Goal: Task Accomplishment & Management: Use online tool/utility

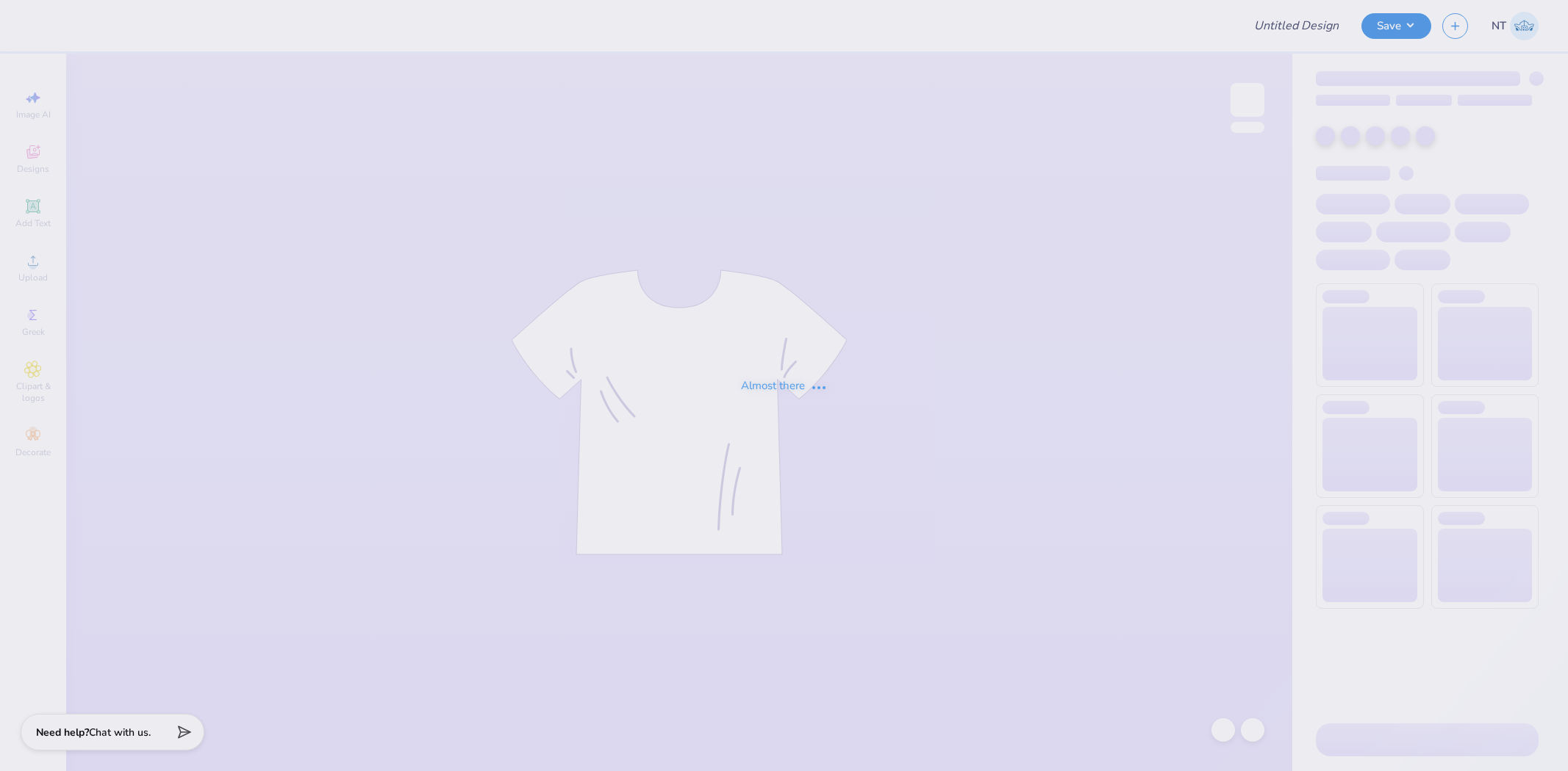
type input "AED Rush Shirts"
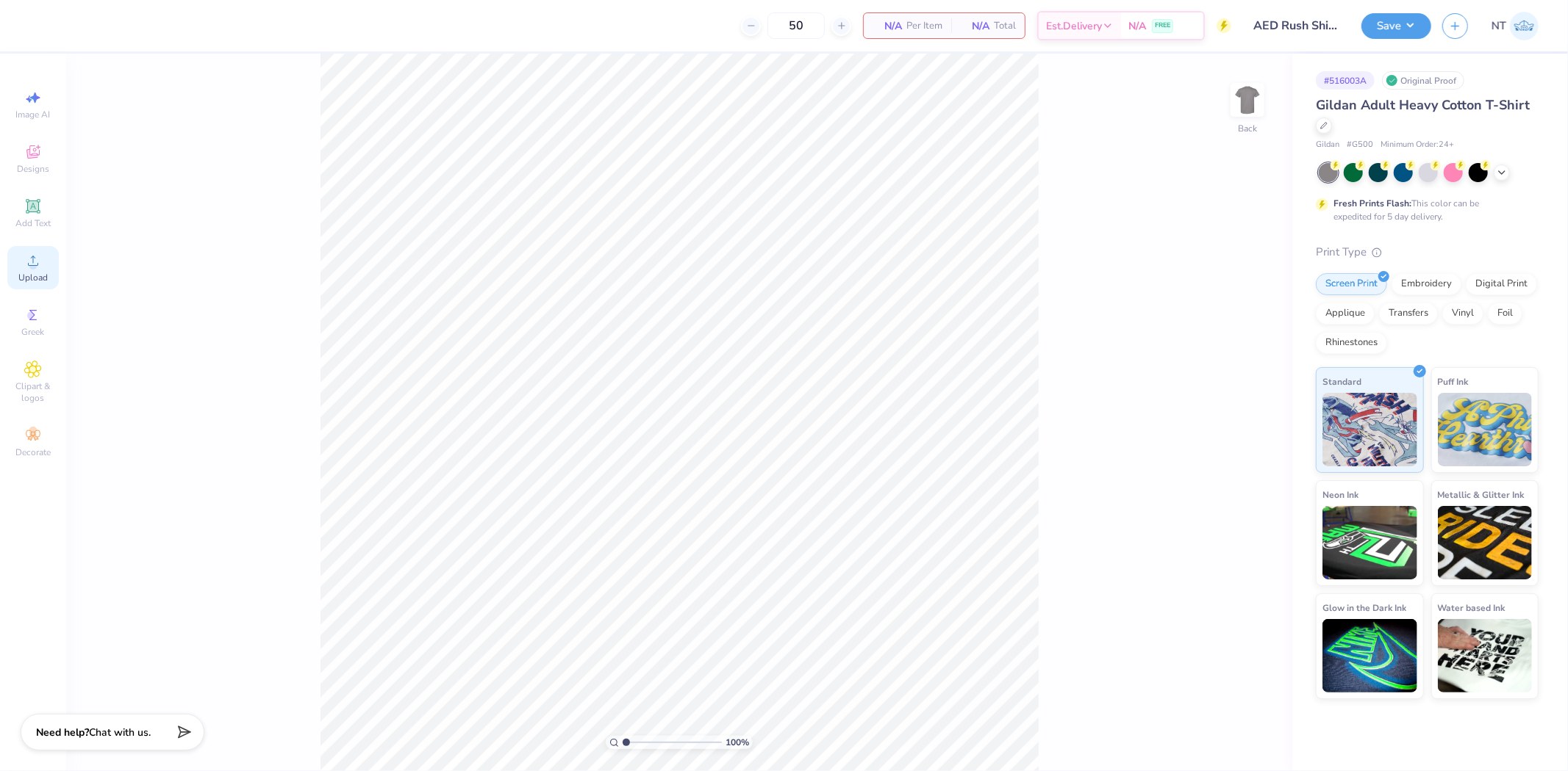
click at [32, 266] on icon at bounding box center [33, 261] width 10 height 10
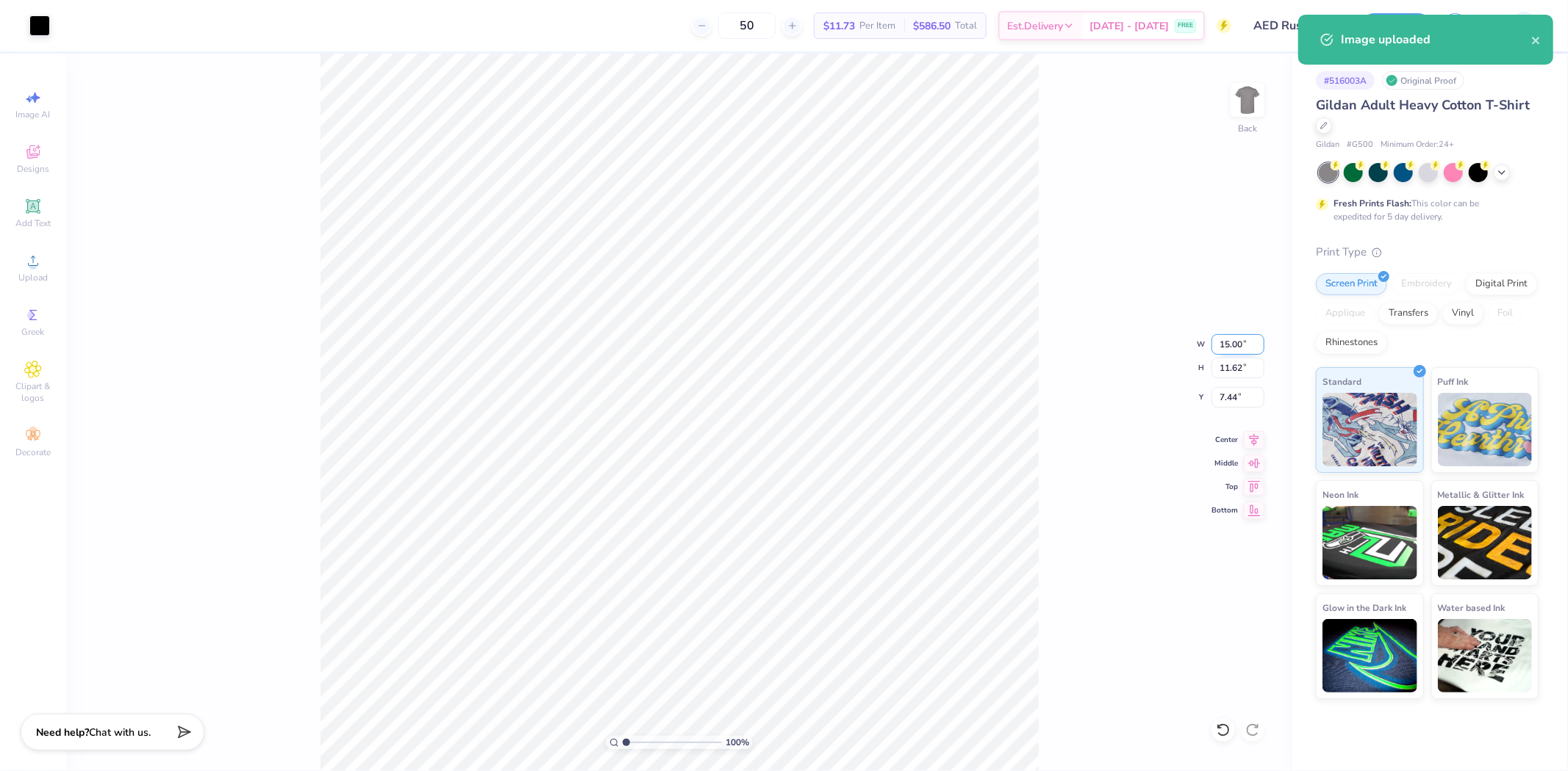
click at [1218, 349] on input "15.00" at bounding box center [1238, 344] width 53 height 21
type input "12.00"
type input "9.30"
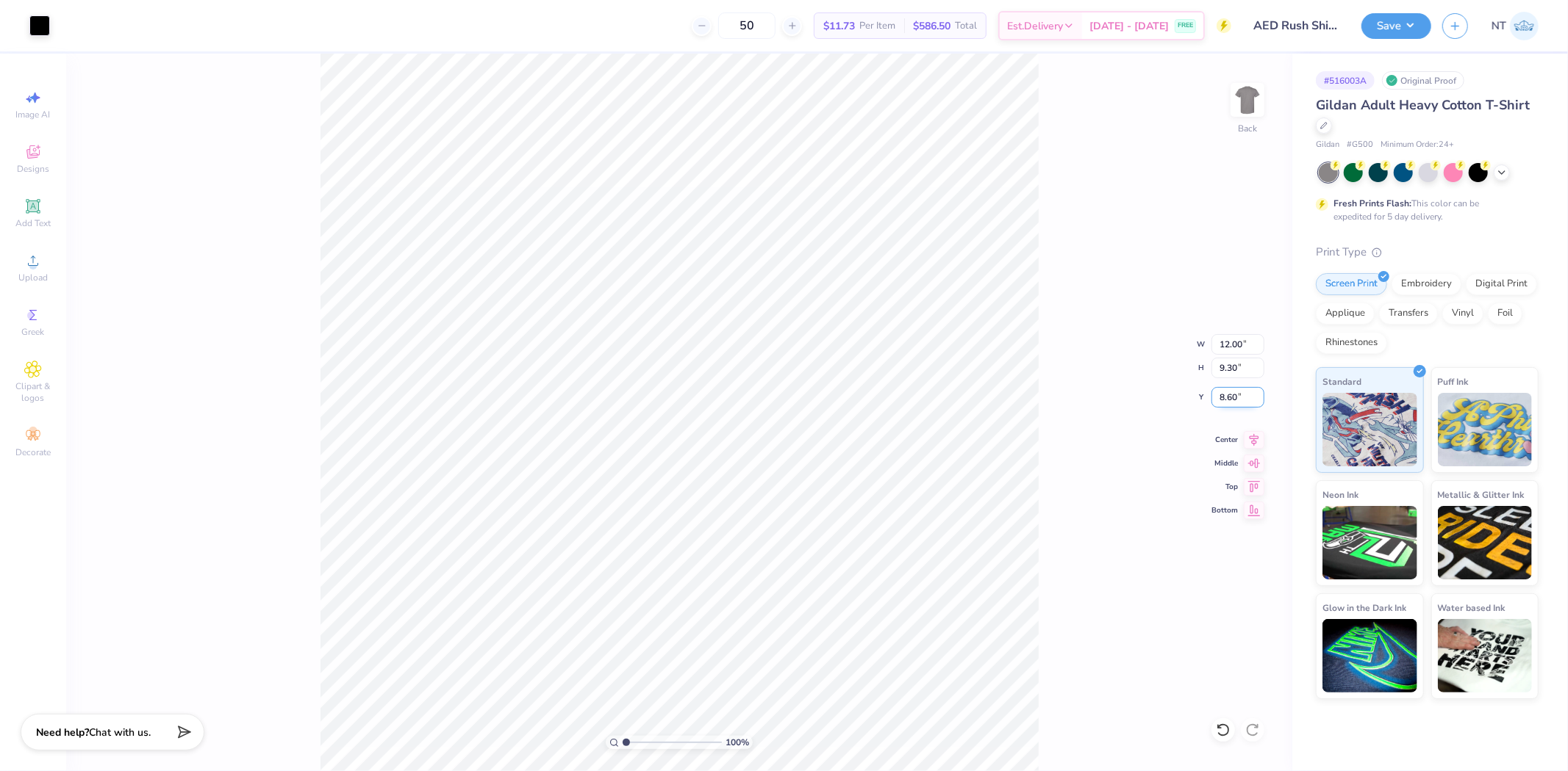
click at [1228, 395] on input "8.60" at bounding box center [1238, 397] width 53 height 21
type input "3.00"
type input "1"
click at [1223, 345] on input "12.00" at bounding box center [1238, 344] width 53 height 21
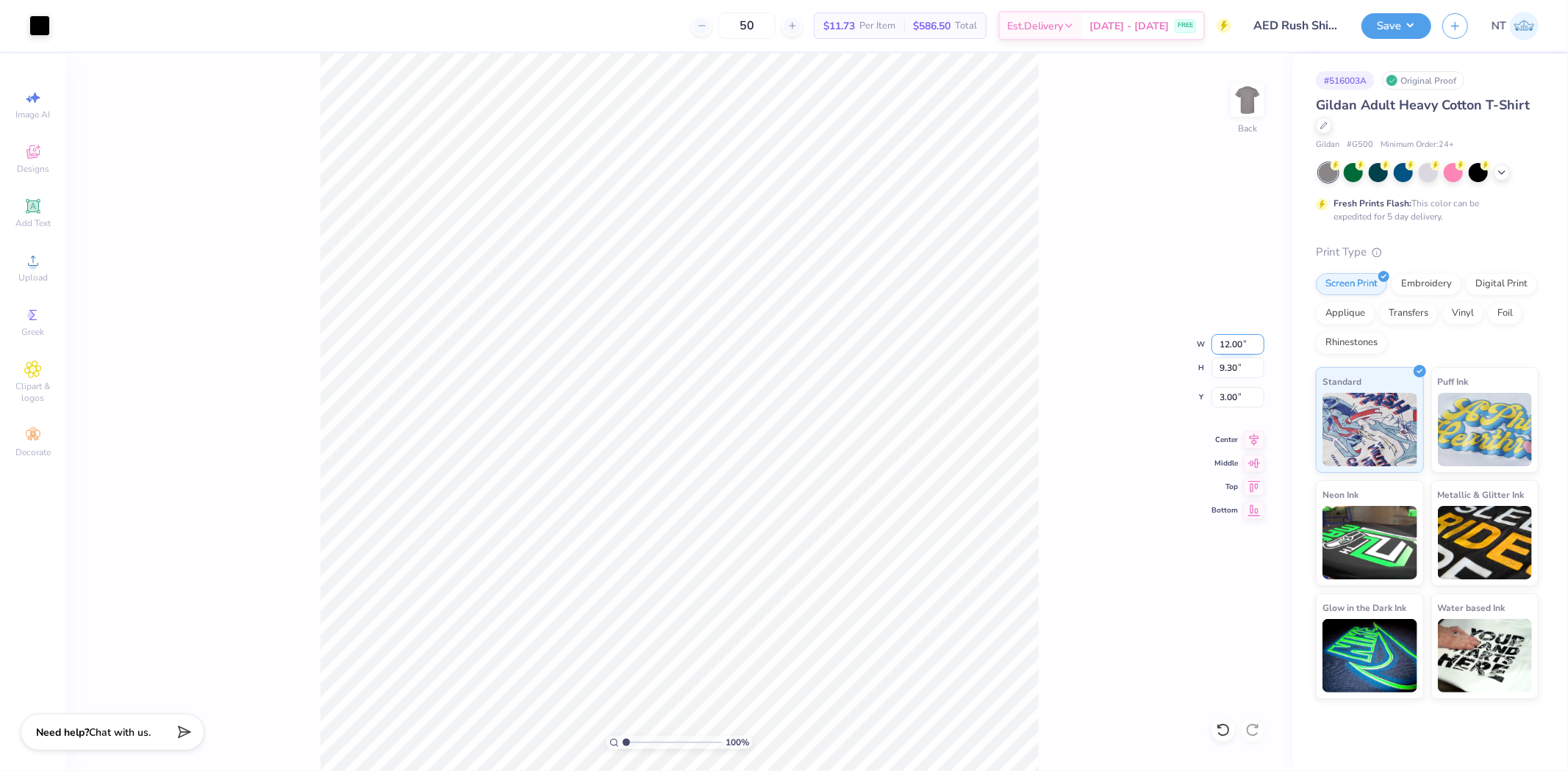
click at [1223, 345] on input "12.00" at bounding box center [1238, 344] width 53 height 21
type input "12.50"
type input "9.69"
click at [1225, 405] on input "2.81" at bounding box center [1238, 397] width 53 height 21
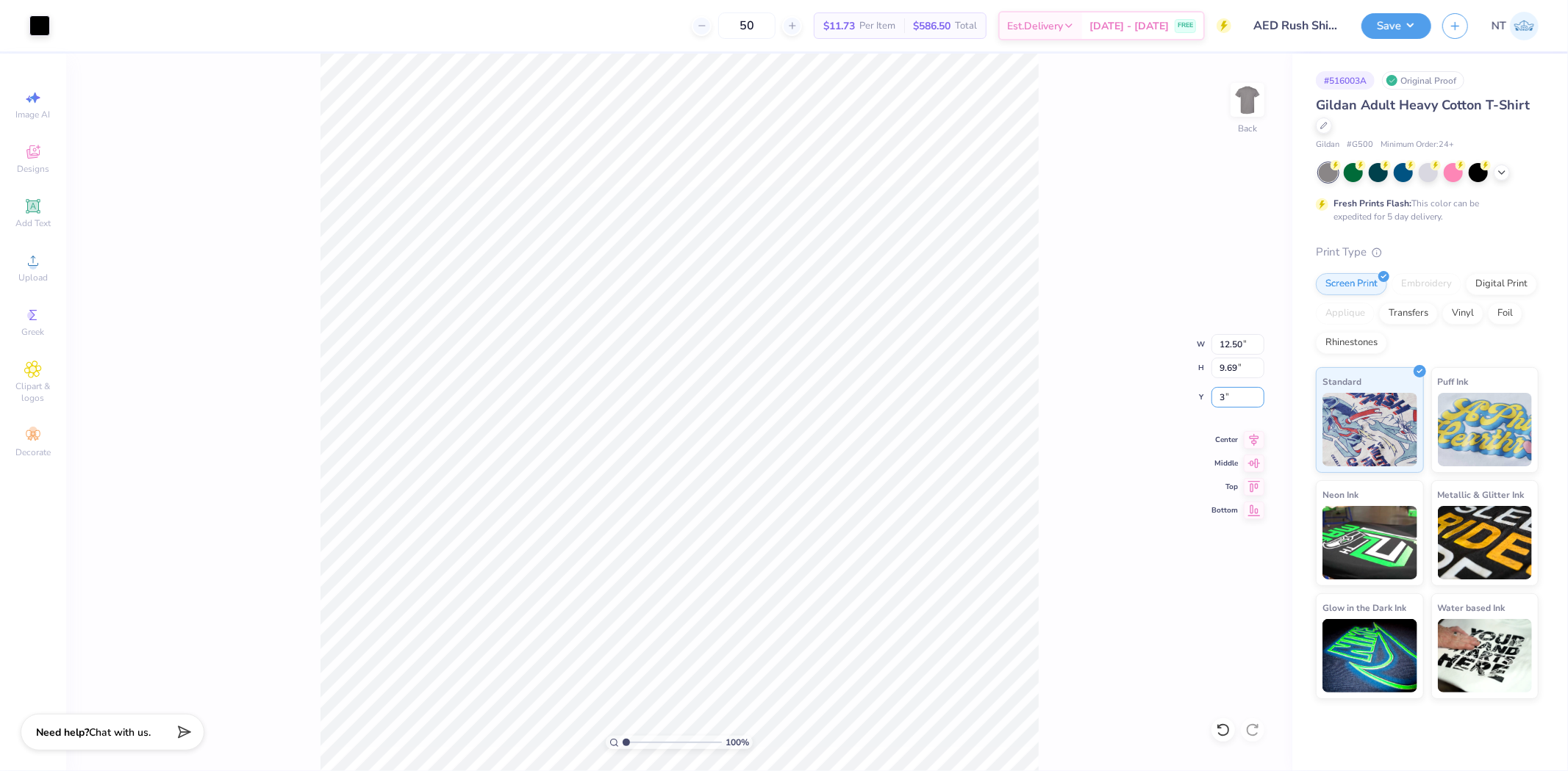
type input "3.00"
type input "1"
click at [1046, 272] on div "100 % Back W 12.50 12.50 " H 9.69 9.69 " Y 3.00 3.00 " Center Middle Top Bottom" at bounding box center [679, 412] width 1226 height 717
click at [1251, 83] on img at bounding box center [1248, 100] width 59 height 59
click at [1246, 119] on img at bounding box center [1248, 100] width 59 height 59
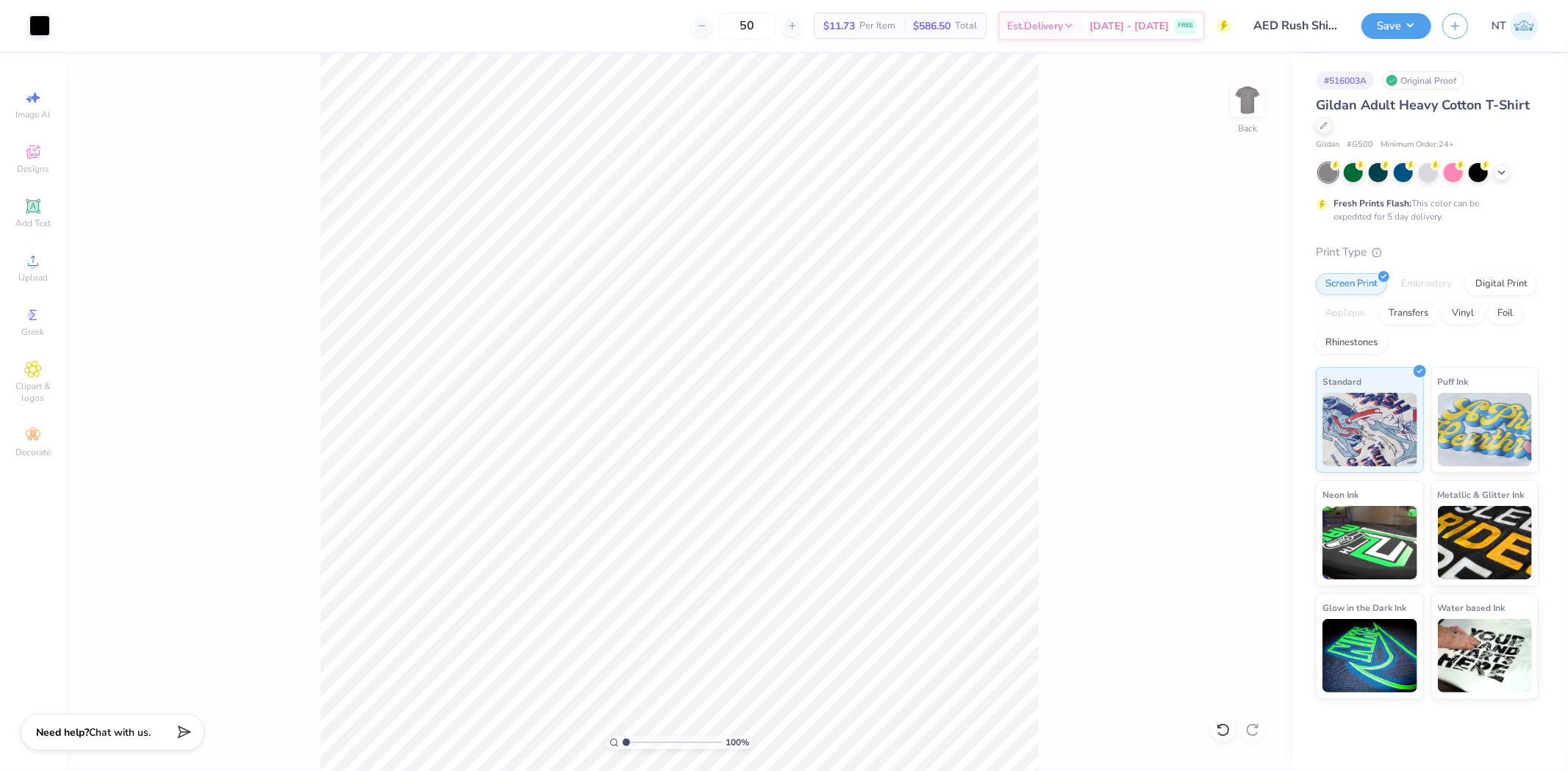
click at [1246, 115] on img at bounding box center [1247, 100] width 29 height 29
click at [10, 294] on div "Image AI Designs Add Text Upload Greek Clipart & logos Decorate" at bounding box center [33, 273] width 51 height 381
click at [21, 265] on div "Upload" at bounding box center [33, 268] width 51 height 44
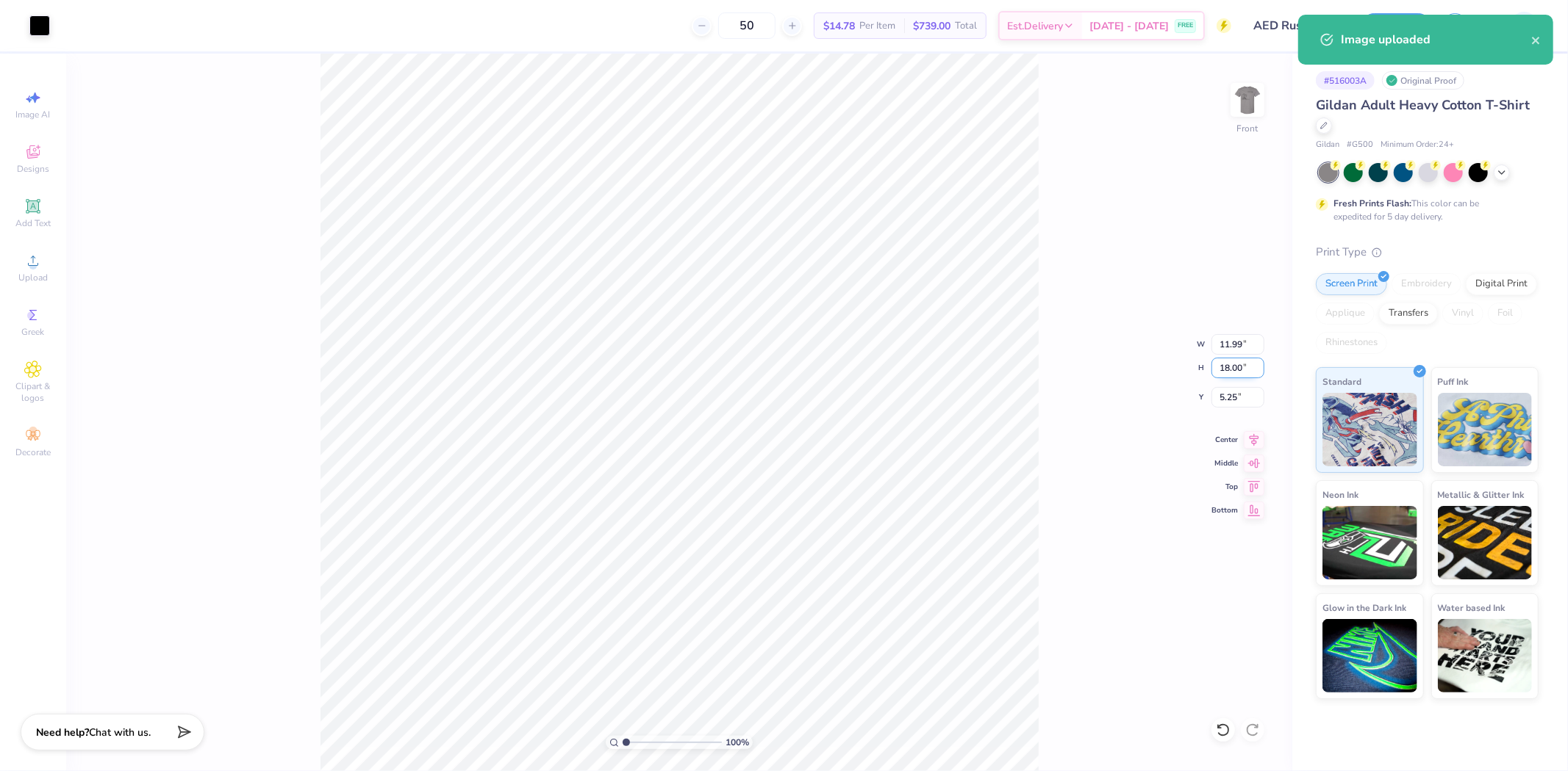
click at [1218, 364] on input "18.00" at bounding box center [1238, 368] width 53 height 21
type input "15"
type input "9.99"
type input "15.00"
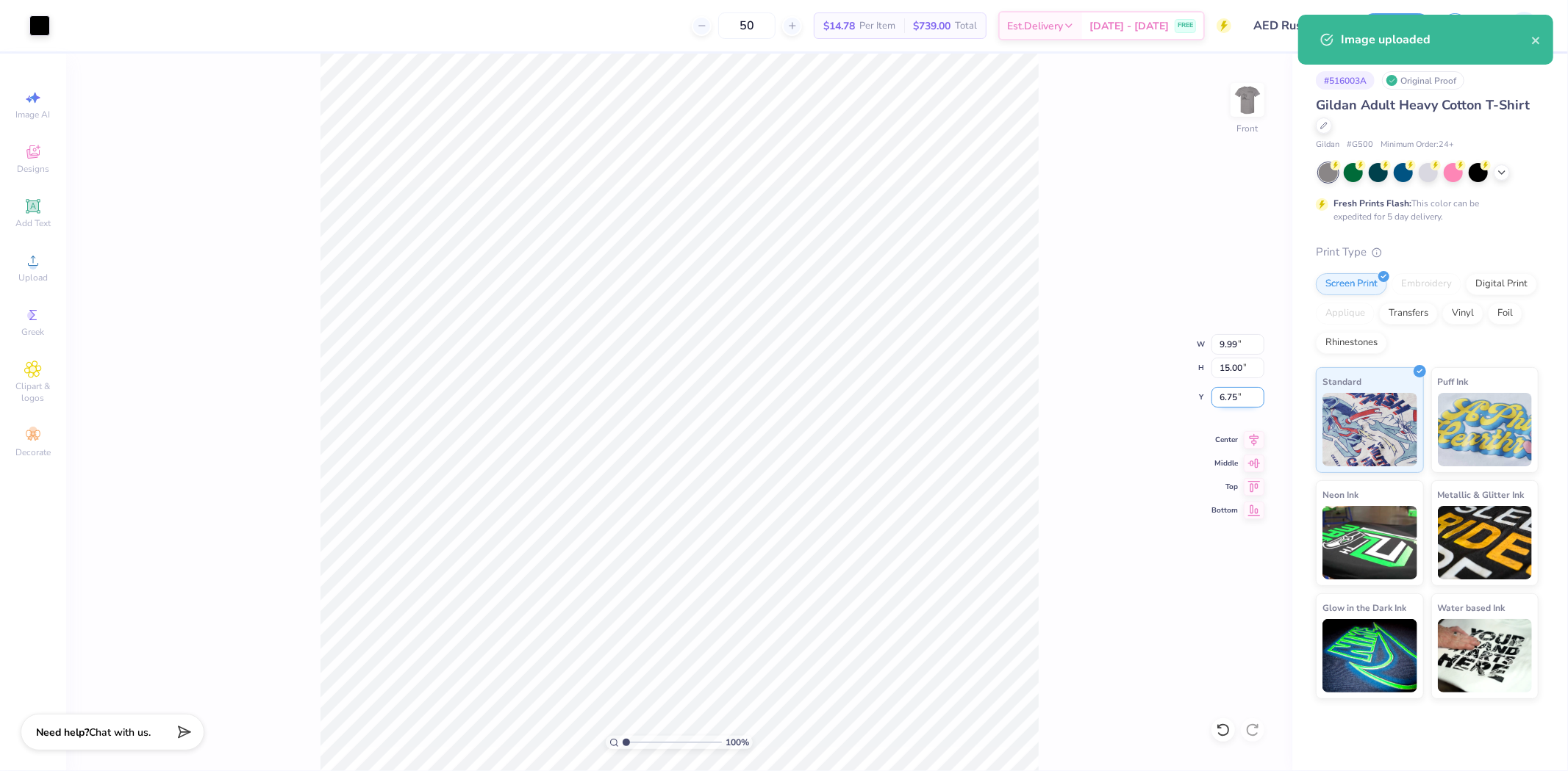
click at [1218, 401] on input "6.75" at bounding box center [1238, 397] width 53 height 21
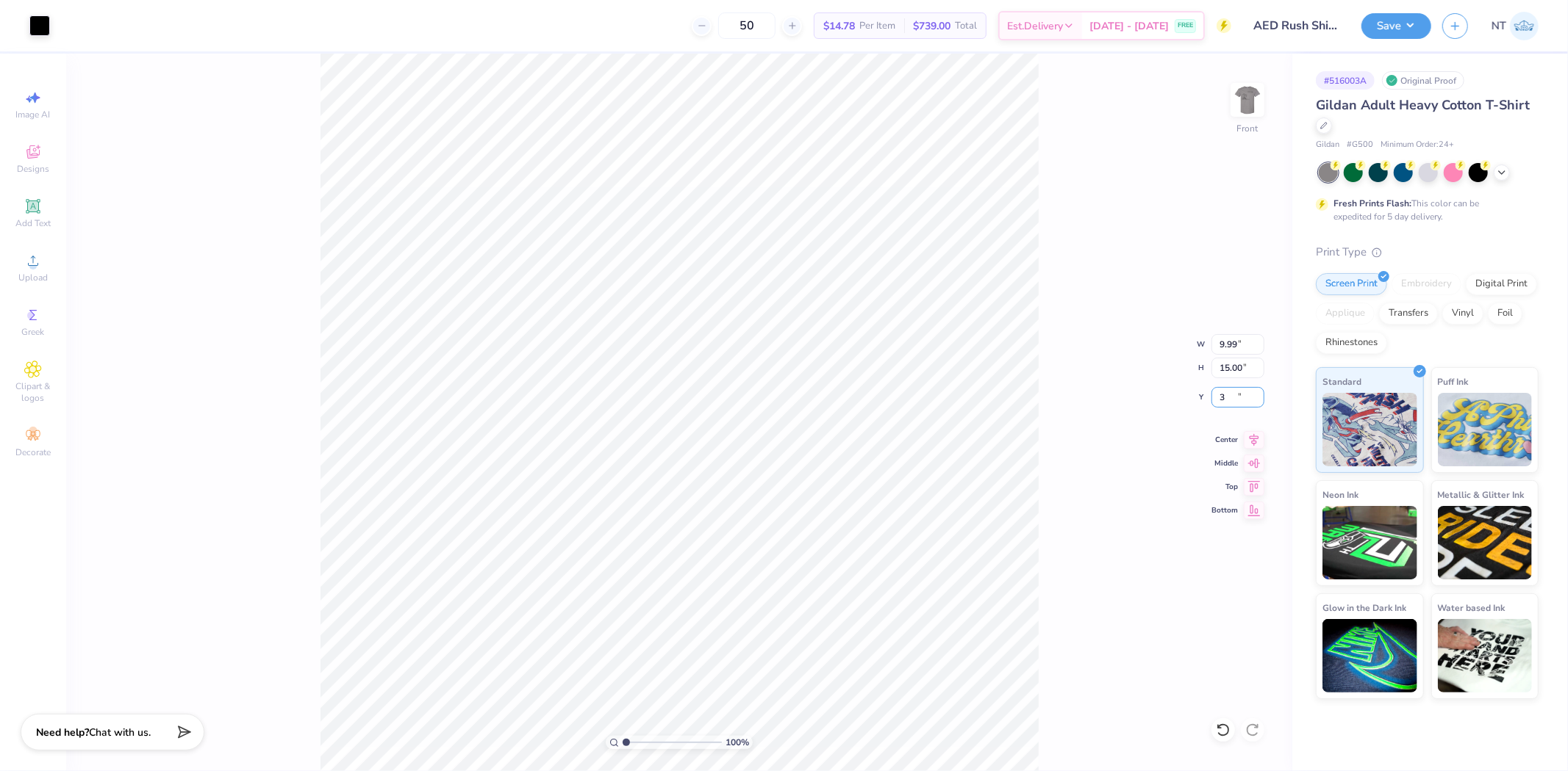
type input "3.00"
click at [1108, 675] on div "100 % Front" at bounding box center [679, 412] width 1226 height 717
click at [1088, 592] on div "100 % Front" at bounding box center [679, 412] width 1226 height 717
click at [1379, 28] on button "Save" at bounding box center [1396, 23] width 70 height 26
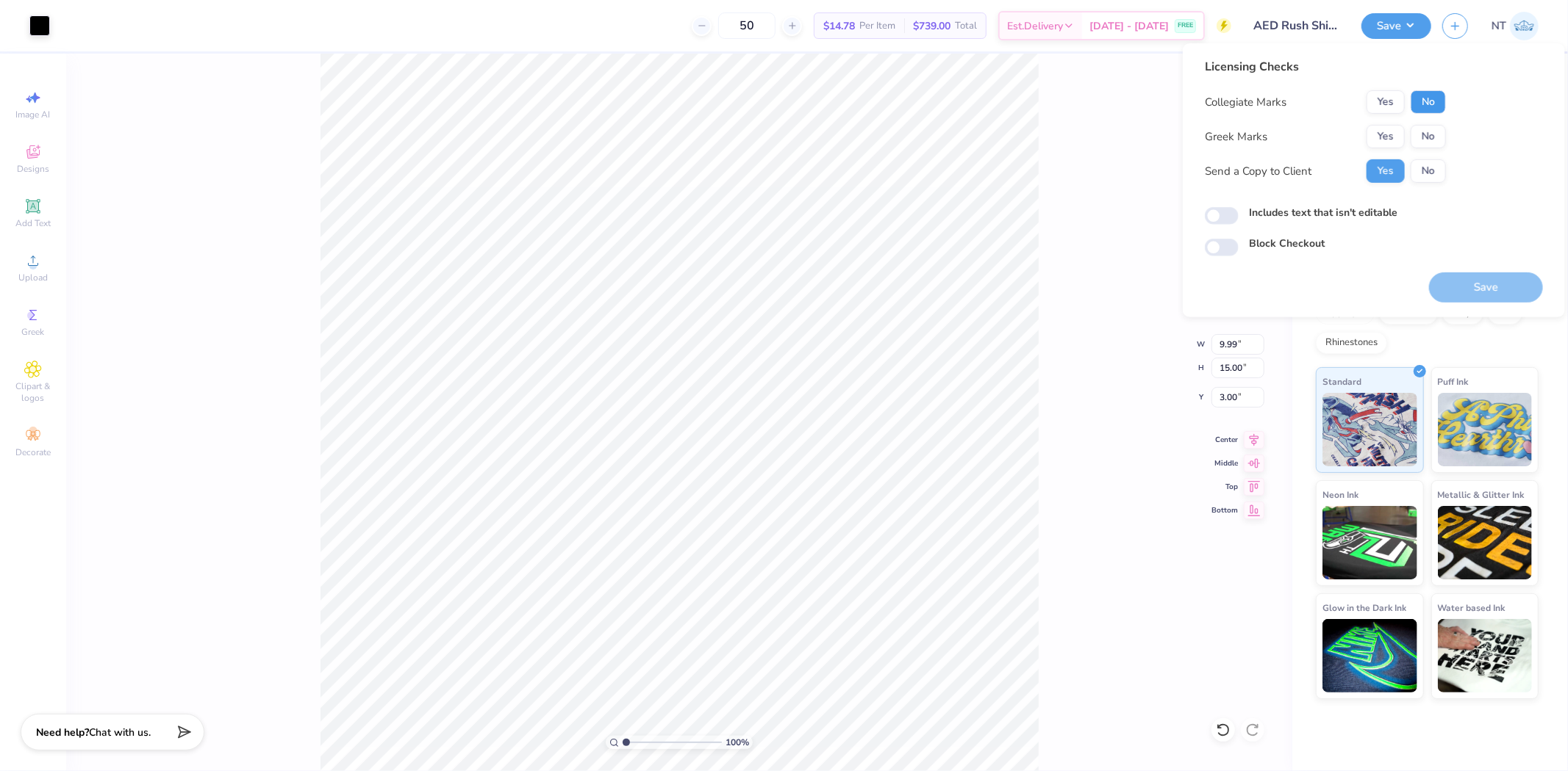
click at [1437, 106] on button "No" at bounding box center [1428, 102] width 35 height 23
click at [1428, 141] on button "No" at bounding box center [1428, 137] width 35 height 23
click at [1247, 222] on div "Includes text that isn't editable" at bounding box center [1373, 215] width 338 height 20
click at [1283, 211] on label "Includes text that isn't editable" at bounding box center [1322, 213] width 148 height 15
click at [1238, 211] on input "Includes text that isn't editable" at bounding box center [1222, 215] width 34 height 18
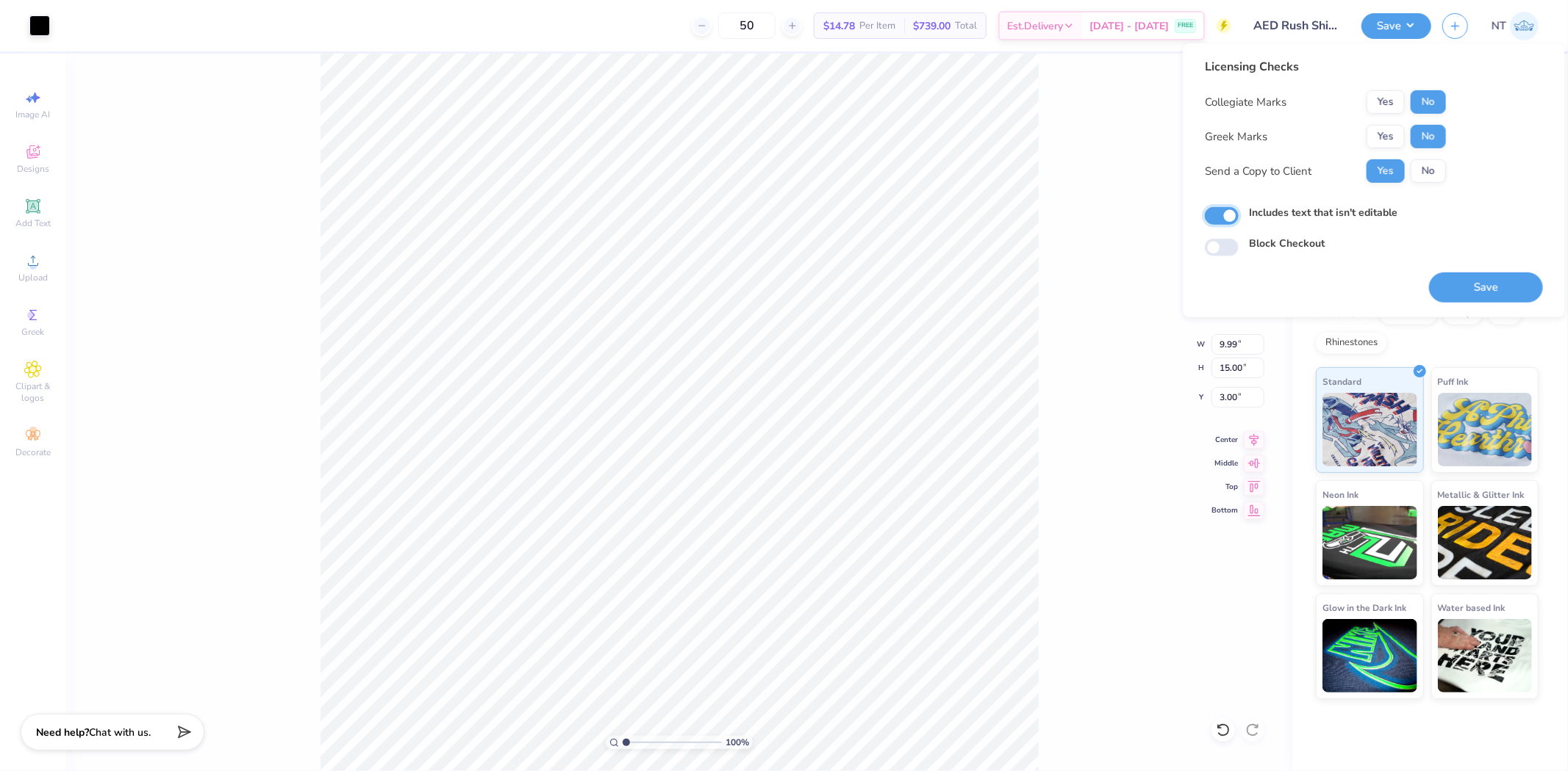
checkbox input "true"
click at [1510, 285] on button "Save" at bounding box center [1486, 287] width 114 height 30
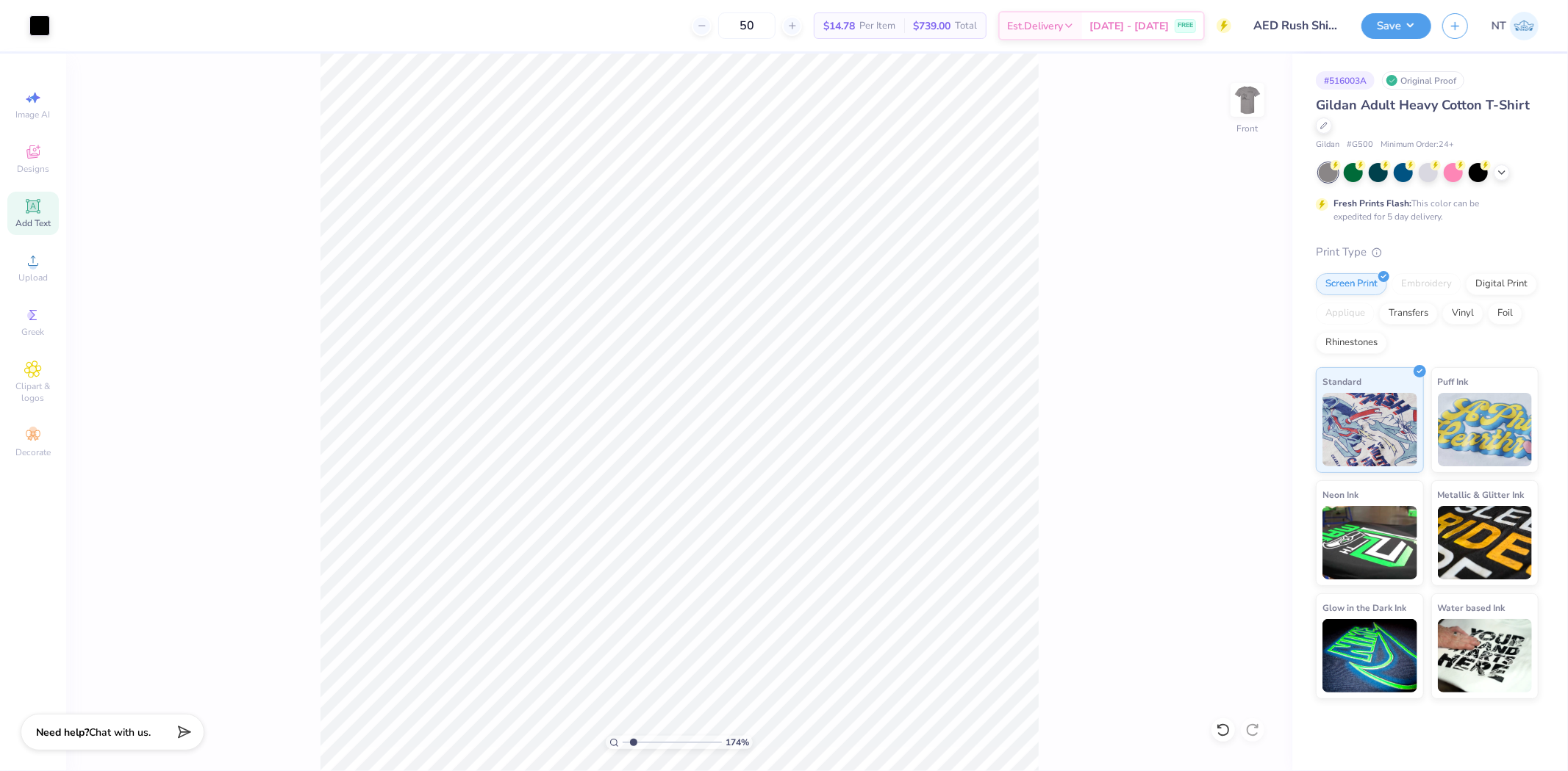
click at [41, 210] on icon at bounding box center [33, 206] width 18 height 18
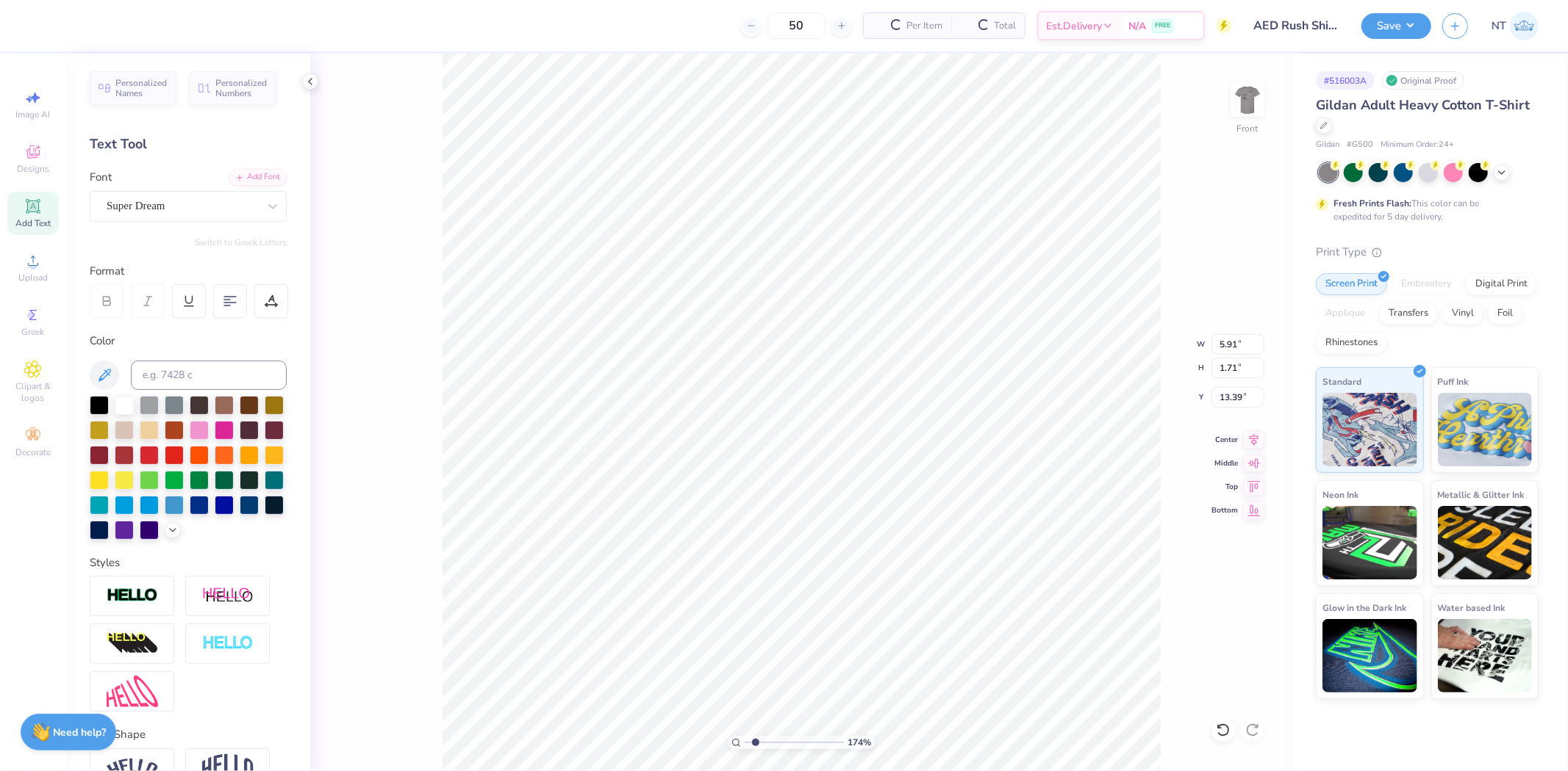
type input "1.74339349688841"
type input "19.47"
type input "1.74339349688841"
type textarea "a"
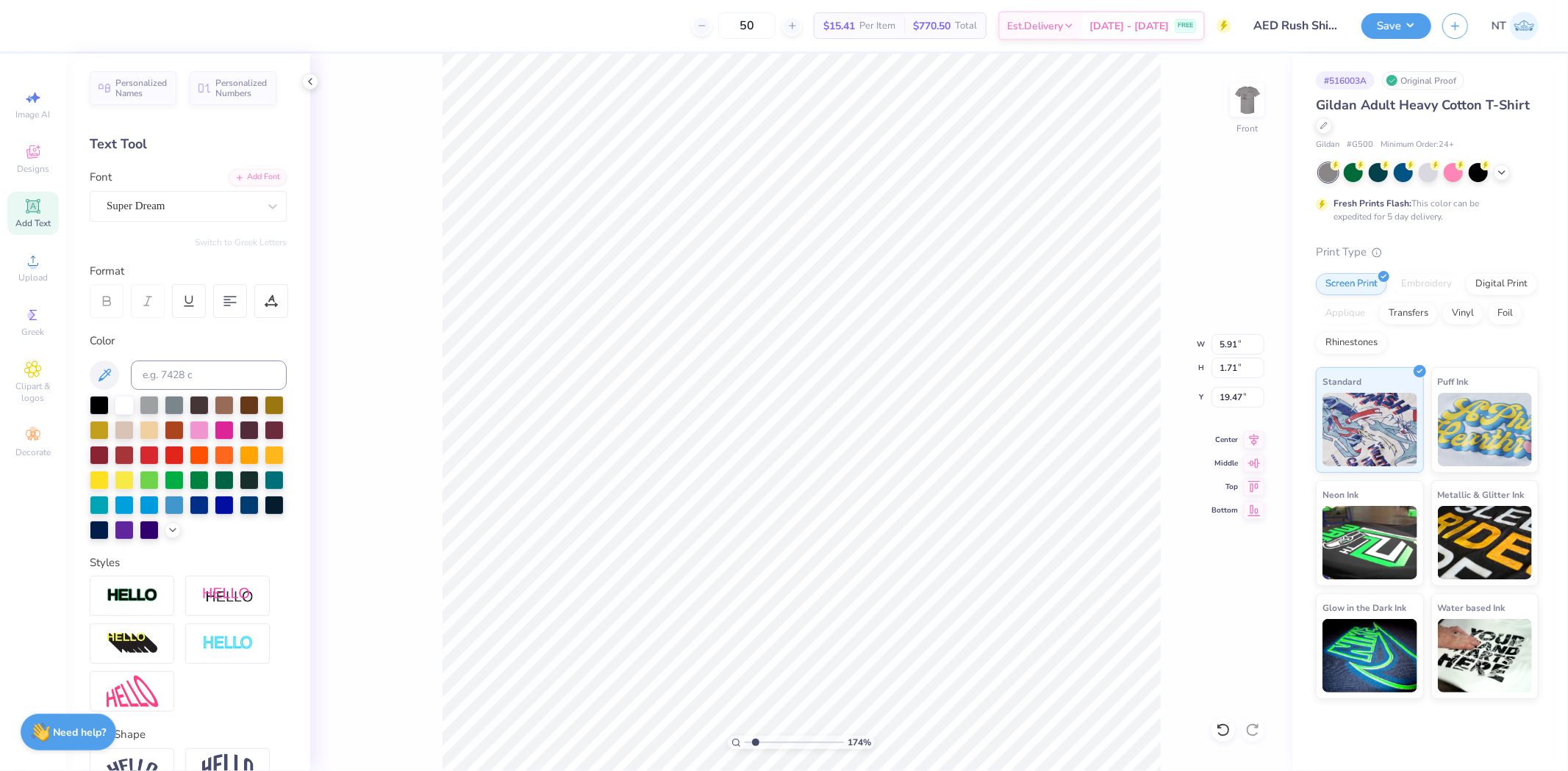
type input "1.74339349688841"
type textarea "al"
type input "1.74339349688841"
type textarea "alp"
type input "1.74339349688841"
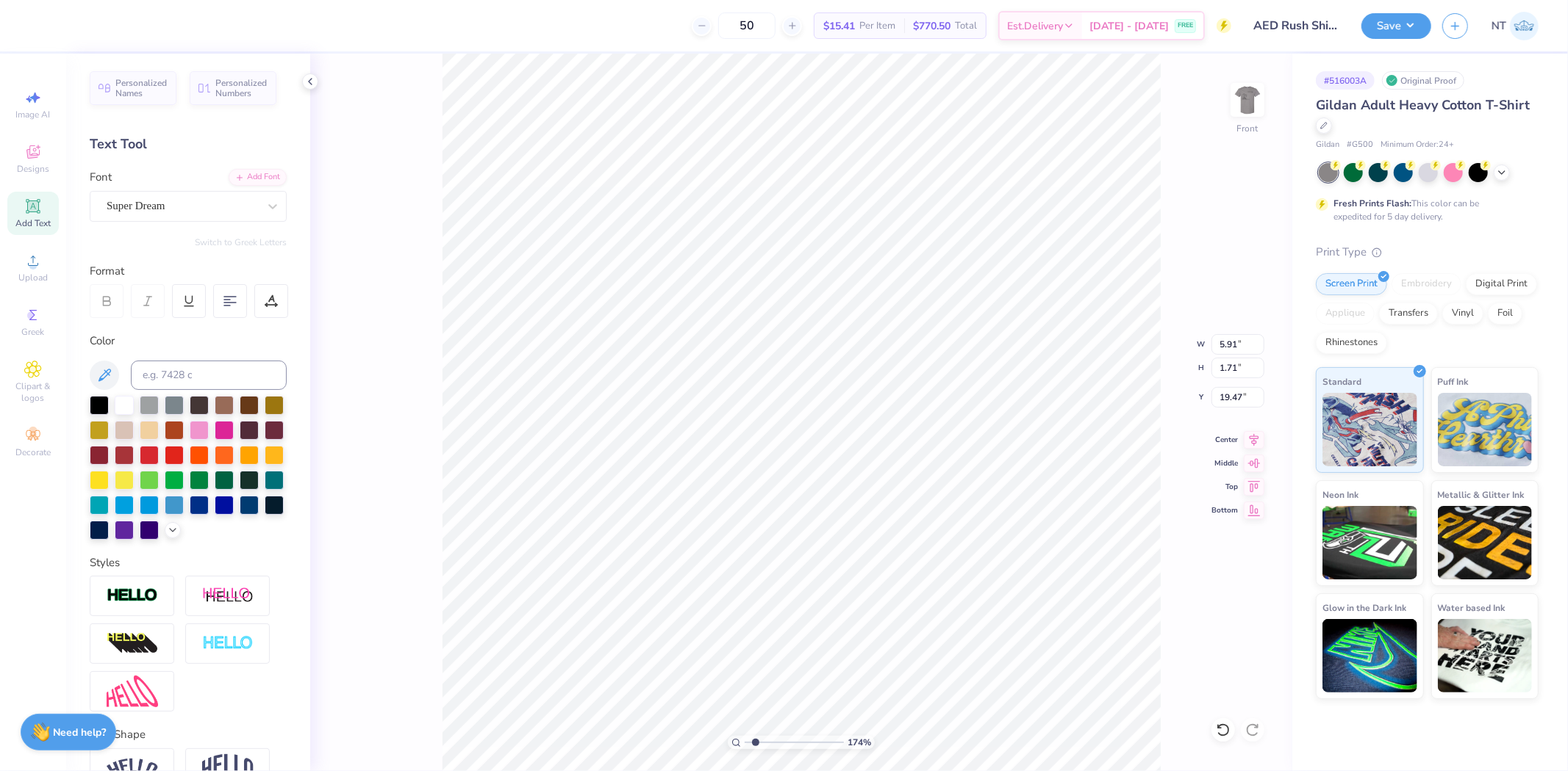
type textarea "alpg"
type input "1.74339349688841"
type textarea "alpga"
type input "1.74339349688841"
type textarea "alpg"
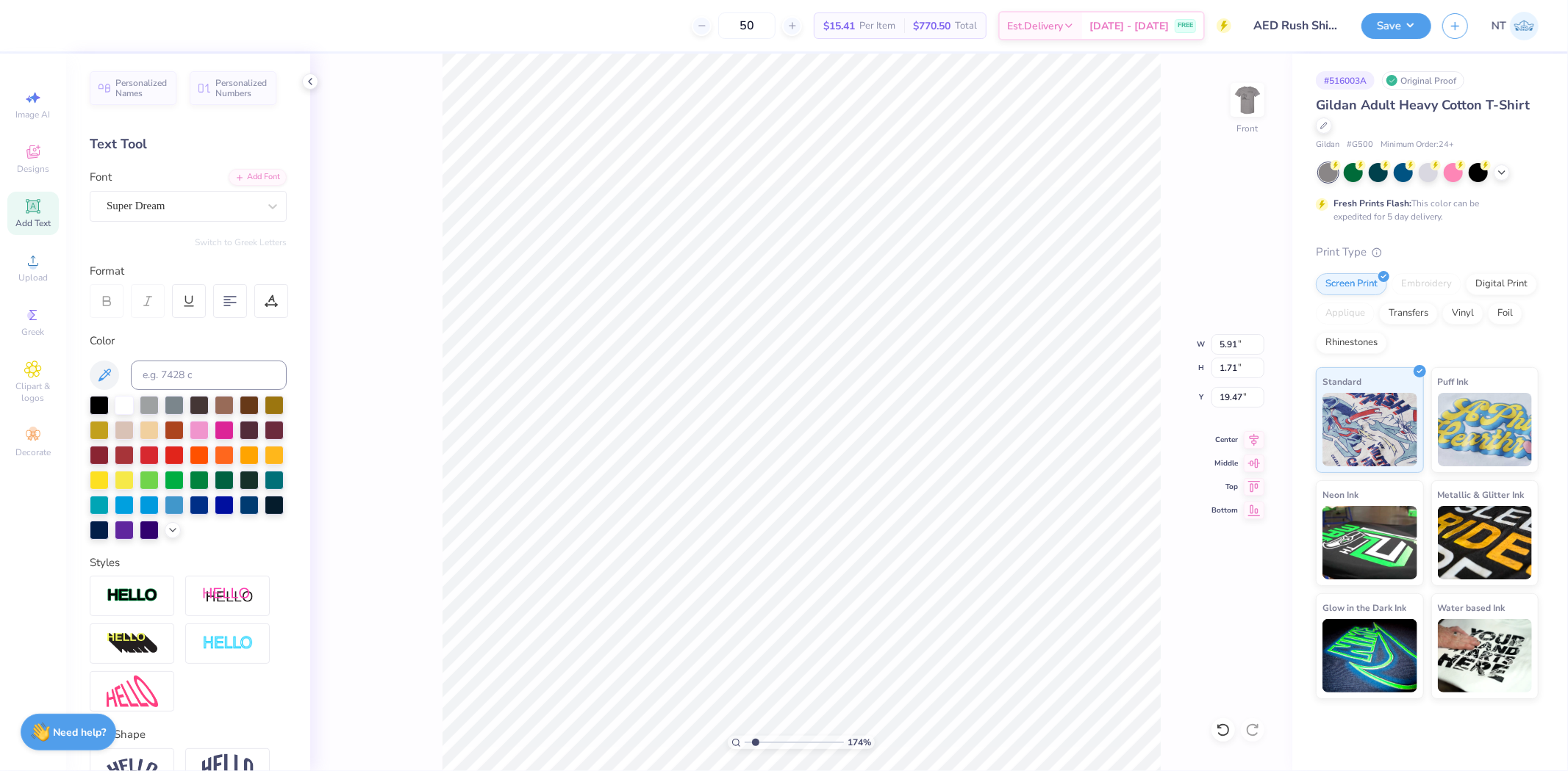
type input "1.74339349688841"
type textarea "alph"
type input "1.74339349688841"
type textarea "alpha"
type input "1.74339349688841"
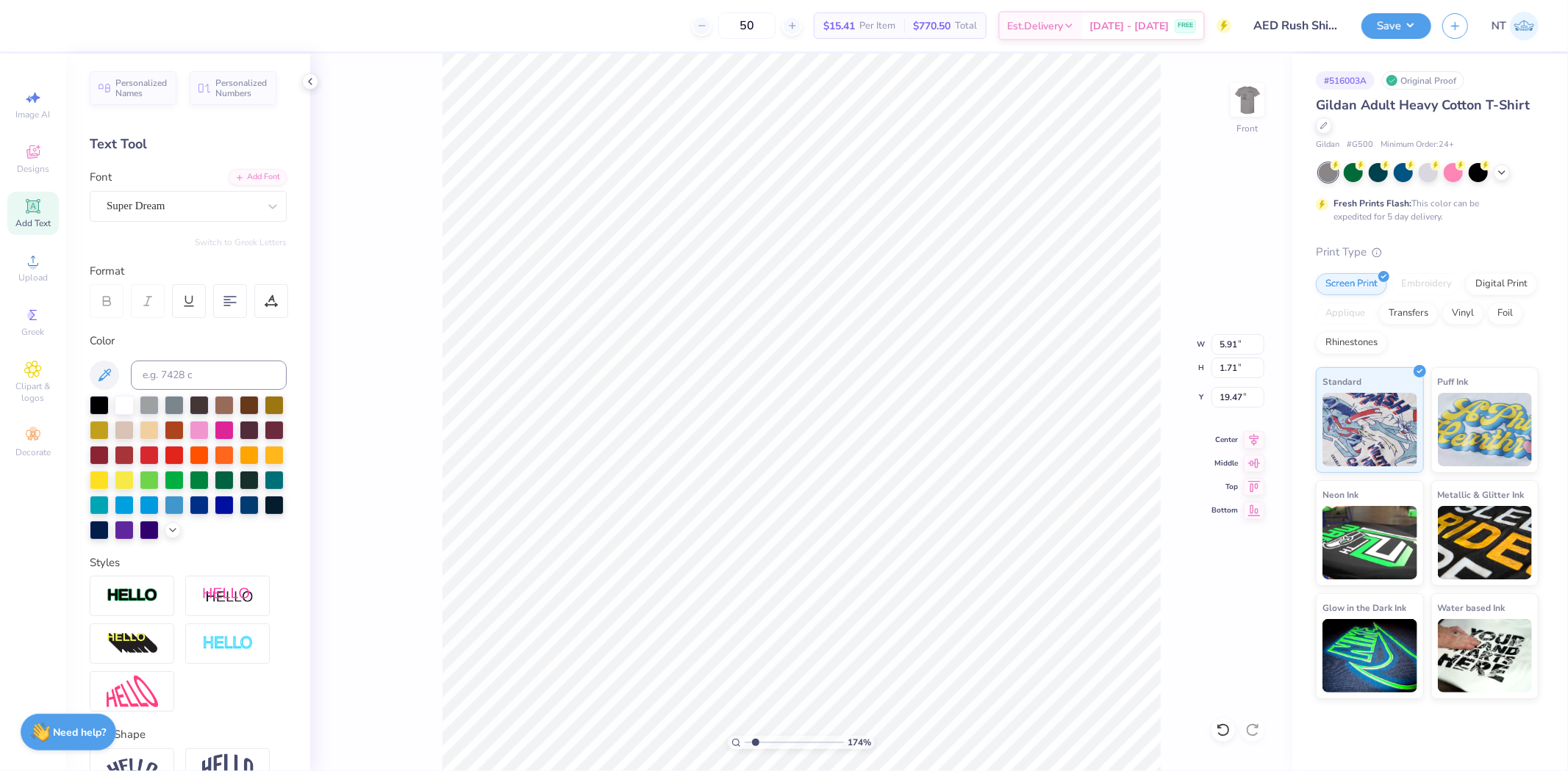
type textarea "alpha"
type input "1.74339349688841"
type textarea "alpha e"
type input "1.74339349688841"
type textarea "alpha ep"
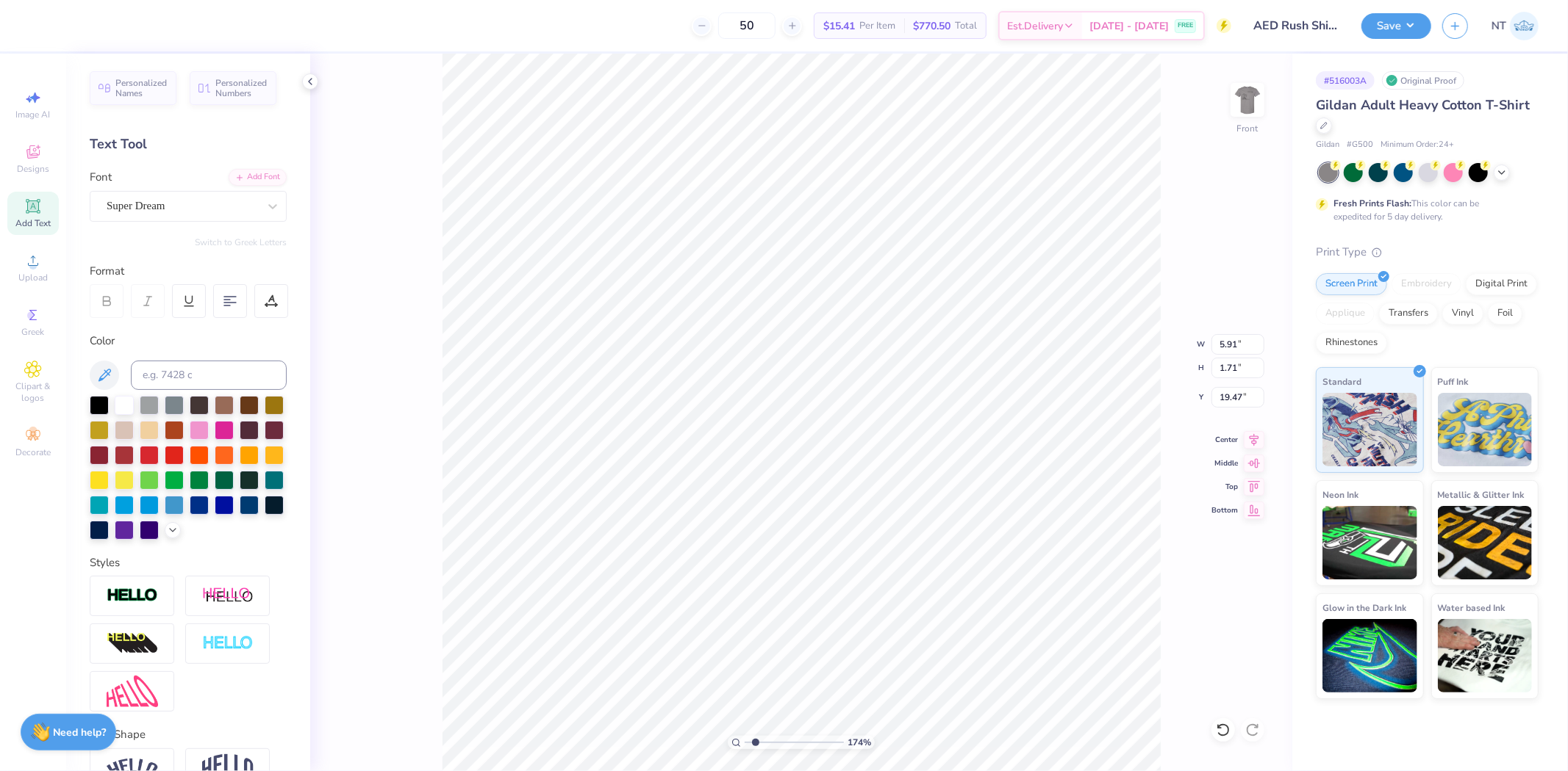
type input "1.74339349688841"
type textarea "alpha eps"
type input "1.74339349688841"
type textarea "alpha epsi"
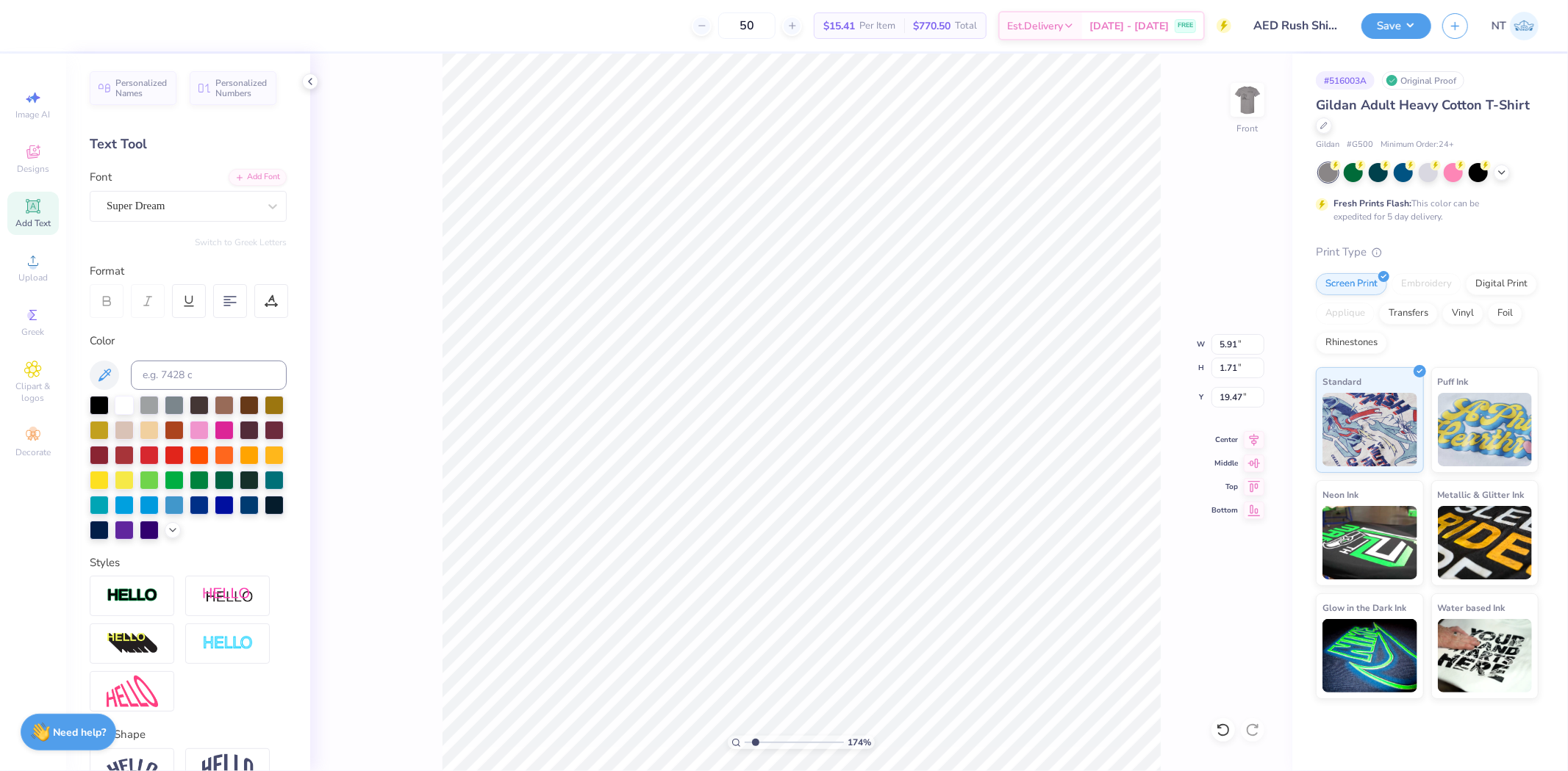
type input "1.74339349688841"
type textarea "alpha epsil"
type input "1.74339349688841"
type textarea "alpha epsilo"
type input "1.74339349688841"
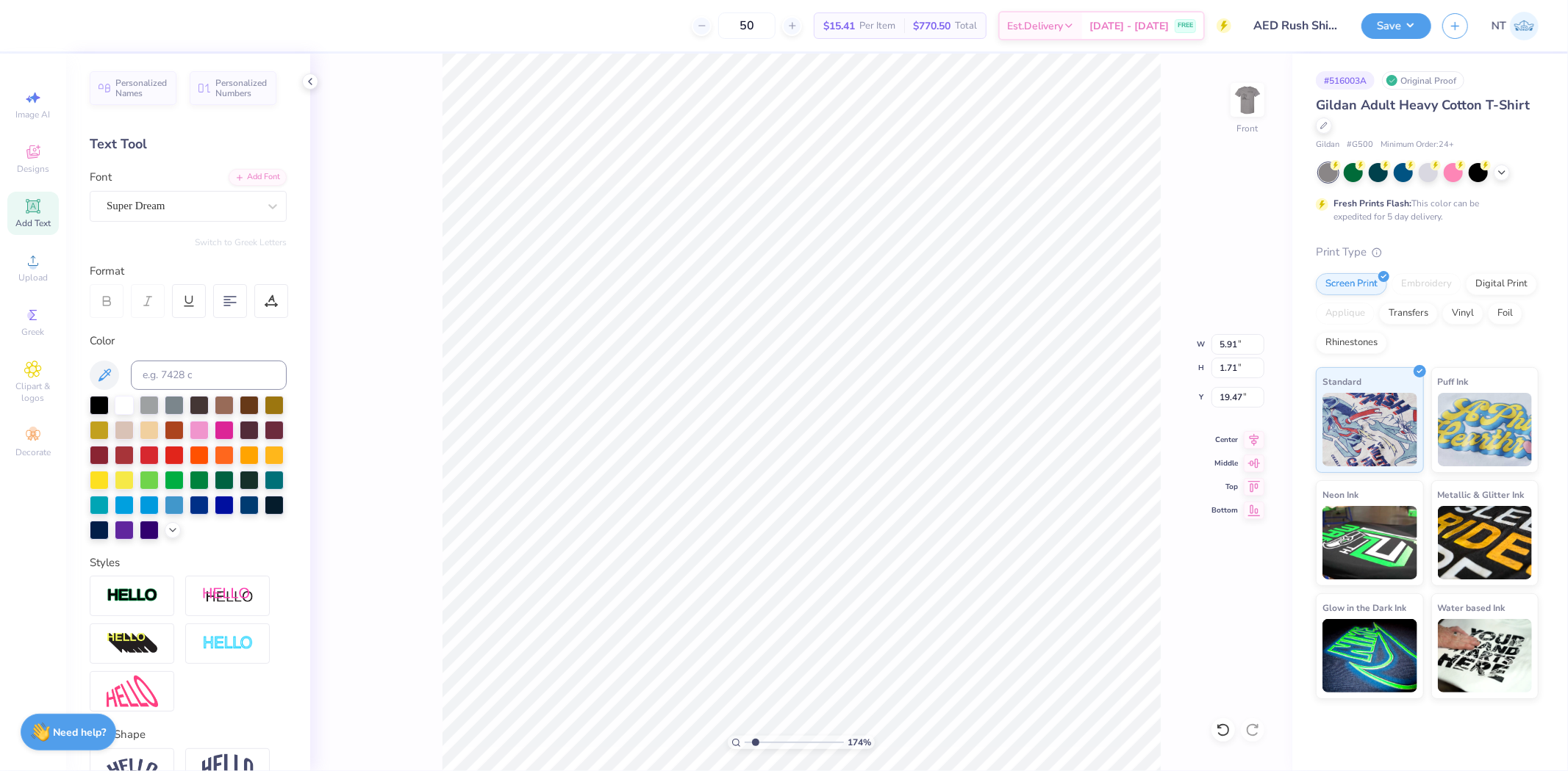
type textarea "alpha epsilon"
type input "1.74339349688841"
type textarea "alpha epsilon"
type input "1.74339349688841"
type textarea "alpha epsilon d"
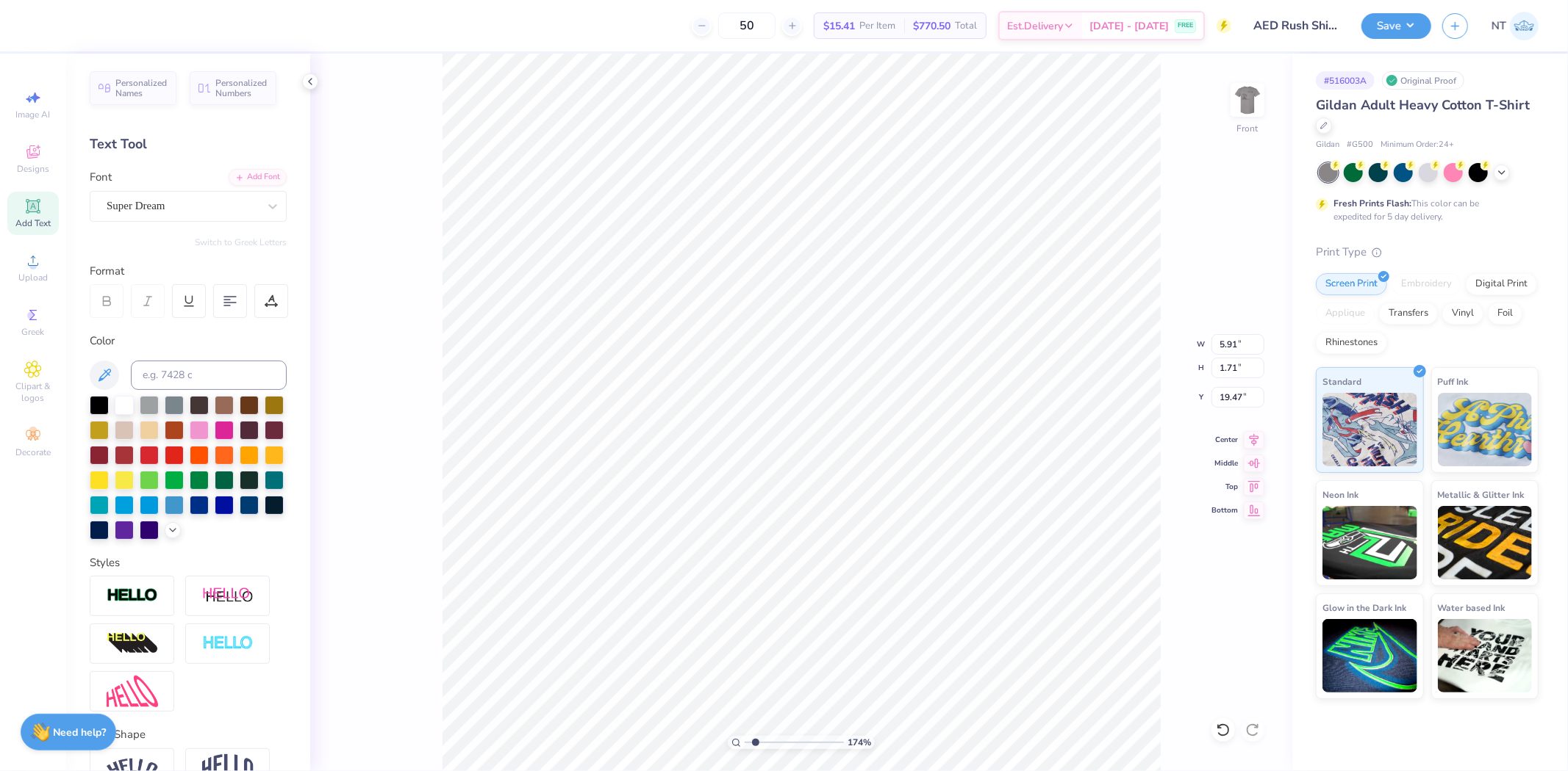
type input "1.74339349688841"
type textarea "alpha epsilon de"
type input "1.74339349688841"
type textarea "alpha epsilon del"
type input "1.74339349688841"
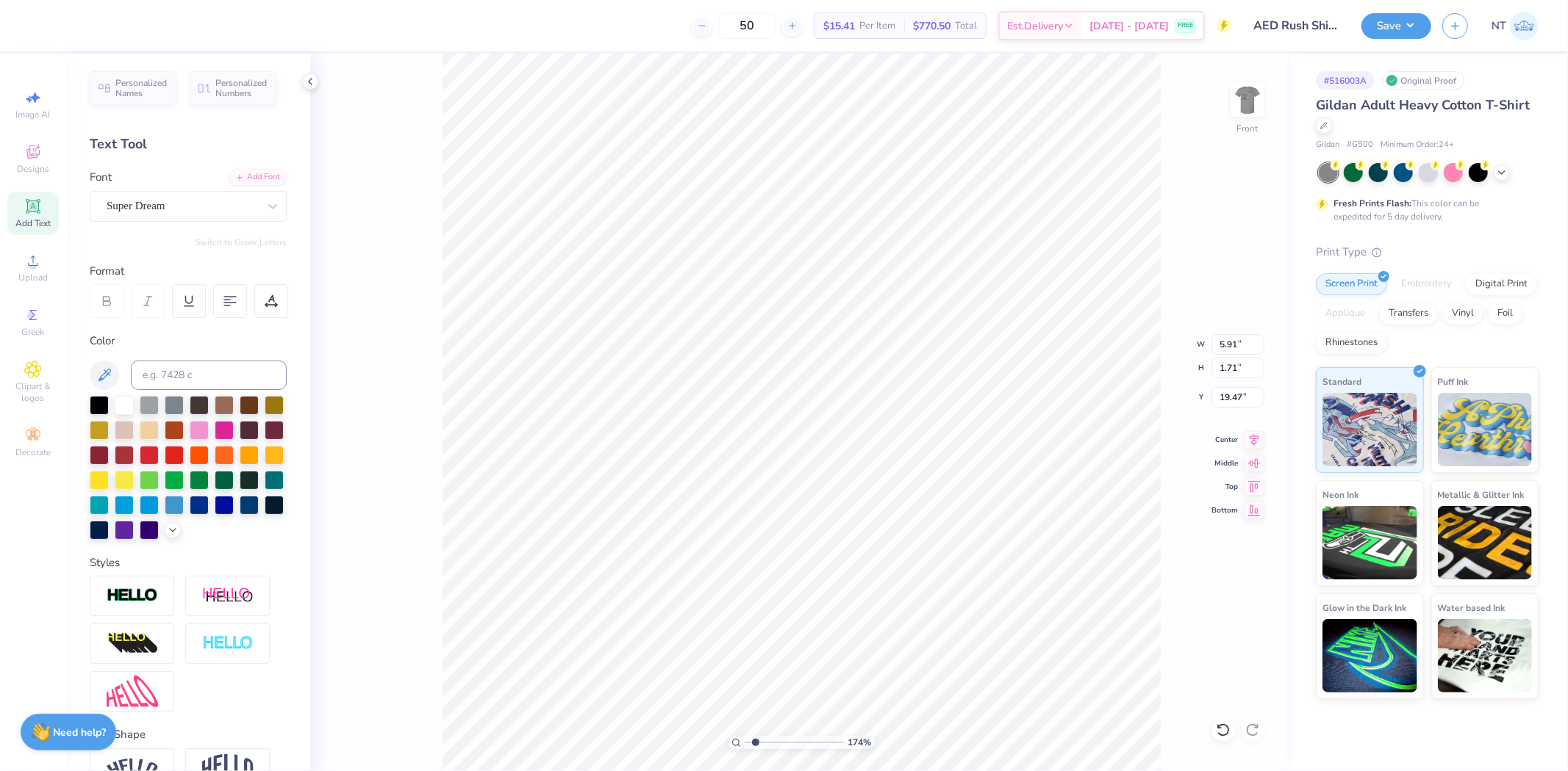
type textarea "alpha epsilon delt"
type input "1.74339349688841"
type textarea "alpha epsilon delta"
type input "1.74339349688841"
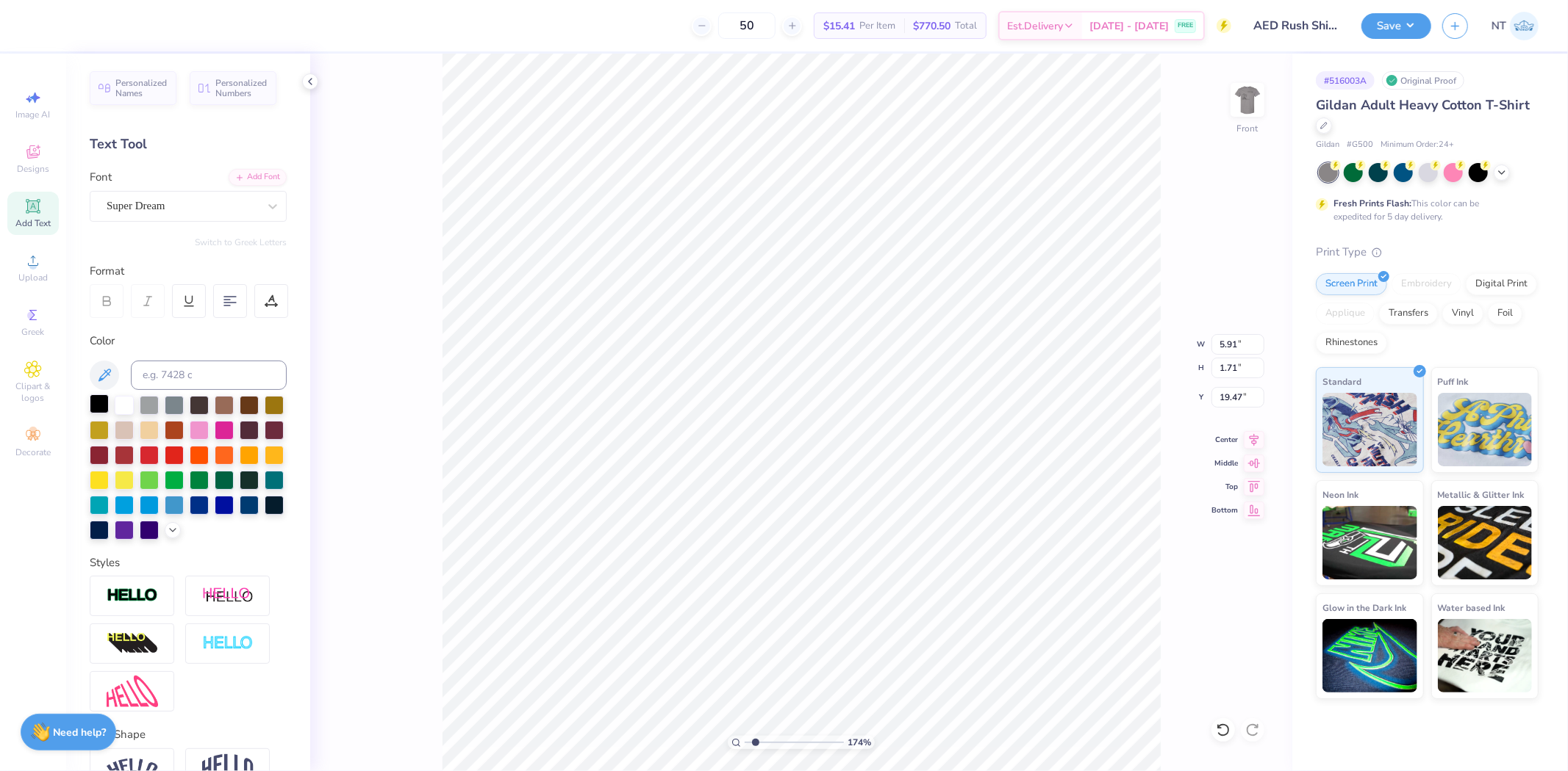
type textarea "alpha epsilon delta"
click at [98, 408] on div at bounding box center [99, 404] width 19 height 19
click at [256, 165] on div "Personalized Names Personalized Numbers Text Tool Add Font Font Super Dream Swi…" at bounding box center [188, 412] width 244 height 717
click at [252, 179] on div "Add Font" at bounding box center [257, 176] width 58 height 17
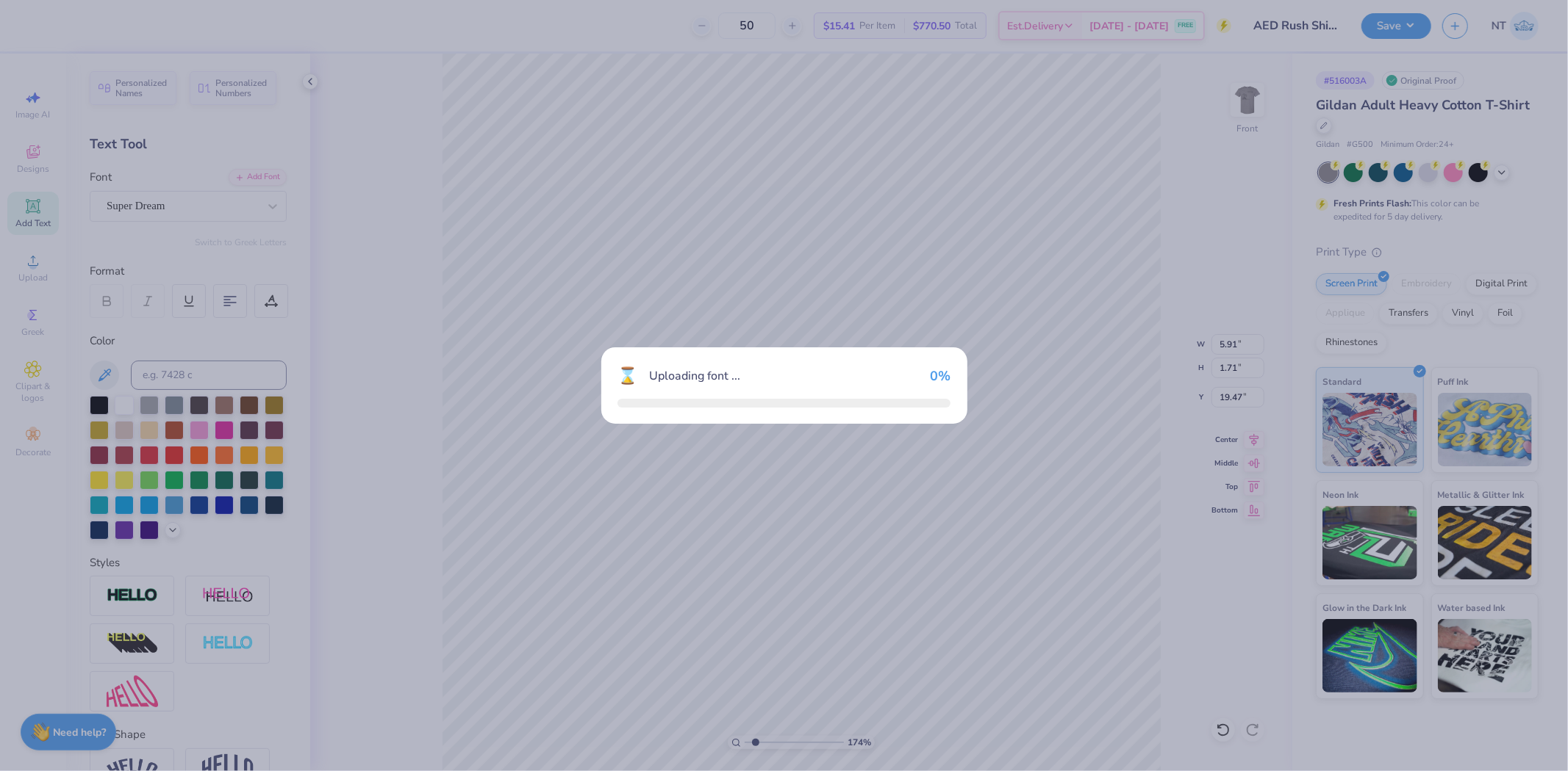
type input "1.74339349688841"
type input "14.65"
type input "1.57"
type input "19.54"
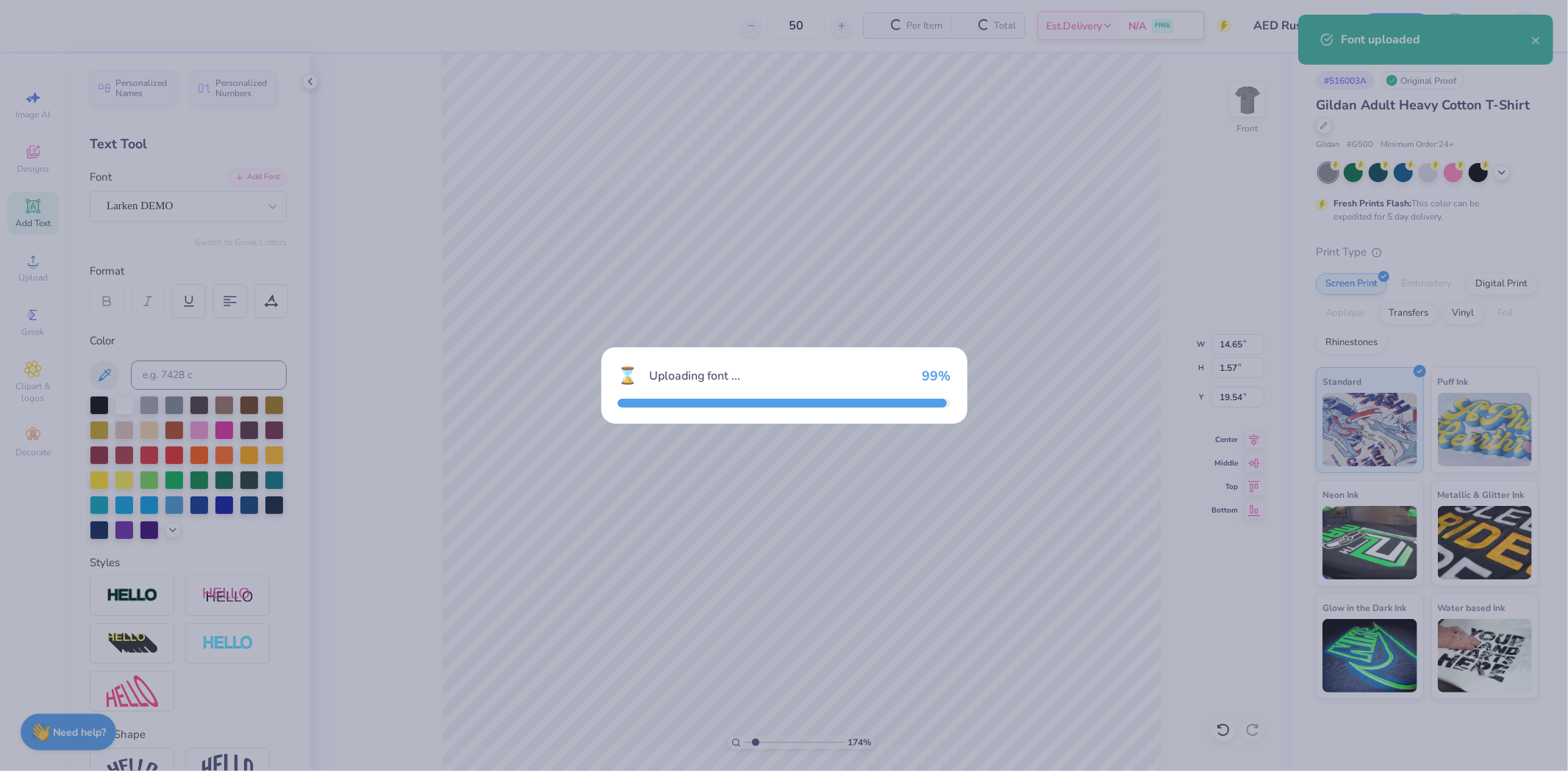
type input "1.74339349688841"
type input "14.62"
type input "1.74"
type input "19.46"
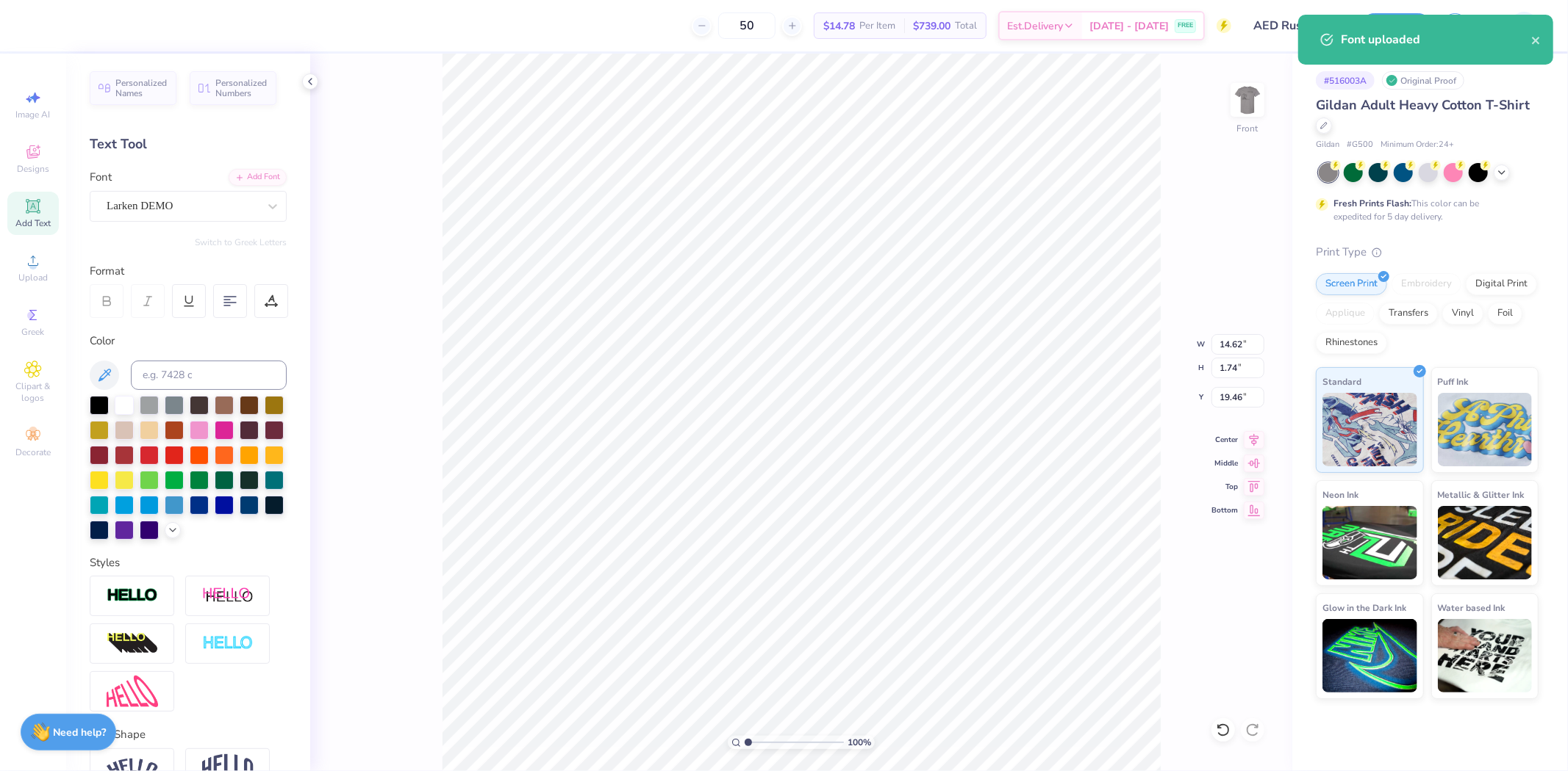
type input "1.44853929555282"
type input "6.15"
type input "0.73"
type input "20.47"
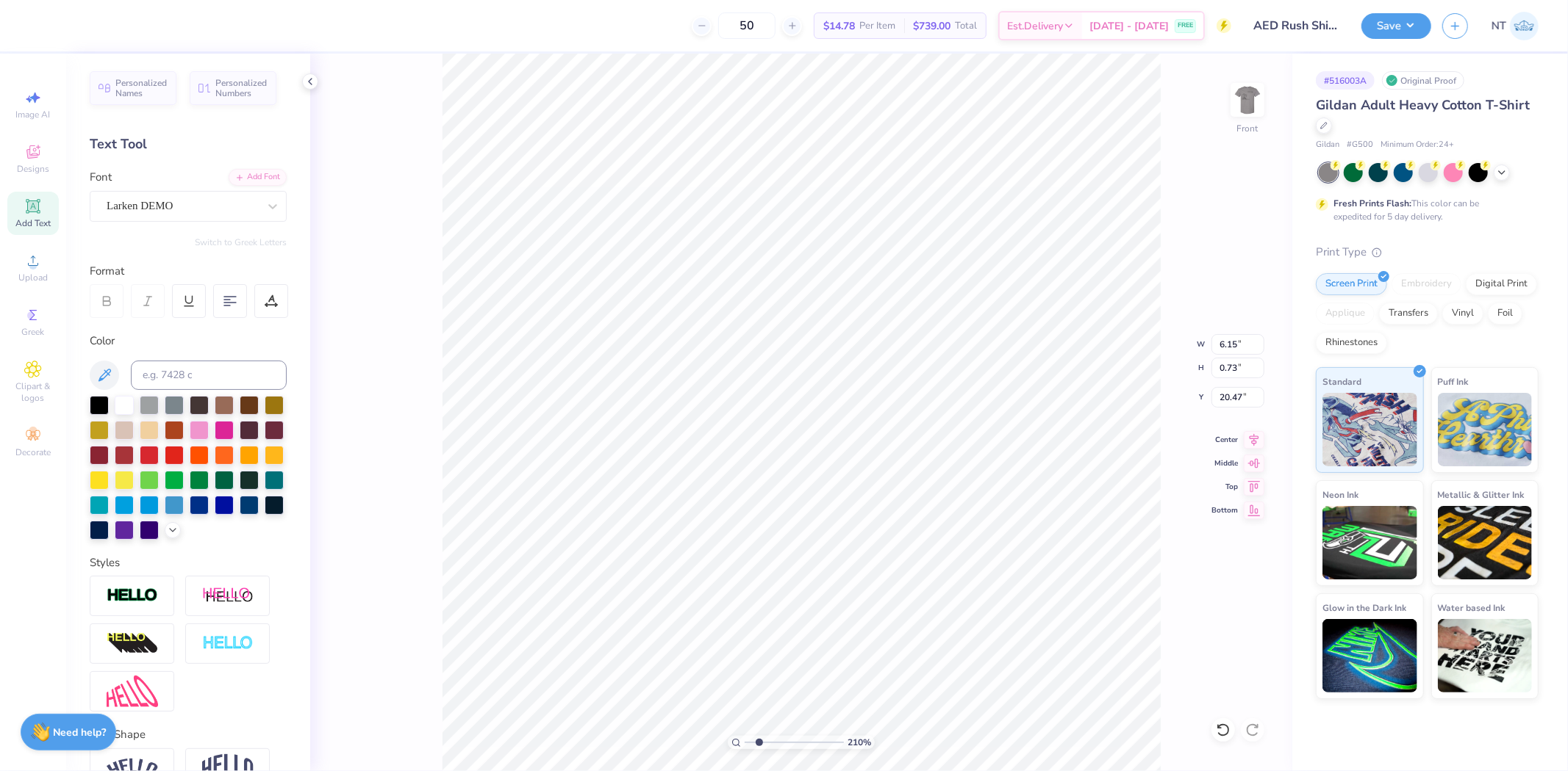
type input "2.52537398785411"
type input "15.61"
type input "4.40272058763601"
type input "2.63"
type input "0.31"
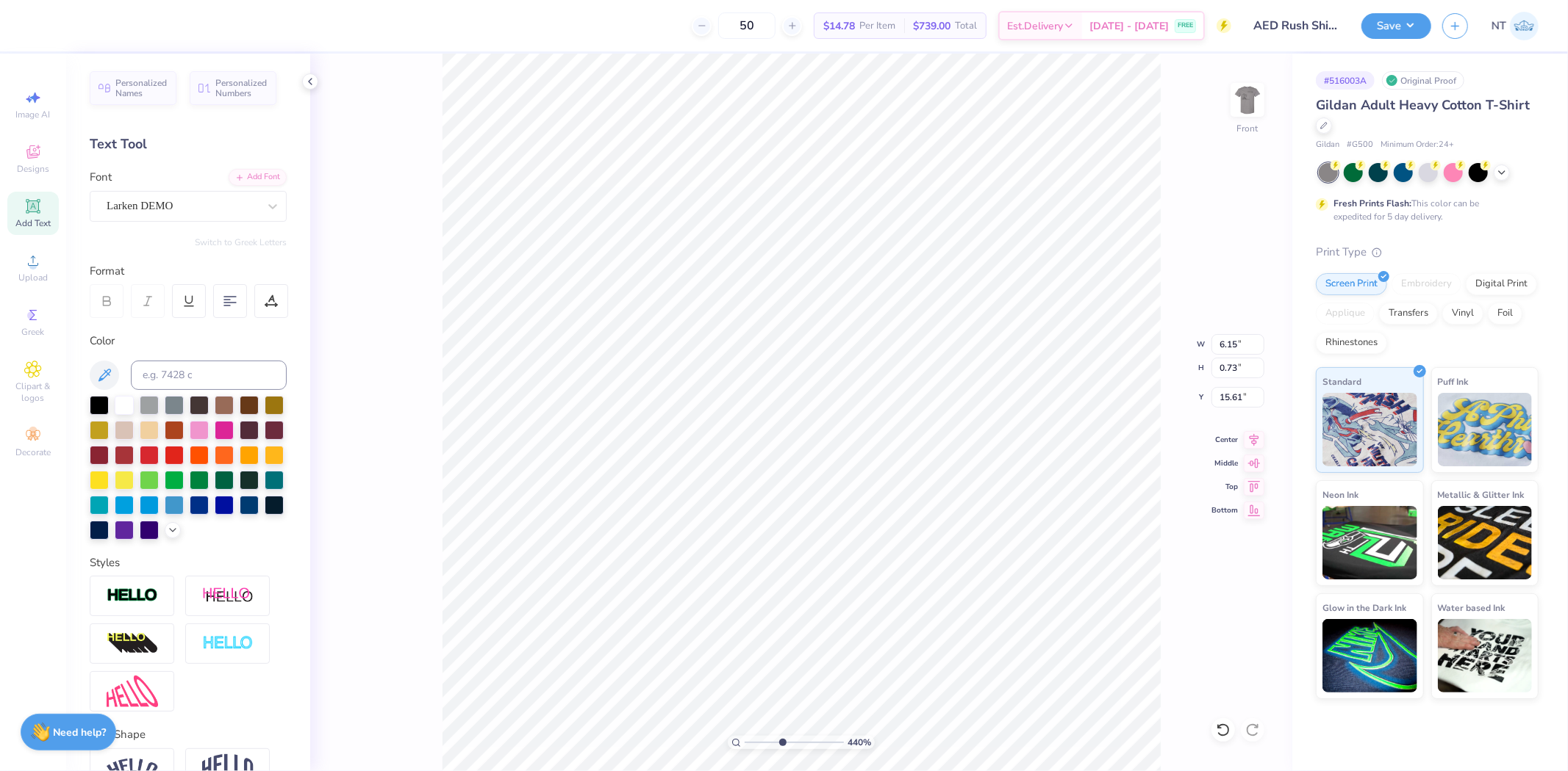
type input "16.03"
type input "4.40272058763601"
type input "14.25"
type input "4.40272058763601"
type input "3.67"
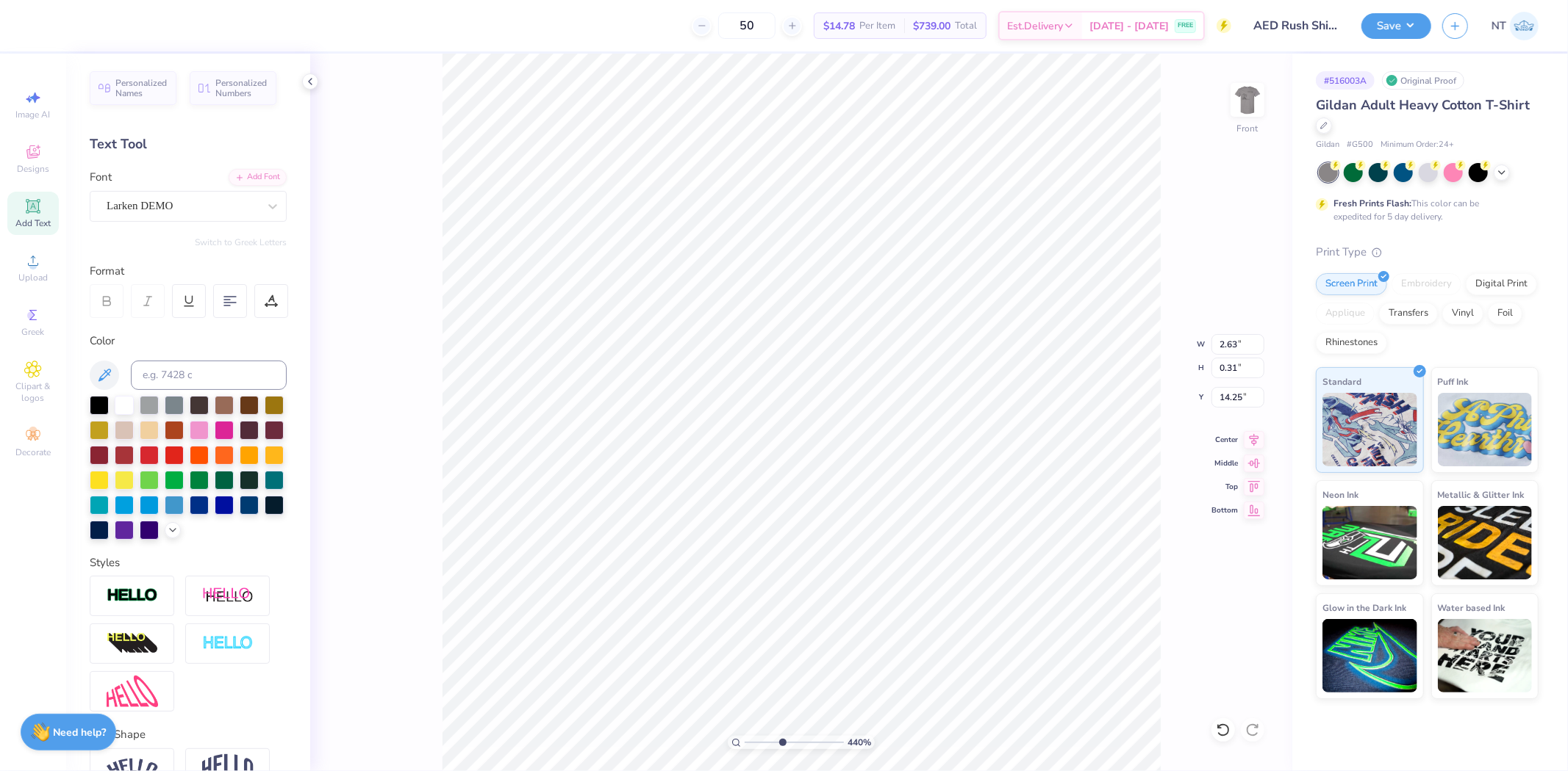
type input "0.44"
type input "4.40272058763601"
type input "15.46"
click at [933, 454] on li "Duplicate" at bounding box center [942, 460] width 116 height 28
type input "4.40272058763601"
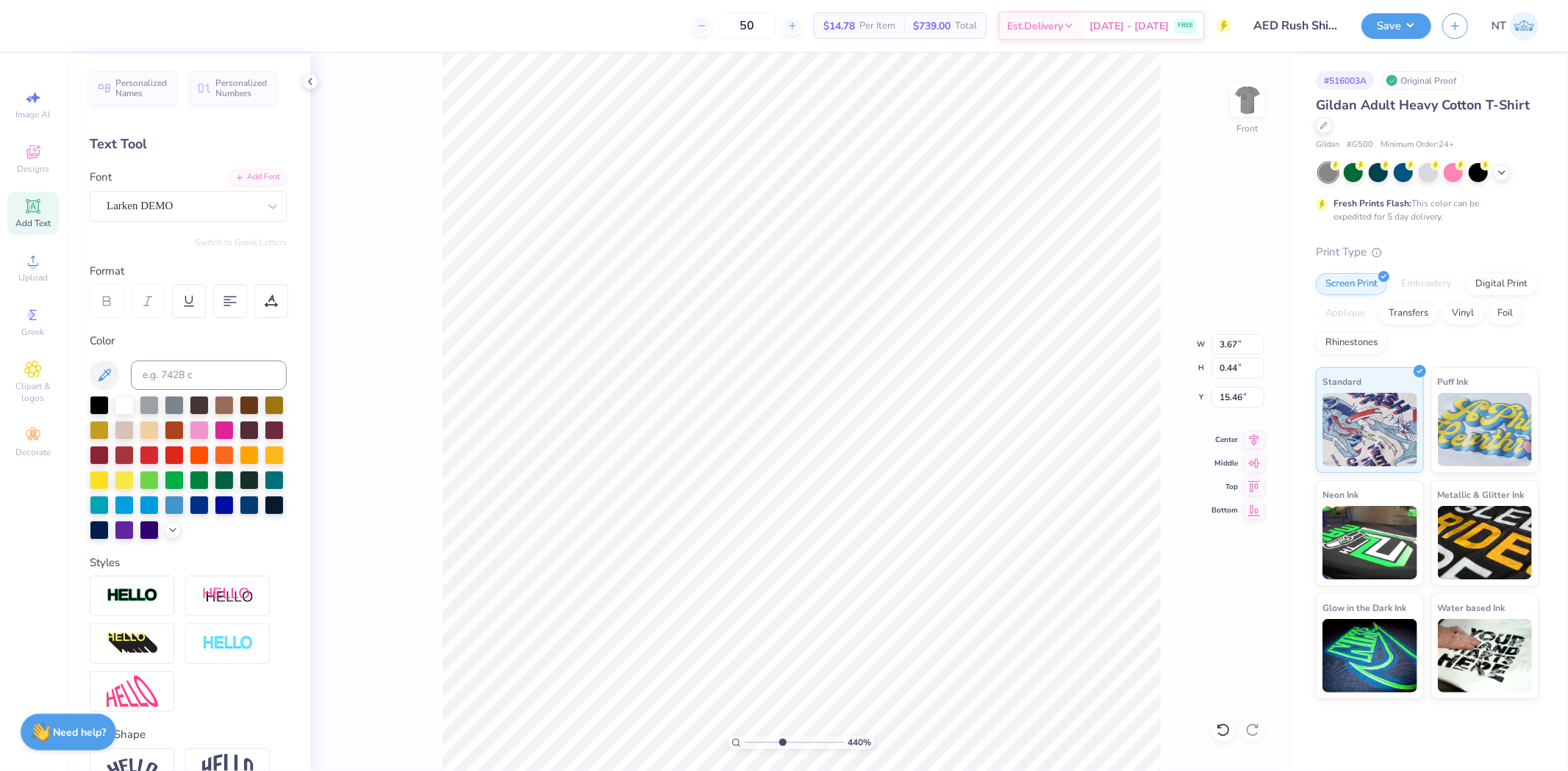
type input "16.46"
type input "4.40272058763601"
type textarea "fa"
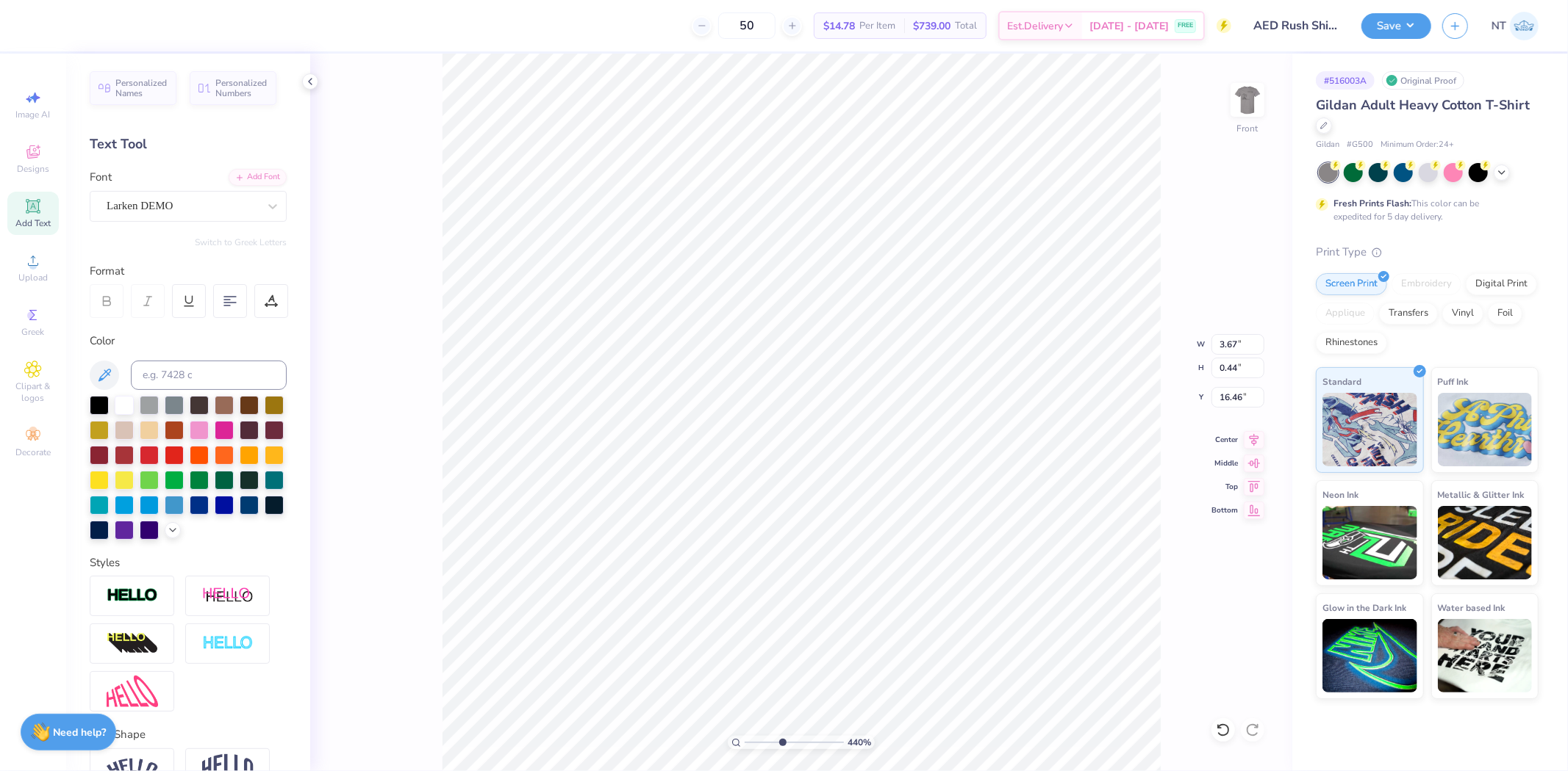
type input "4.40272058763601"
type textarea "fal"
type input "4.40272058763601"
type textarea "fall"
type input "4.40272058763601"
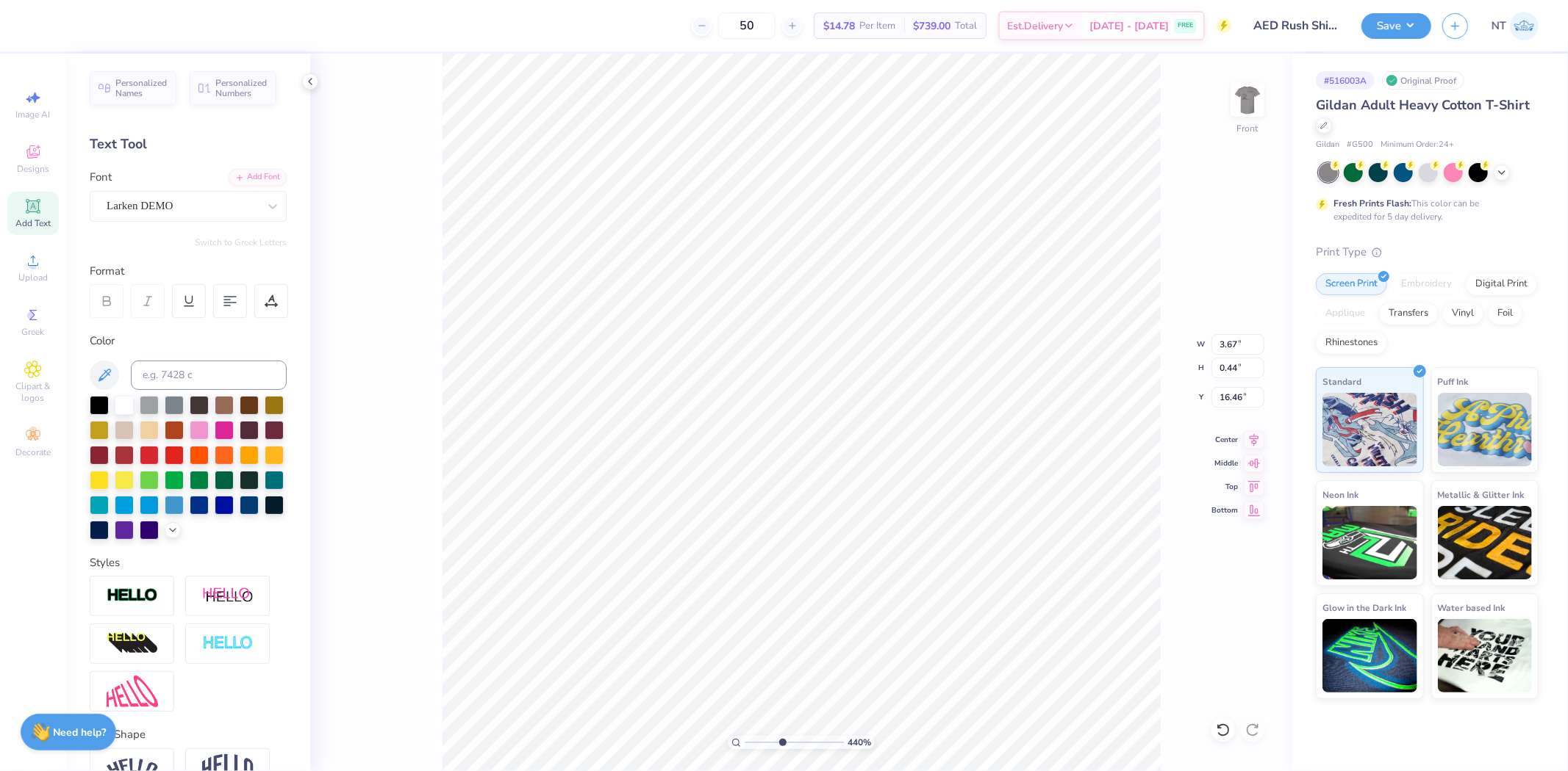
type textarea "fall"
type input "4.40272058763601"
type textarea "fall"
type input "4.40272058763601"
type textarea "fall"
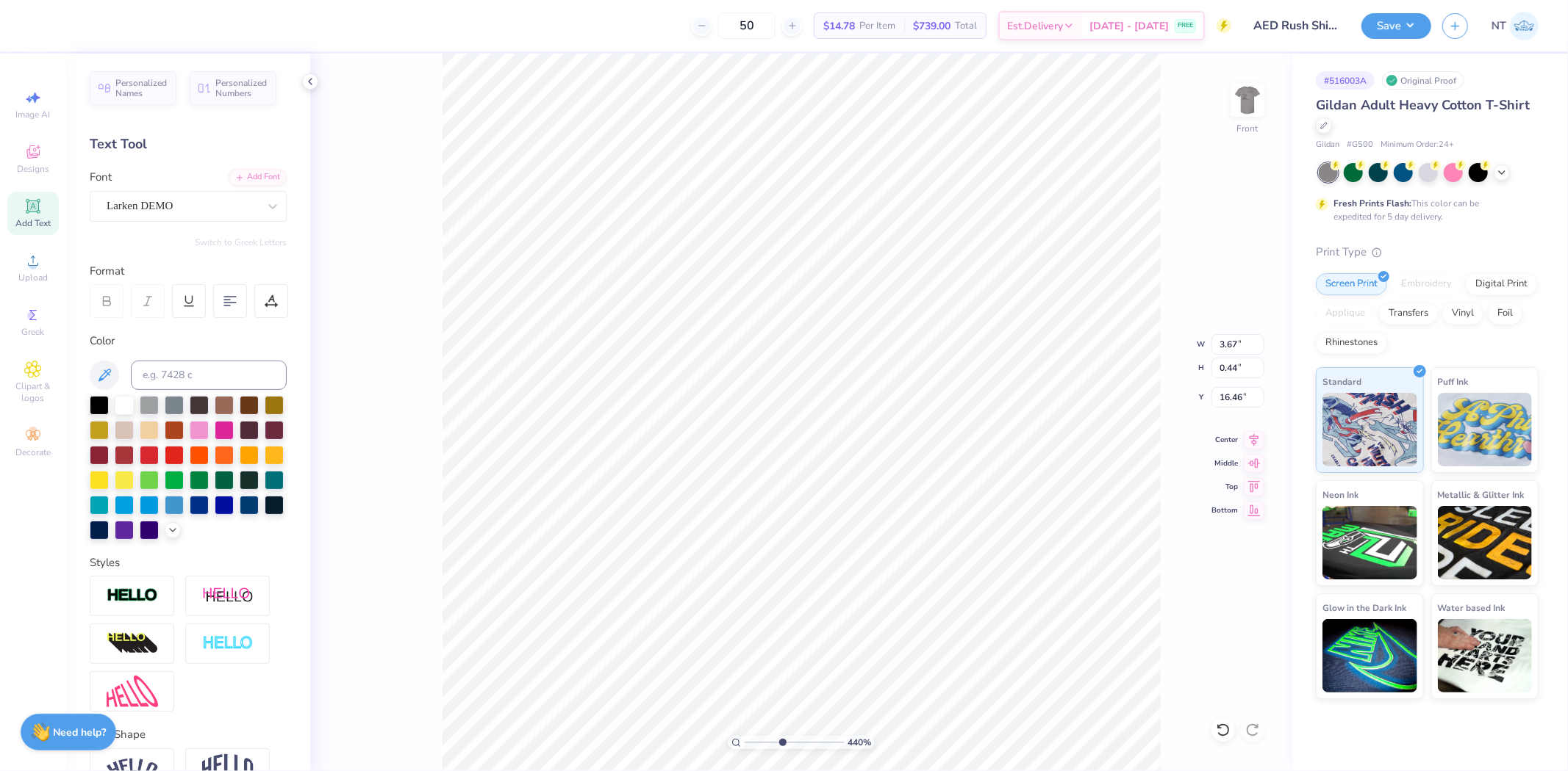
type input "4.40272058763601"
type textarea "fall"
type input "4.40272058763601"
type textarea "fall"
type input "4.40272058763601"
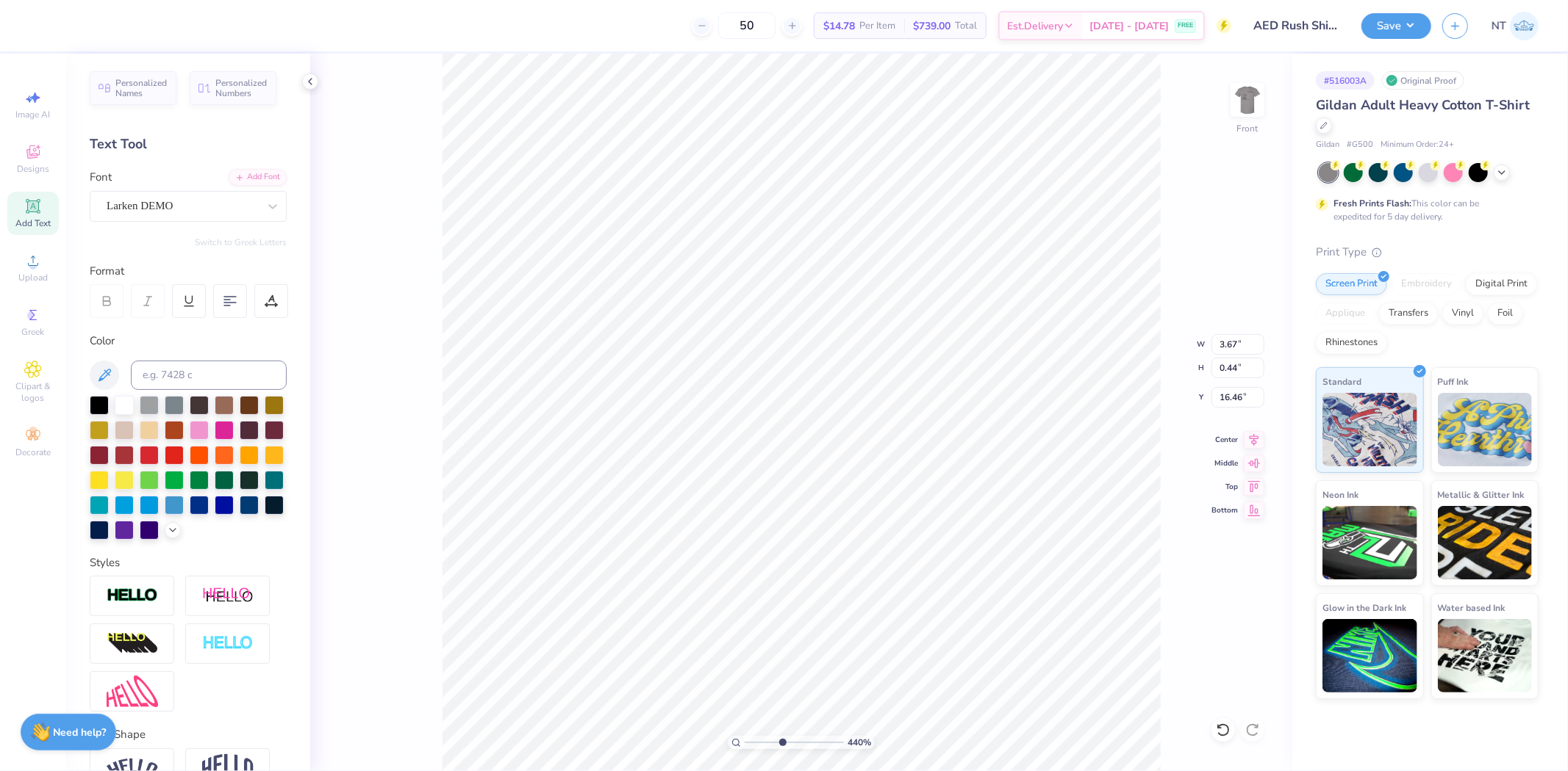
type input "0.60"
type input "0.35"
type input "16.51"
type input "4.40272058763601"
type textarea "fall"
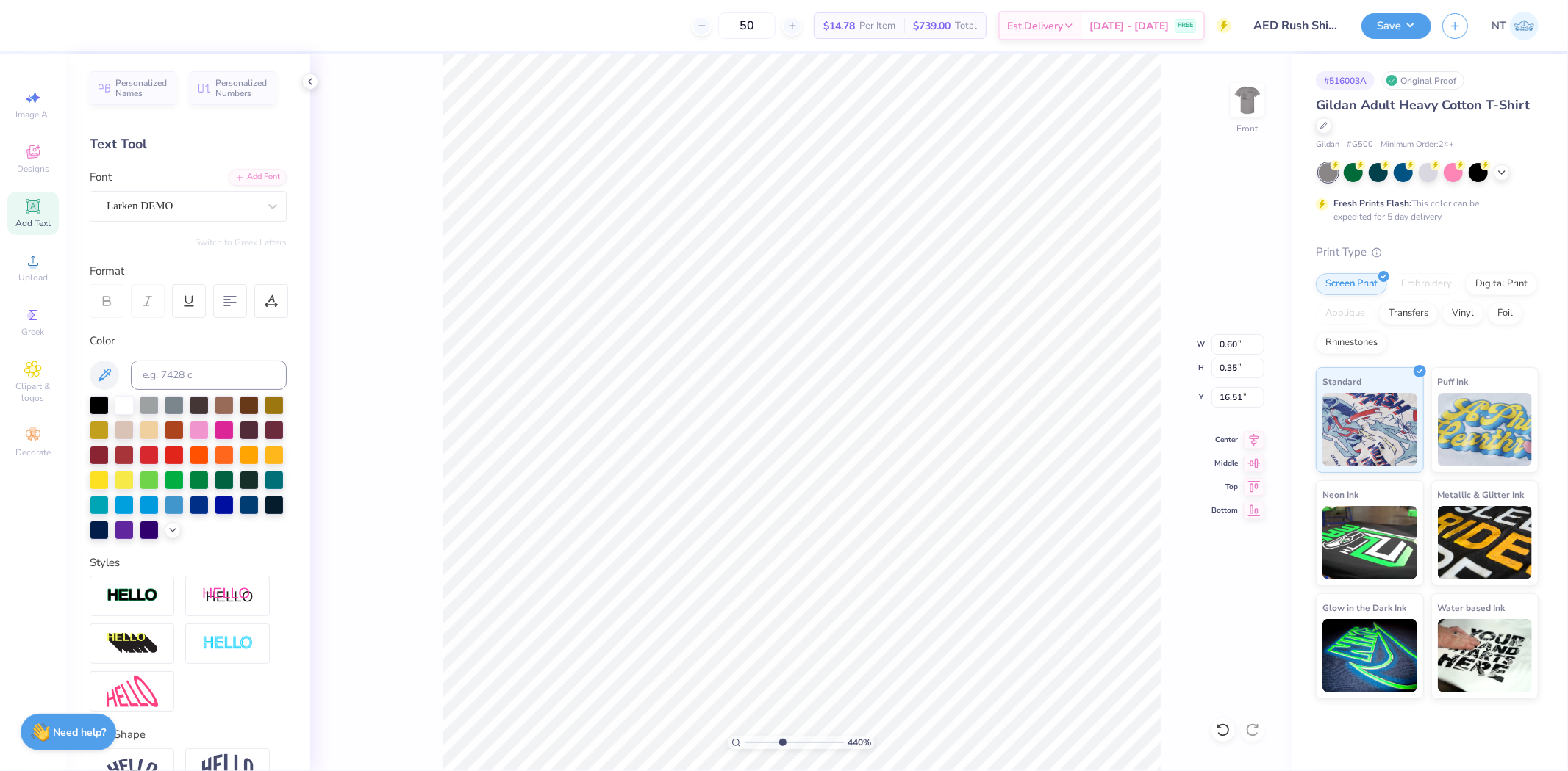
type input "4.40272058763601"
type textarea "fall"
type input "4.40272058763601"
type textarea "fall"
type input "4.40272058763601"
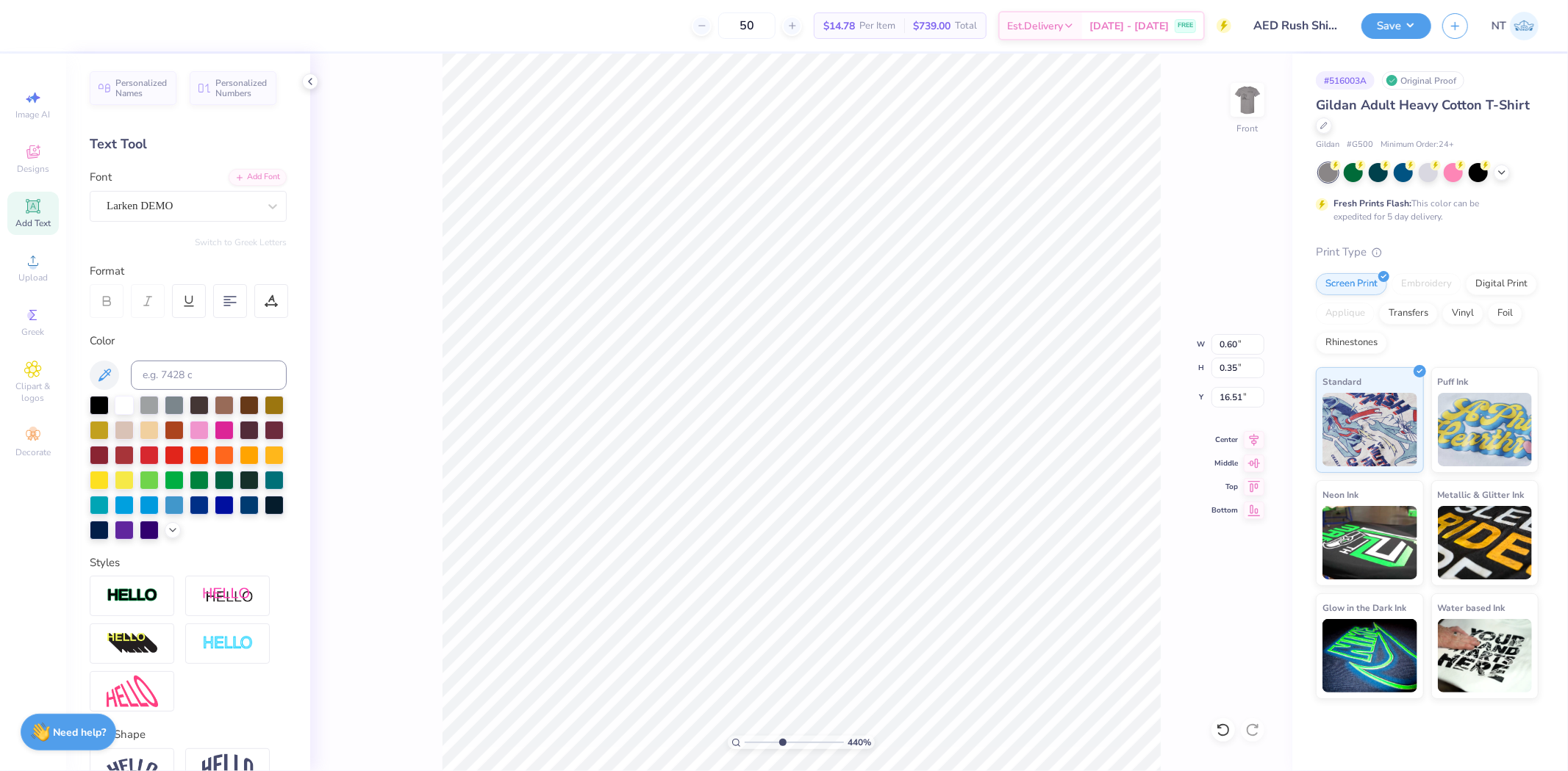
type textarea "fall"
type input "4.40272058763601"
type textarea "fall"
type input "4.40272058763601"
type textarea "fall"
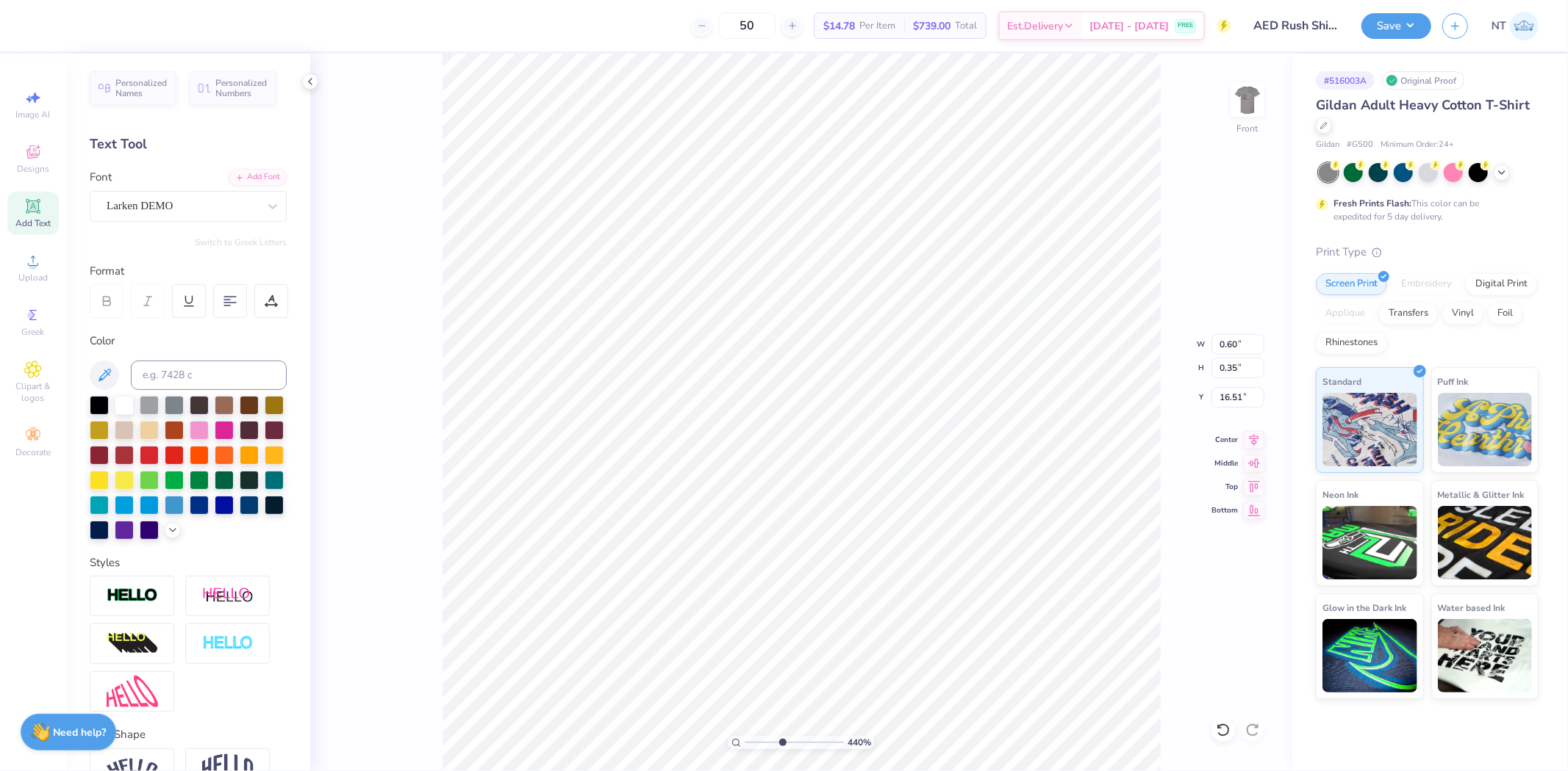
type input "4.40272058763601"
type textarea "fall"
type input "6.37751377853016"
type textarea "alpha epslon delta"
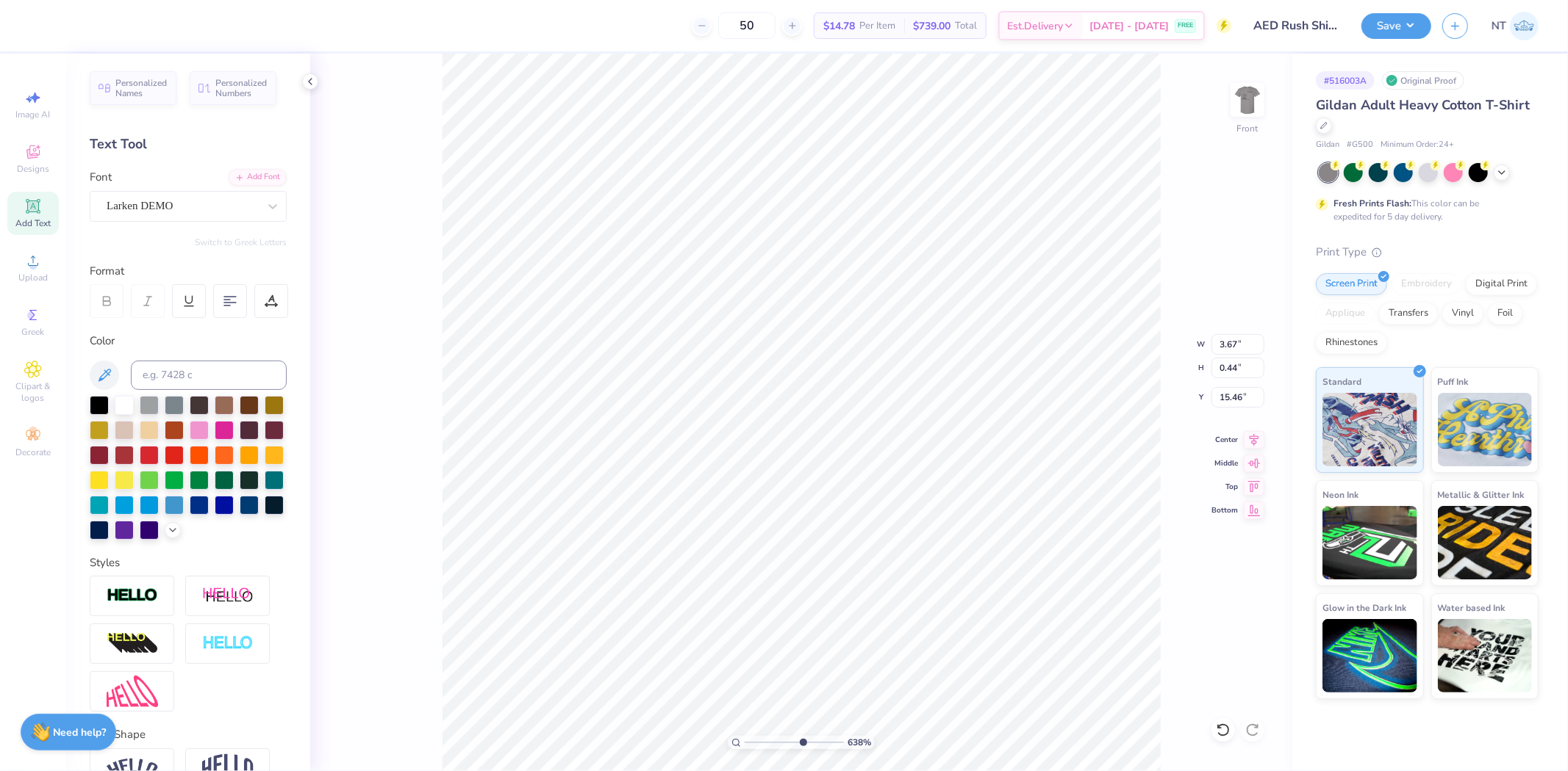
type input "6.37751377853016"
type textarea "alpha epsIlon delta"
type input "6.37751377853016"
type textarea "alpha epslon delta"
type input "6.37751377853016"
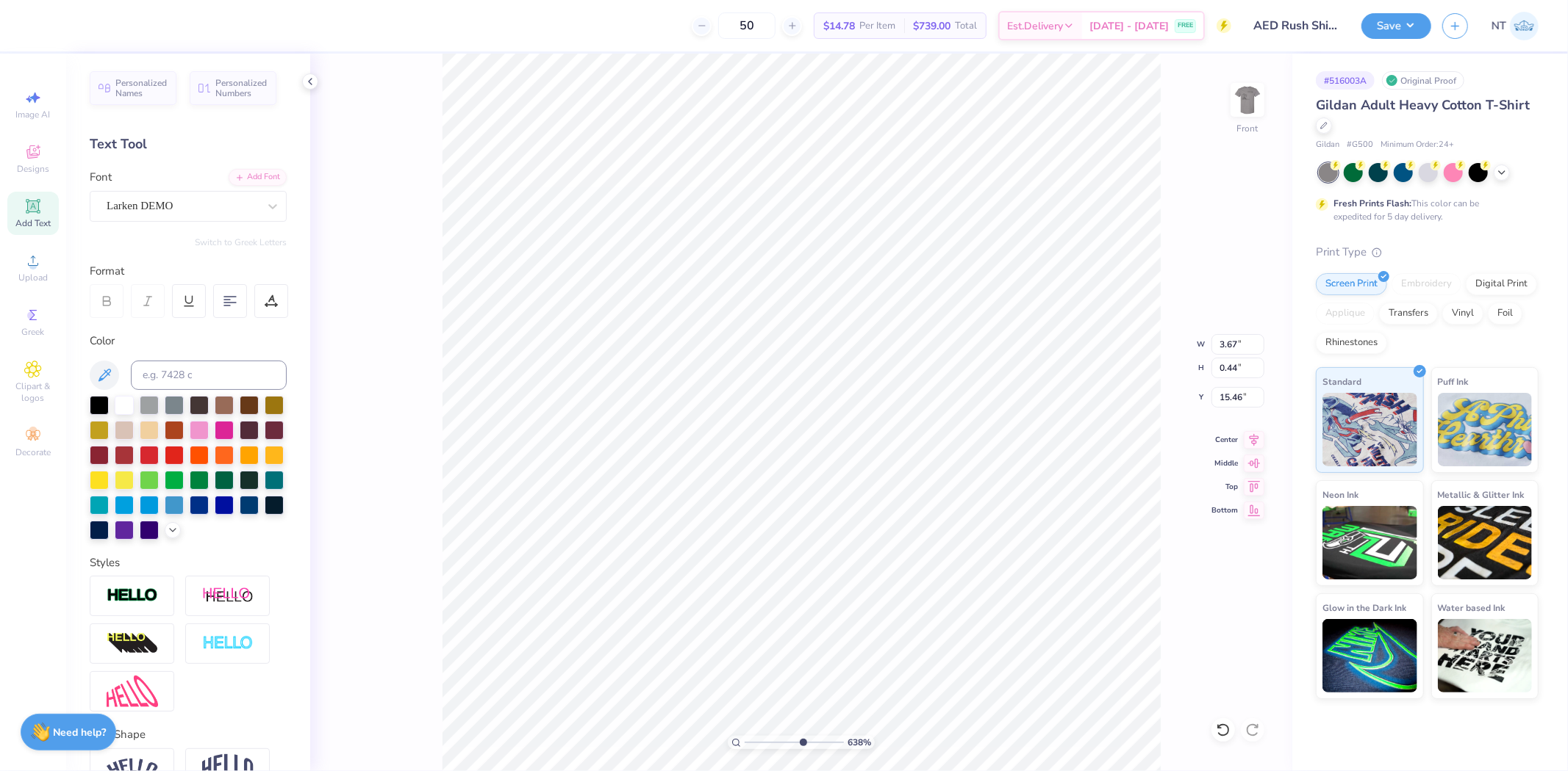
type textarea "alpha epsilon delta"
type input "6.37751377853016"
type input "9.99"
type input "15.00"
type input "3.00"
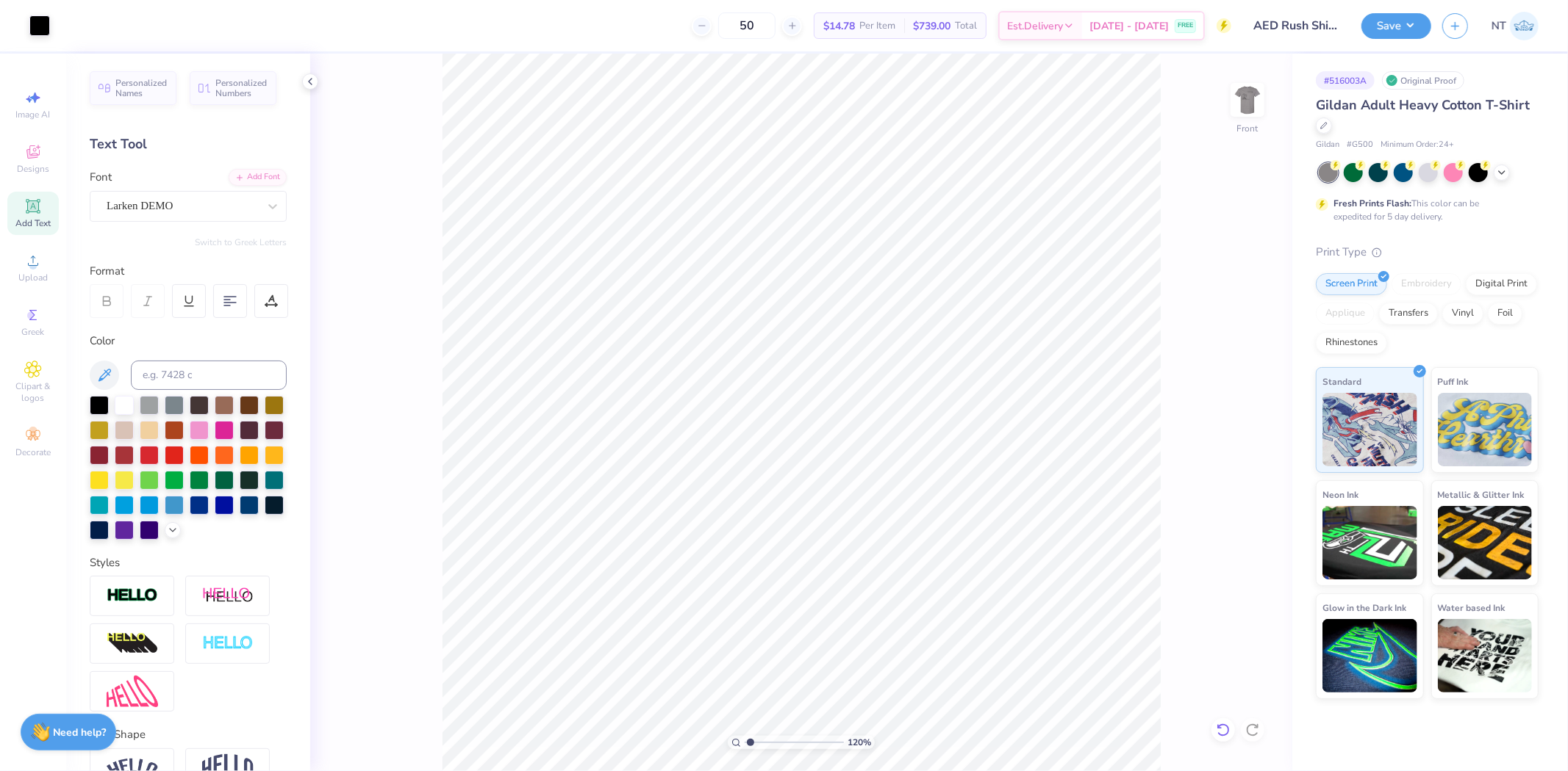
click at [1223, 732] on icon at bounding box center [1223, 731] width 15 height 15
type input "1.20355278054301"
type input "15.44"
click at [1212, 726] on div at bounding box center [1223, 730] width 23 height 23
click at [1243, 736] on div at bounding box center [1253, 730] width 23 height 23
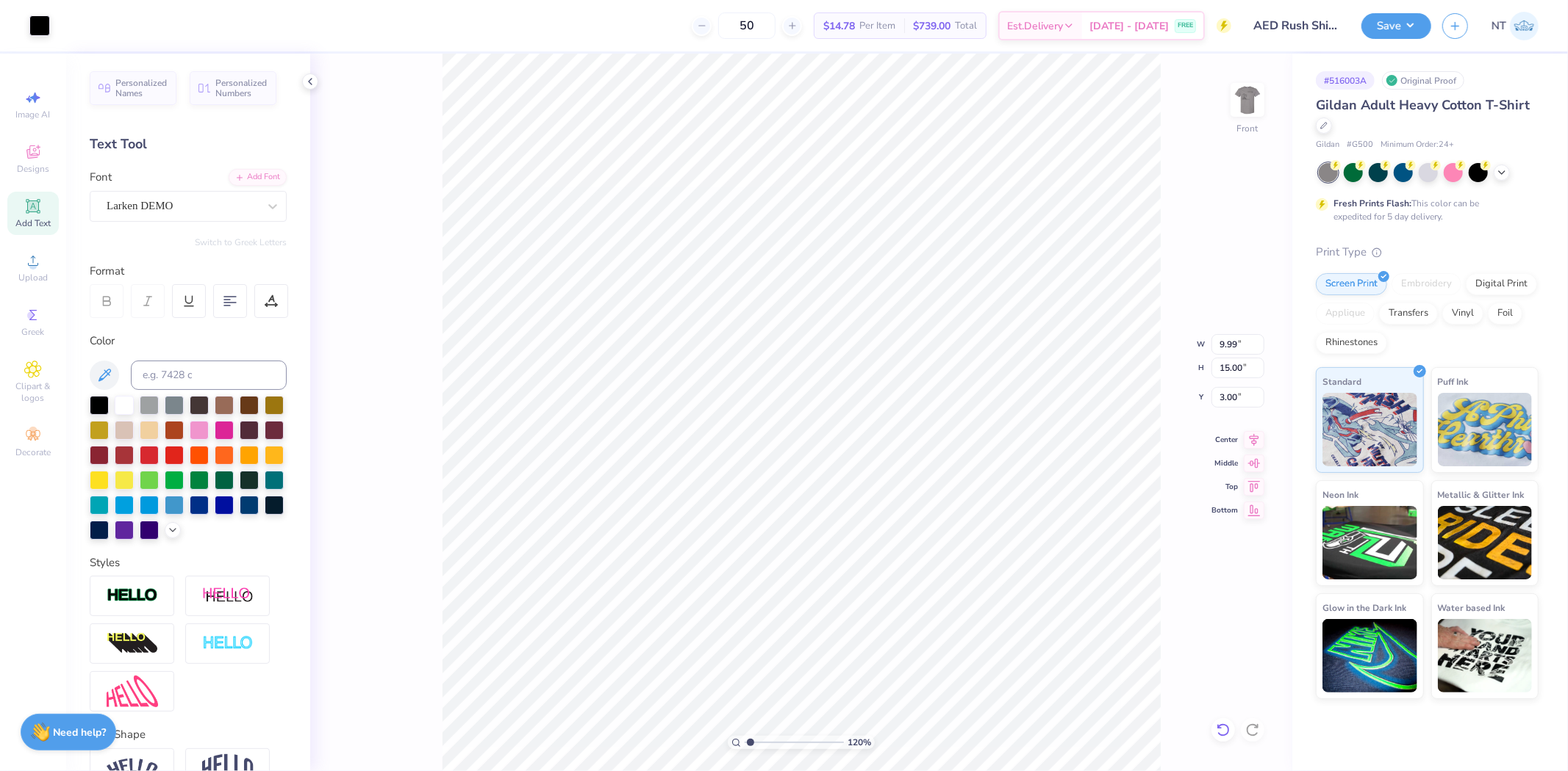
click at [1224, 730] on icon at bounding box center [1223, 731] width 15 height 15
type input "1.20355278054301"
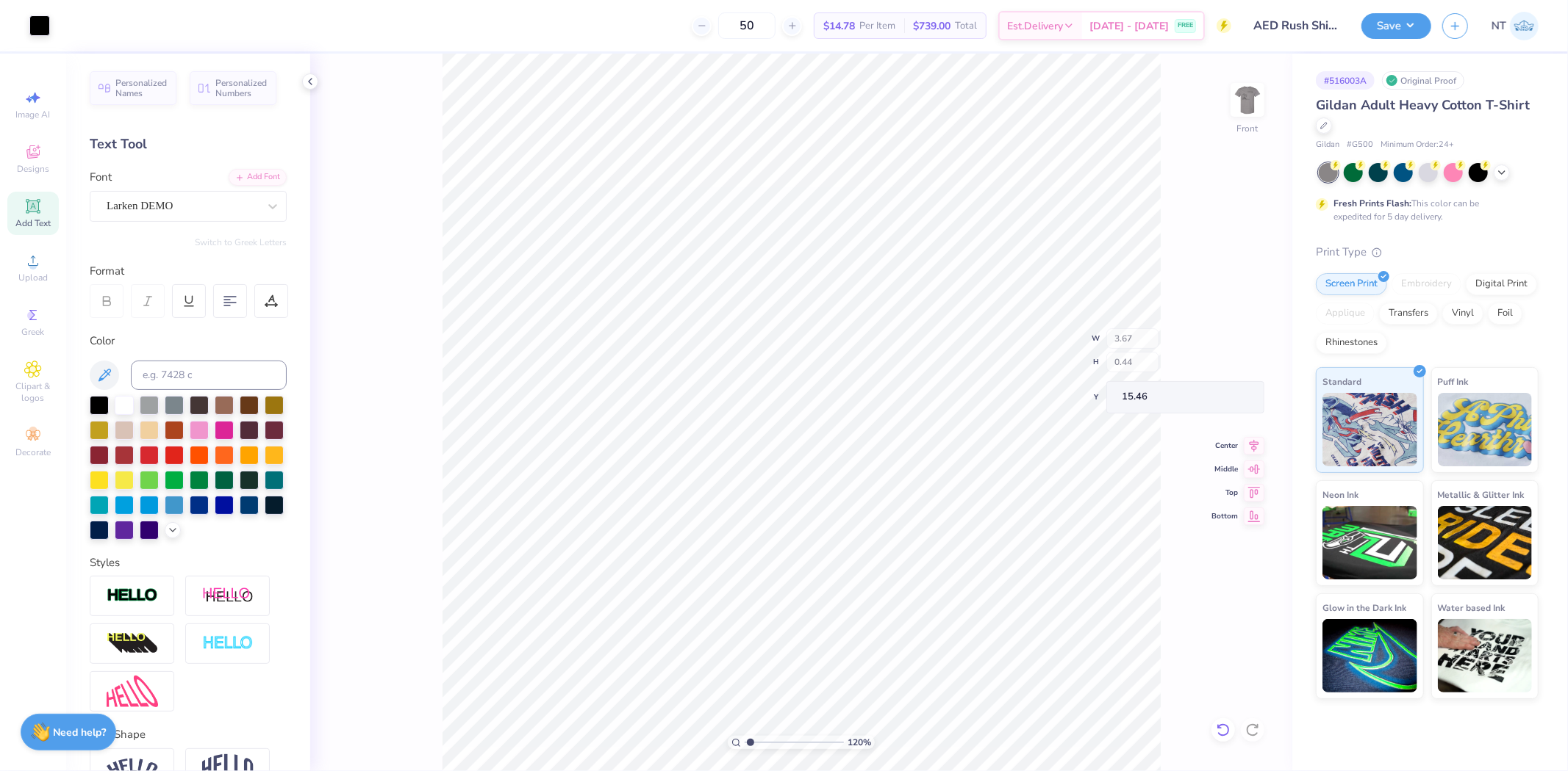
type input "0.60"
type input "0.35"
type input "16.51"
click at [1248, 104] on img at bounding box center [1248, 100] width 59 height 59
click at [33, 221] on span "Add Text" at bounding box center [33, 223] width 35 height 12
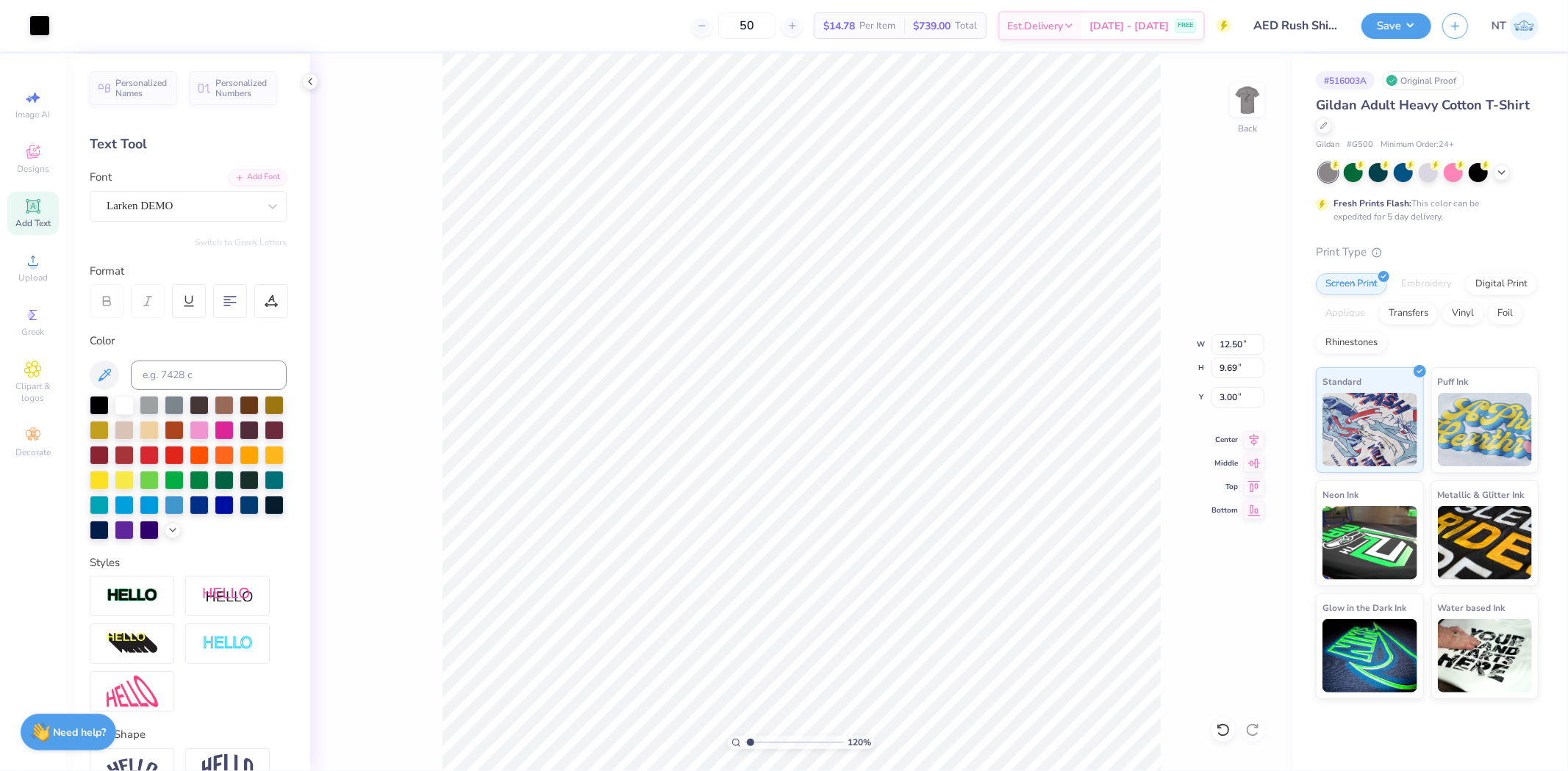
type input "1.20355278054301"
type input "6.00"
type input "1.74"
type input "12.38"
type input "1.20355278054301"
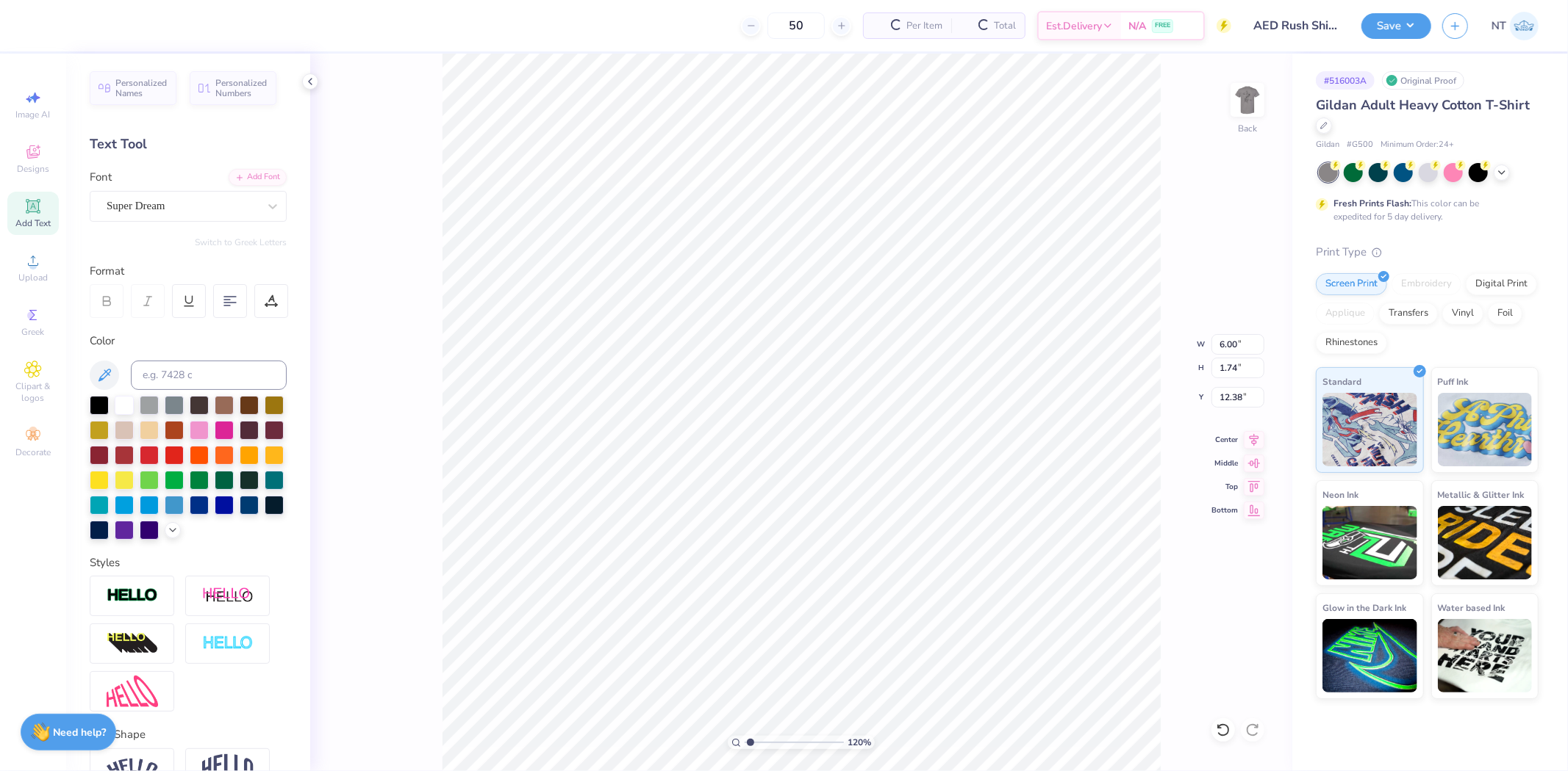
type input "14.88"
type input "1.20355278054301"
type input "1"
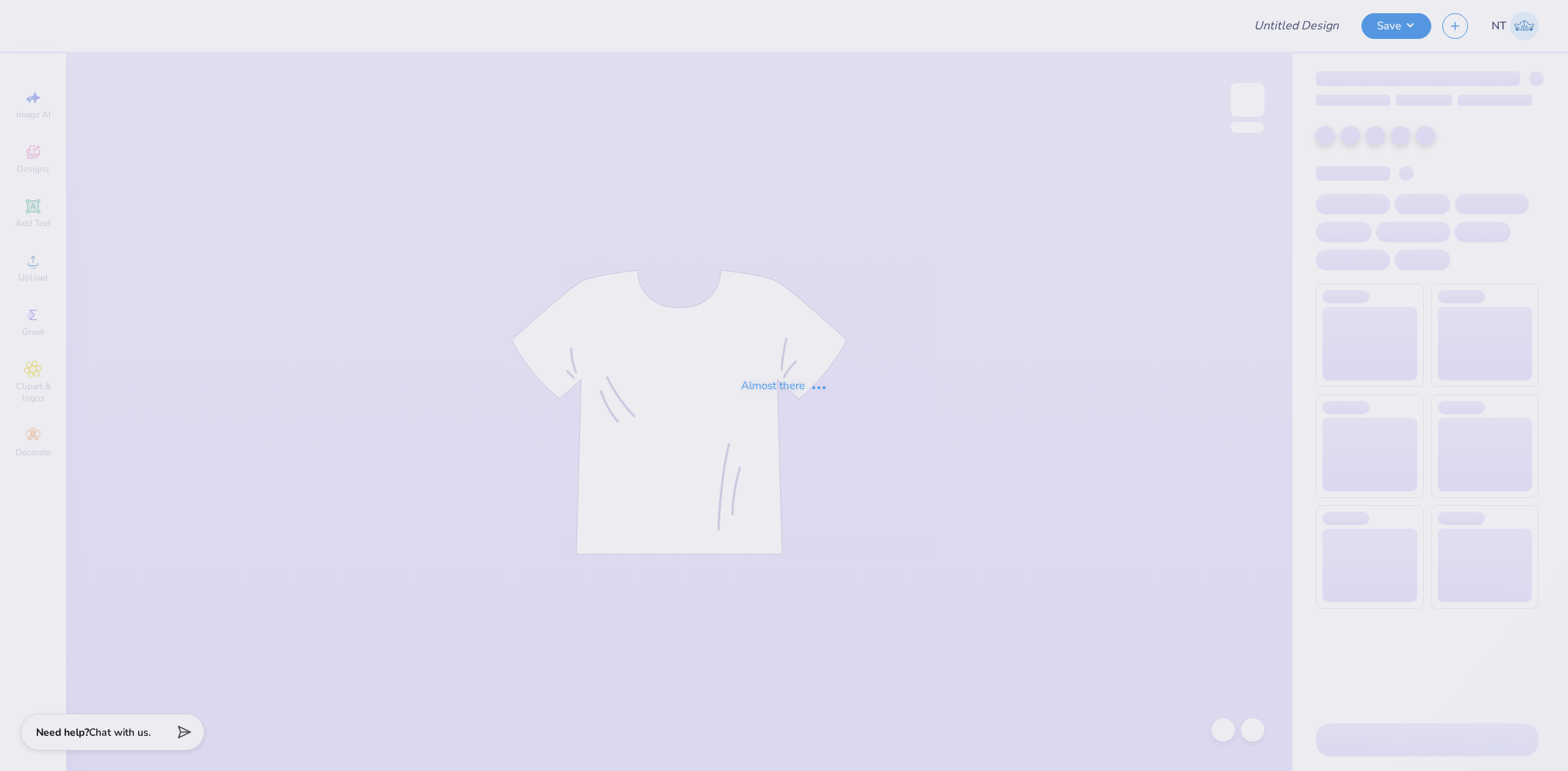
type input "THETA hoodie"
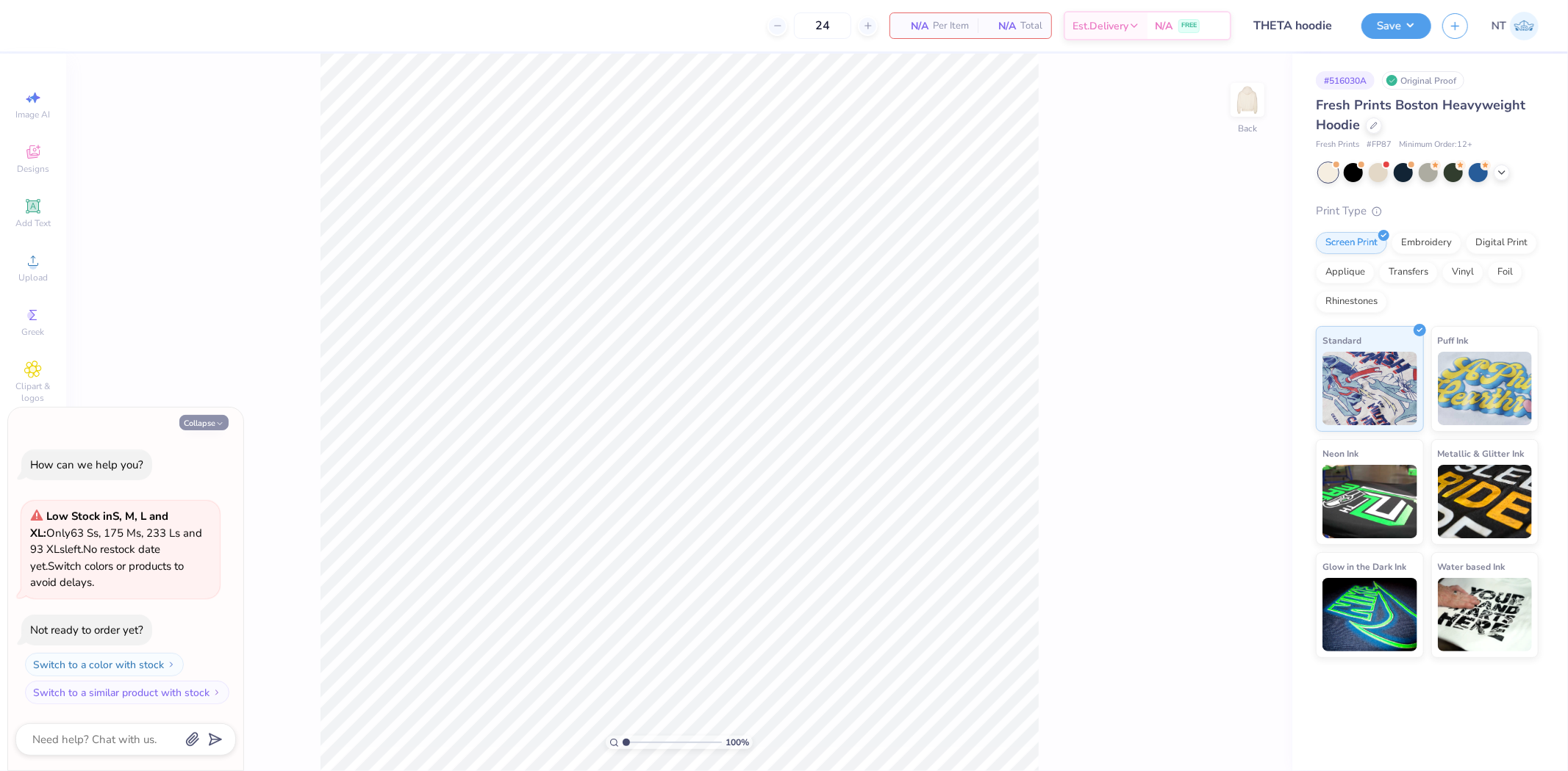
click at [192, 420] on button "Collapse" at bounding box center [204, 422] width 49 height 15
type textarea "x"
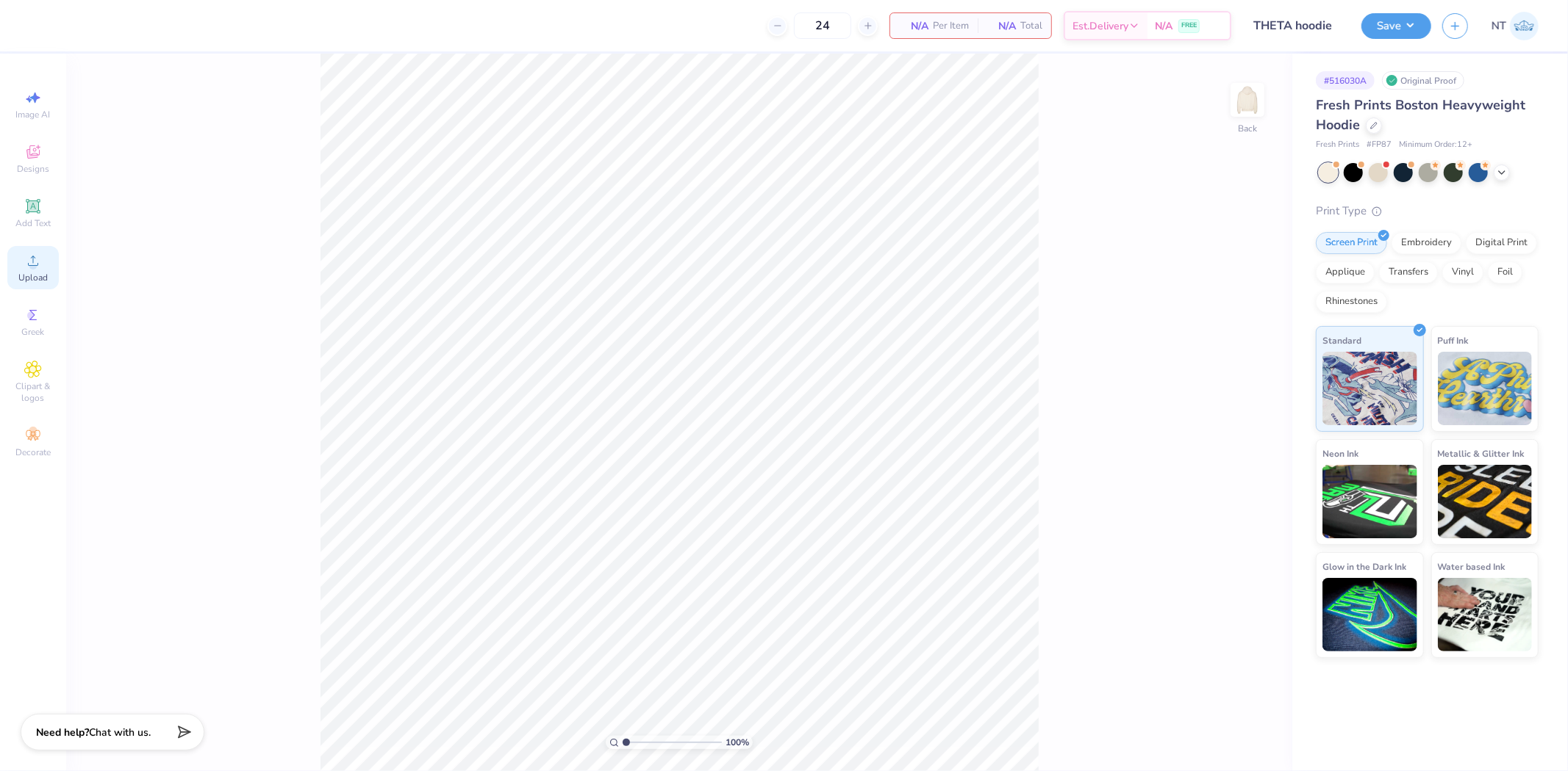
click at [33, 272] on span "Upload" at bounding box center [33, 277] width 29 height 12
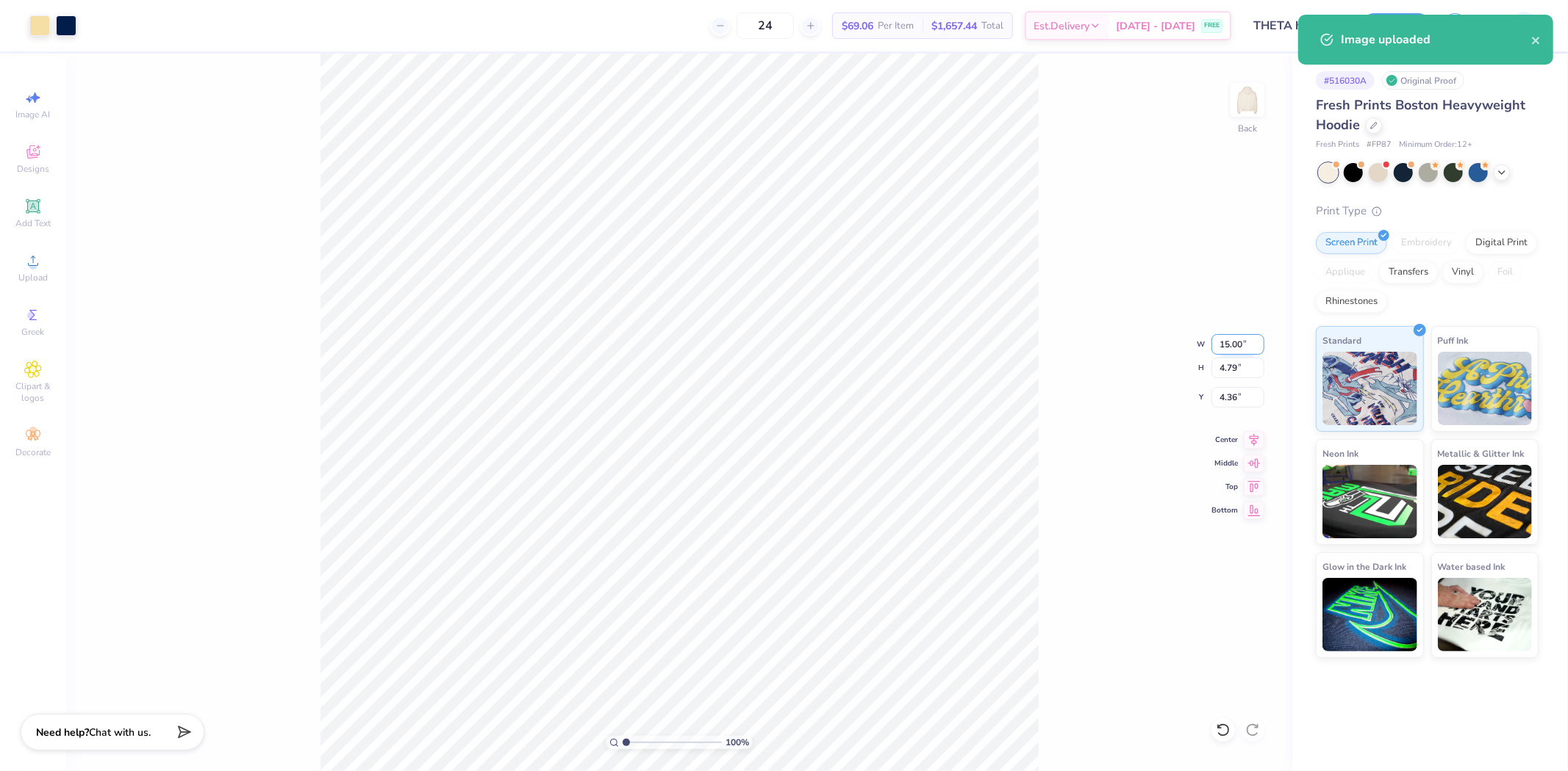
click at [1228, 343] on input "15.00" at bounding box center [1238, 344] width 53 height 21
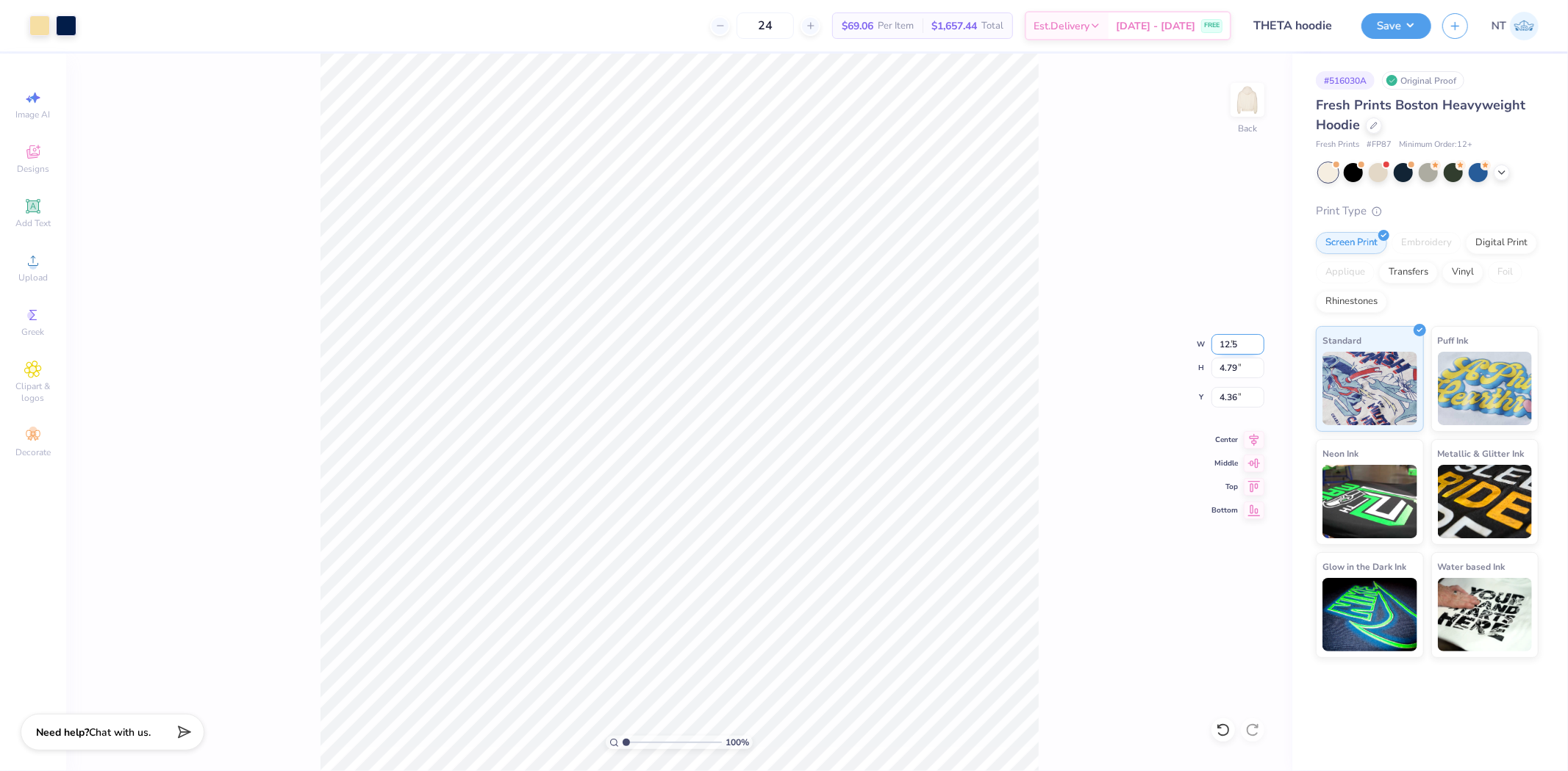
type input "12.50"
type input "3.99"
click at [1233, 396] on input "4.75" at bounding box center [1238, 397] width 53 height 21
type input "3.00"
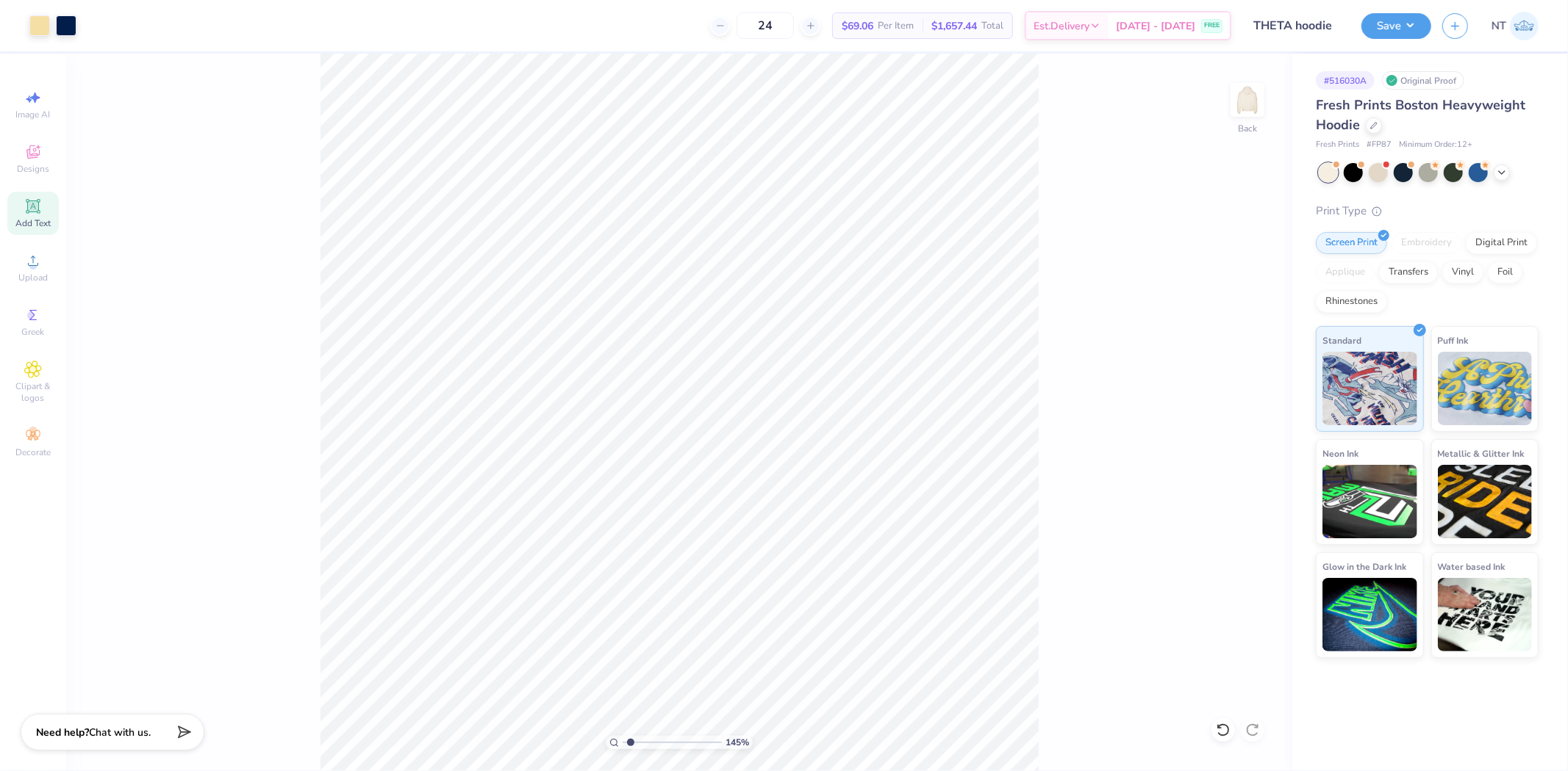
click at [39, 215] on icon at bounding box center [33, 206] width 18 height 18
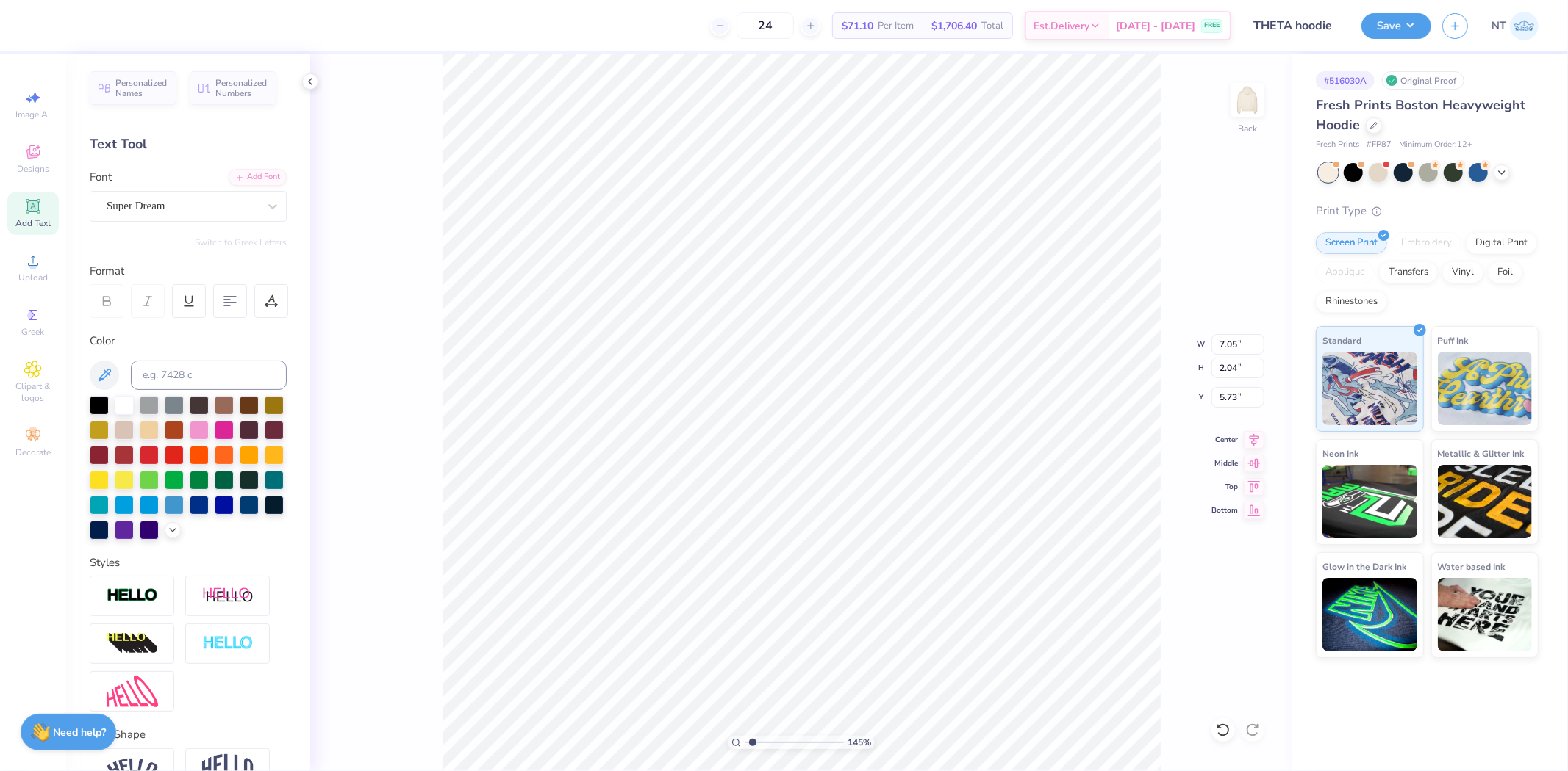
type input "1.44853929555282"
type input "8.95"
type input "1.44853929555282"
click at [164, 382] on input at bounding box center [209, 375] width 156 height 29
type input "27687 c"
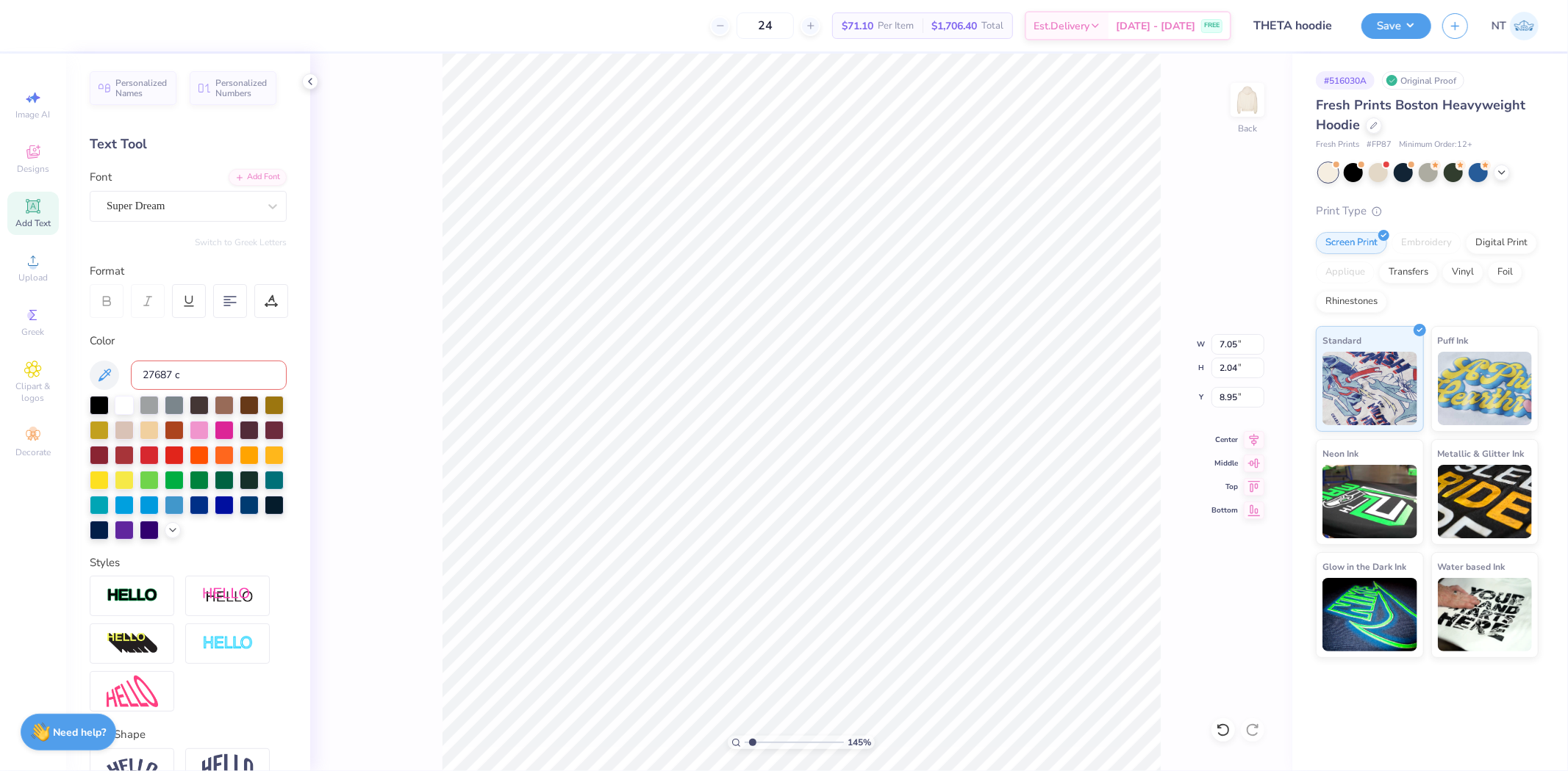
click at [177, 380] on input "27687 c" at bounding box center [209, 375] width 156 height 29
click at [172, 378] on input "27687 c" at bounding box center [209, 375] width 156 height 29
type input "1.44853929555282"
type textarea "C"
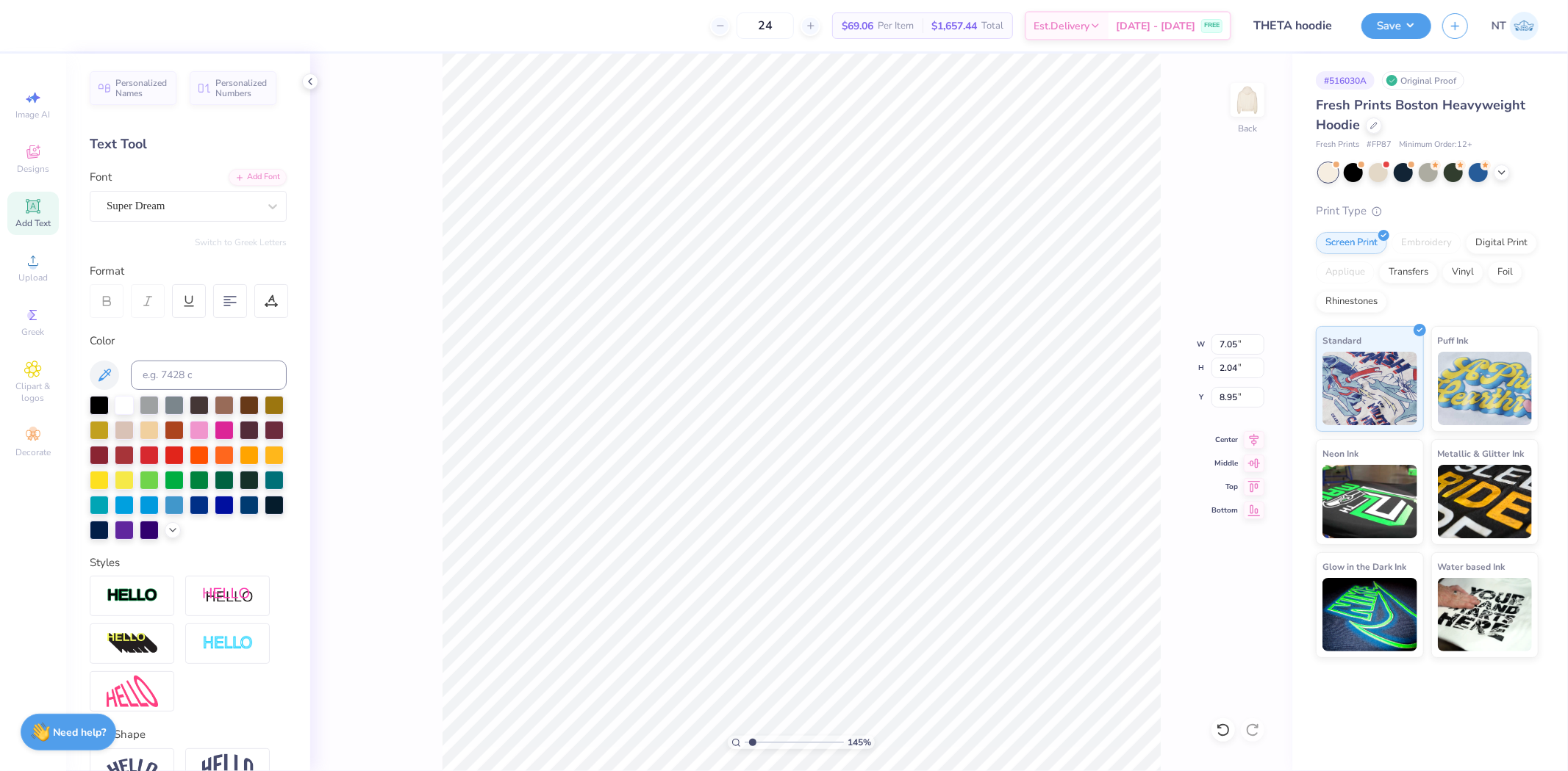
type input "1.44853929555282"
type textarea "CA"
type input "1.44853929555282"
type textarea "CAL"
type input "1.44853929555282"
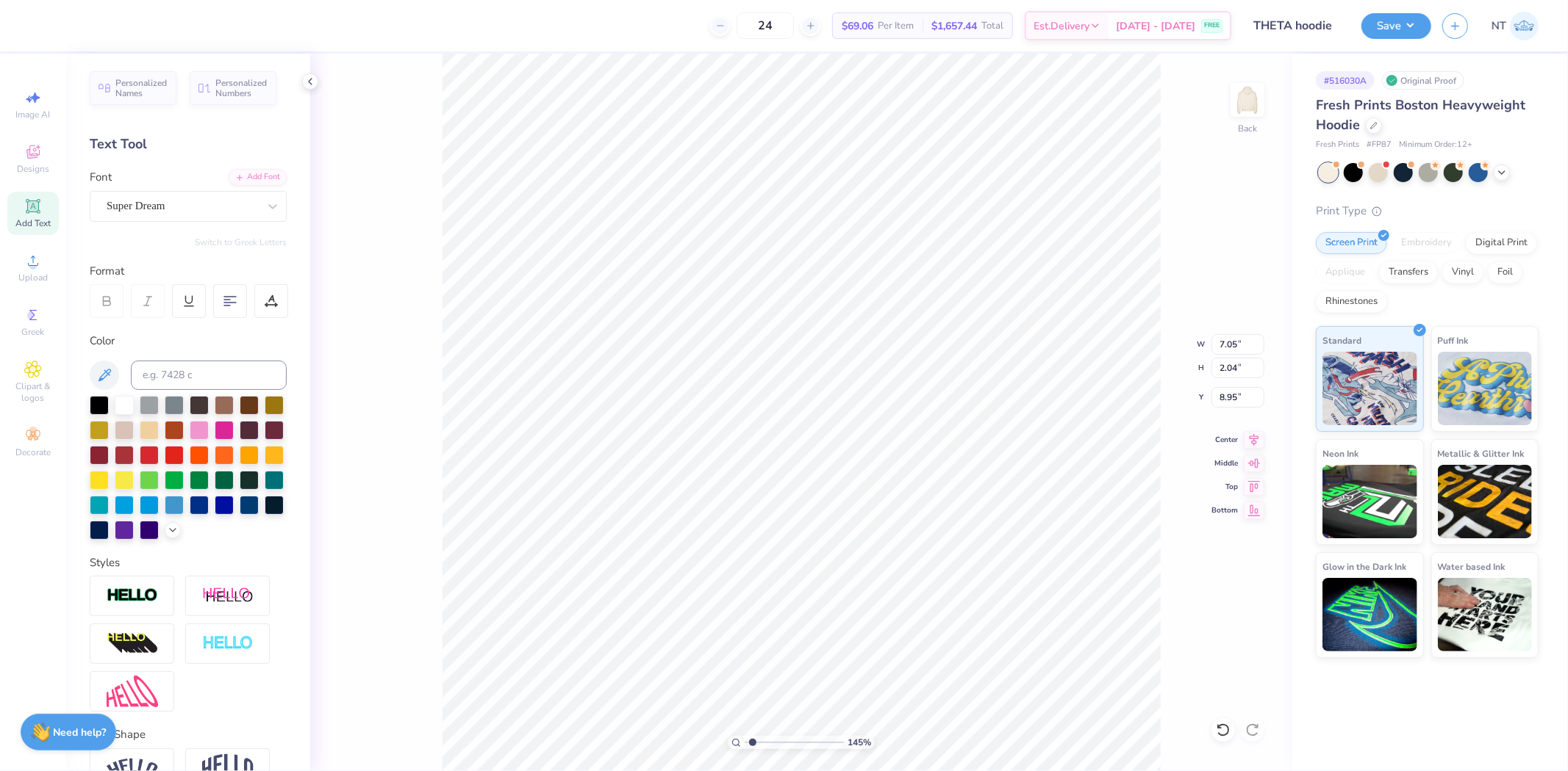
type textarea "CALI"
type input "1.44853929555282"
type textarea "CALIF"
type input "1.44853929555282"
type textarea "CALIFO"
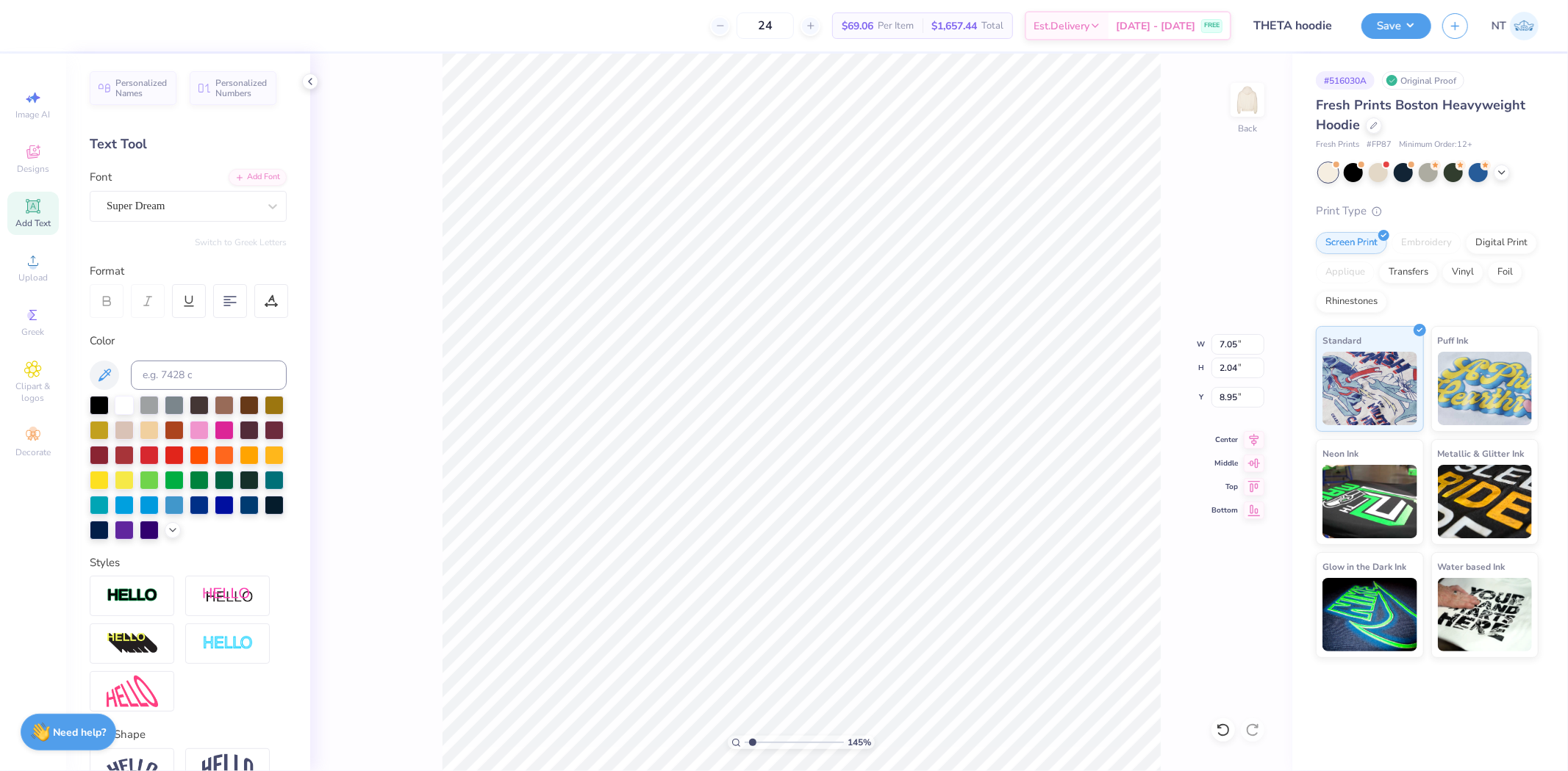
type input "1.44853929555282"
type textarea "CALIFOR"
type input "1.44853929555282"
type textarea "CALIFORN"
type input "1.44853929555282"
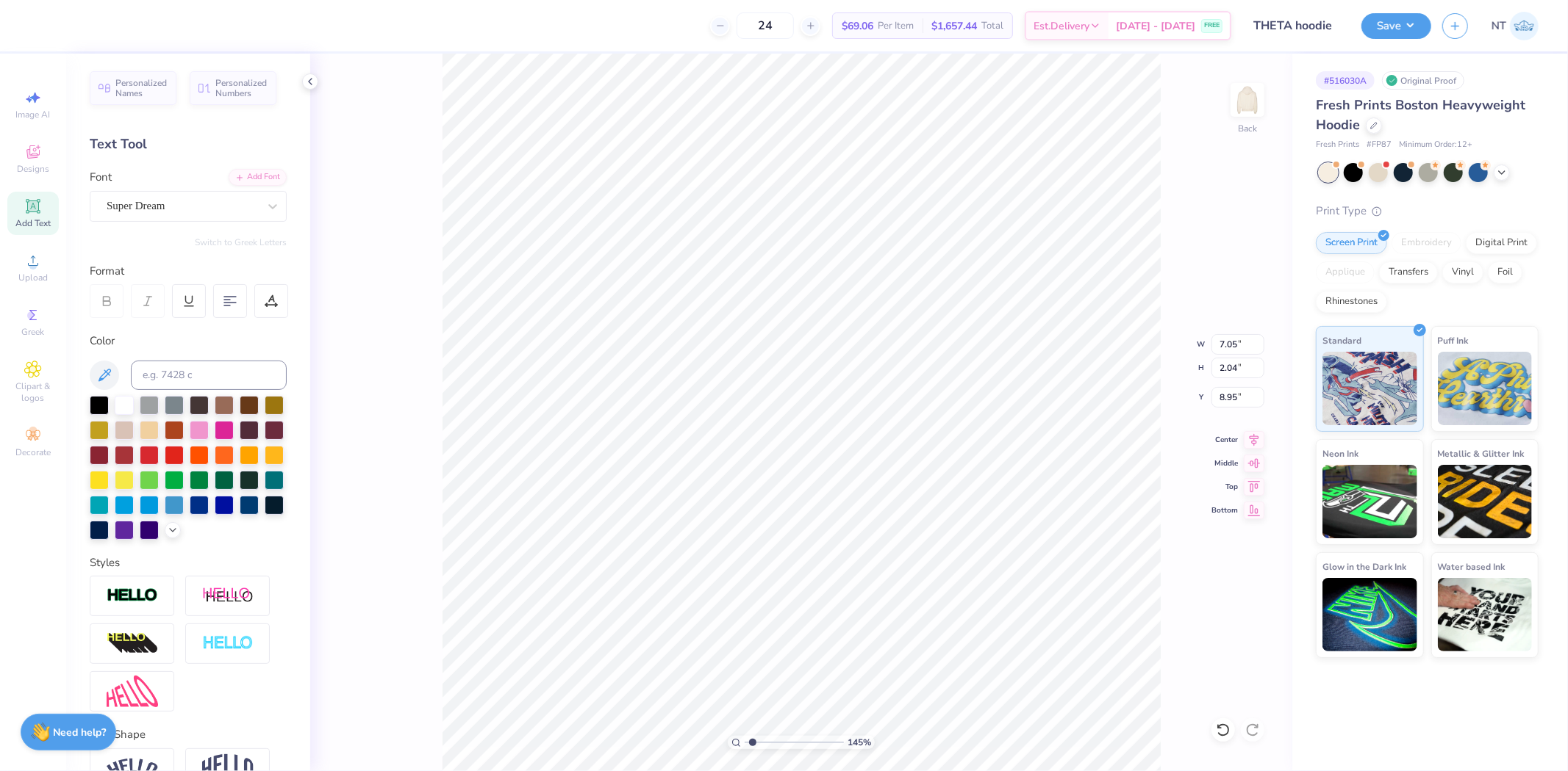
type textarea "CALIFORNI"
type input "1.44853929555282"
type textarea "CALIFORNIA"
type input "1.44853929555282"
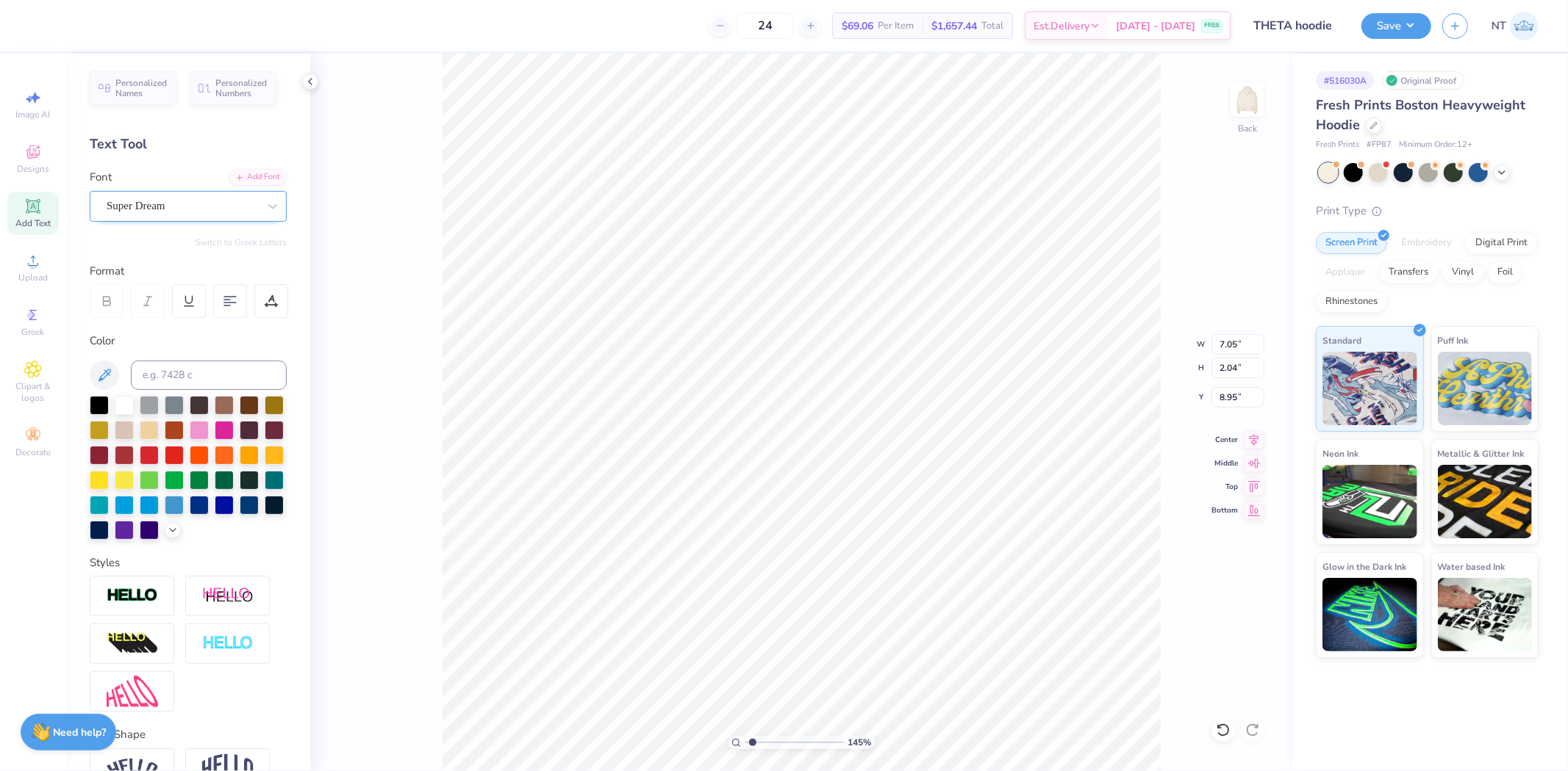
type textarea "CALIFORNIA"
click at [172, 201] on div "Super Dream" at bounding box center [182, 205] width 154 height 23
type input "1.44853929555282"
type input "ASI"
type input "1.44853929555282"
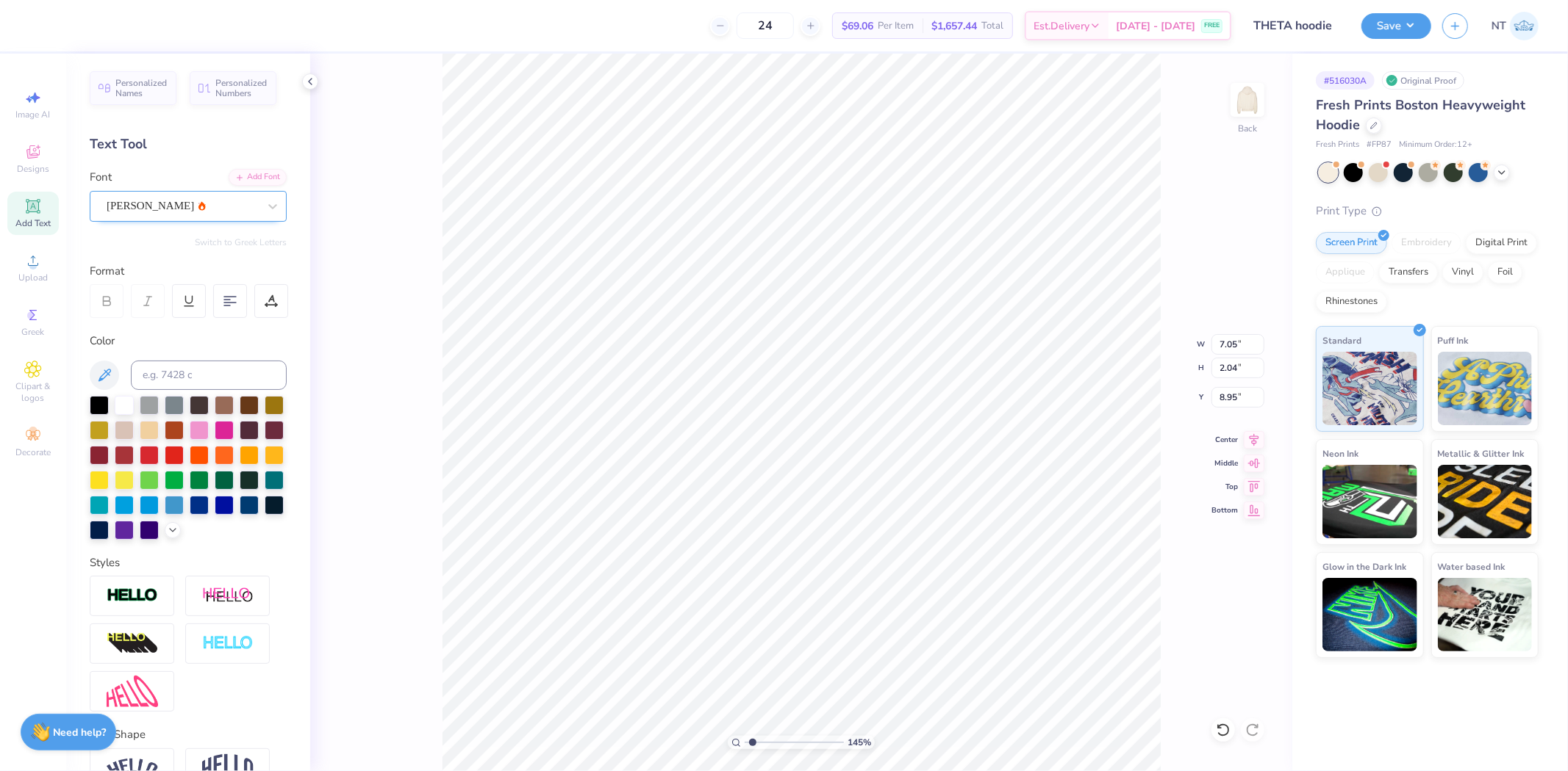
type input "1.44853929555282"
type input "16.51"
type input "2.13"
type input "8.91"
type input "1.44853929555282"
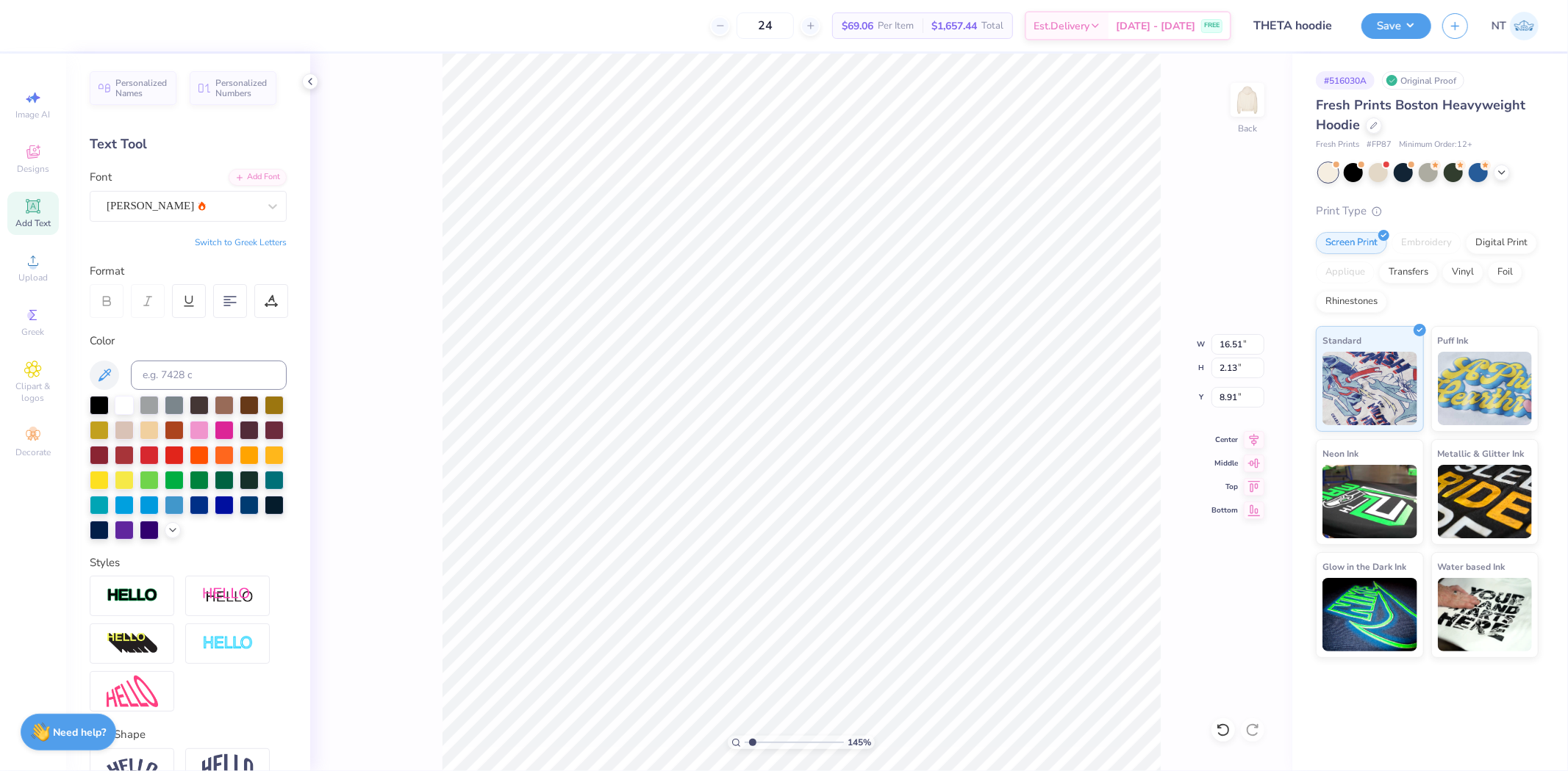
type input "3.31"
type input "0.43"
type input "7.39"
type input "3.6581034573736"
type input "6.54"
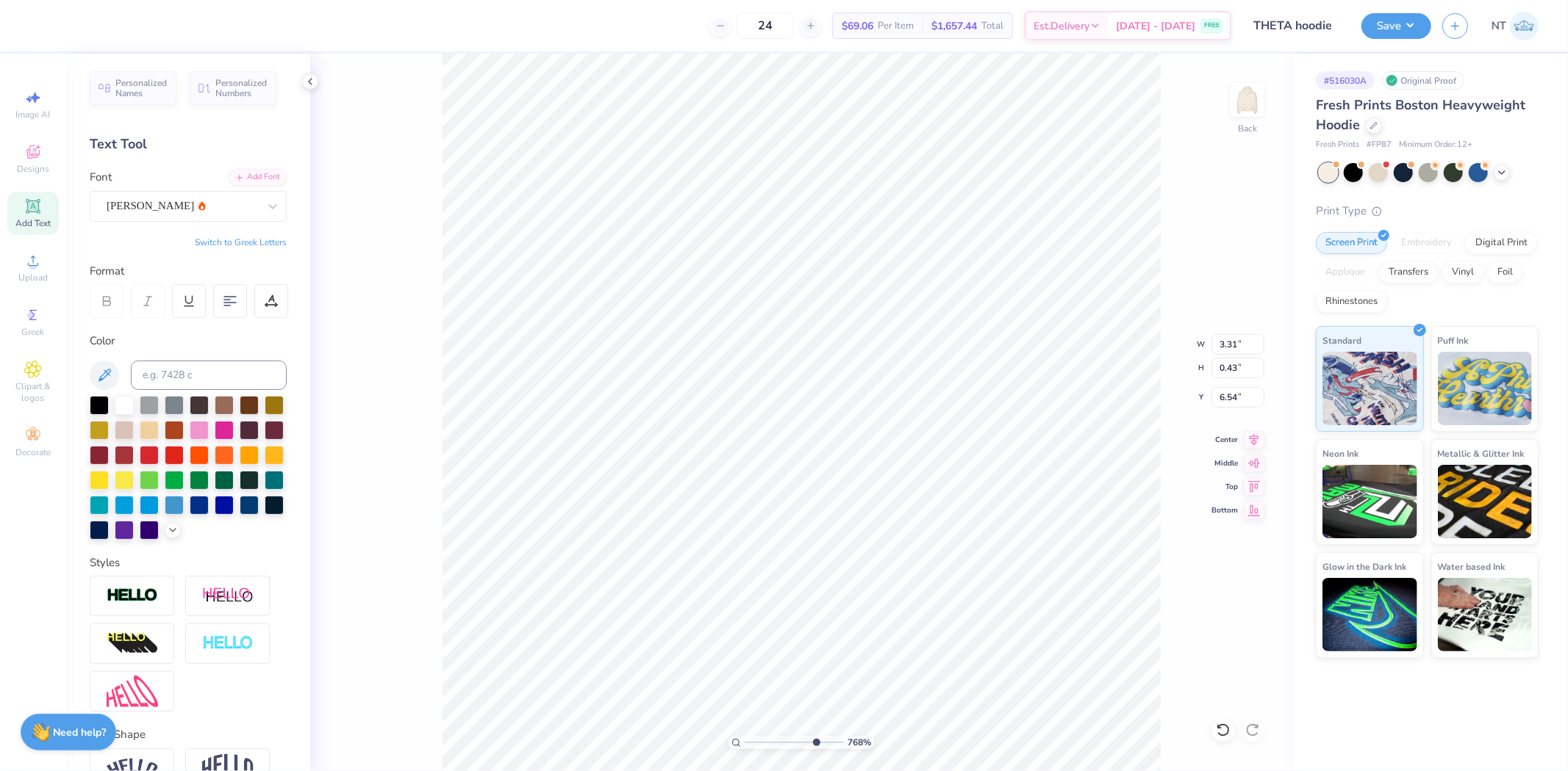
type input "7.67567444110136"
type input "6.63"
type input "5.29890660520329"
type input "2.30"
type input "0.30"
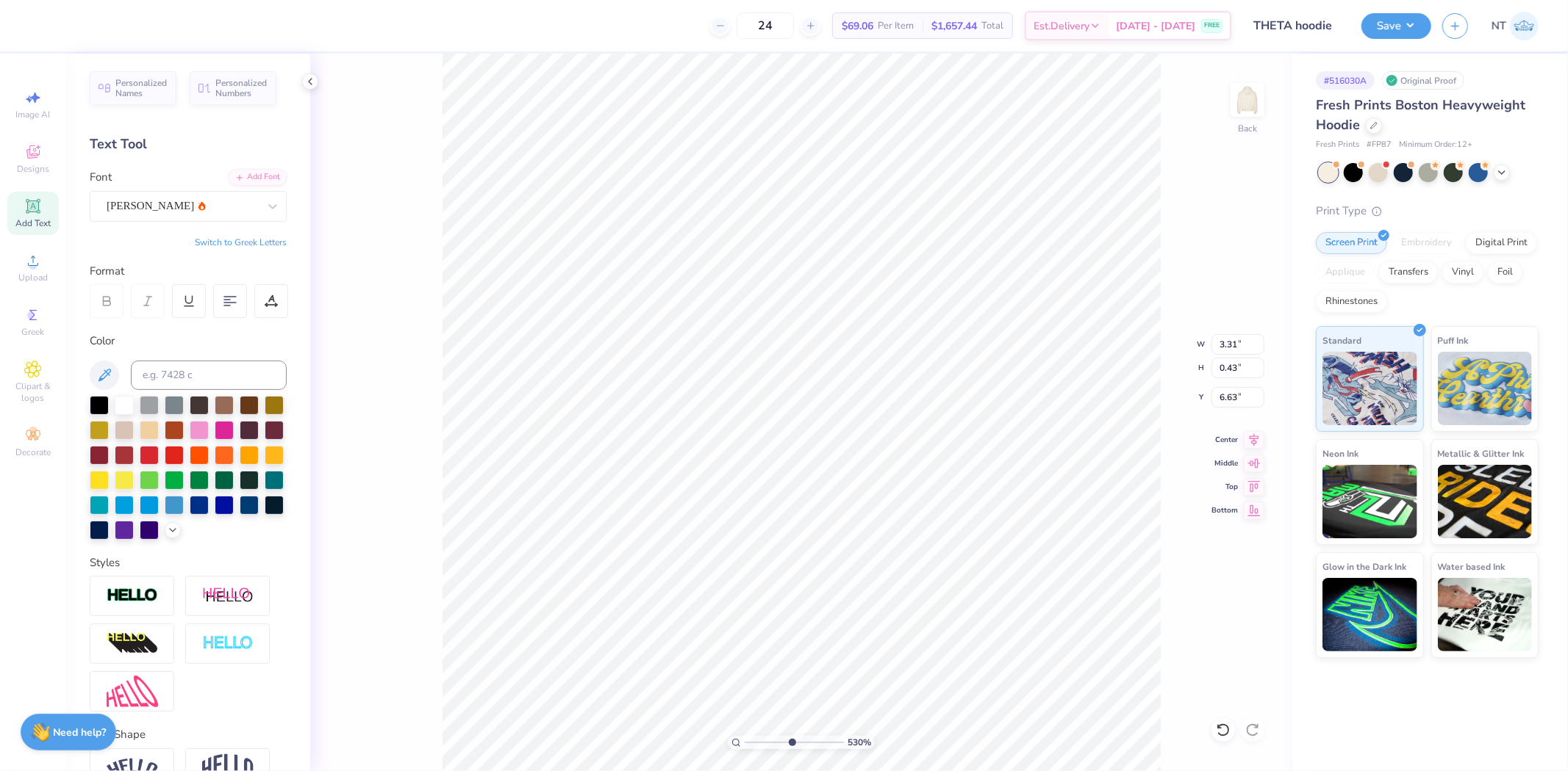
type input "6.76"
type input "5.29890660520329"
type input "6.60"
type input "2.52537398785411"
type input "6.45"
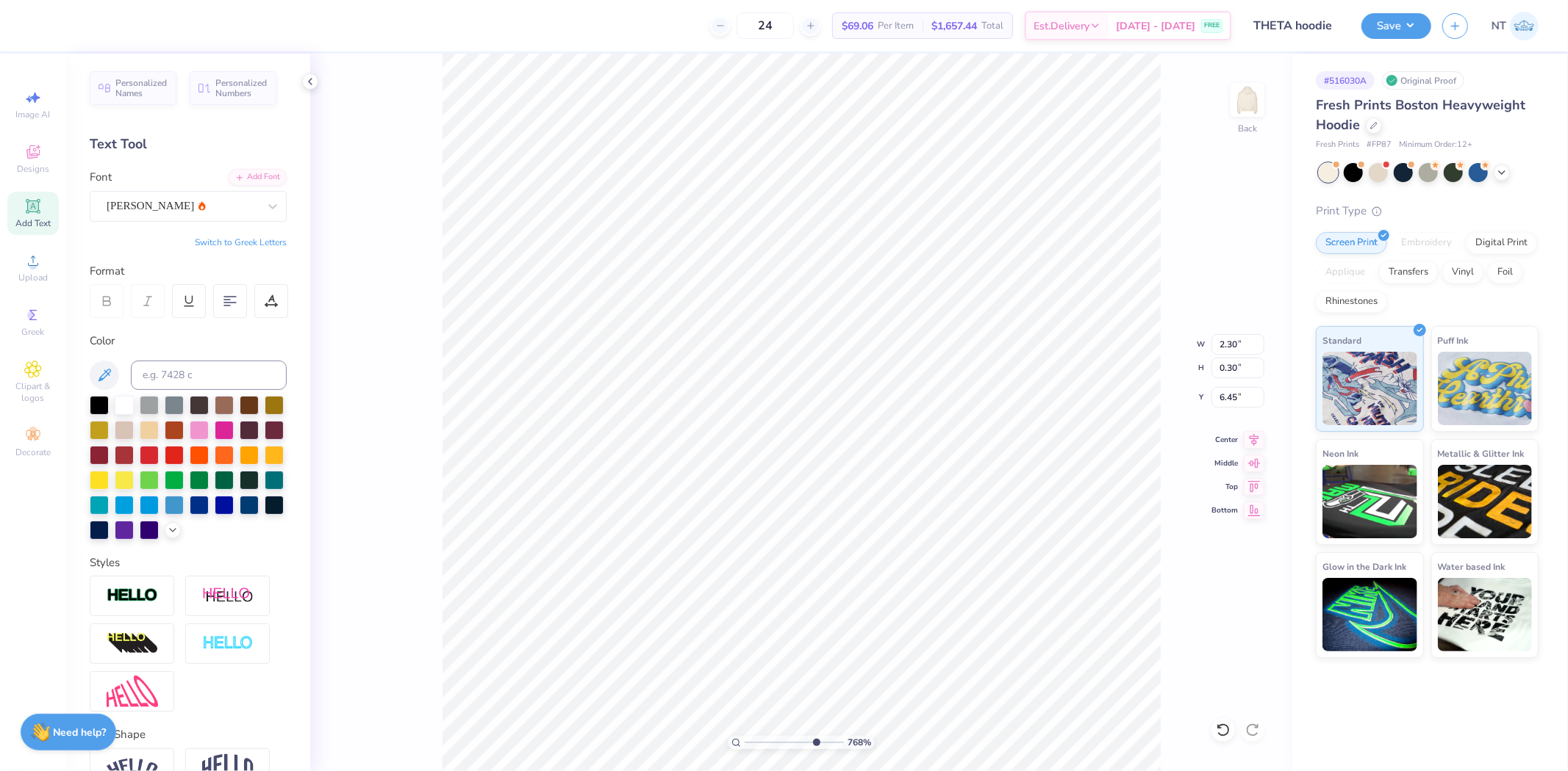
type input "7.67567444110136"
type input "6.57"
type input "1"
click at [1270, 79] on div "100 % Back" at bounding box center [801, 412] width 982 height 717
click at [1246, 96] on img at bounding box center [1248, 100] width 59 height 59
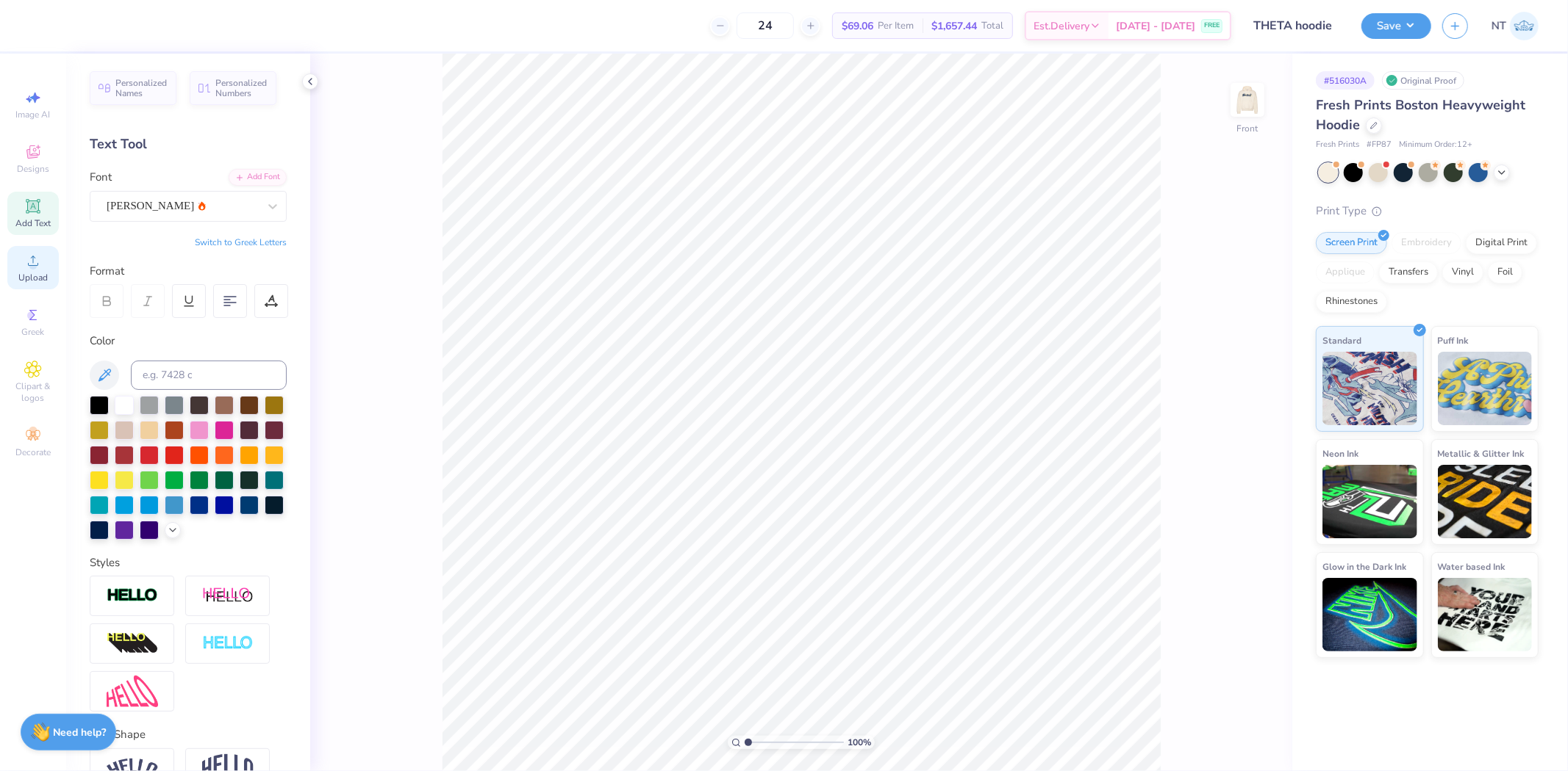
click at [23, 265] on div "Upload" at bounding box center [33, 268] width 51 height 44
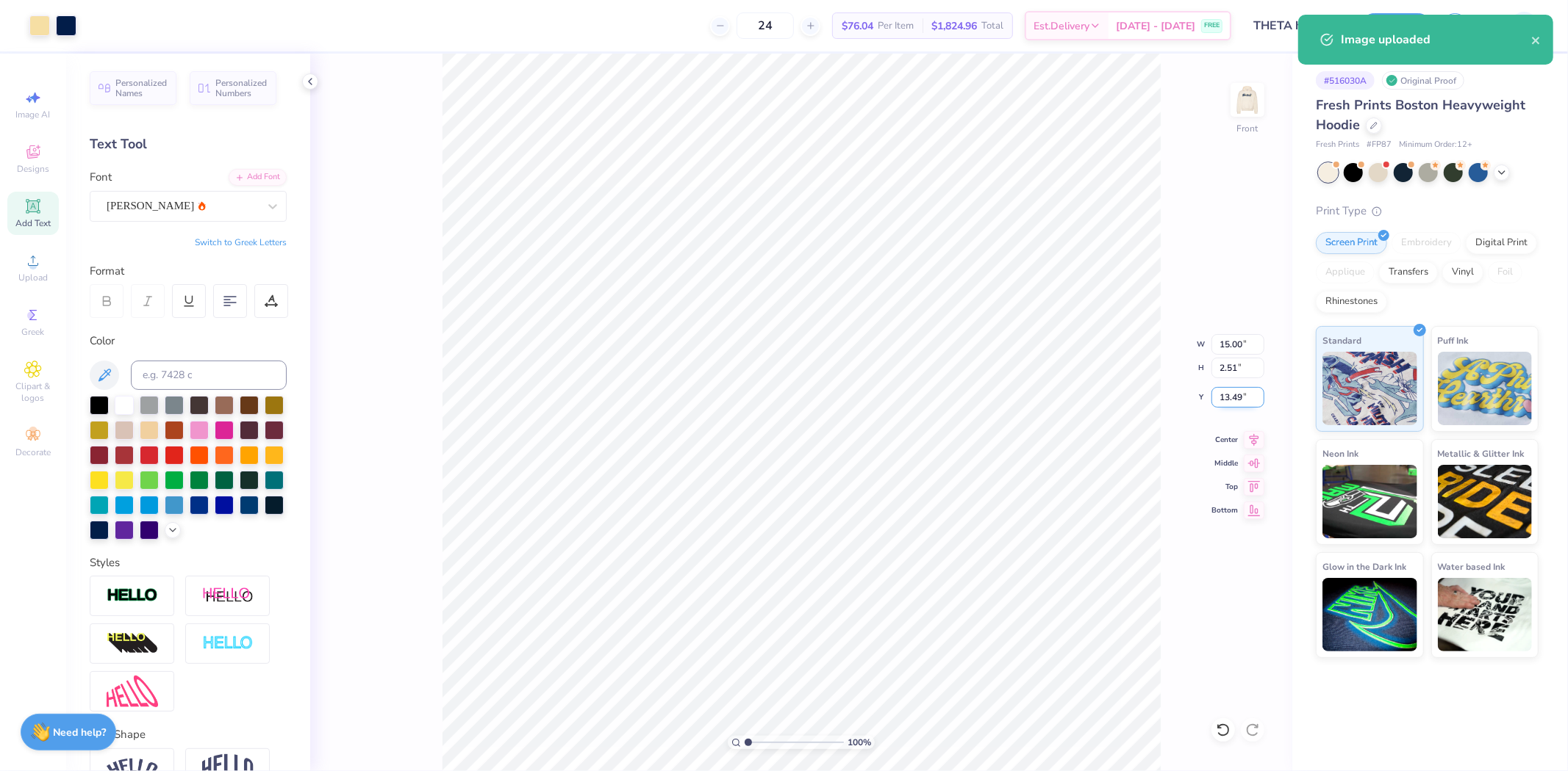
click at [1225, 391] on input "13.49" at bounding box center [1238, 397] width 53 height 21
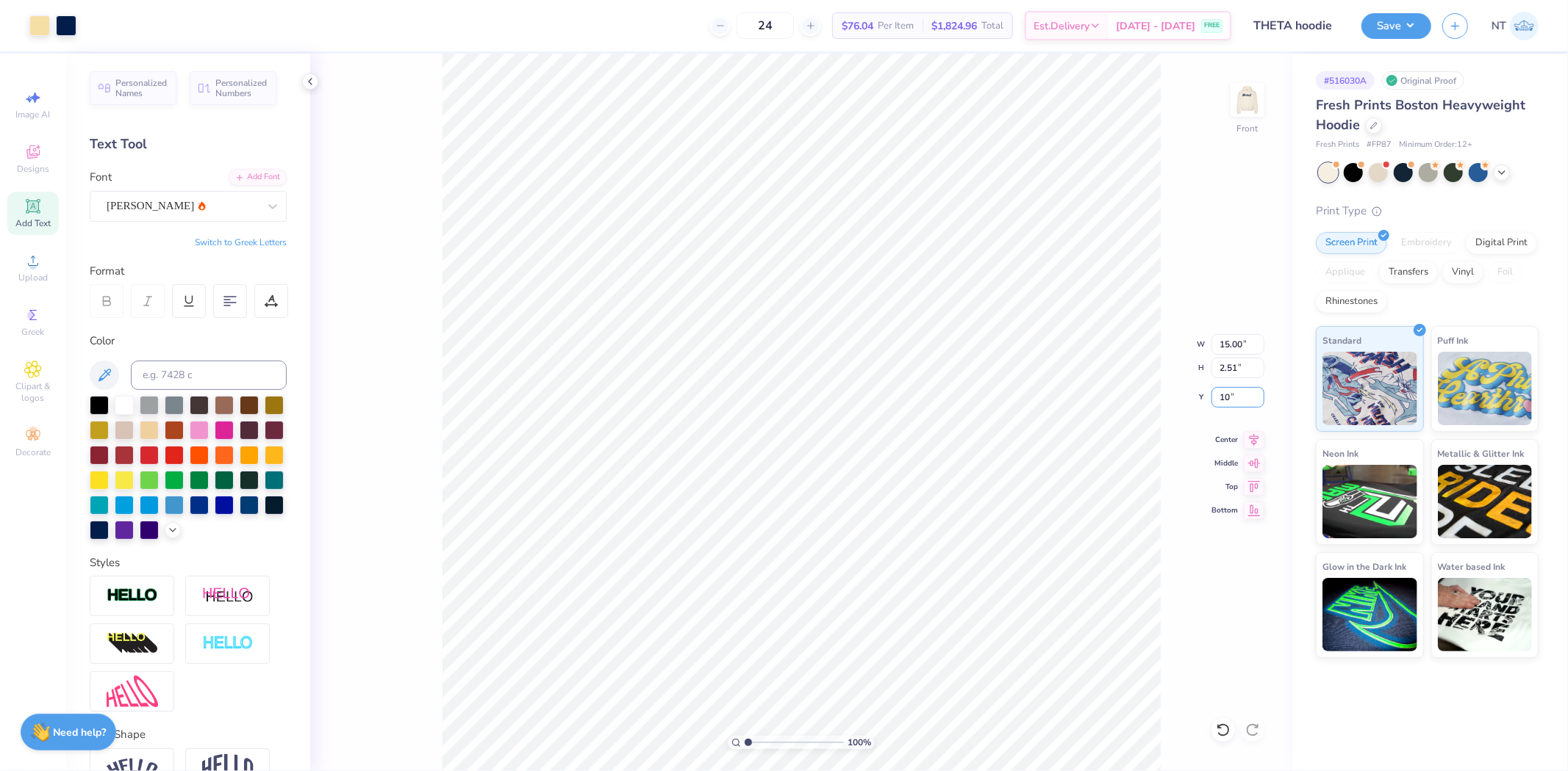
type input "10.00"
click at [1214, 391] on input "9.78" at bounding box center [1238, 397] width 53 height 21
type input "1"
type input "10.00"
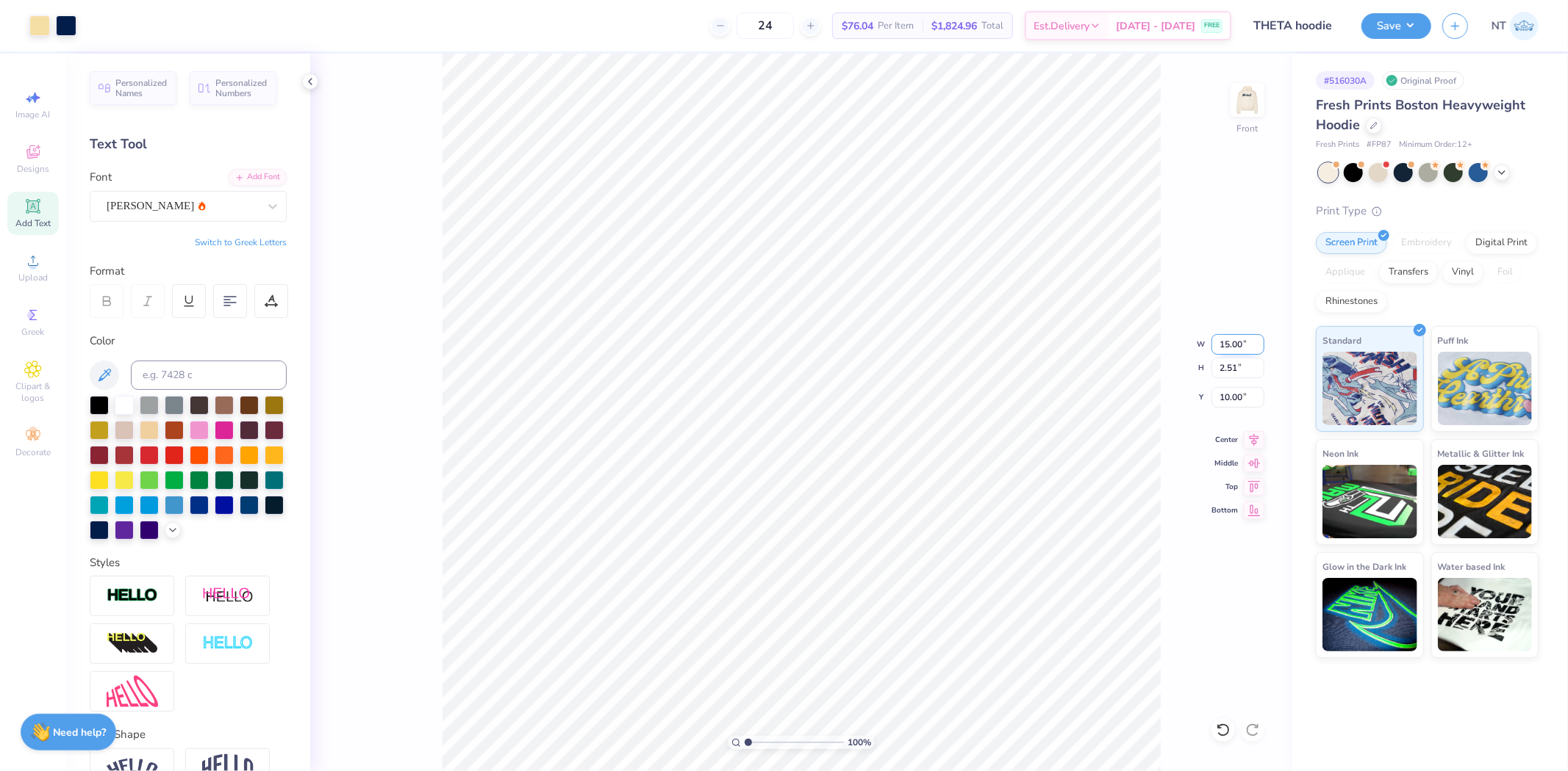
click at [1218, 343] on input "15.00" at bounding box center [1238, 344] width 53 height 21
type input "12.00"
type input "2.01"
click at [1218, 394] on input "10.25" at bounding box center [1238, 397] width 53 height 21
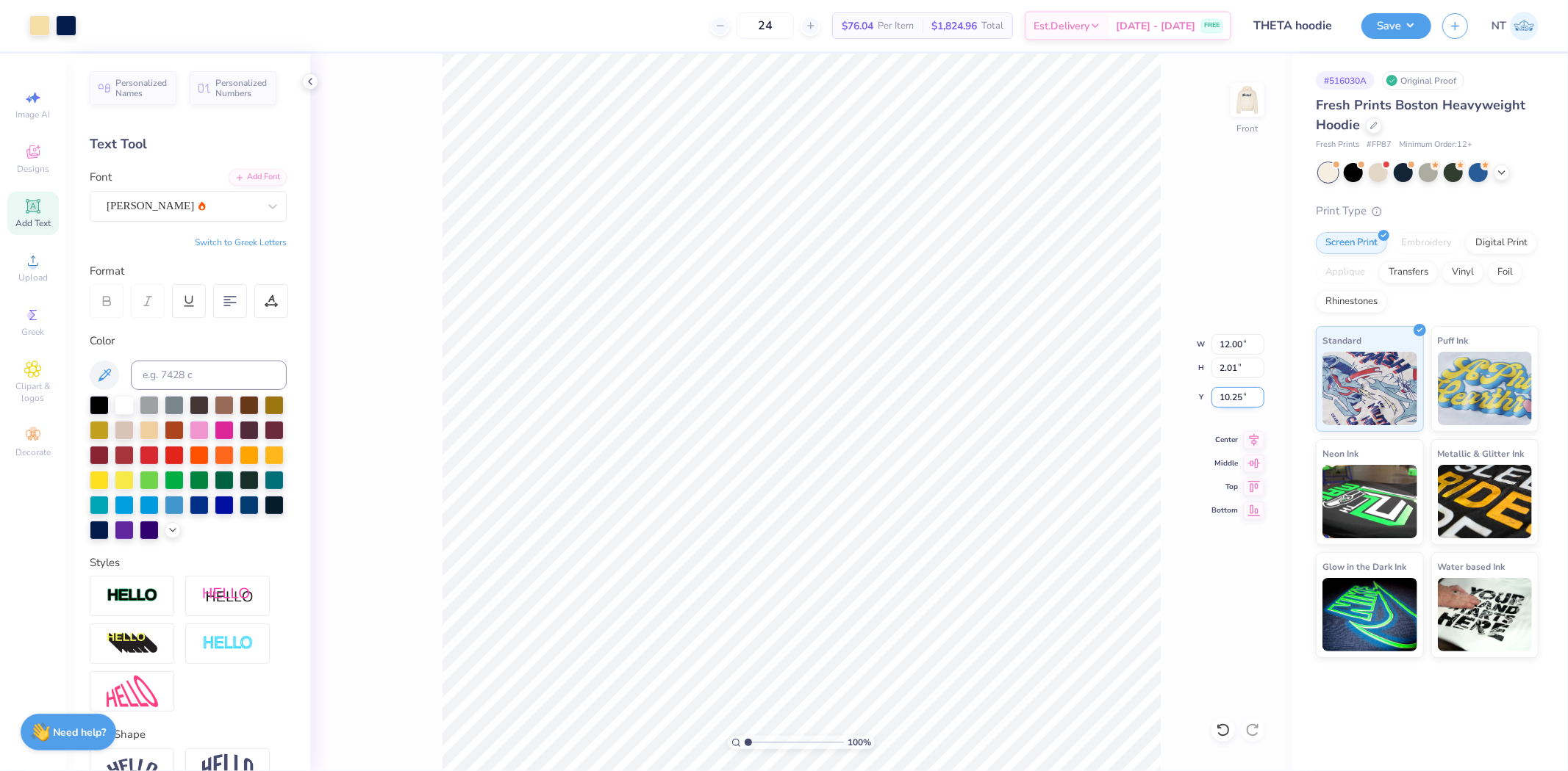
click at [1218, 394] on input "10.25" at bounding box center [1238, 397] width 53 height 21
type input "10.00"
click at [1218, 396] on input "10.00" at bounding box center [1238, 397] width 53 height 21
type input "12.00"
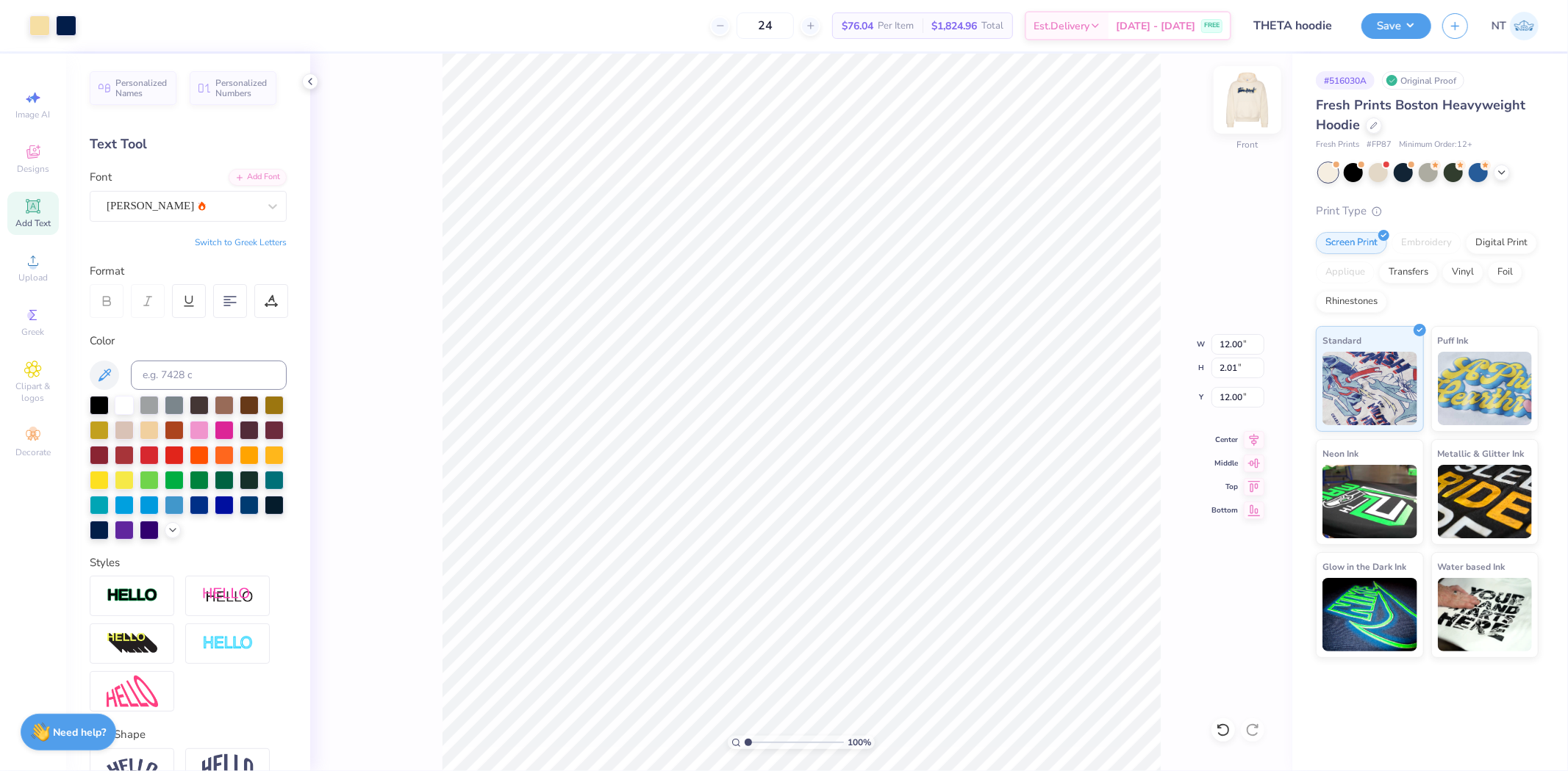
click at [1259, 123] on div "Front" at bounding box center [1247, 109] width 34 height 52
type input "1"
click at [1425, 27] on button "Save" at bounding box center [1396, 23] width 70 height 26
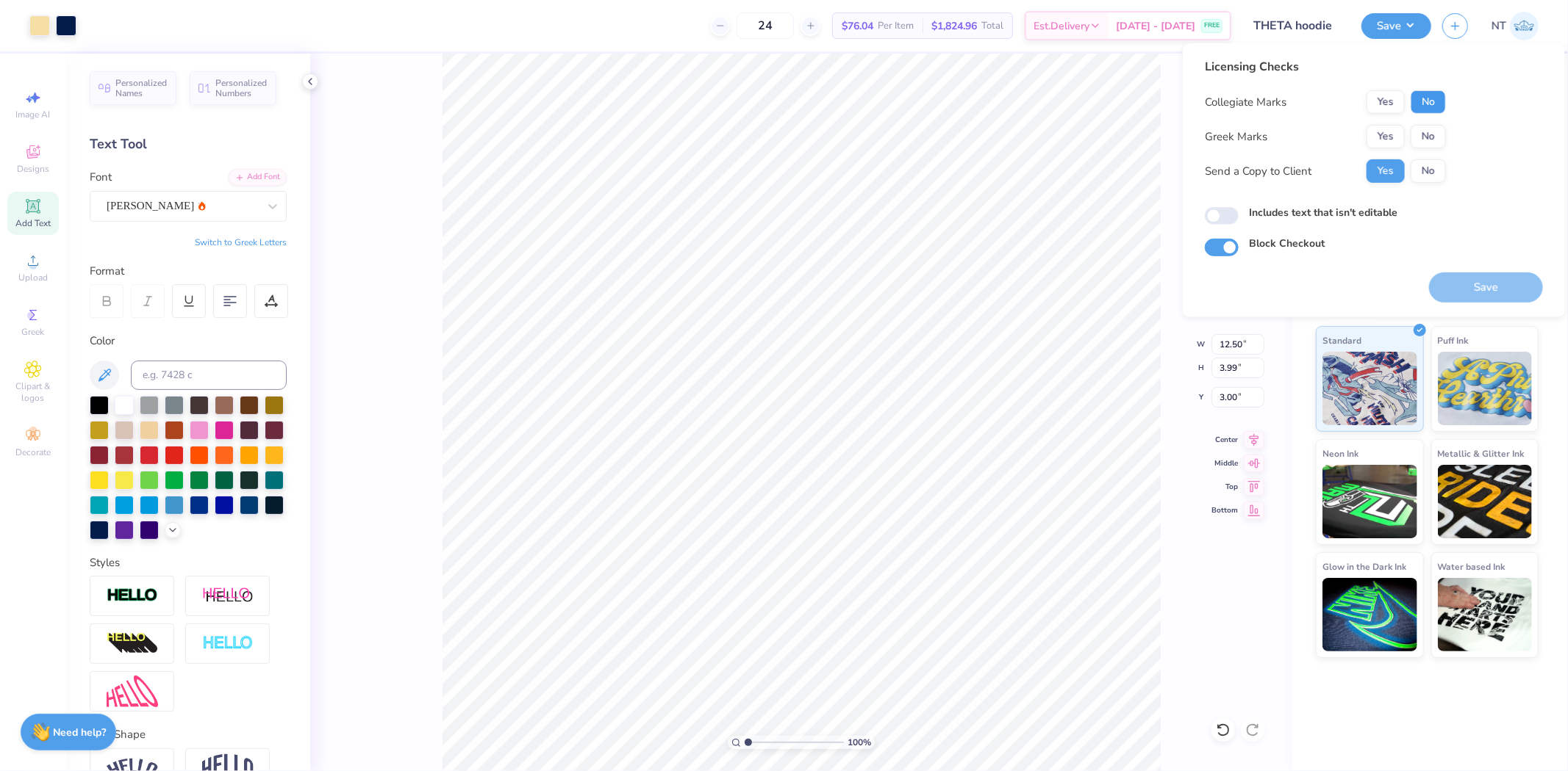
click at [1428, 99] on button "No" at bounding box center [1428, 102] width 35 height 23
click at [1384, 101] on button "Yes" at bounding box center [1386, 102] width 39 height 23
click at [1429, 129] on button "No" at bounding box center [1428, 137] width 35 height 23
click at [1225, 211] on input "Includes text that isn't editable" at bounding box center [1222, 215] width 34 height 18
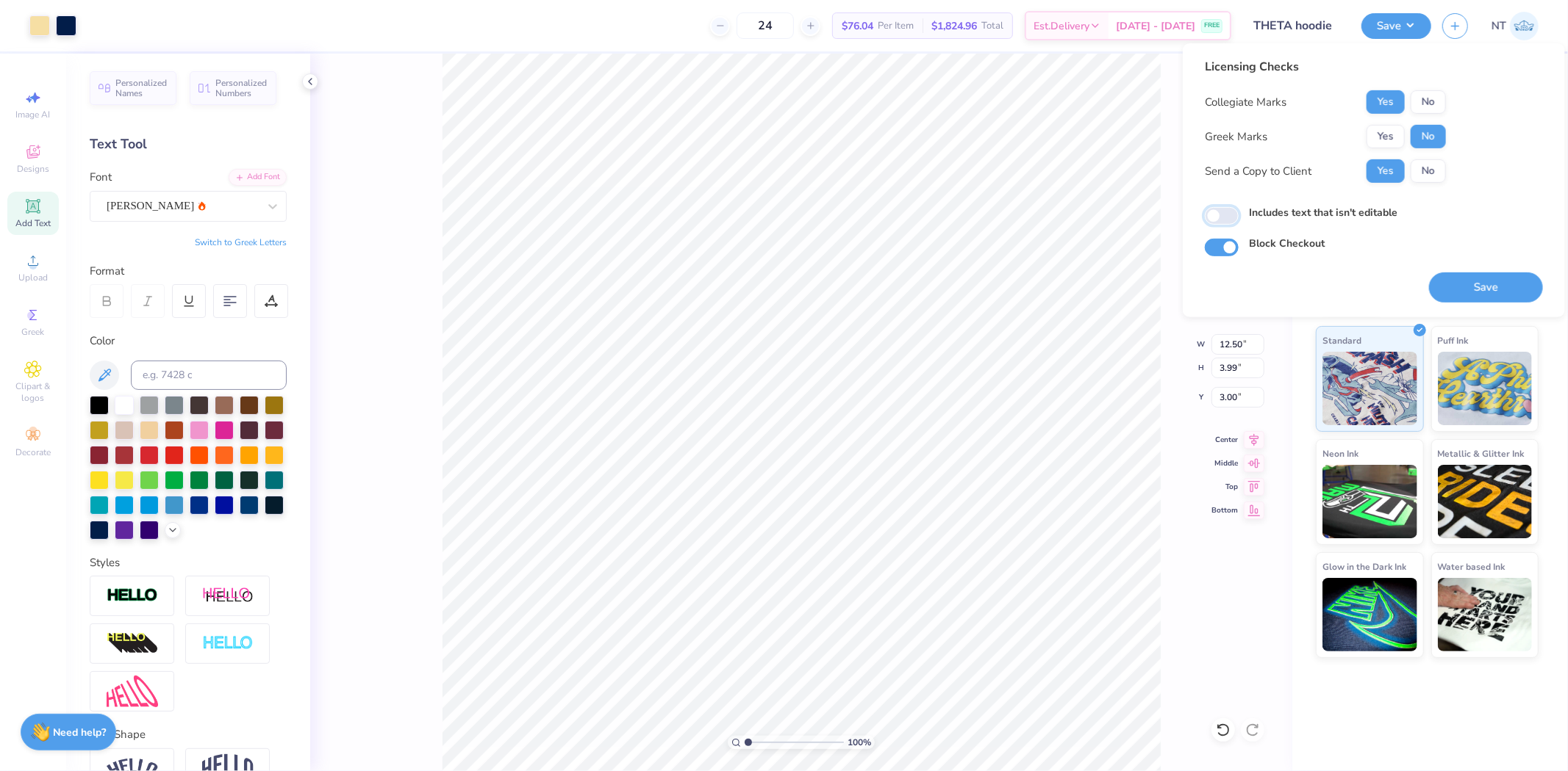
click at [1225, 211] on input "Includes text that isn't editable" at bounding box center [1222, 215] width 34 height 18
checkbox input "true"
click at [1465, 289] on button "Save" at bounding box center [1486, 287] width 114 height 30
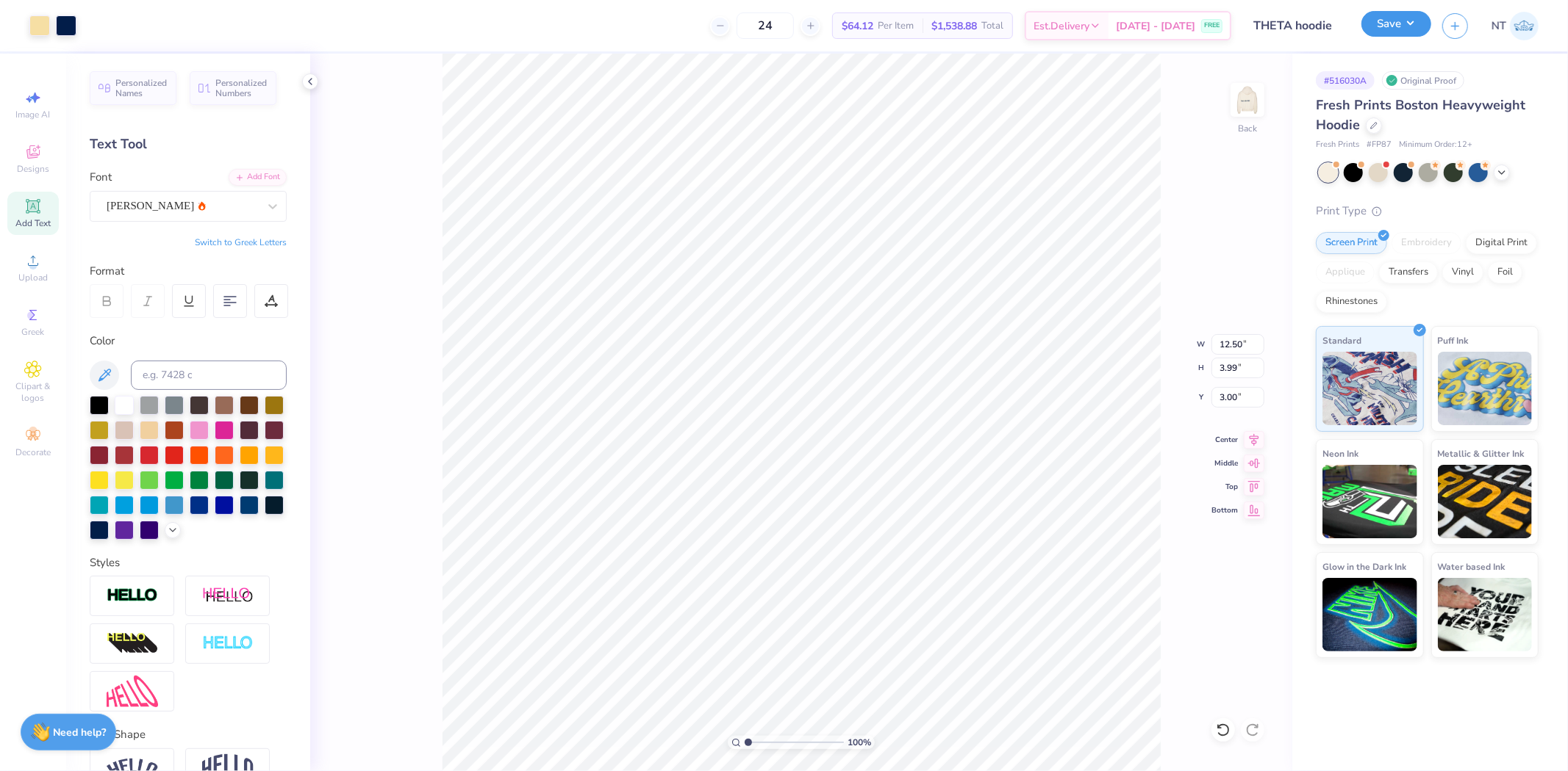
click at [1406, 24] on button "Save" at bounding box center [1396, 23] width 70 height 26
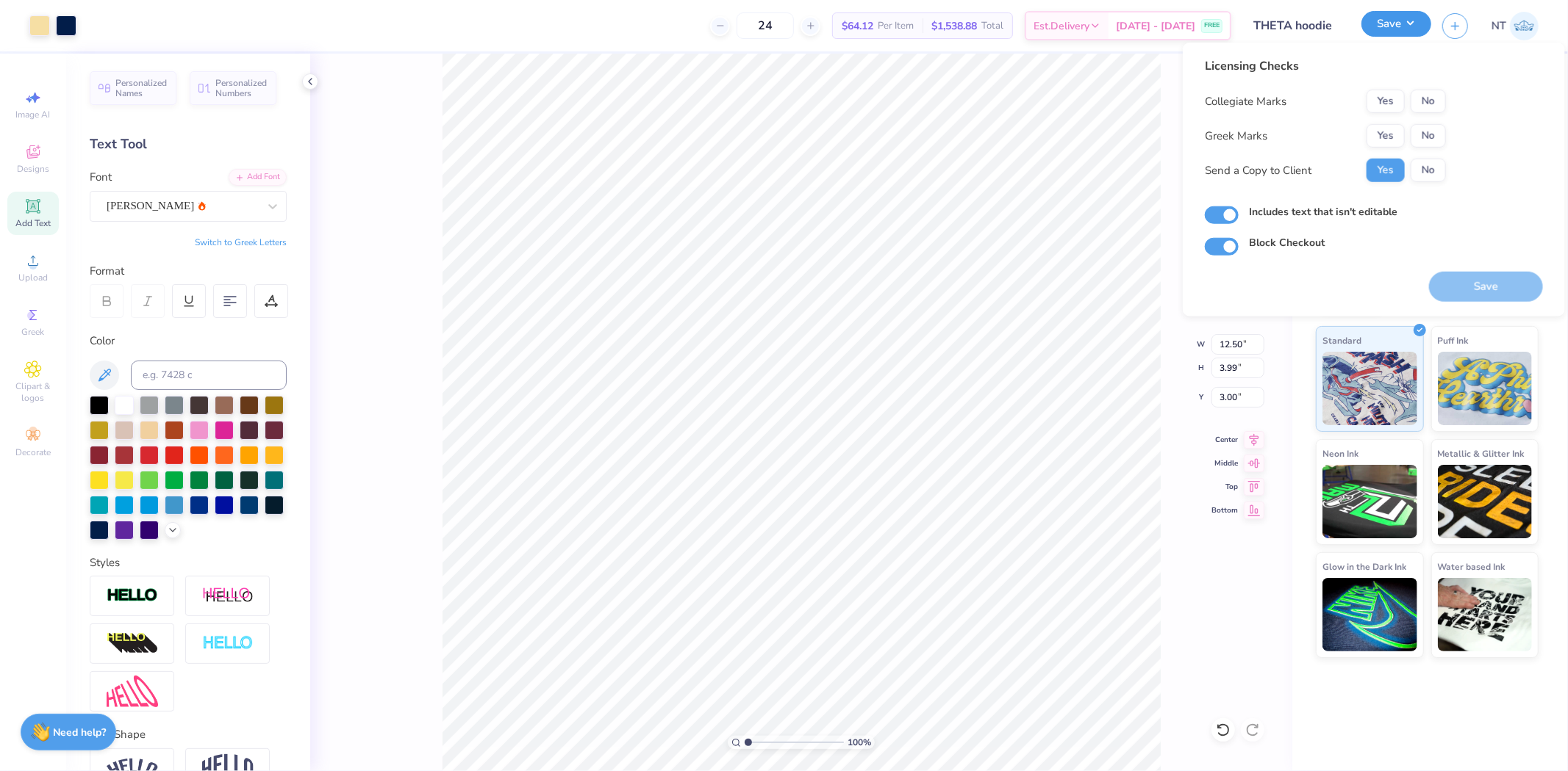
click at [1406, 24] on button "Save" at bounding box center [1396, 23] width 70 height 26
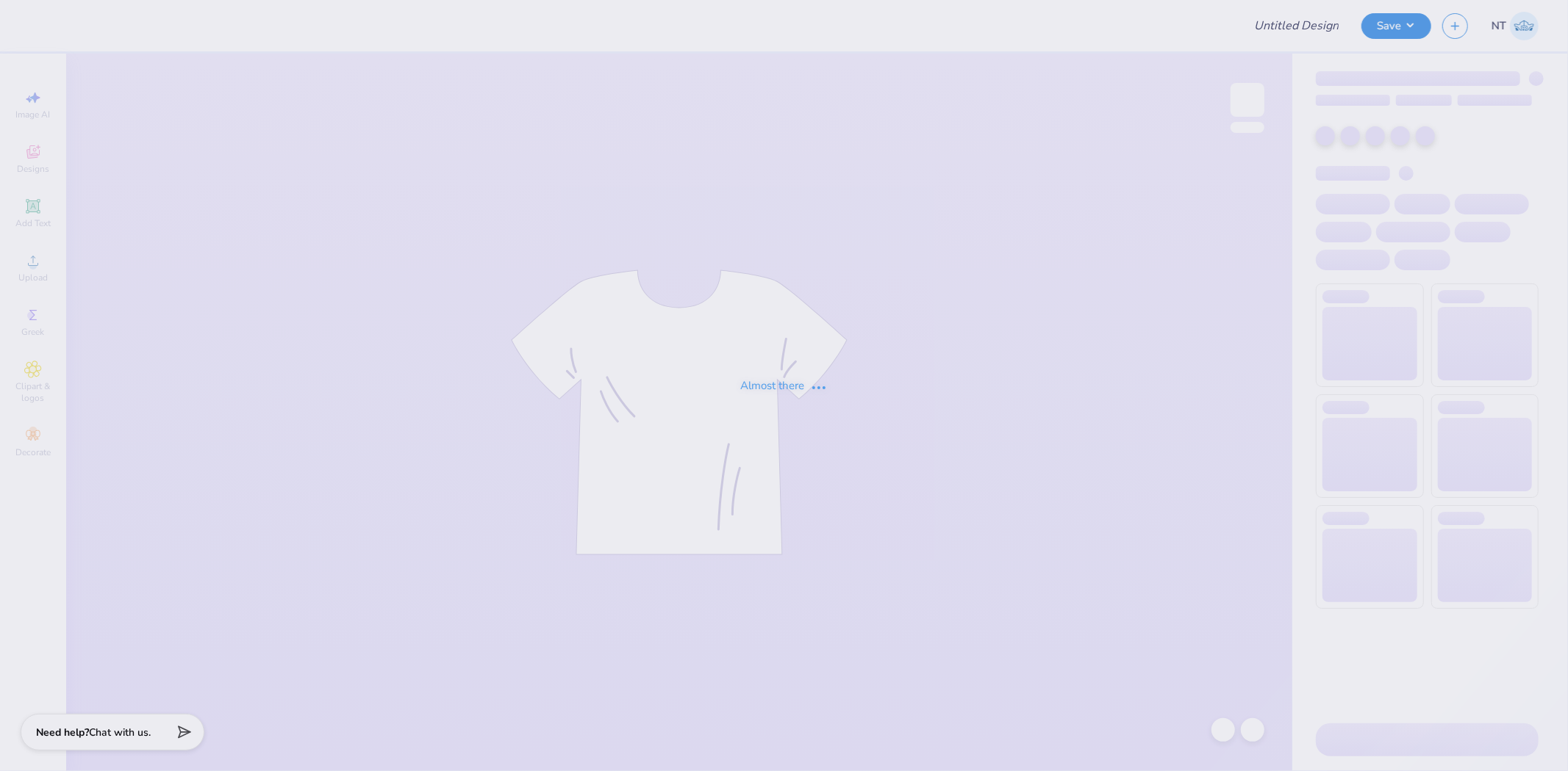
type input "THETA hoodie"
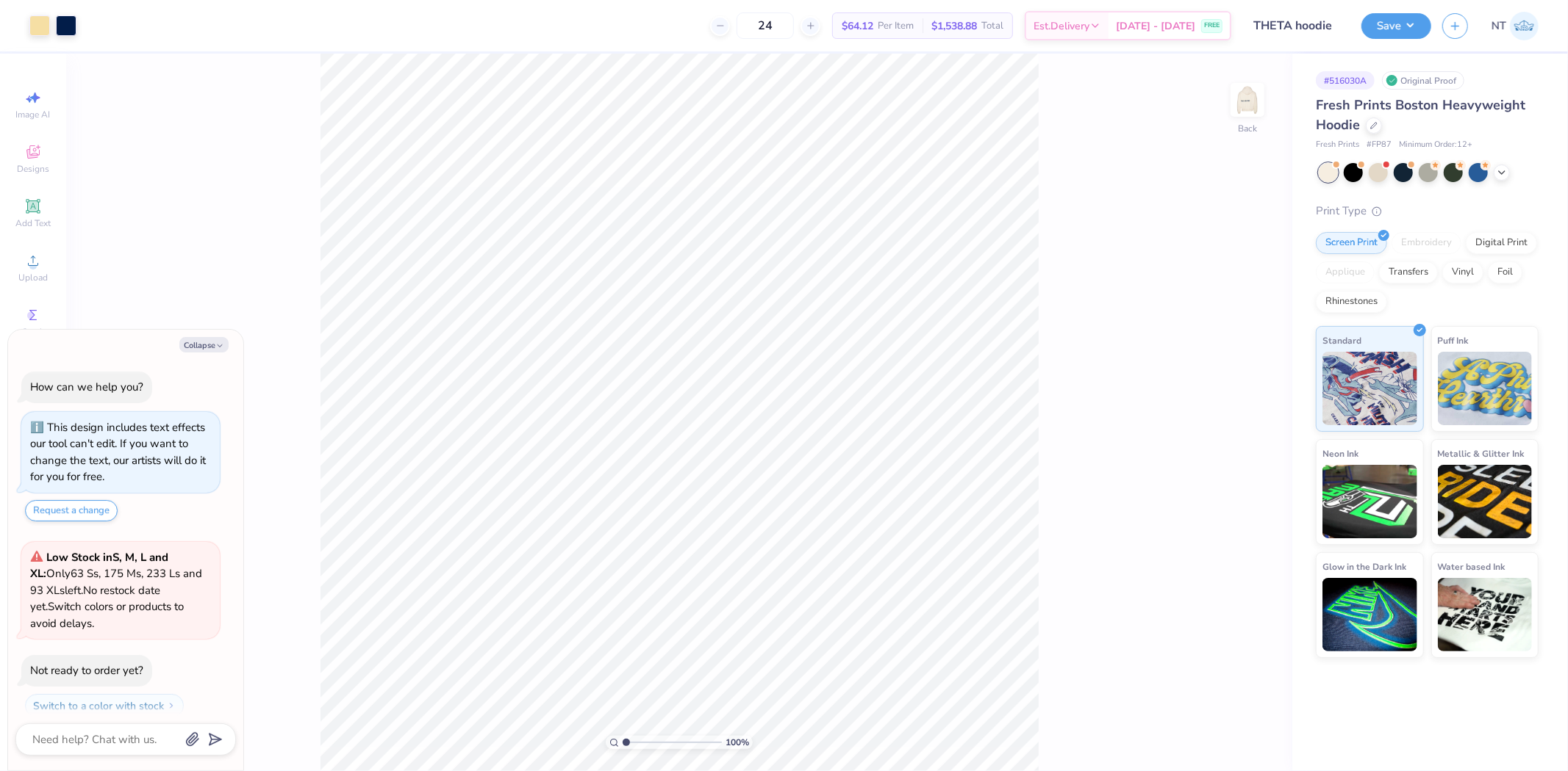
scroll to position [41, 0]
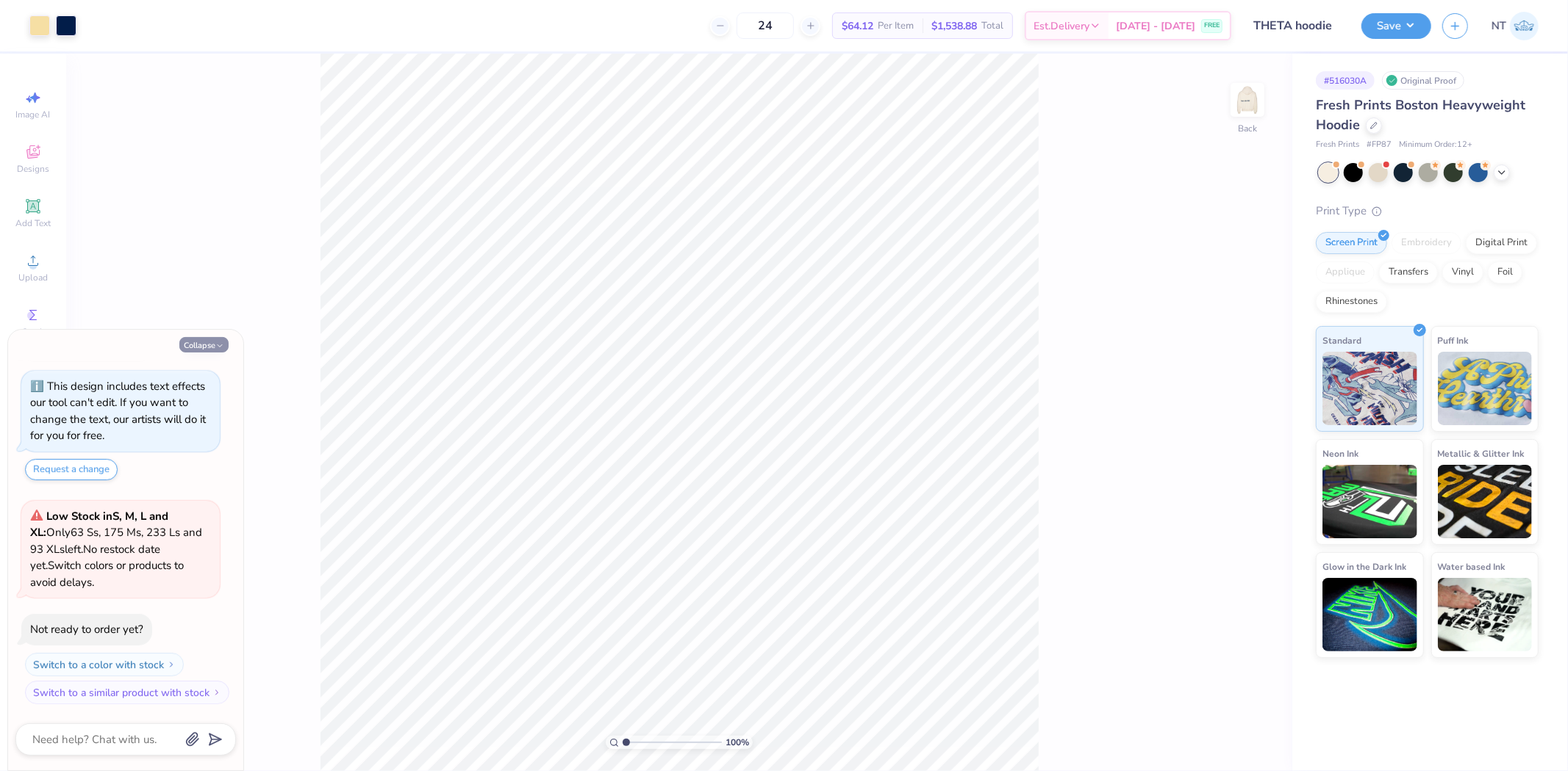
click at [214, 347] on button "Collapse" at bounding box center [204, 344] width 49 height 15
type textarea "x"
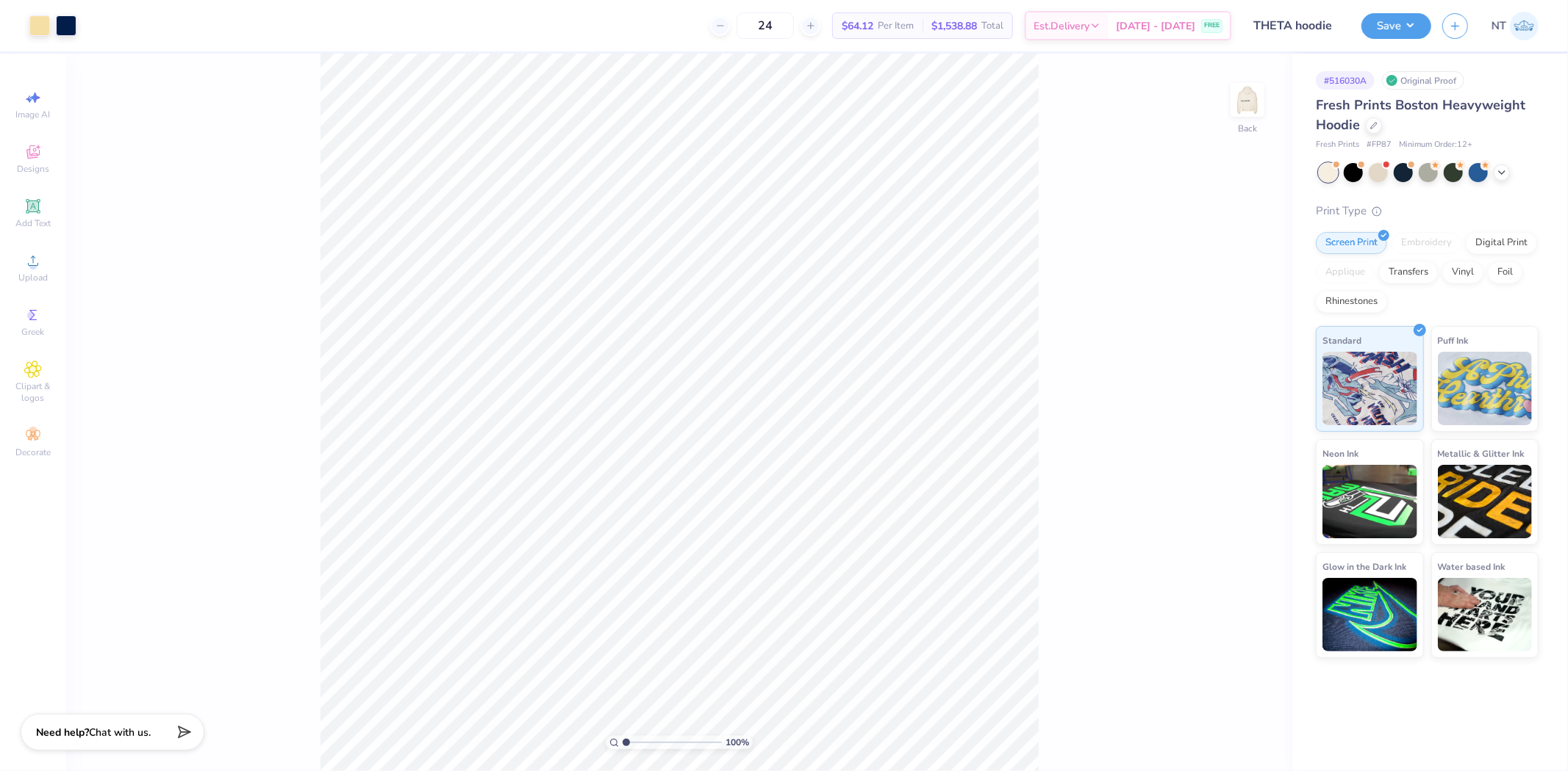
click at [63, 39] on div "Art colors" at bounding box center [38, 25] width 76 height 51
click at [69, 31] on div at bounding box center [66, 24] width 21 height 21
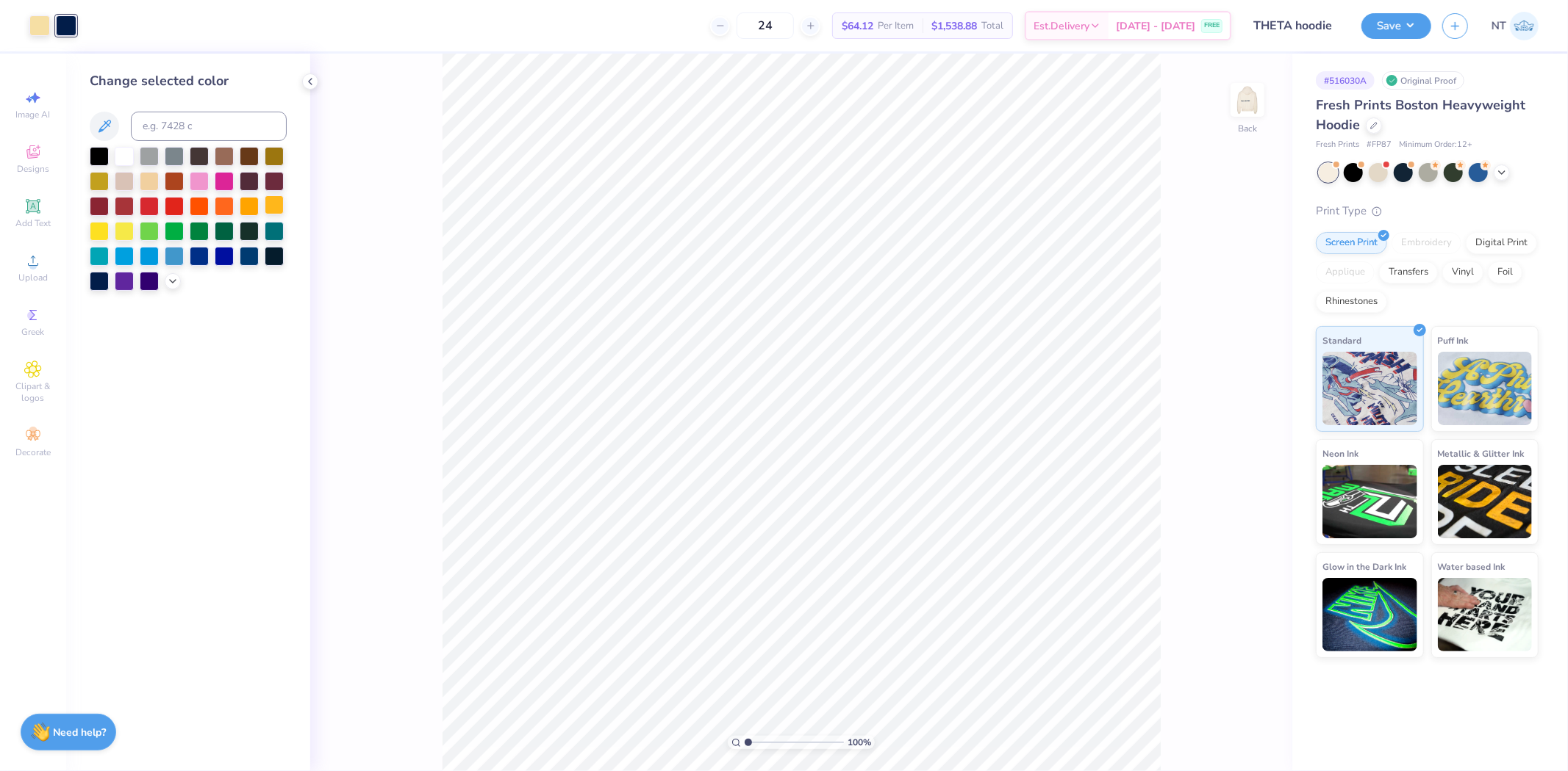
click at [268, 203] on div at bounding box center [274, 204] width 19 height 19
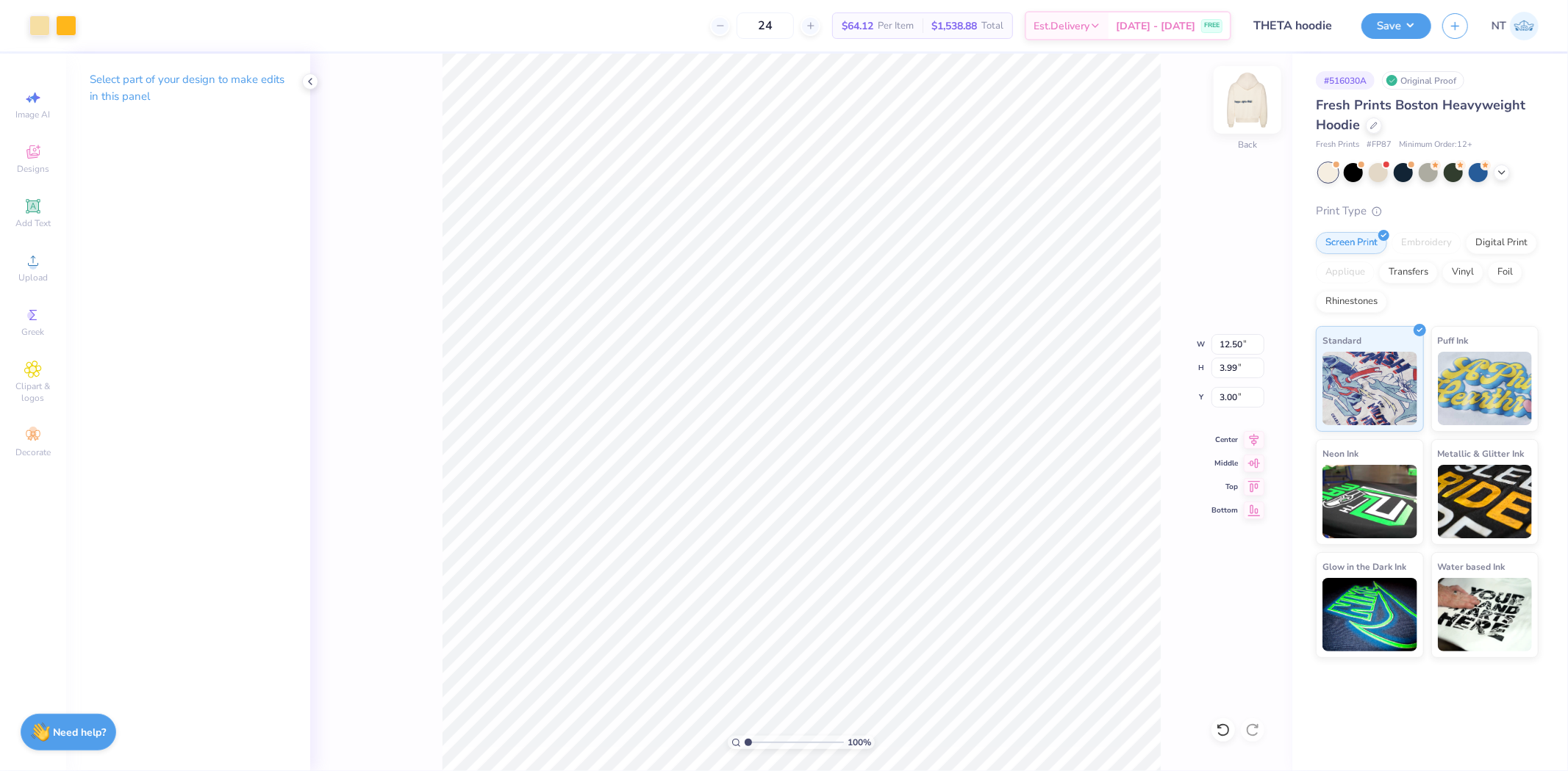
click at [1236, 104] on img at bounding box center [1248, 100] width 59 height 59
click at [67, 34] on div at bounding box center [66, 24] width 21 height 21
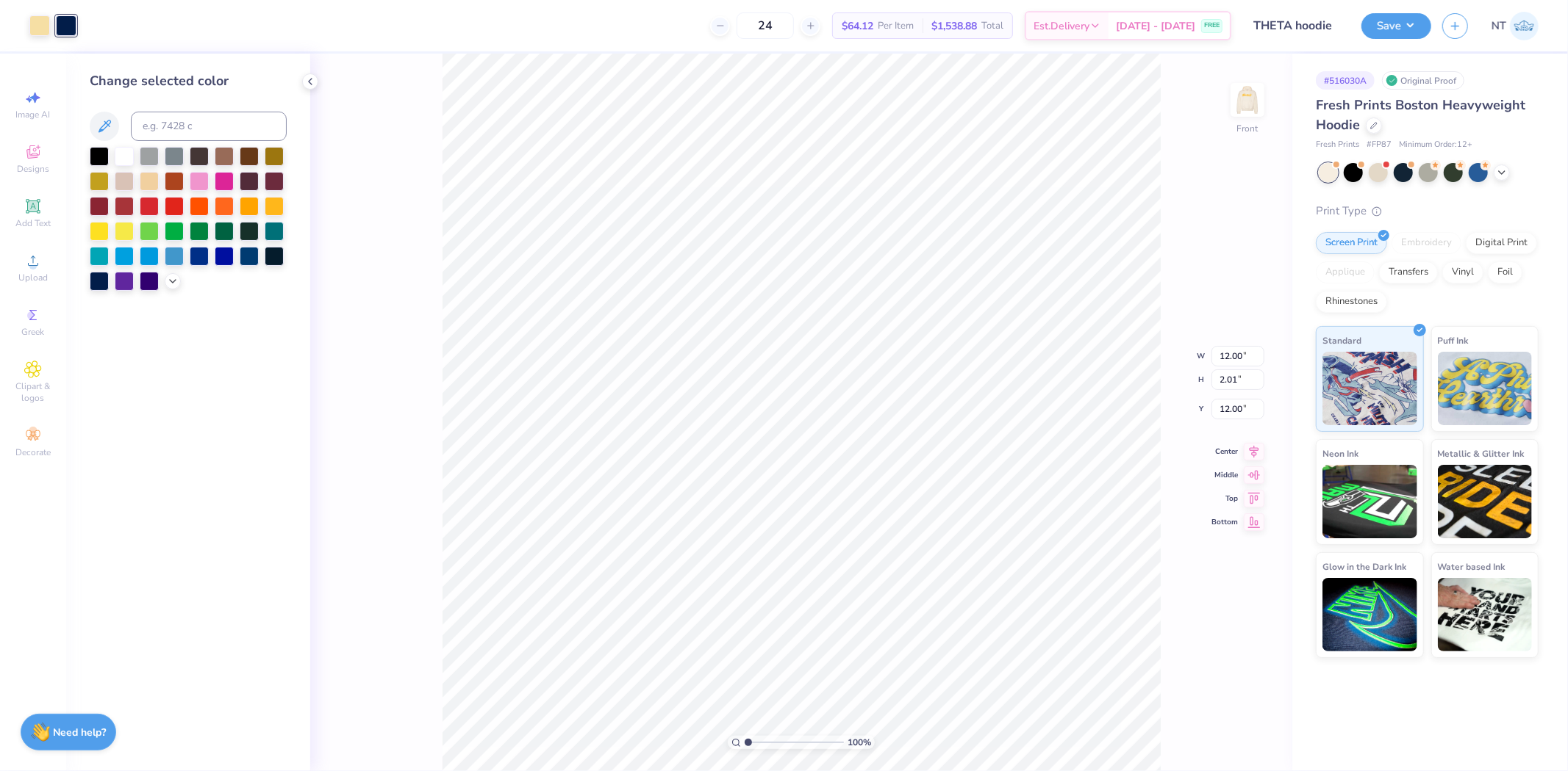
click at [269, 206] on div at bounding box center [274, 206] width 19 height 19
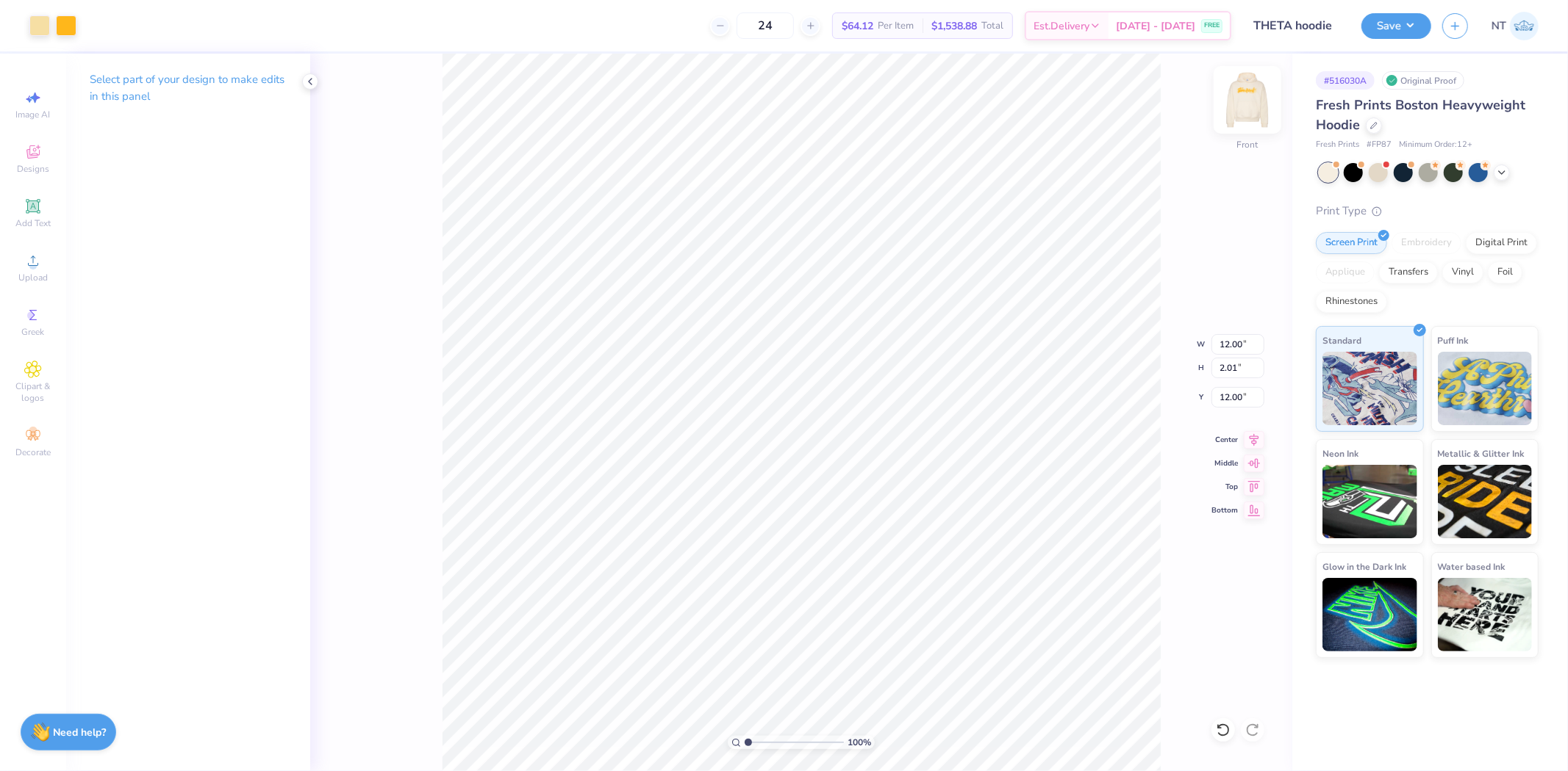
click at [1252, 116] on img at bounding box center [1248, 100] width 59 height 59
click at [1262, 106] on img at bounding box center [1248, 100] width 59 height 59
click at [1258, 108] on img at bounding box center [1248, 100] width 59 height 59
click at [1414, 12] on button "Save" at bounding box center [1396, 23] width 70 height 26
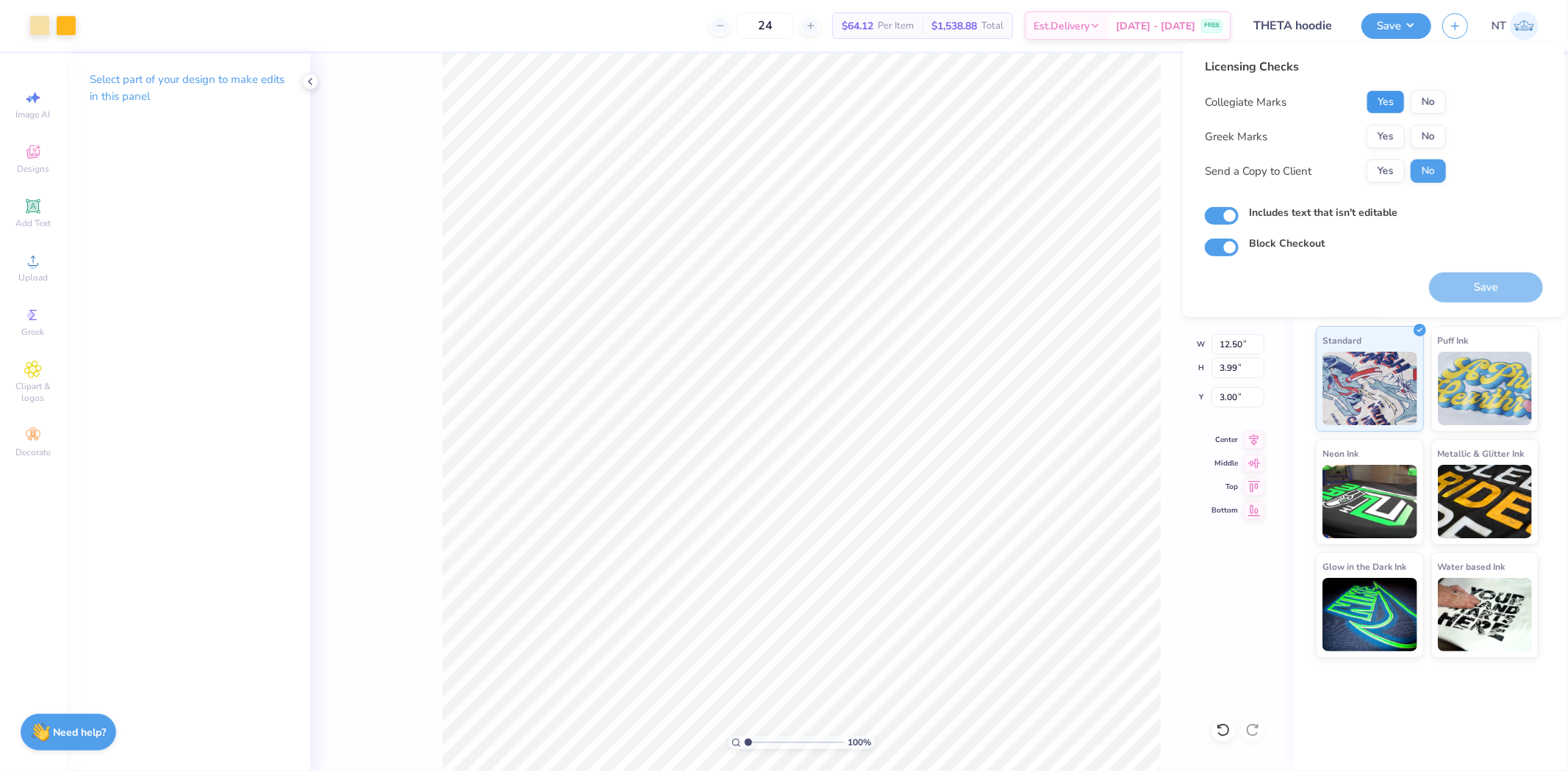
click at [1394, 98] on button "Yes" at bounding box center [1386, 102] width 39 height 23
drag, startPoint x: 1438, startPoint y: 120, endPoint x: 1445, endPoint y: 136, distance: 17.5
click at [1445, 136] on button "No" at bounding box center [1428, 137] width 35 height 23
click at [1459, 277] on button "Save" at bounding box center [1486, 287] width 114 height 30
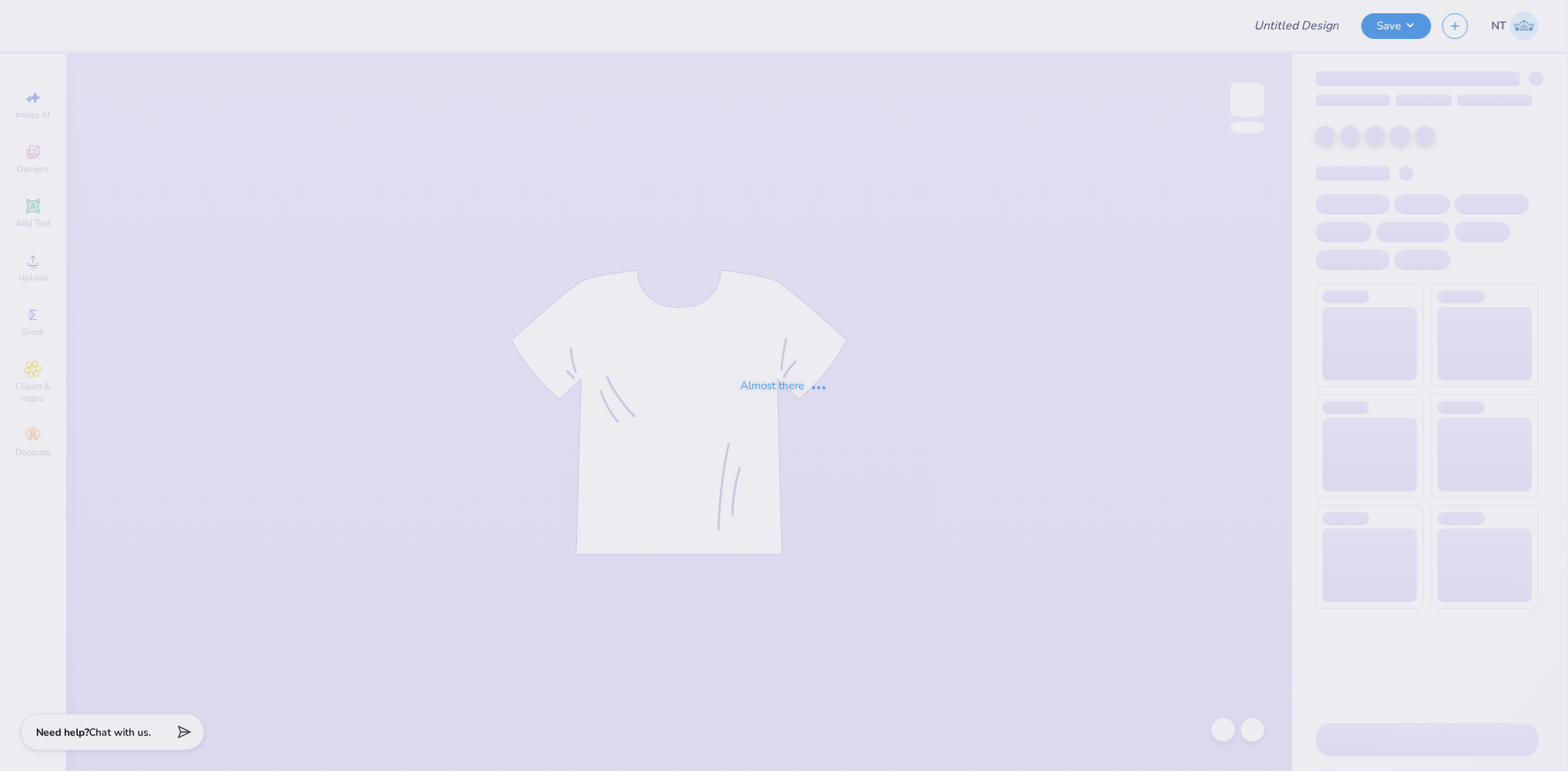
type input "THETA hoodie"
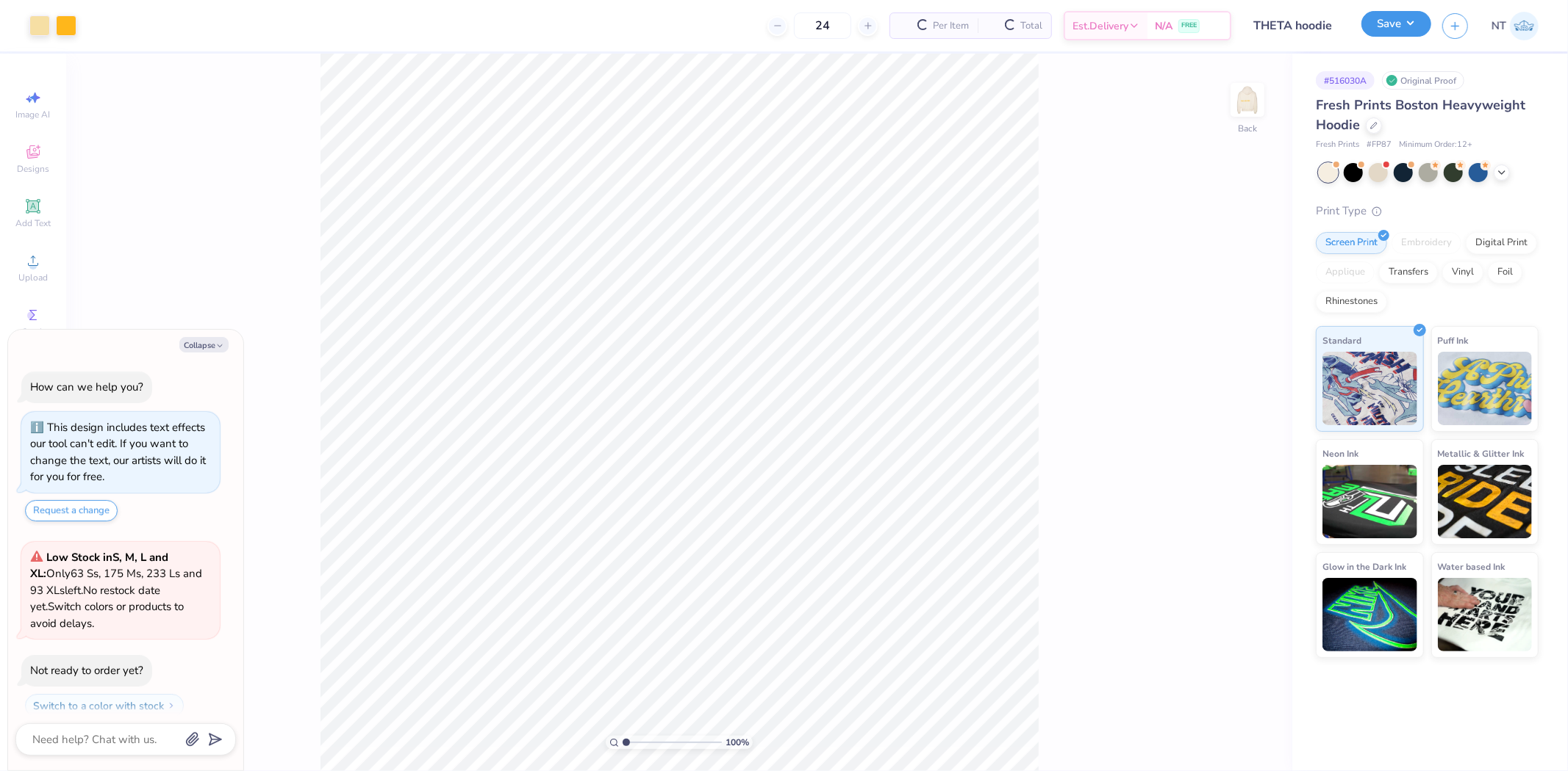
click at [1407, 28] on button "Save" at bounding box center [1396, 23] width 70 height 26
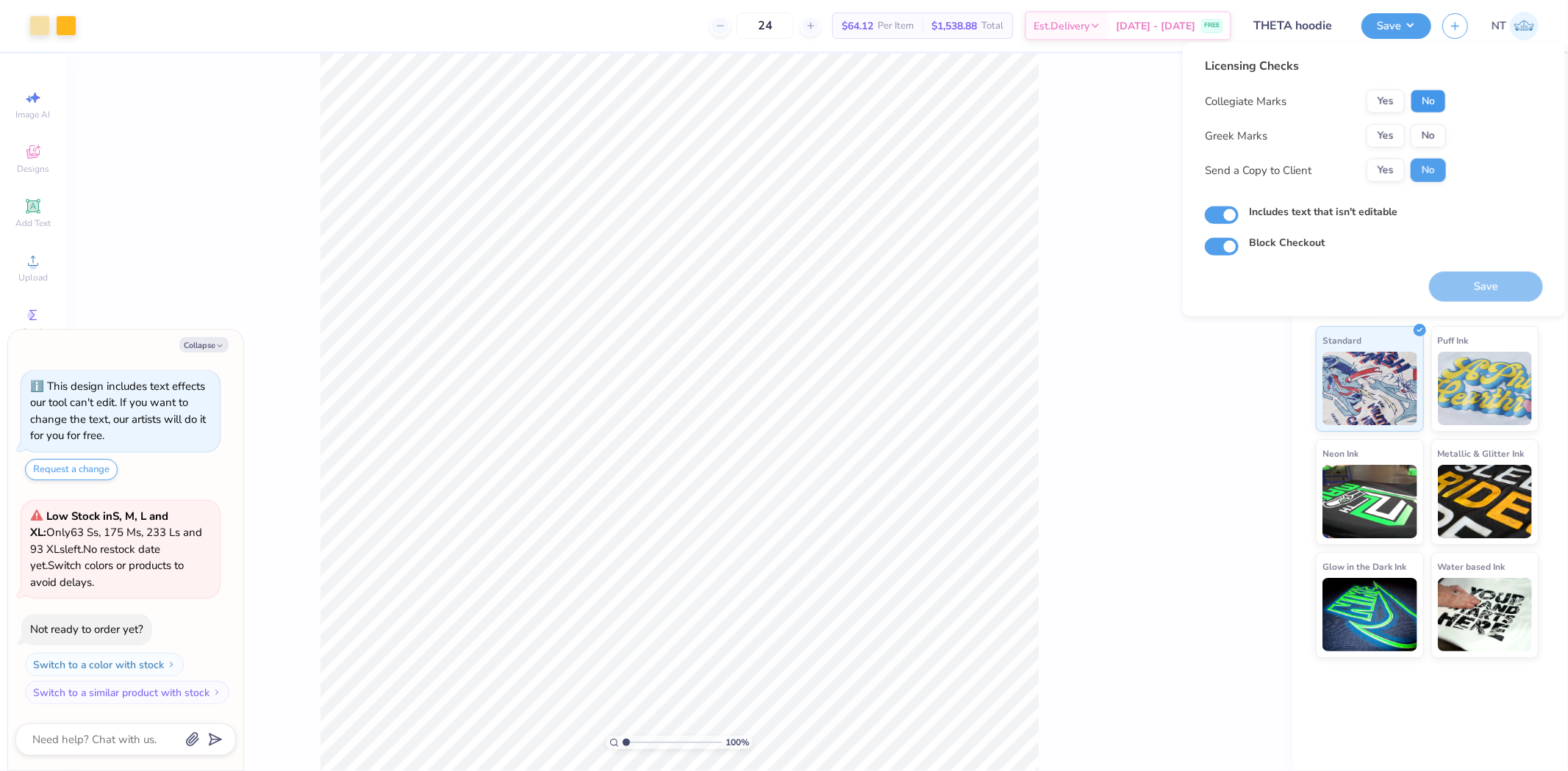
click at [1427, 110] on button "No" at bounding box center [1428, 101] width 35 height 23
click at [1388, 131] on button "Yes" at bounding box center [1386, 136] width 39 height 23
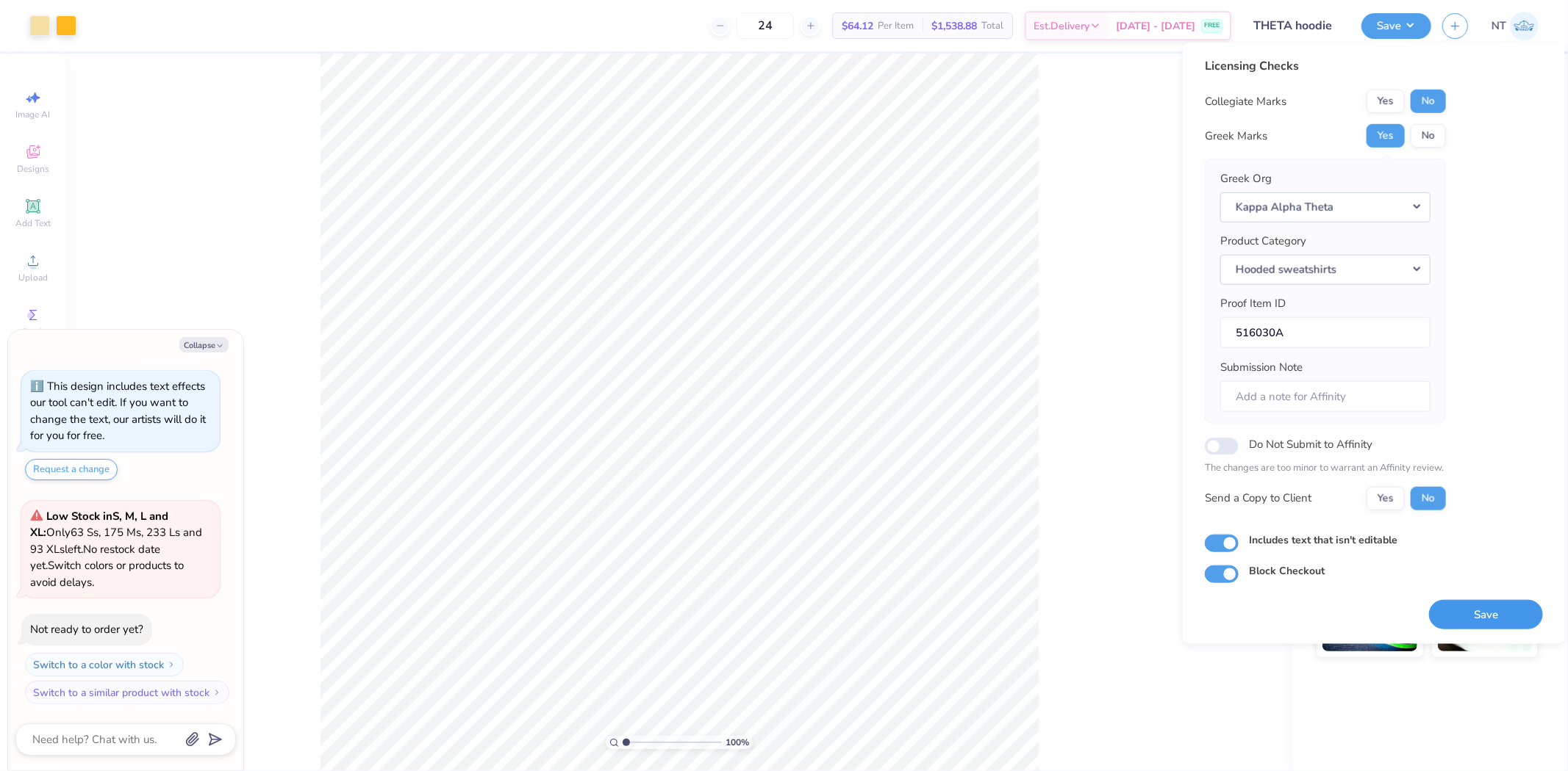
click at [1473, 610] on button "Save" at bounding box center [1486, 614] width 114 height 30
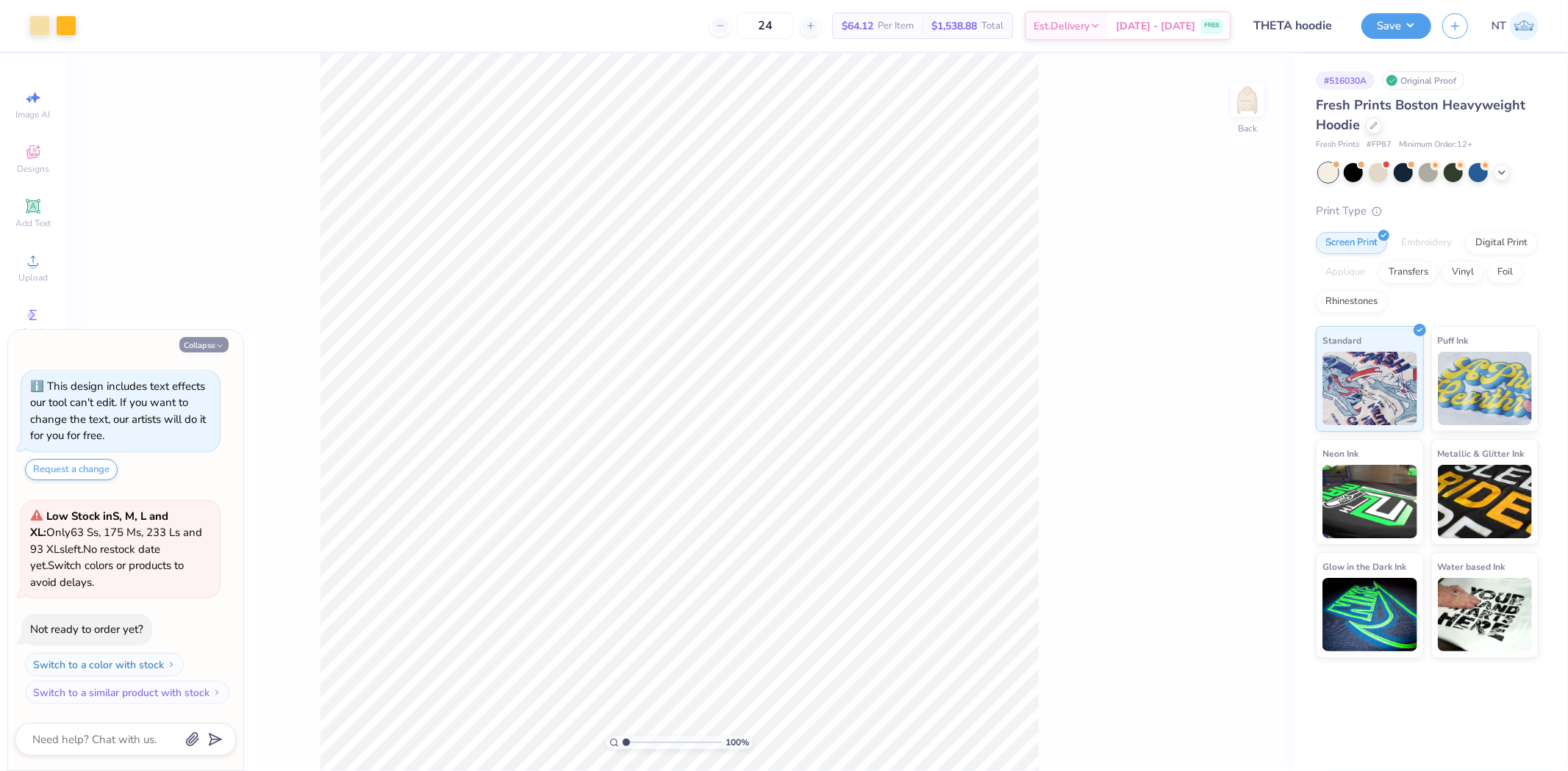
click at [205, 347] on button "Collapse" at bounding box center [204, 344] width 49 height 15
type textarea "x"
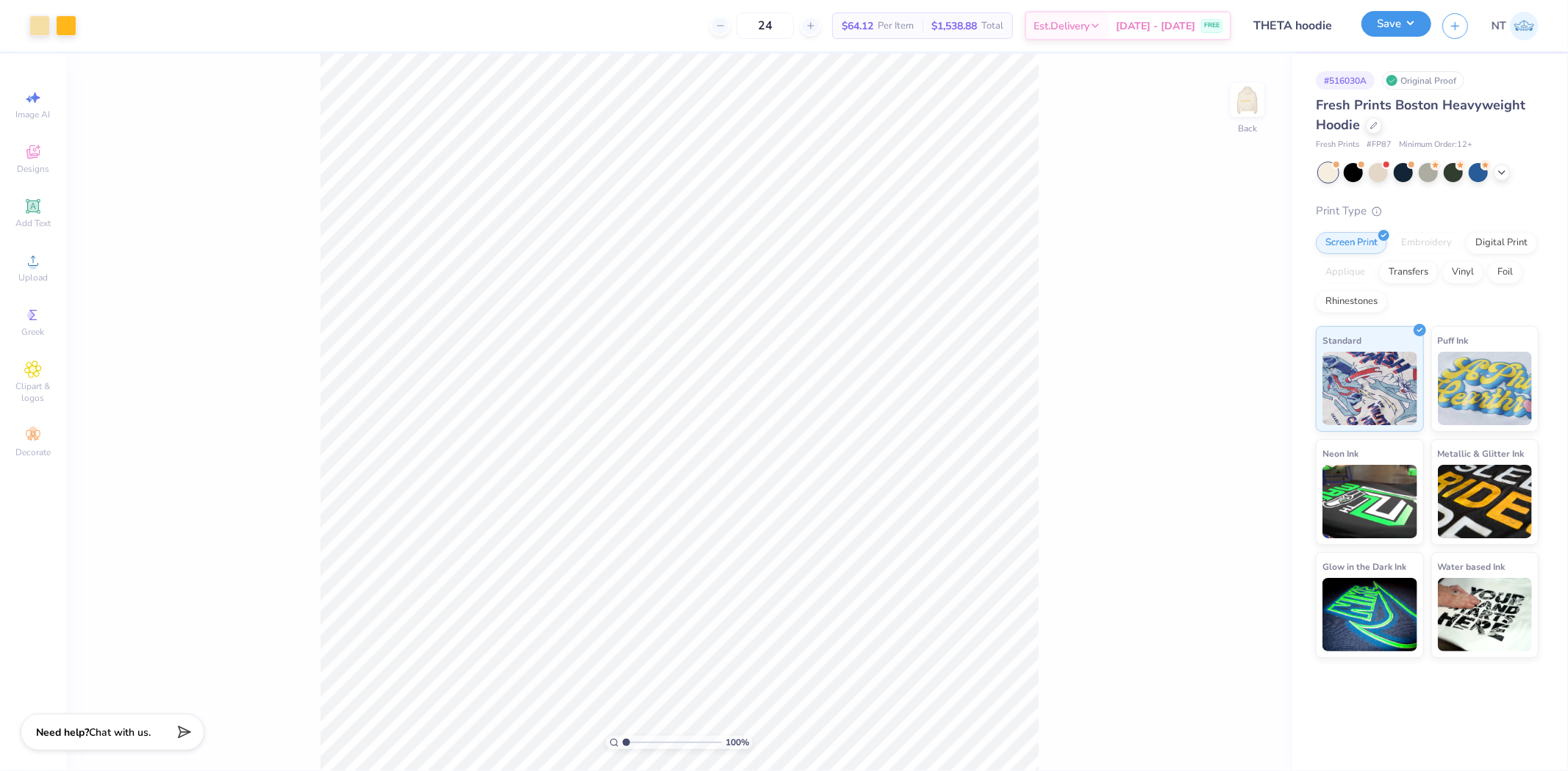
click at [1409, 23] on button "Save" at bounding box center [1396, 23] width 70 height 26
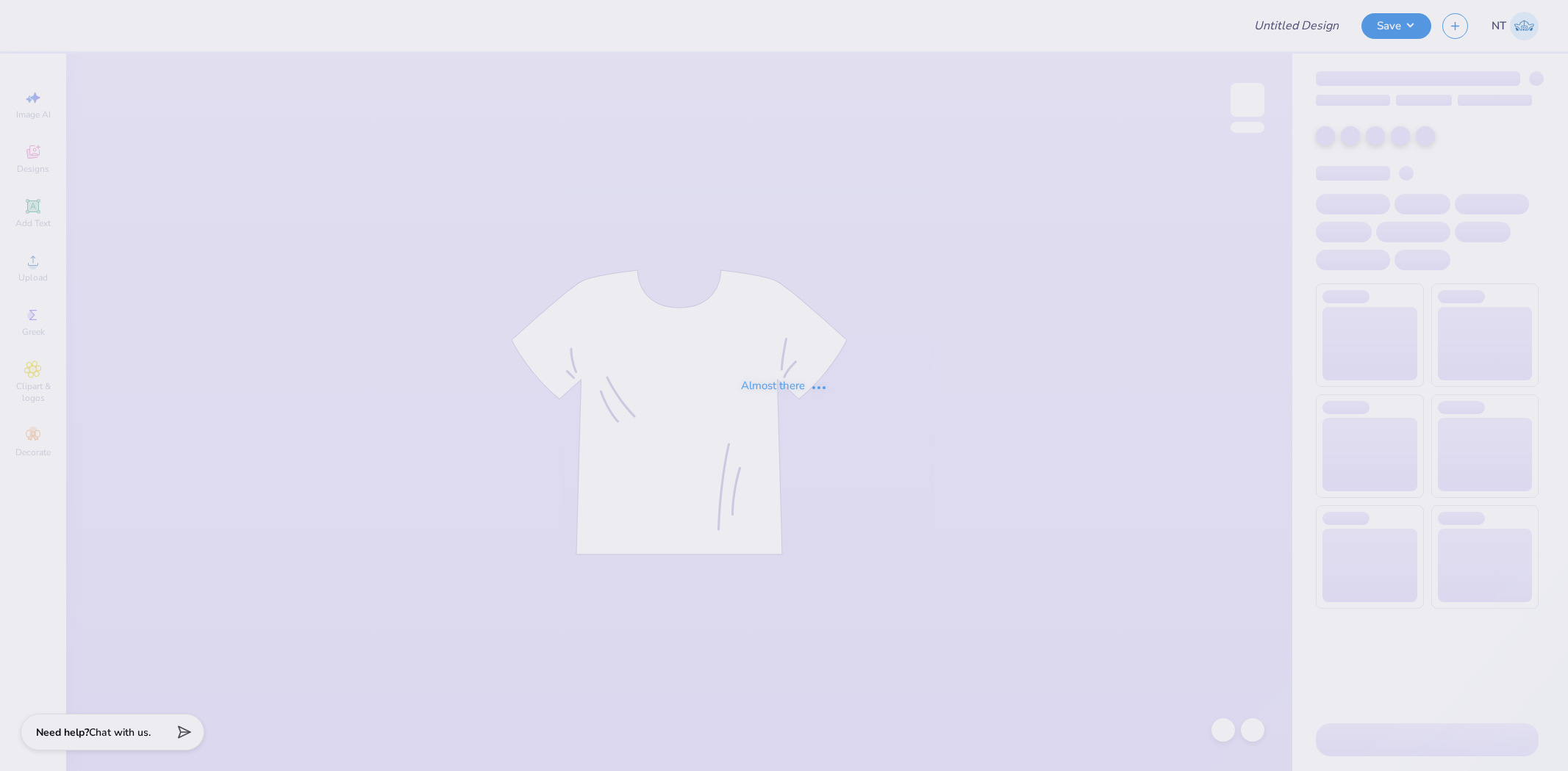
type input "THETA hoodie"
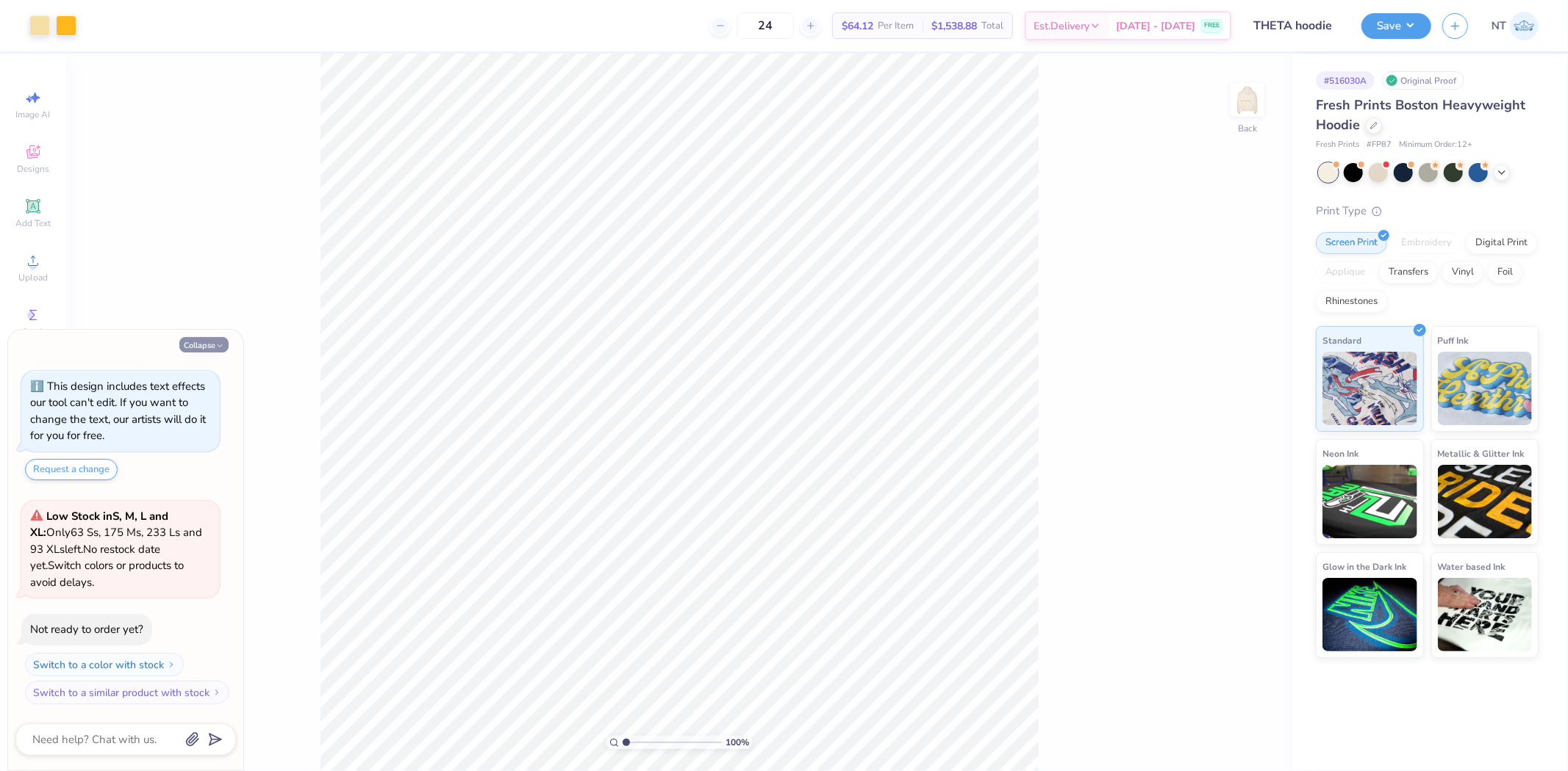
click at [200, 346] on button "Collapse" at bounding box center [204, 344] width 49 height 15
type textarea "x"
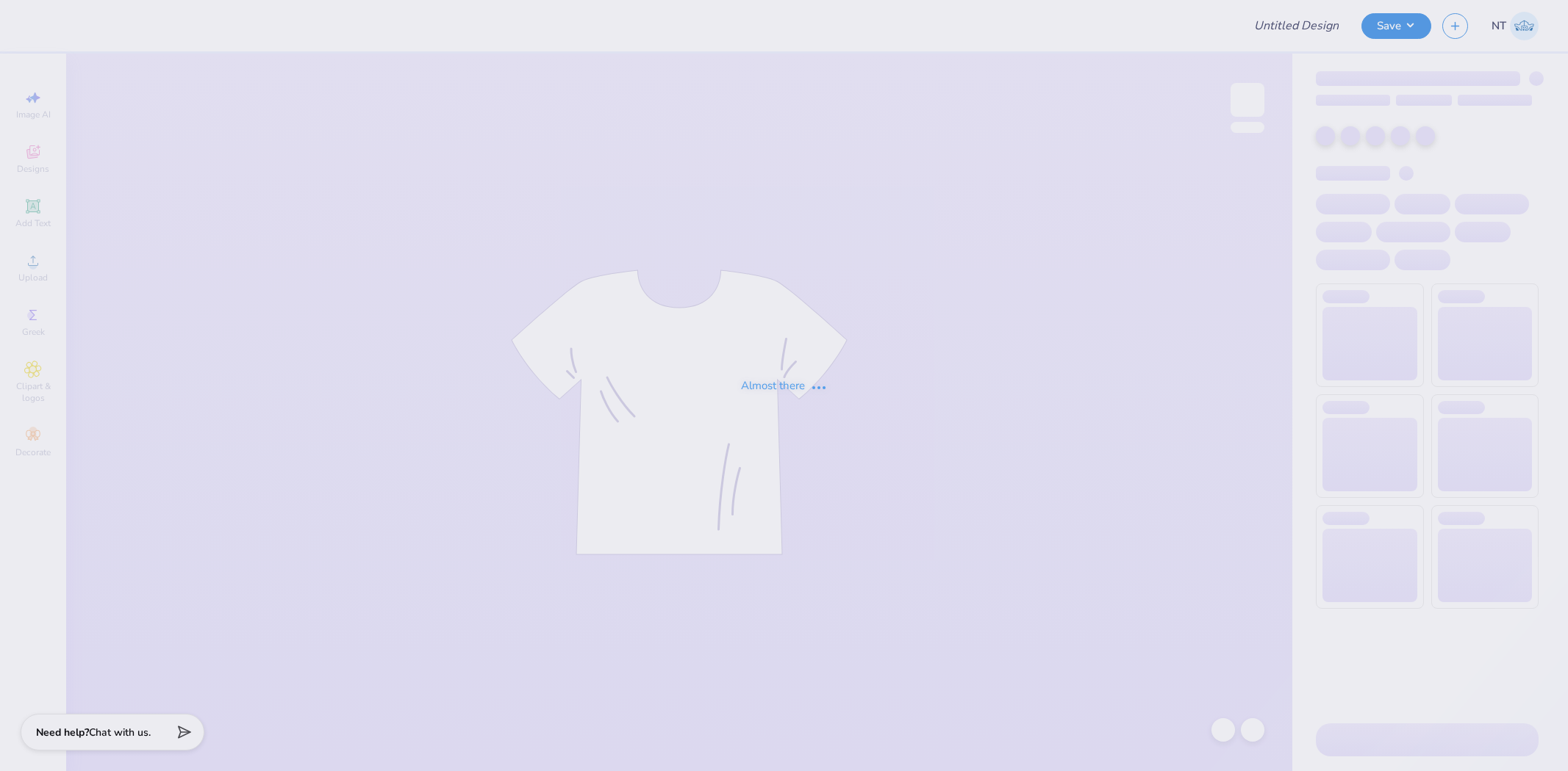
type input "DZ x Delt HOCO"
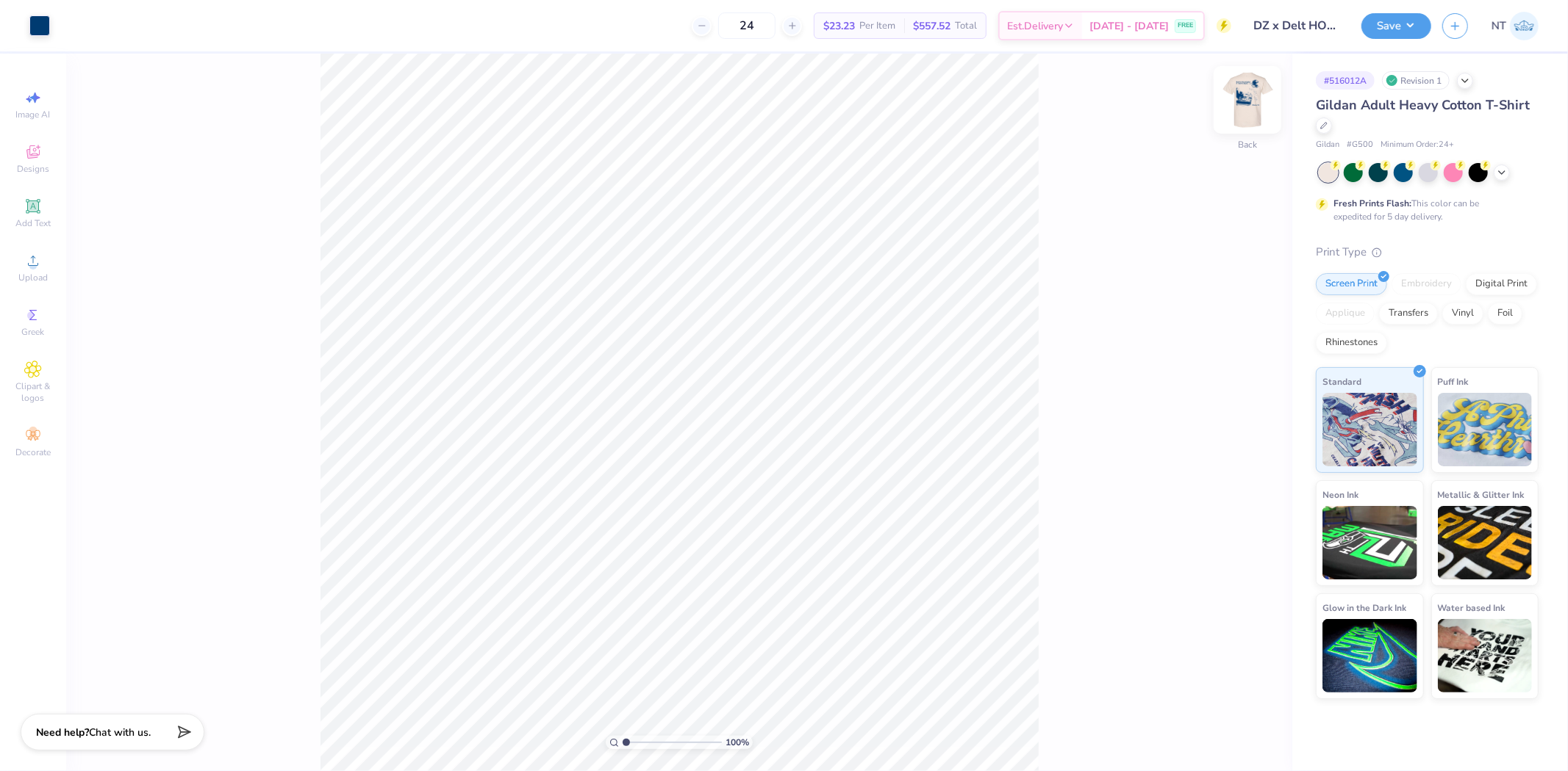
click at [1239, 113] on img at bounding box center [1248, 100] width 59 height 59
click at [1251, 122] on div "Front" at bounding box center [1247, 109] width 34 height 52
click at [1257, 100] on img at bounding box center [1248, 100] width 59 height 59
click at [1224, 737] on icon at bounding box center [1223, 731] width 15 height 15
click at [1046, 494] on div "100 % Front W 12.45 12.45 " H 13.20 13.20 " Y 3.97 3.97 " Center Middle Top Bot…" at bounding box center [679, 412] width 1226 height 717
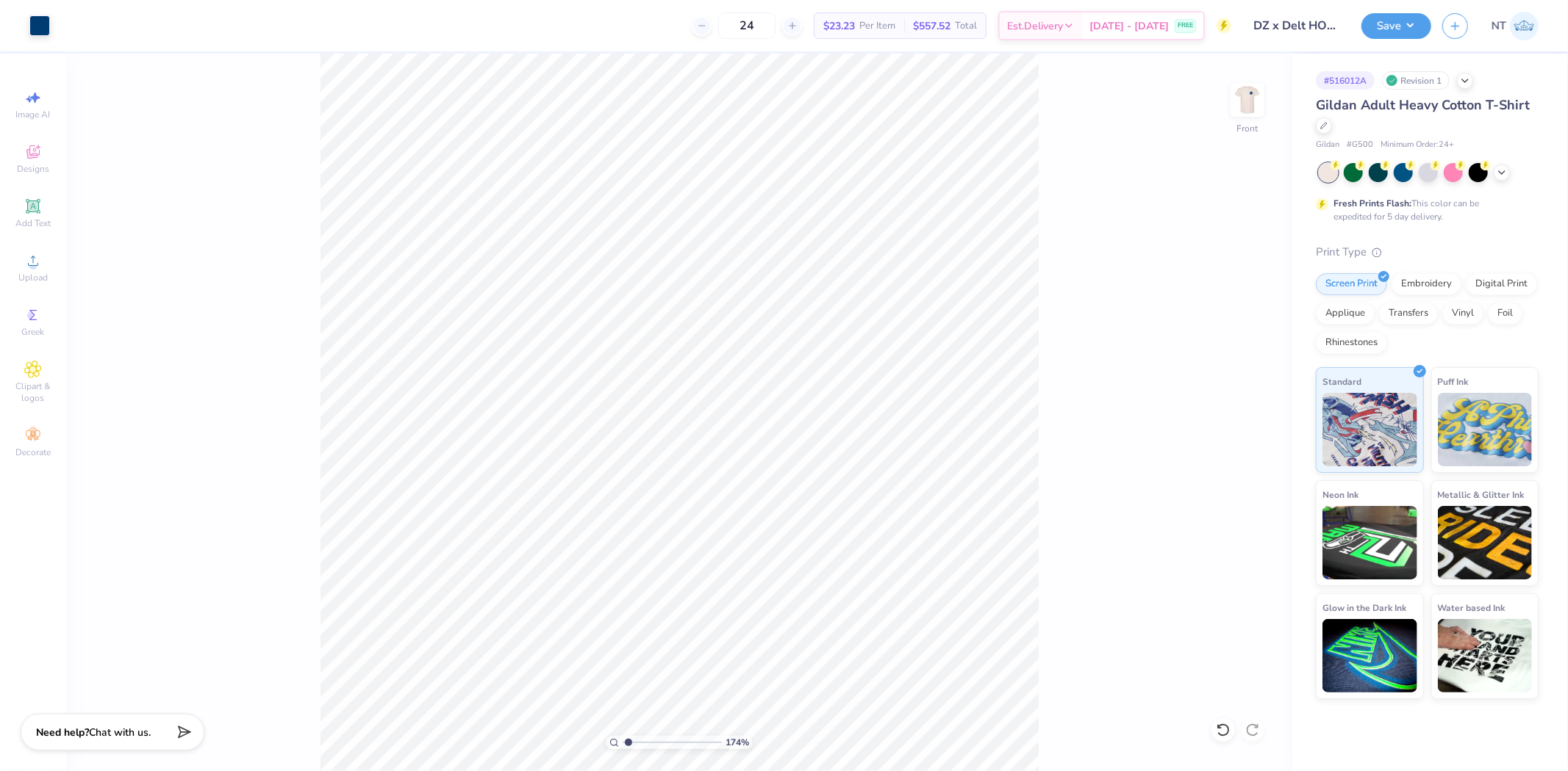
type input "1"
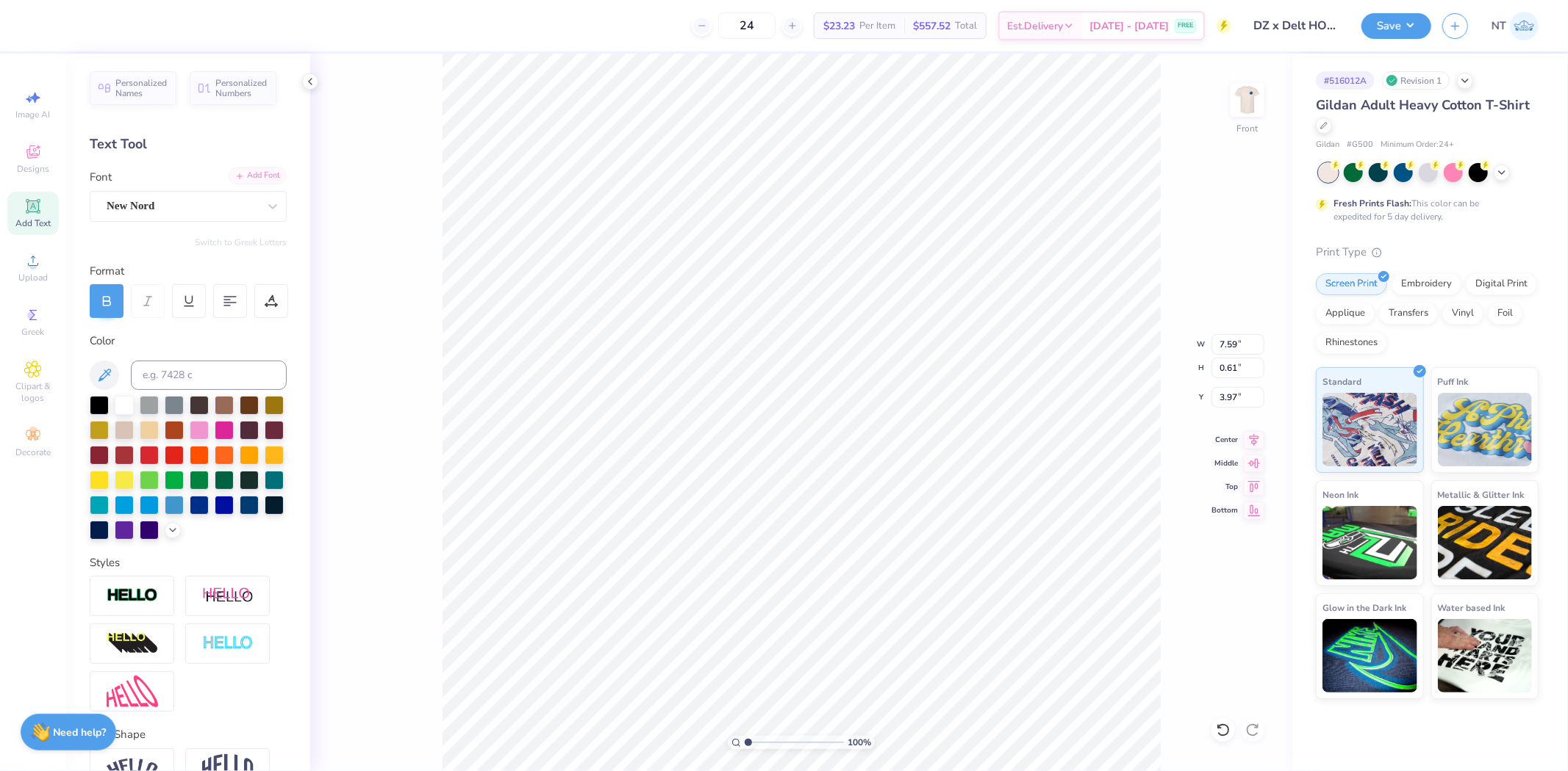
click at [229, 179] on div "Add Font" at bounding box center [257, 176] width 58 height 17
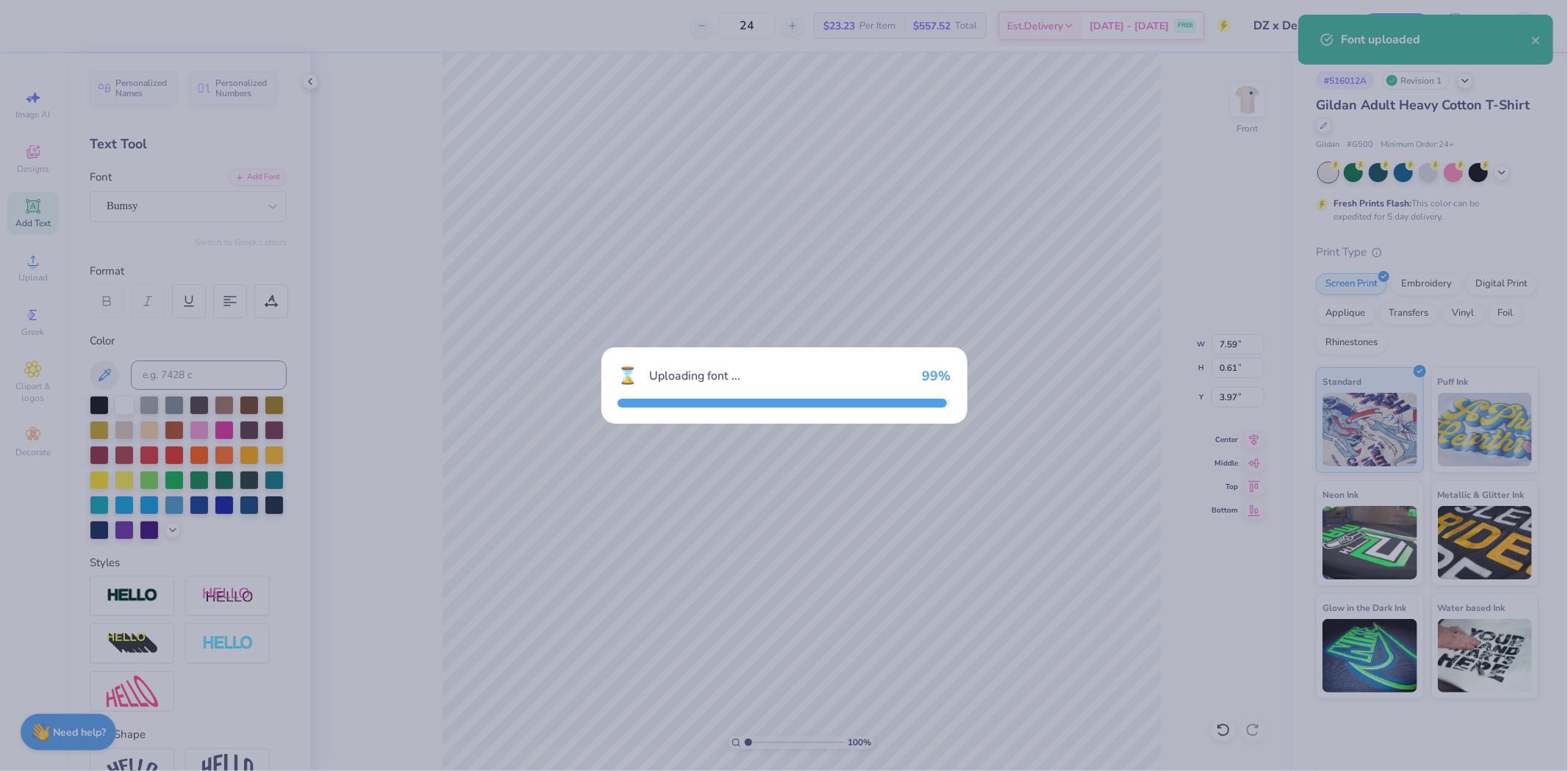
type input "8.15"
type input "0.64"
type input "4.02"
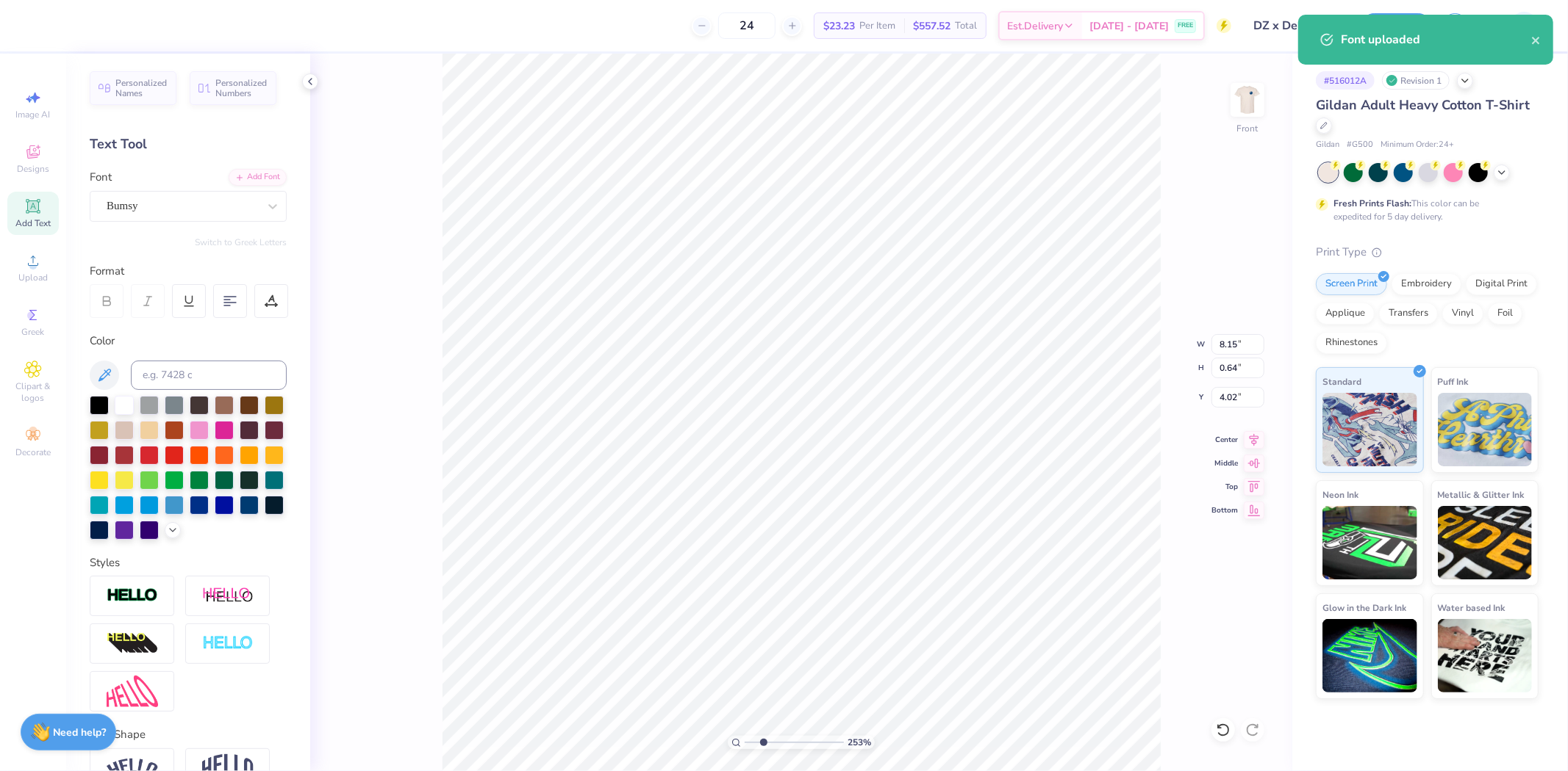
type input "2.52537398785411"
type input "3.93"
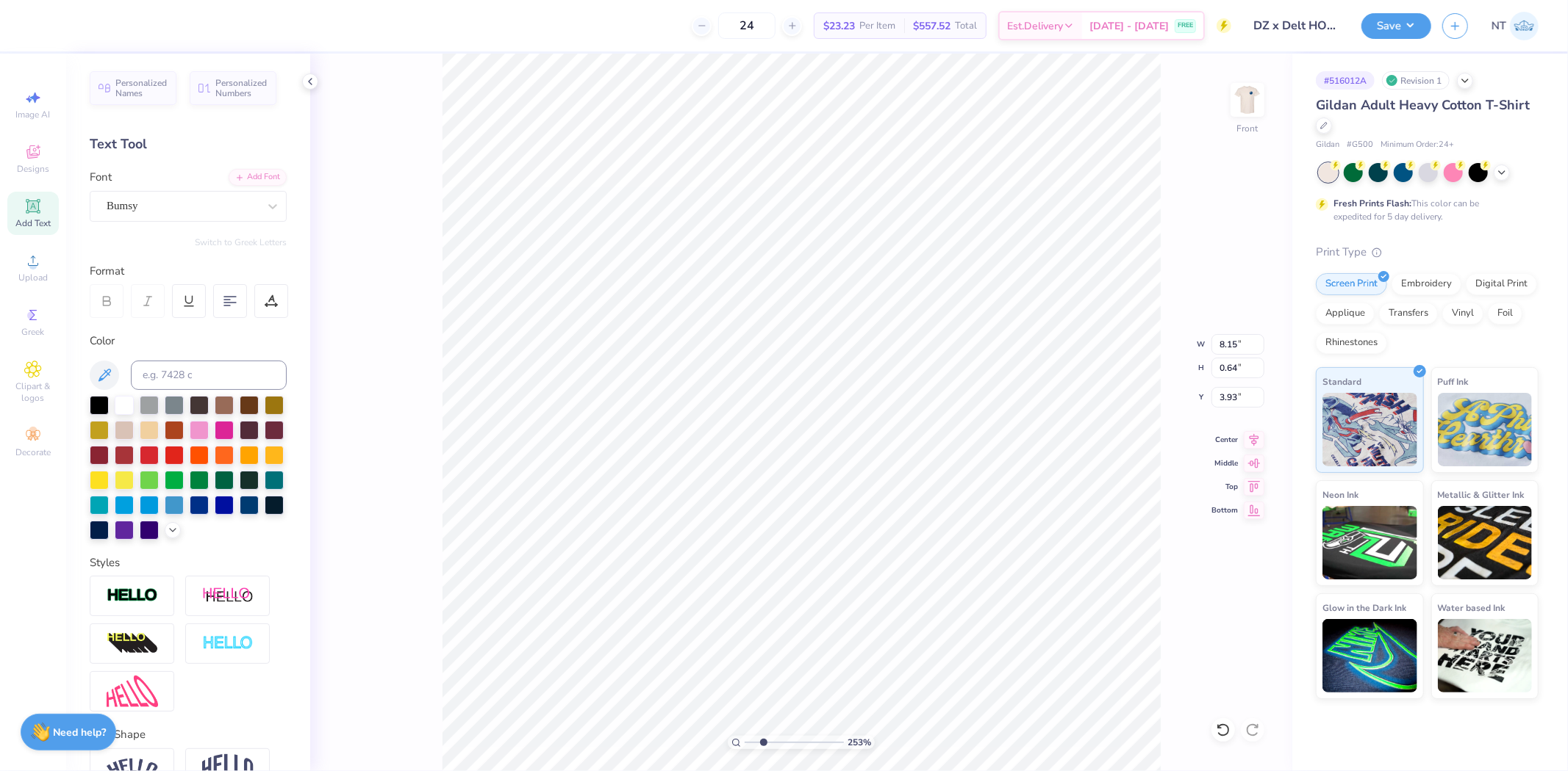
type input "2.52537398785411"
type textarea "DE Tau Delta"
type input "2.52537398785411"
type textarea "DEL Tau Delta"
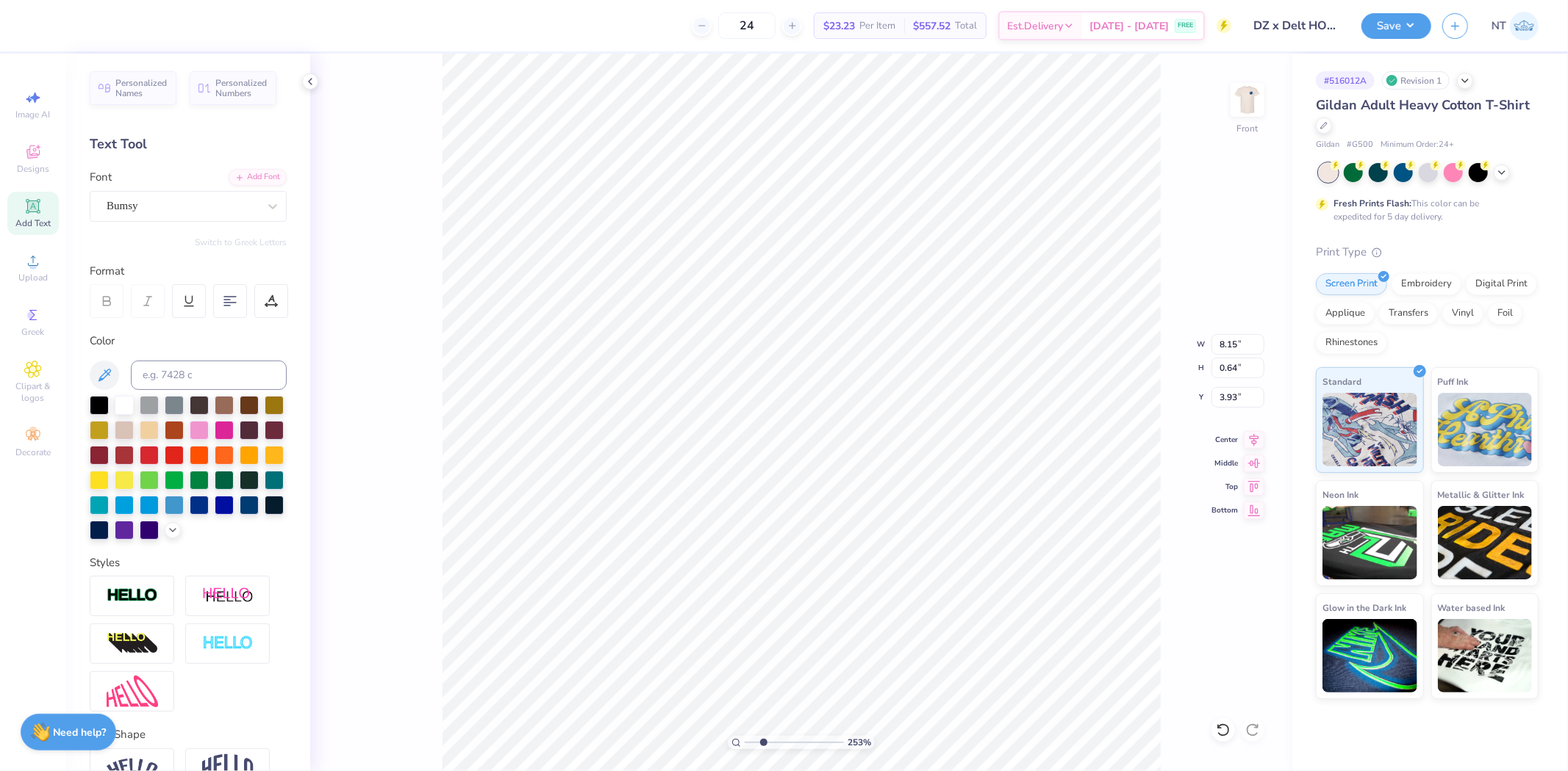
type input "2.52537398785411"
type textarea "DELTA Tau Delta"
type input "2.52537398785411"
type textarea "DELTA Tau Delta"
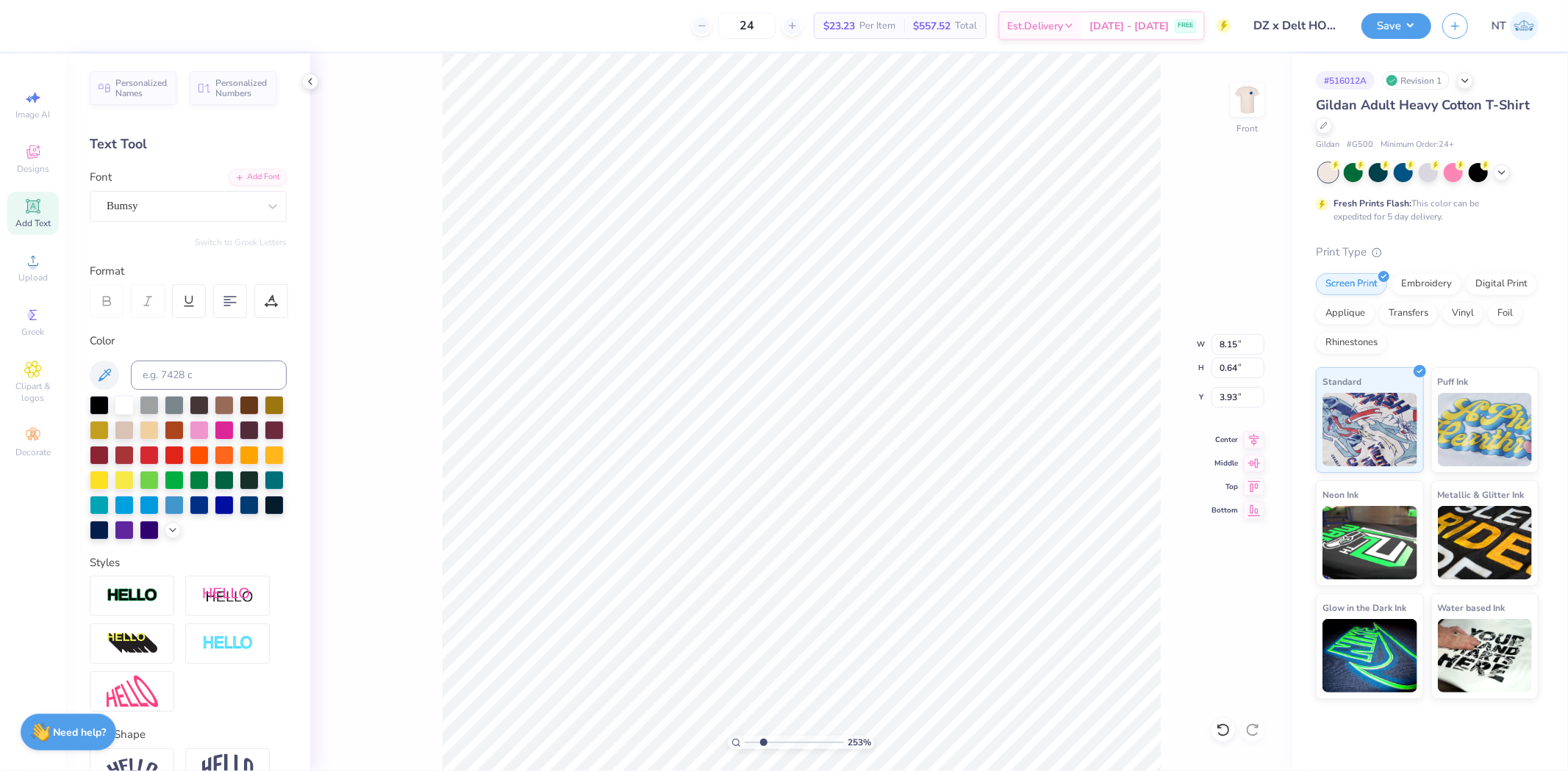
type input "2.52537398785411"
type textarea "DELTA T"
type input "2.52537398785411"
type textarea "DELTA TA"
type input "2.52537398785411"
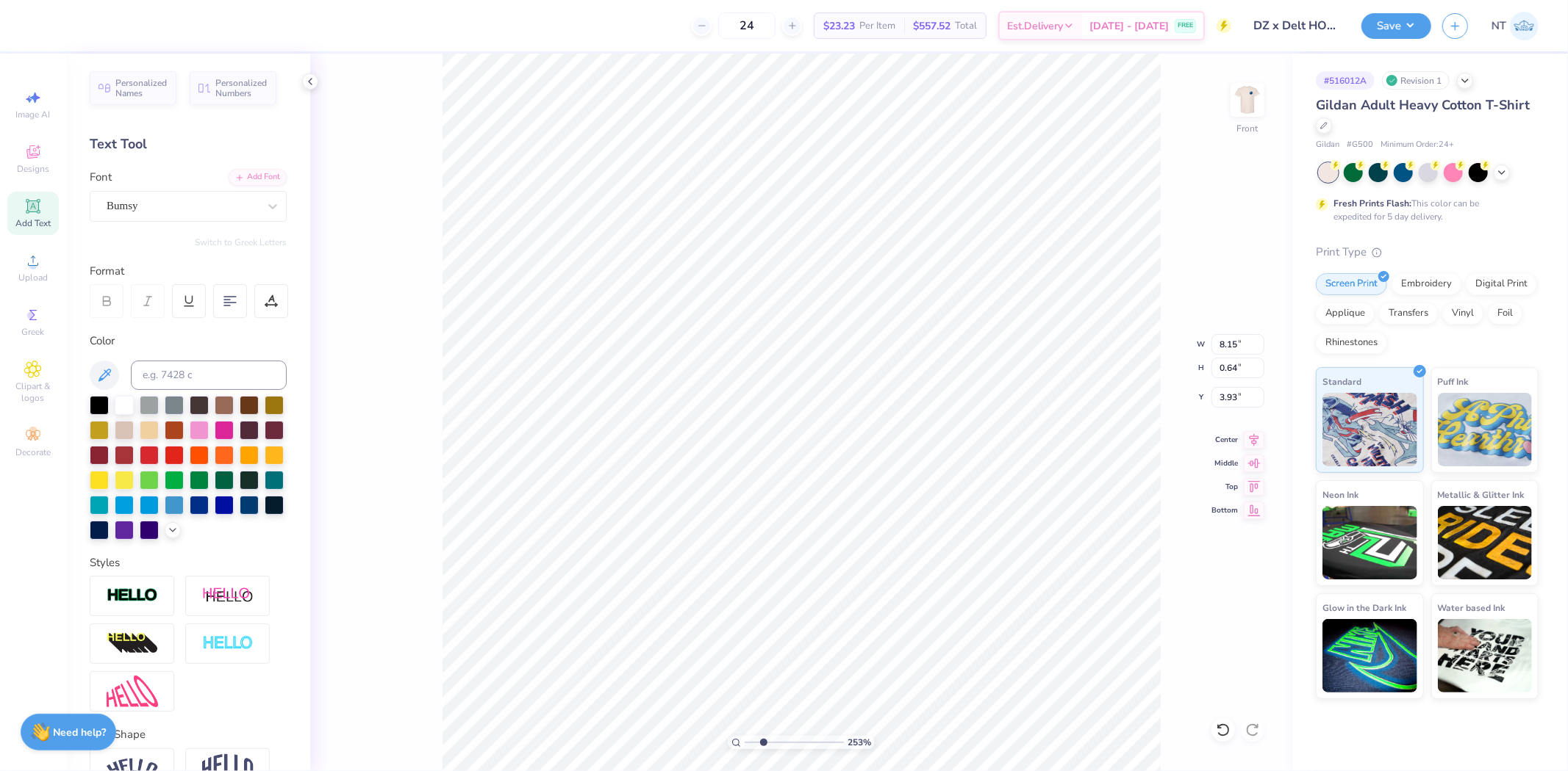
type textarea "DELTA TAU"
type input "2.52537398785411"
type textarea "DELTA TAU D"
type input "2.52537398785411"
type textarea "DELTA TAU DE"
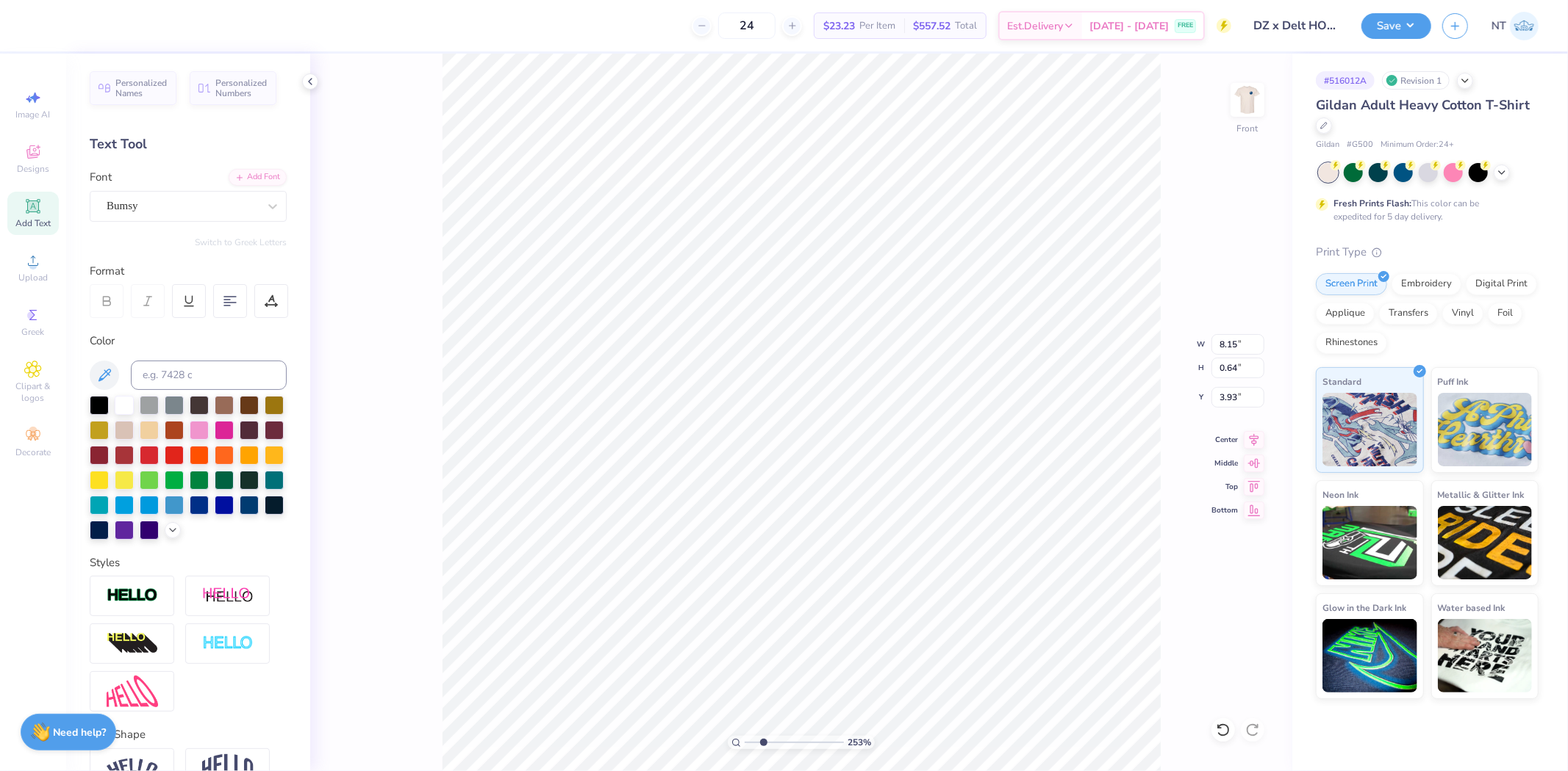
type input "2.52537398785411"
type textarea "DELTA TAU DEL"
type input "2.52537398785411"
type textarea "DELTA TAU DELA"
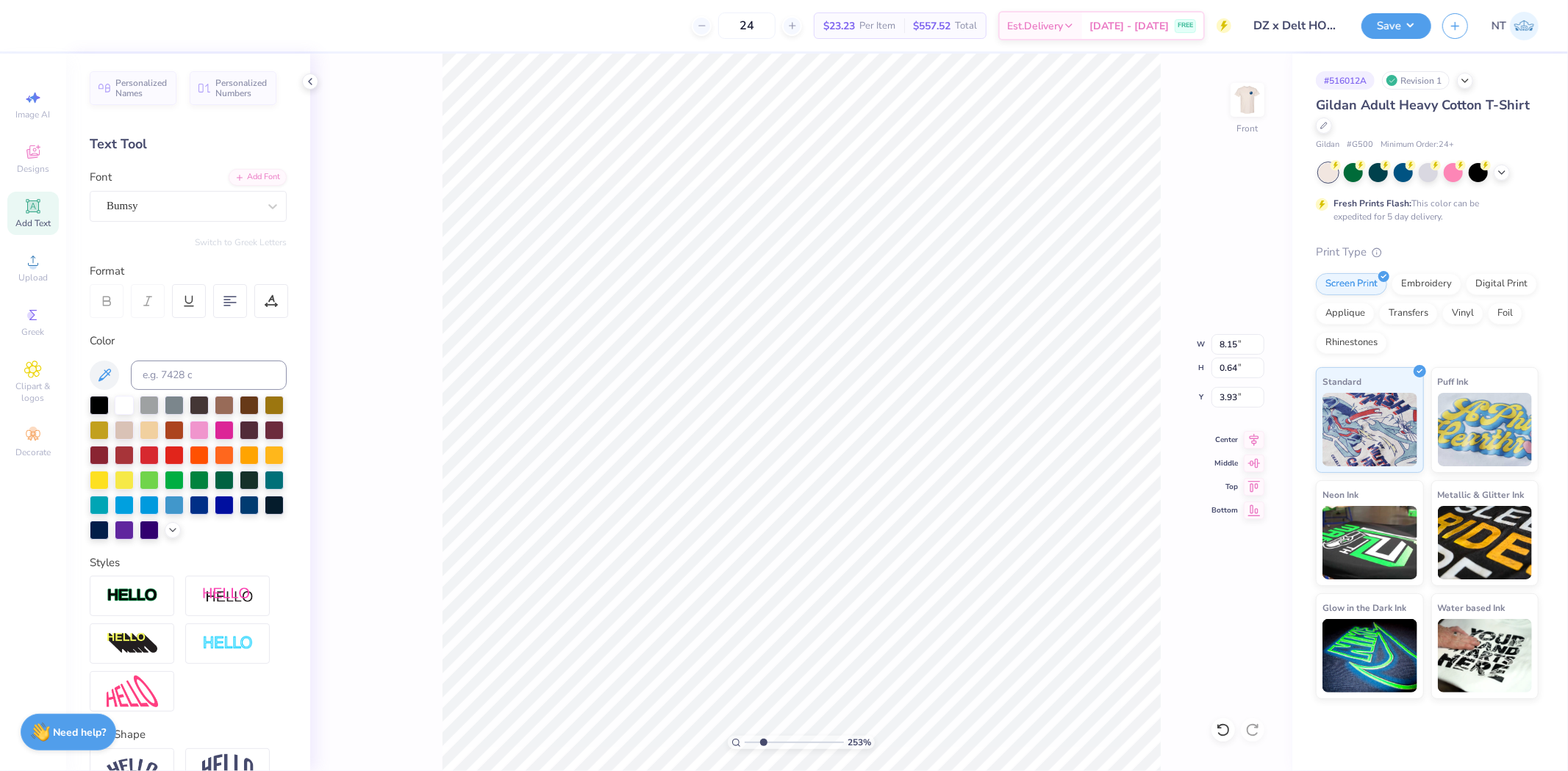
type input "2.52537398785411"
type textarea "DELTA TAU DEL"
type input "2.52537398785411"
type textarea "DELTA TAU DELT"
type input "2.52537398785411"
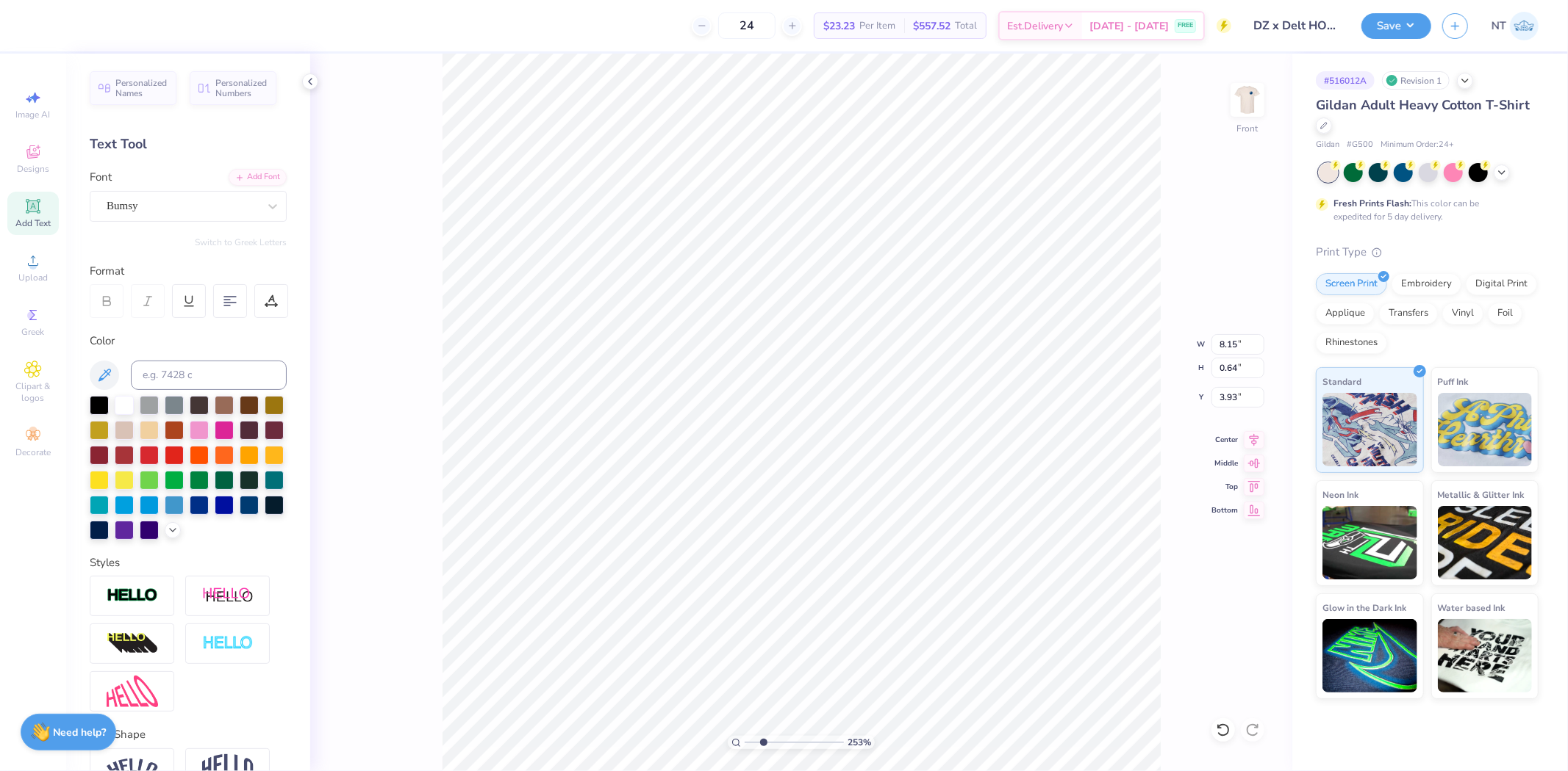
type textarea "DELTA TAU DELTA"
type input "2.52537398785411"
type input "9.30"
type input "2.52537398785411"
type input "3.98"
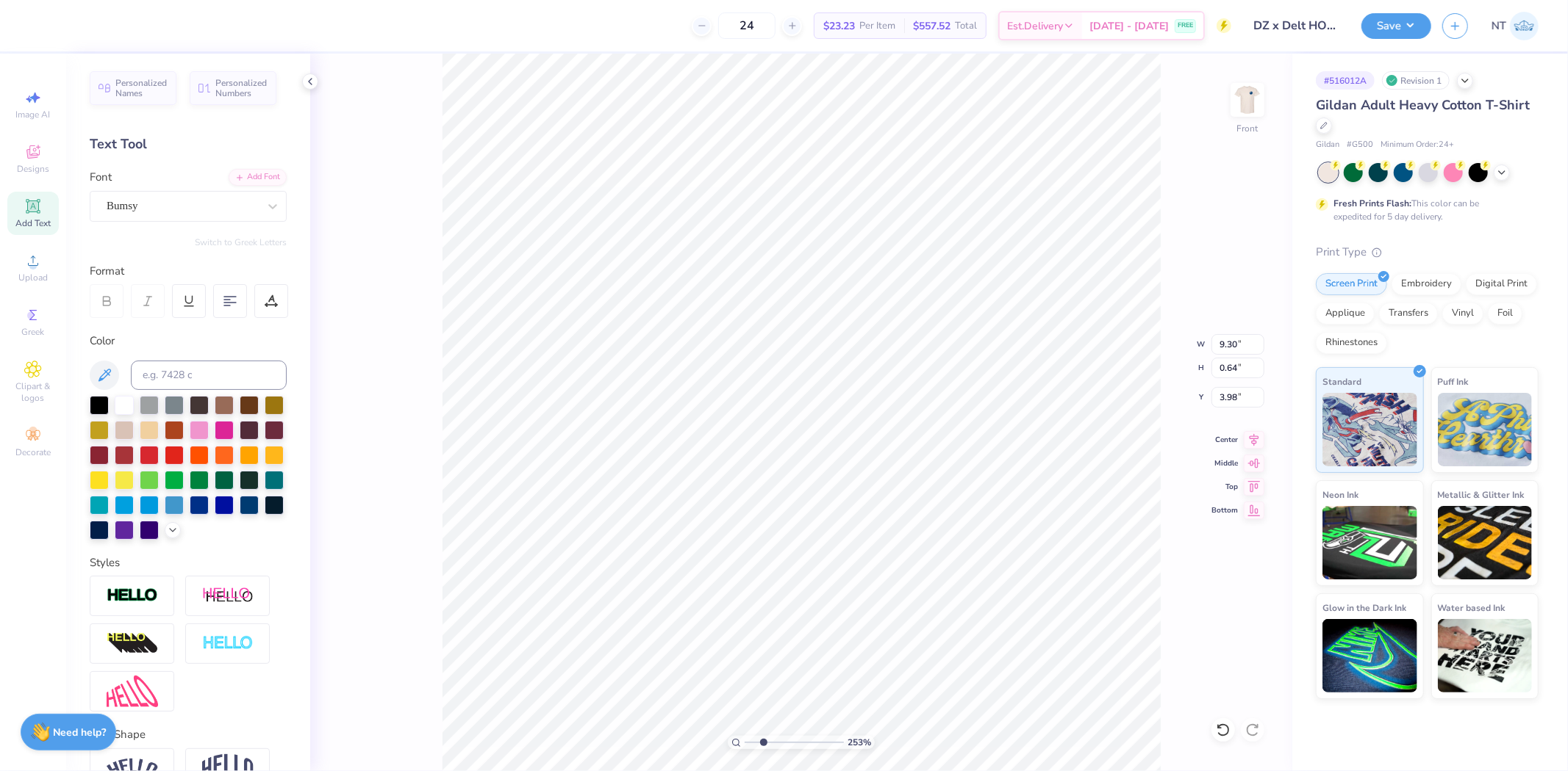
type input "2.52537398785411"
type input "5.13"
type input "0.61"
type input "4.78"
type input "2.52537398785411"
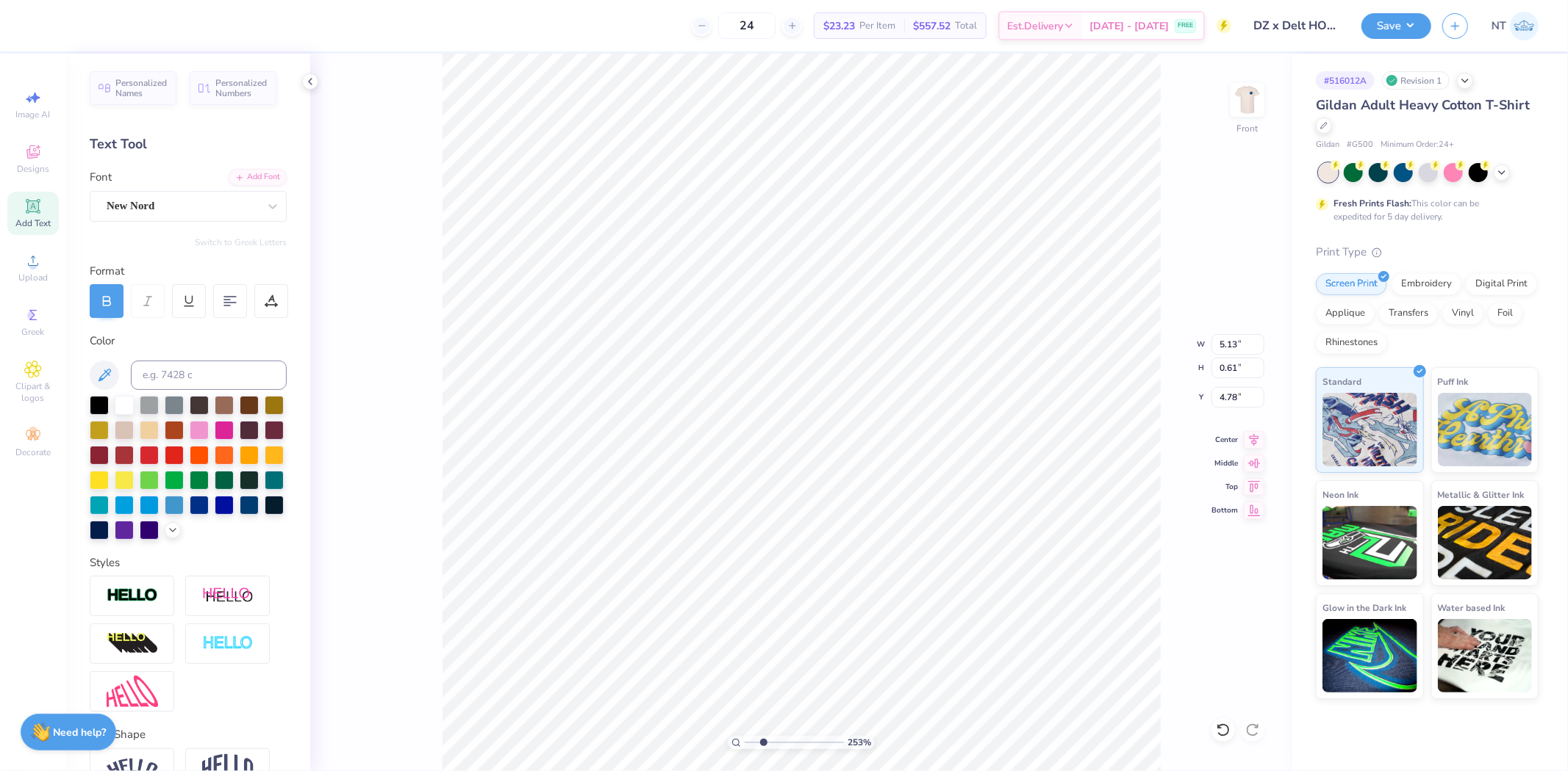
type input "0.63"
type input "0.56"
type input "4.81"
click at [733, 336] on li "Duplicate" at bounding box center [735, 330] width 116 height 28
type input "2.52537398785411"
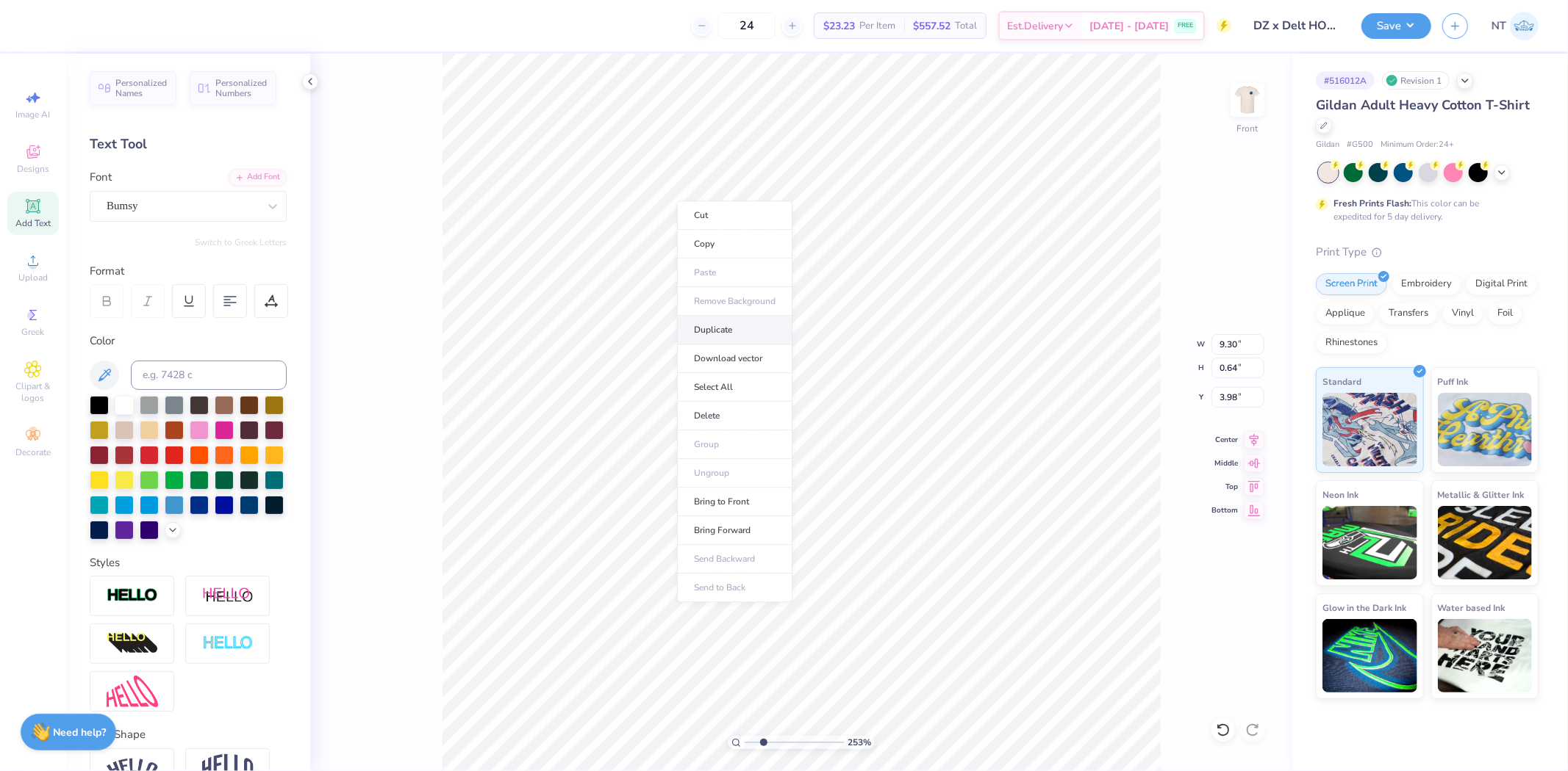
type input "4.98"
type input "2.52537398785411"
type input "6.02"
type input "2.52537398785411"
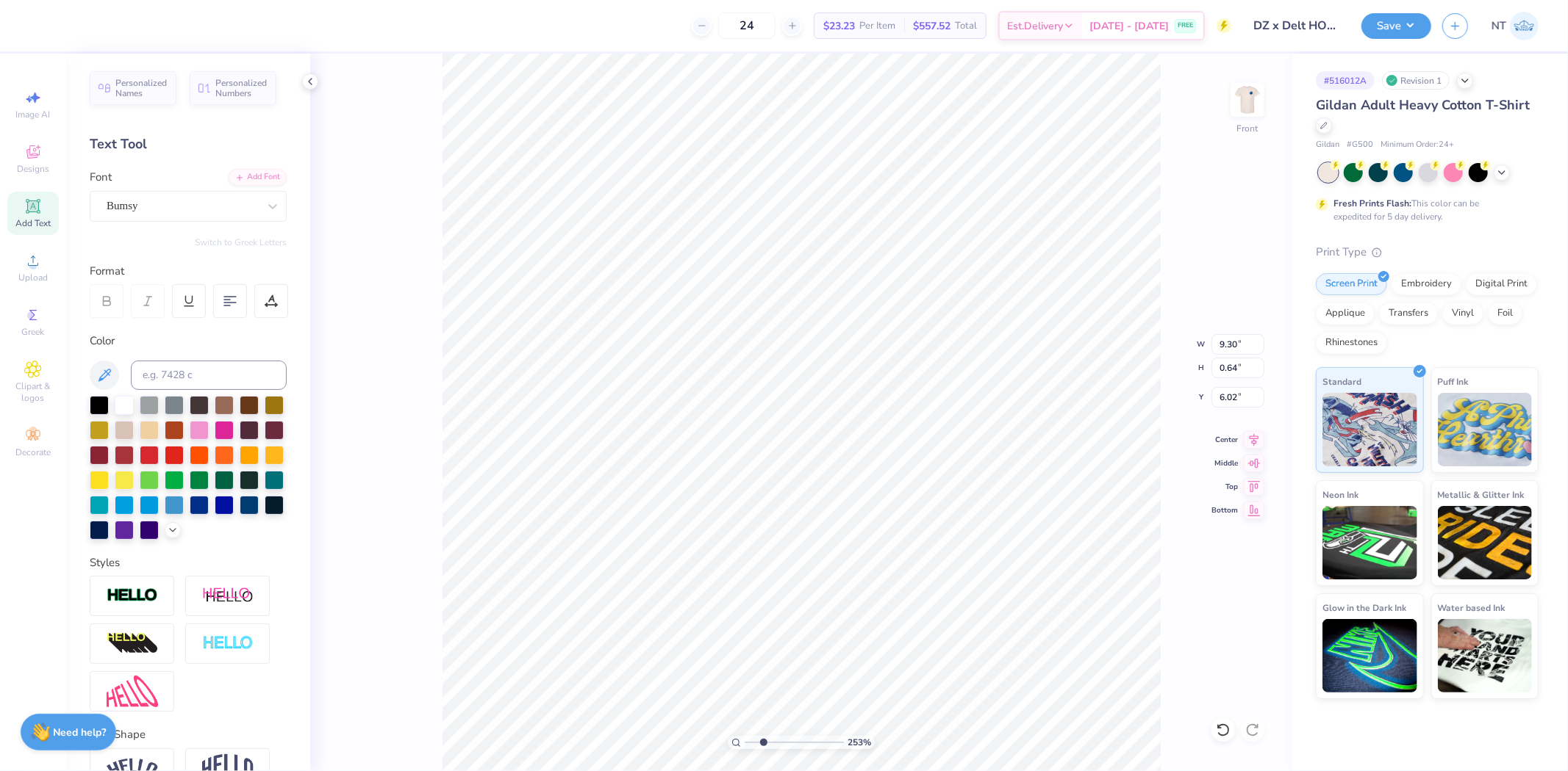
type textarea "X"
type input "2.52537398785411"
type textarea "X"
type input "2.52537398785411"
type textarea "X D"
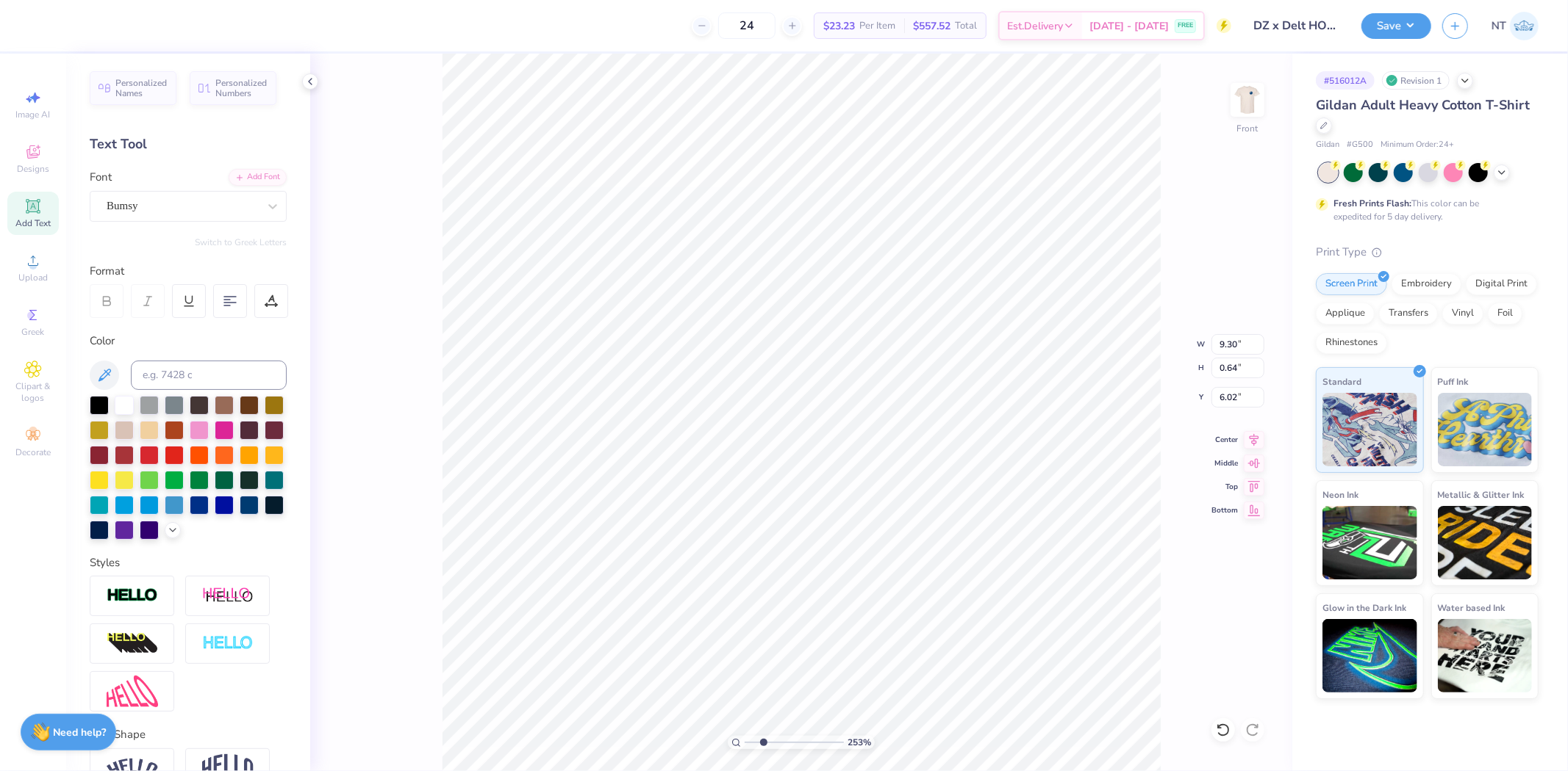
type input "2.52537398785411"
type textarea "X DE"
type input "2.52537398785411"
type textarea "X DEL"
type input "2.52537398785411"
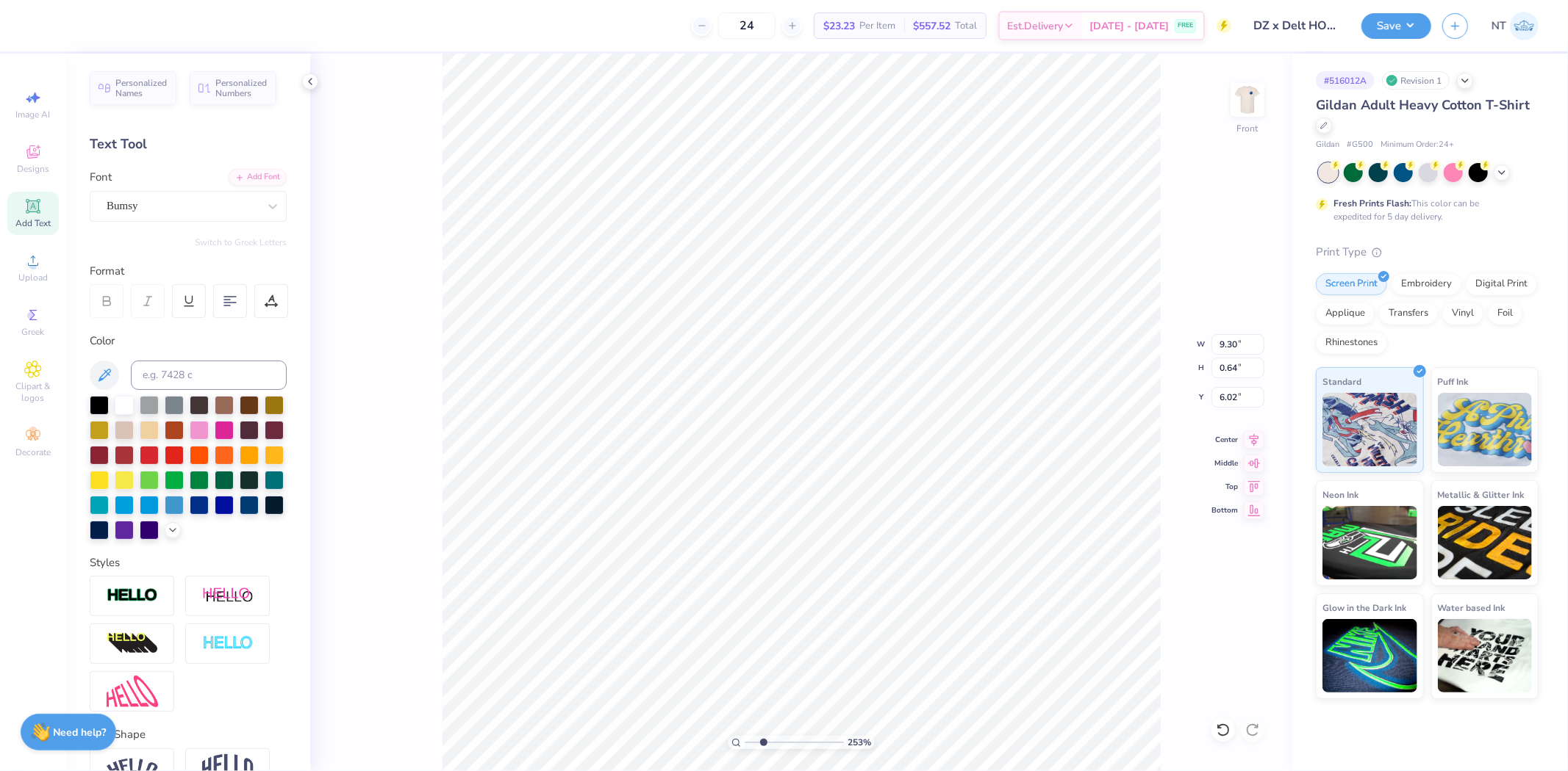
type textarea "X DELTA"
type input "2.52537398785411"
type textarea "X DELTA"
type input "2.52537398785411"
type textarea "X DELTA Z"
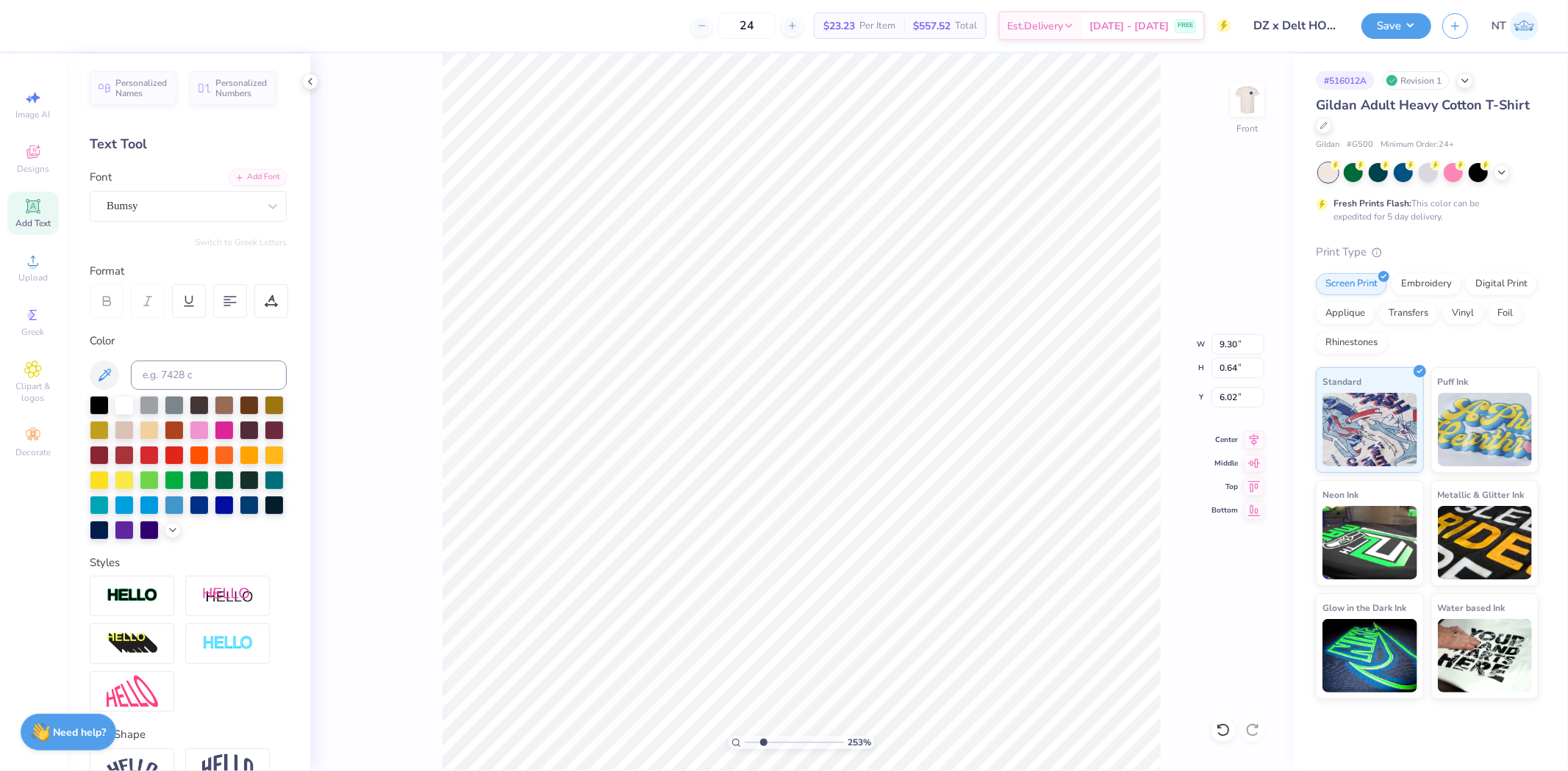
scroll to position [13, 3]
type input "2.52537398785411"
type textarea "X DELTA ZE"
type input "2.52537398785411"
type textarea "X DELTA ZET"
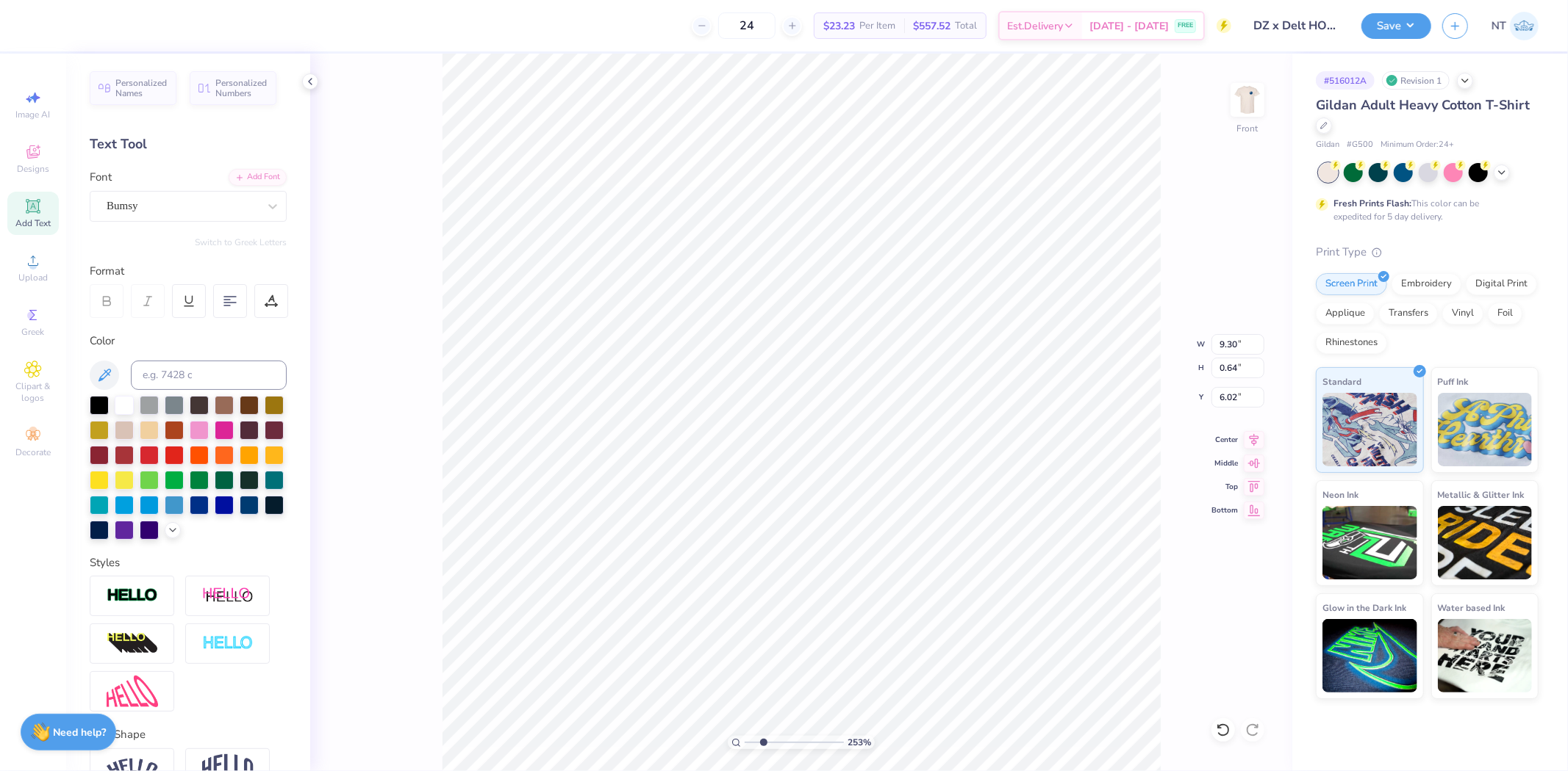
type input "2.52537398785411"
type textarea "X DELTA ZETA"
type input "2.52537398785411"
type input "7.36"
type input "0.63"
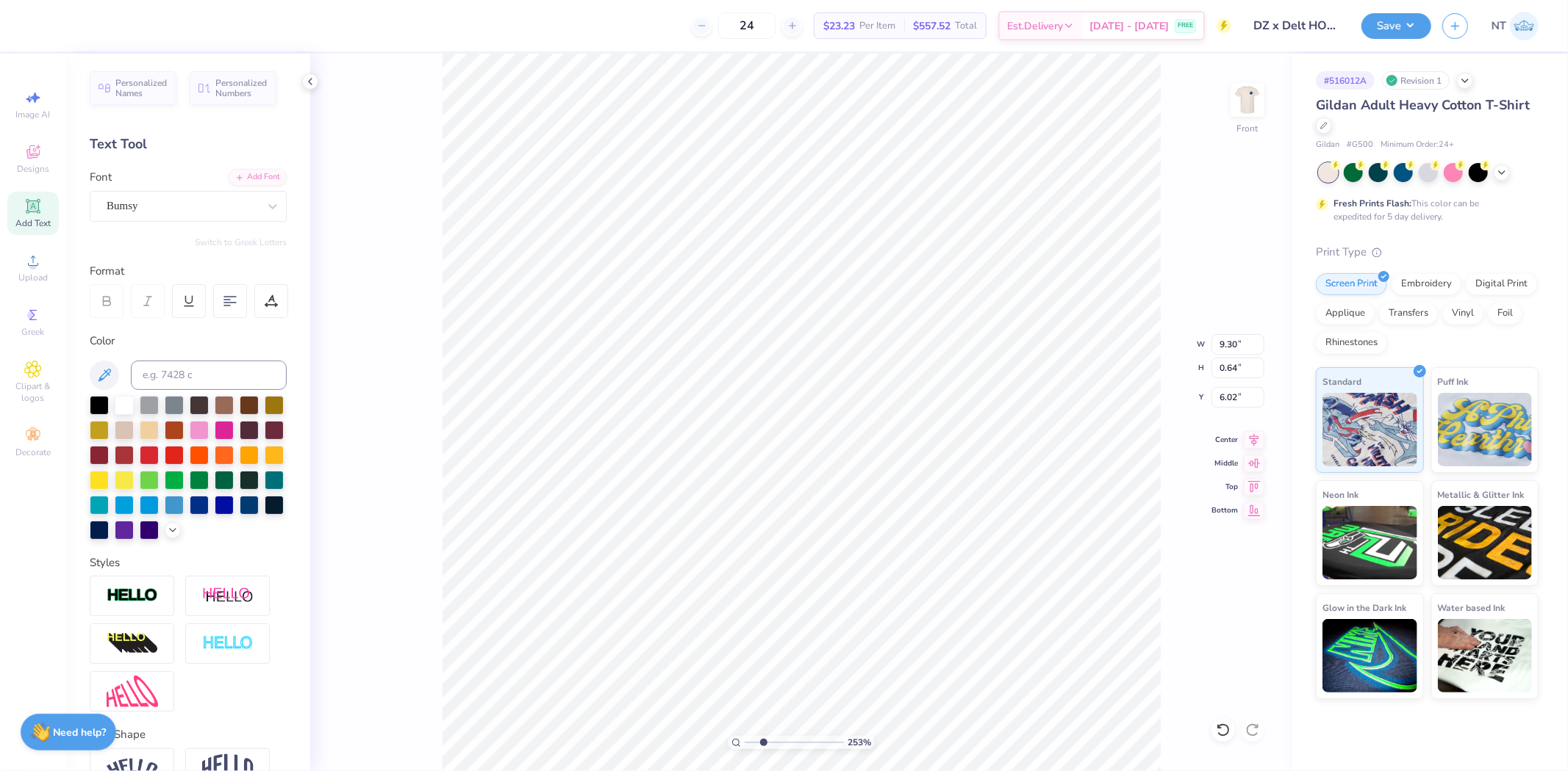
type input "6.03"
type input "2.52537398785411"
type input "4.75"
click at [197, 200] on div "New Nord" at bounding box center [182, 205] width 154 height 23
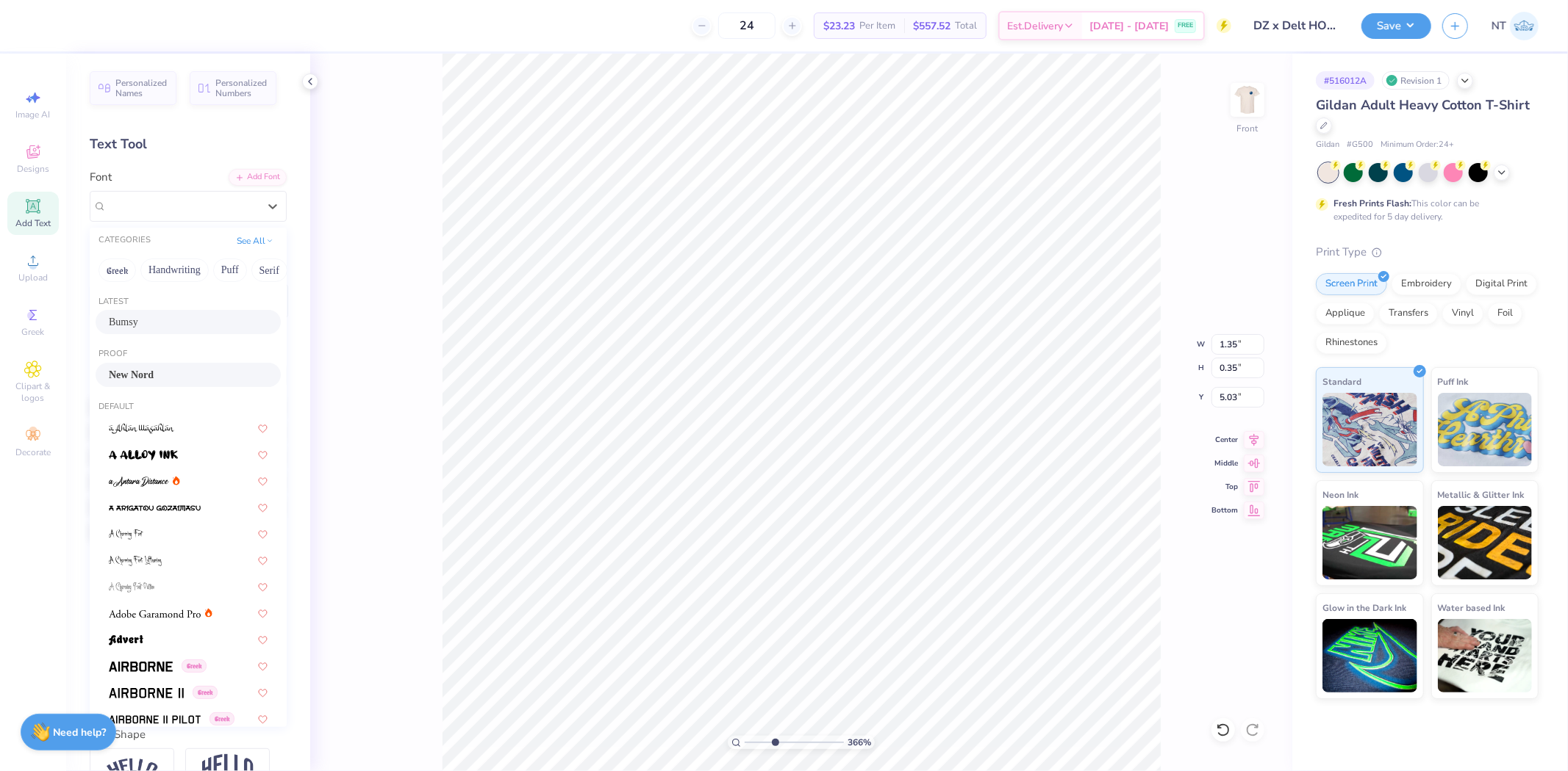
click at [171, 318] on div "Bumsy" at bounding box center [188, 322] width 158 height 15
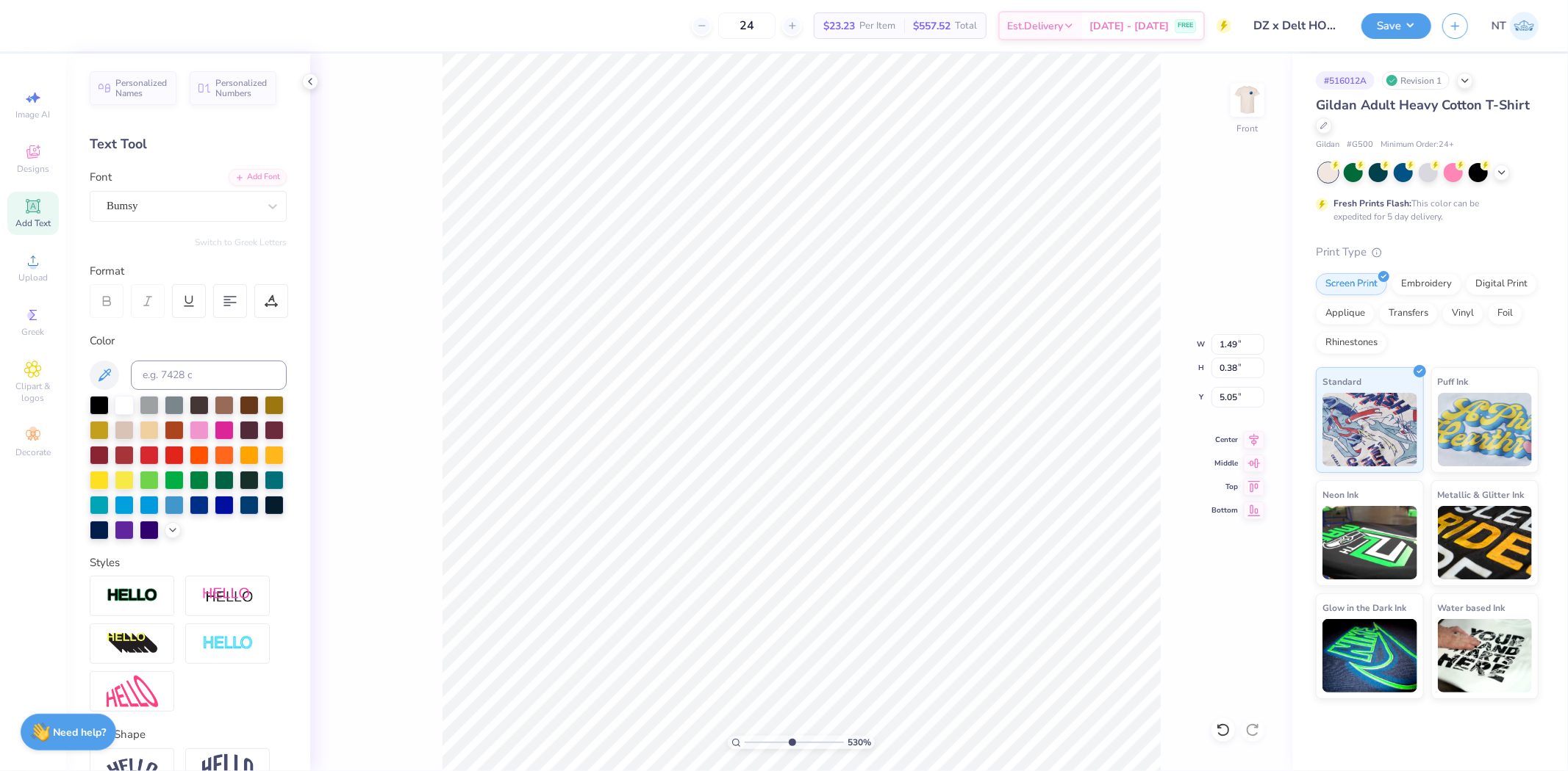
type input "4.40272058763601"
type input "5.00"
click at [241, 182] on div "Add Font" at bounding box center [257, 176] width 58 height 17
click at [238, 207] on div "New Nord" at bounding box center [182, 205] width 154 height 23
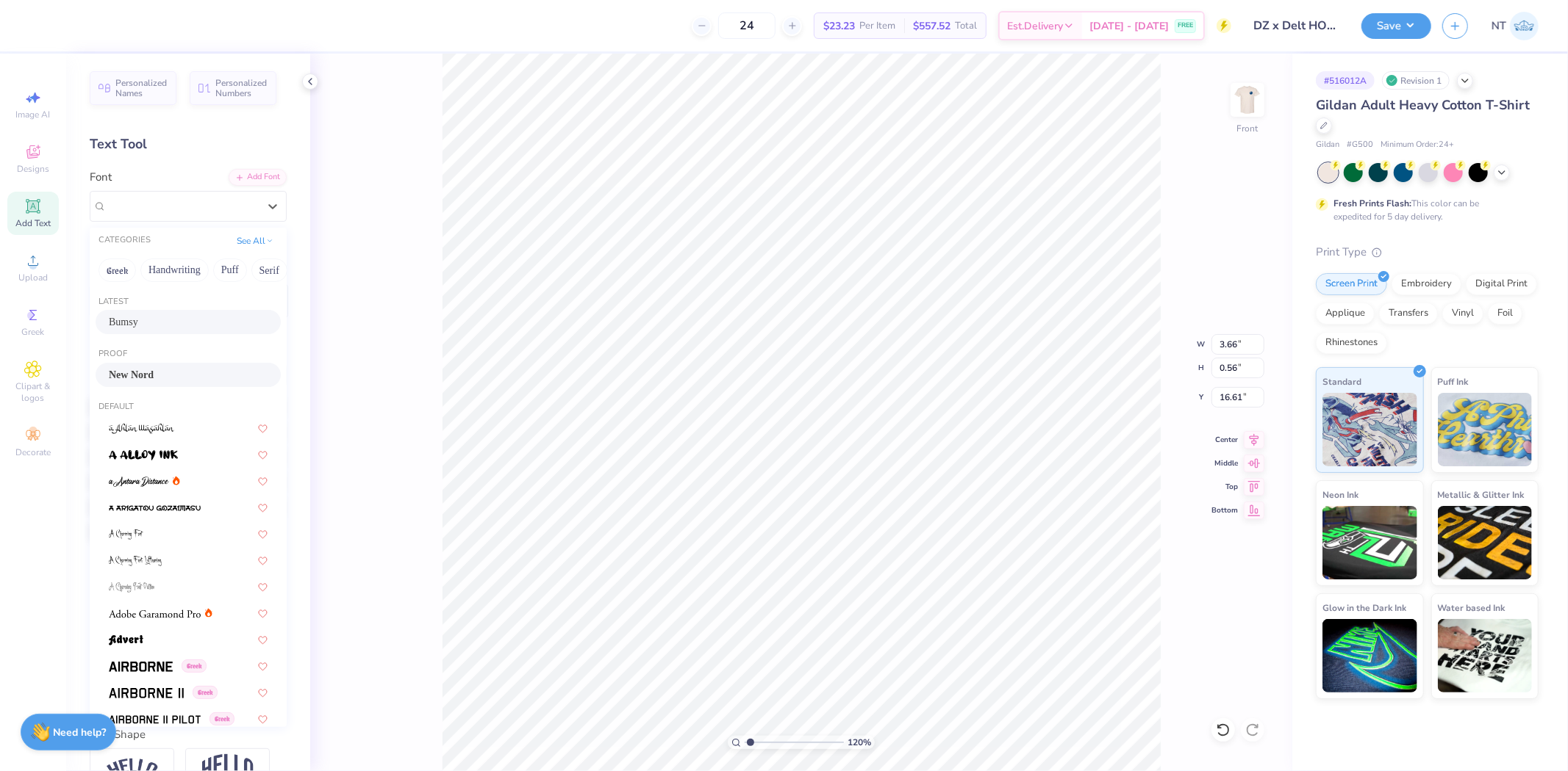
click at [138, 313] on div "Bumsy" at bounding box center [188, 322] width 185 height 24
type input "1.20355278054301"
type input "4.01"
type input "0.70"
type input "16.53"
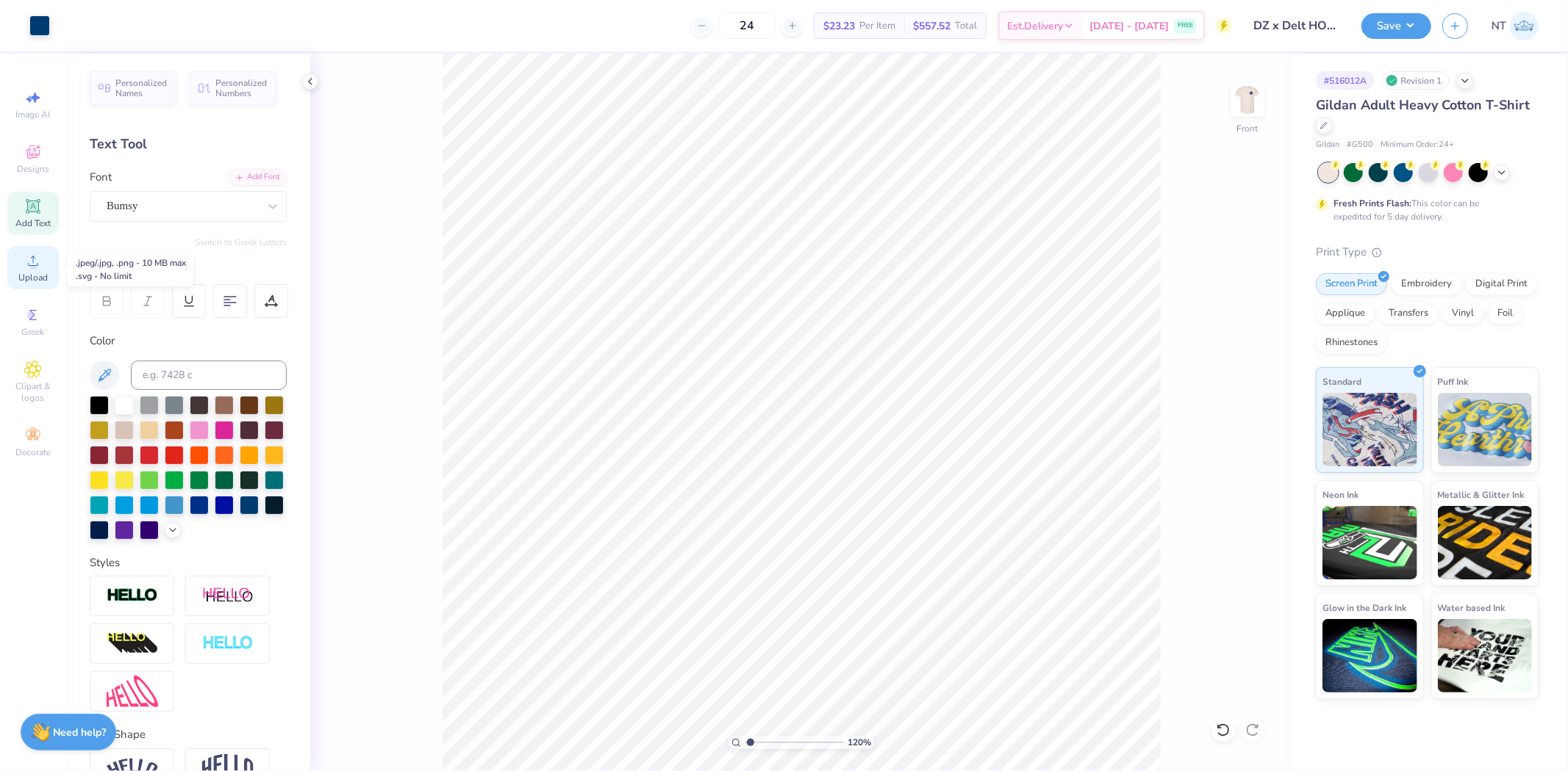
click at [38, 271] on div "Upload" at bounding box center [33, 268] width 51 height 44
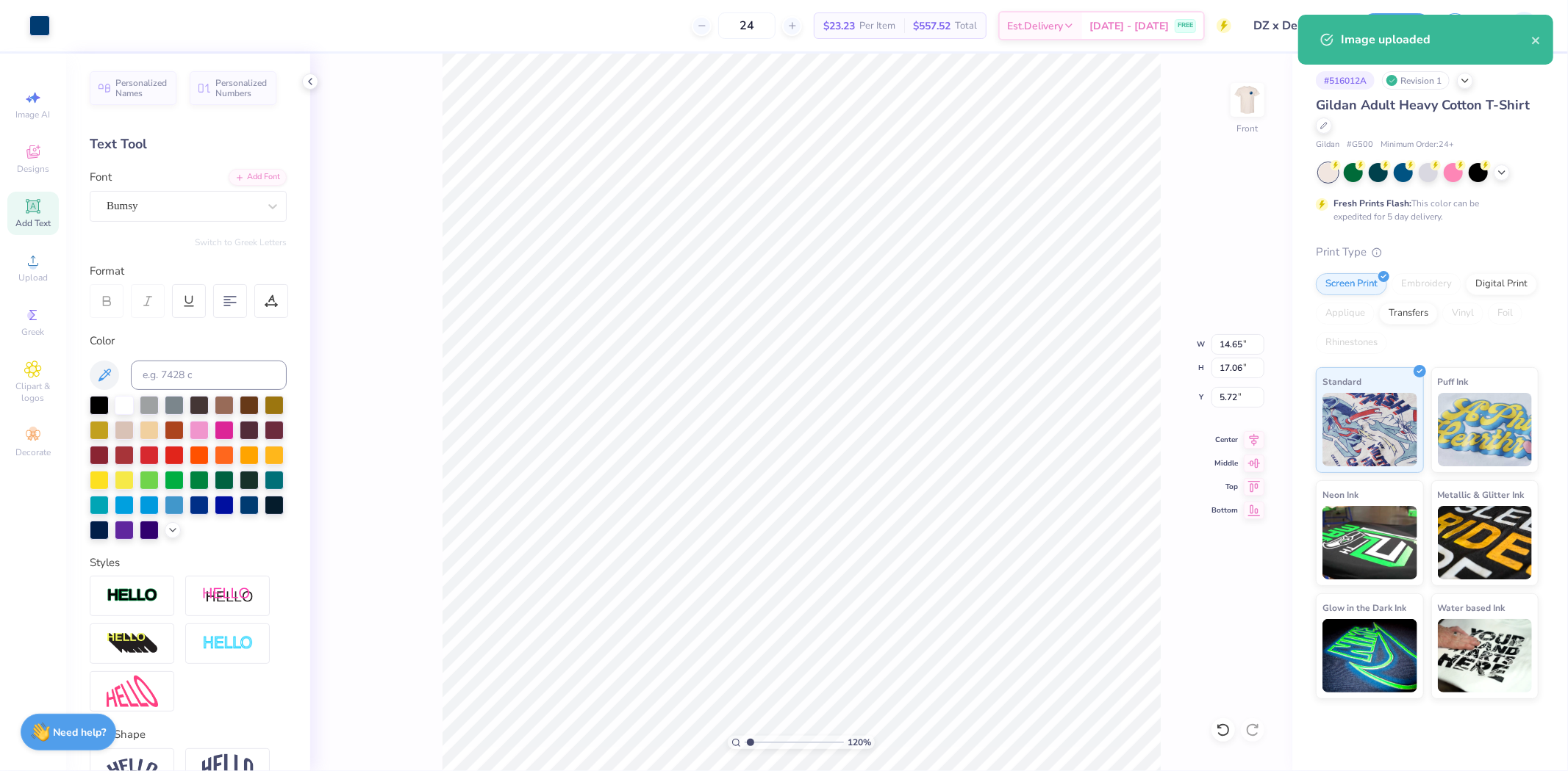
type input "1.20355278054301"
click at [1230, 343] on input "14.65" at bounding box center [1238, 344] width 53 height 21
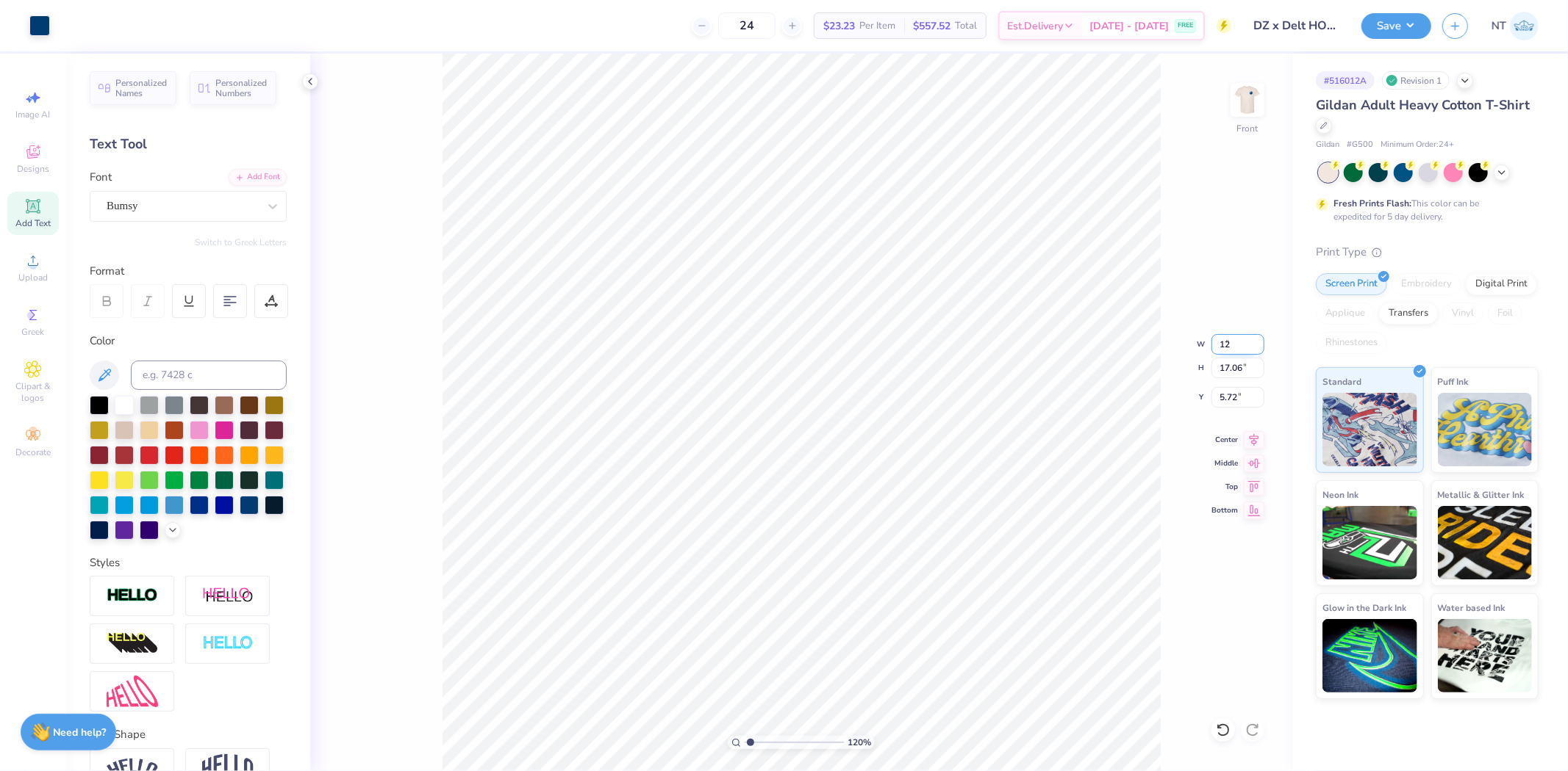
type input "12"
type input "1.20355278054301"
type input "12.00"
type input "13.98"
type input "7.26"
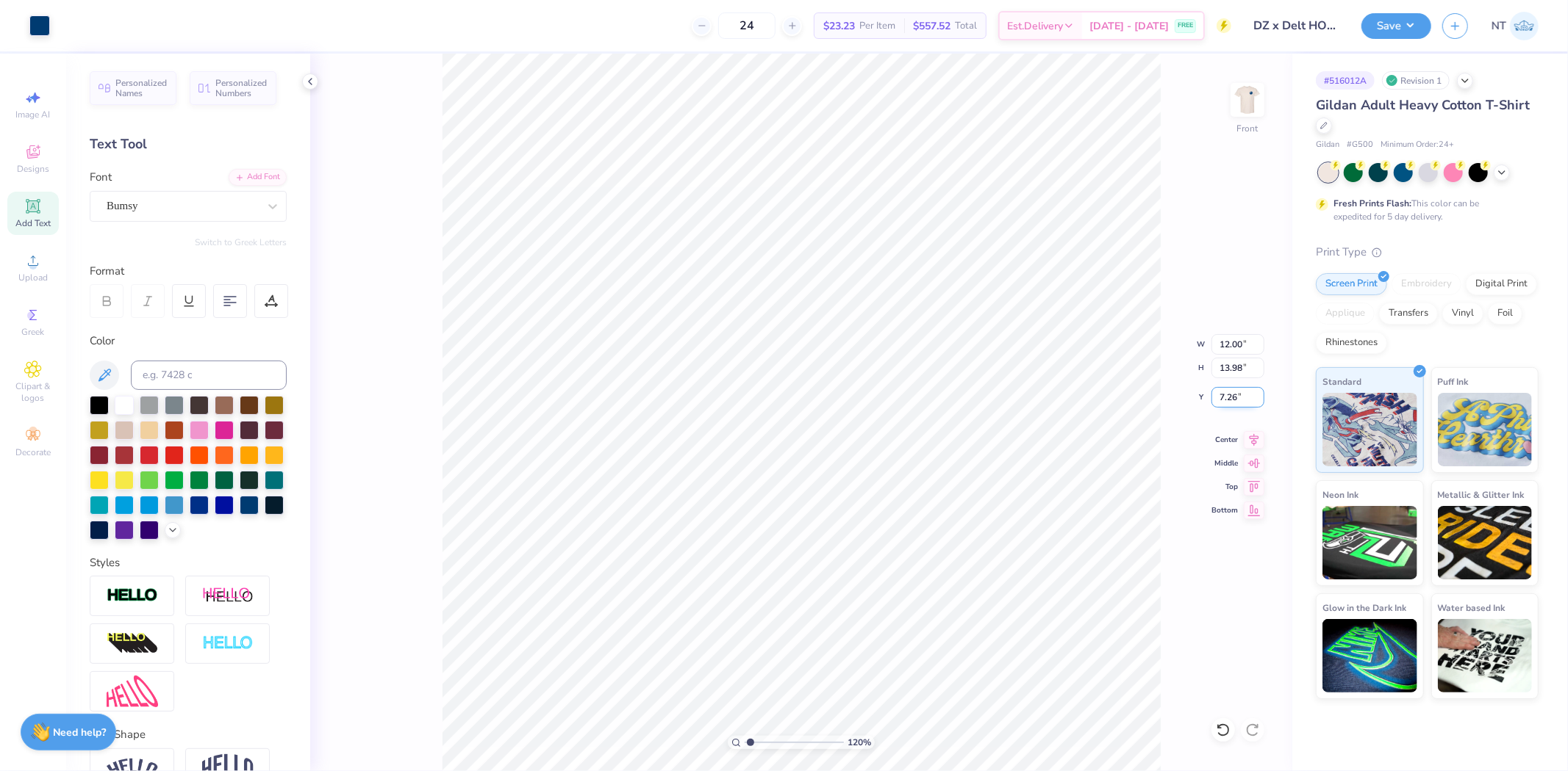
type input "1.20355278054301"
click at [1230, 393] on input "3.00" at bounding box center [1238, 397] width 53 height 21
type input "3"
type input "1.74339349688841"
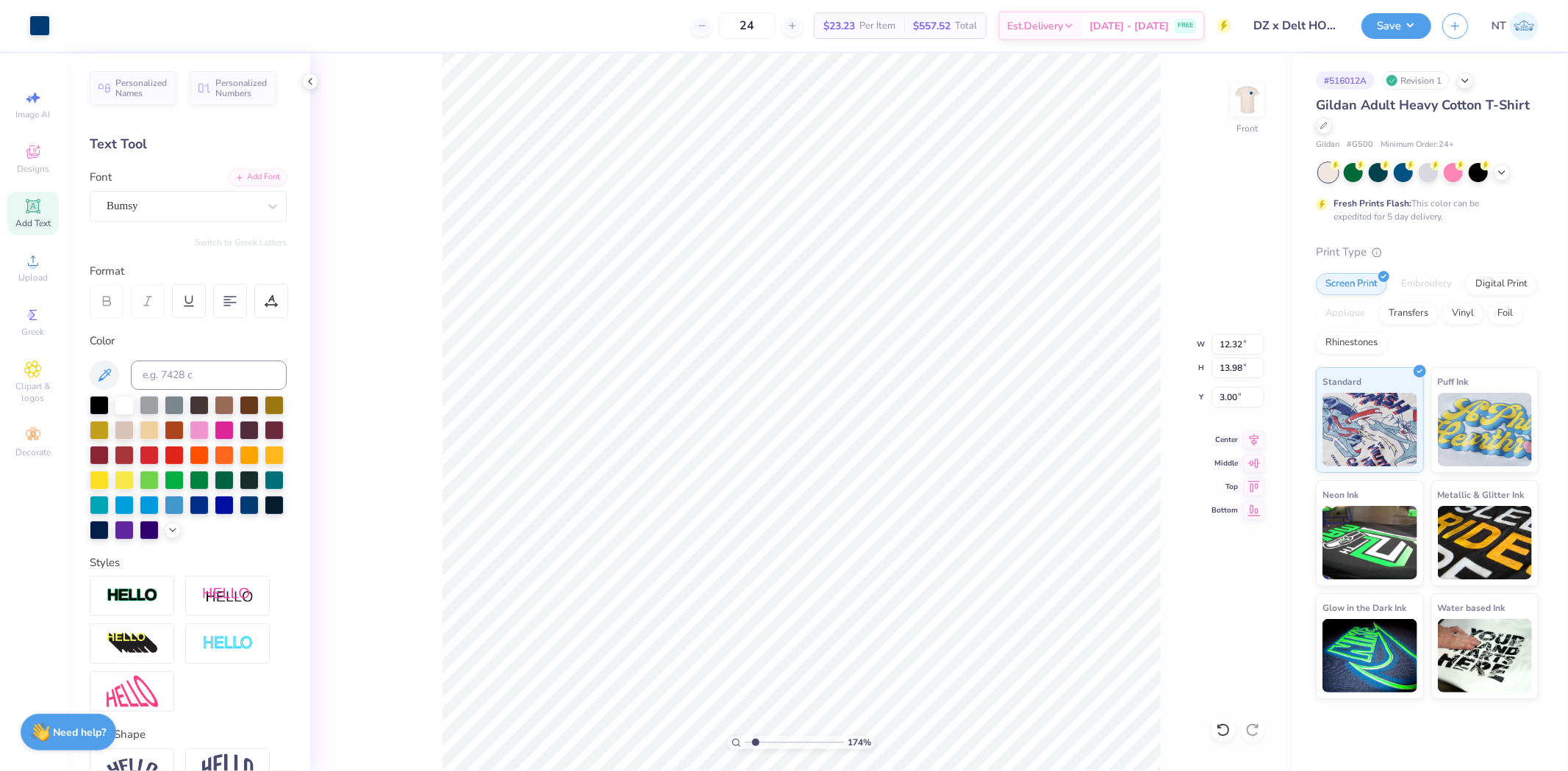
type input "8.43"
type input "1.27"
type input "4.11"
type input "1.74339349688841"
type input "8.09"
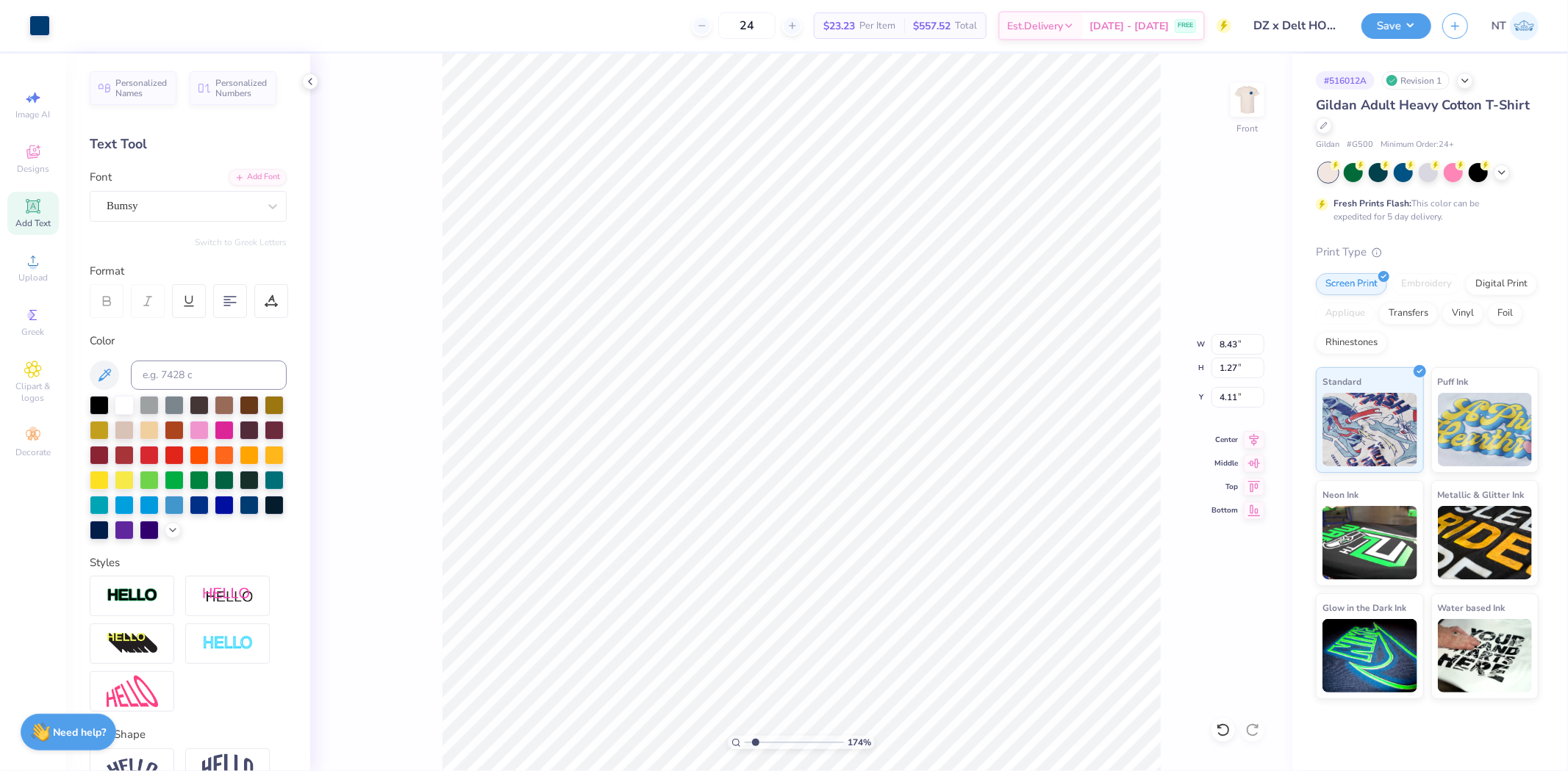
type input "1.22"
type input "2.09826609076066"
type input "4.01"
type input "0.70"
type input "16.53"
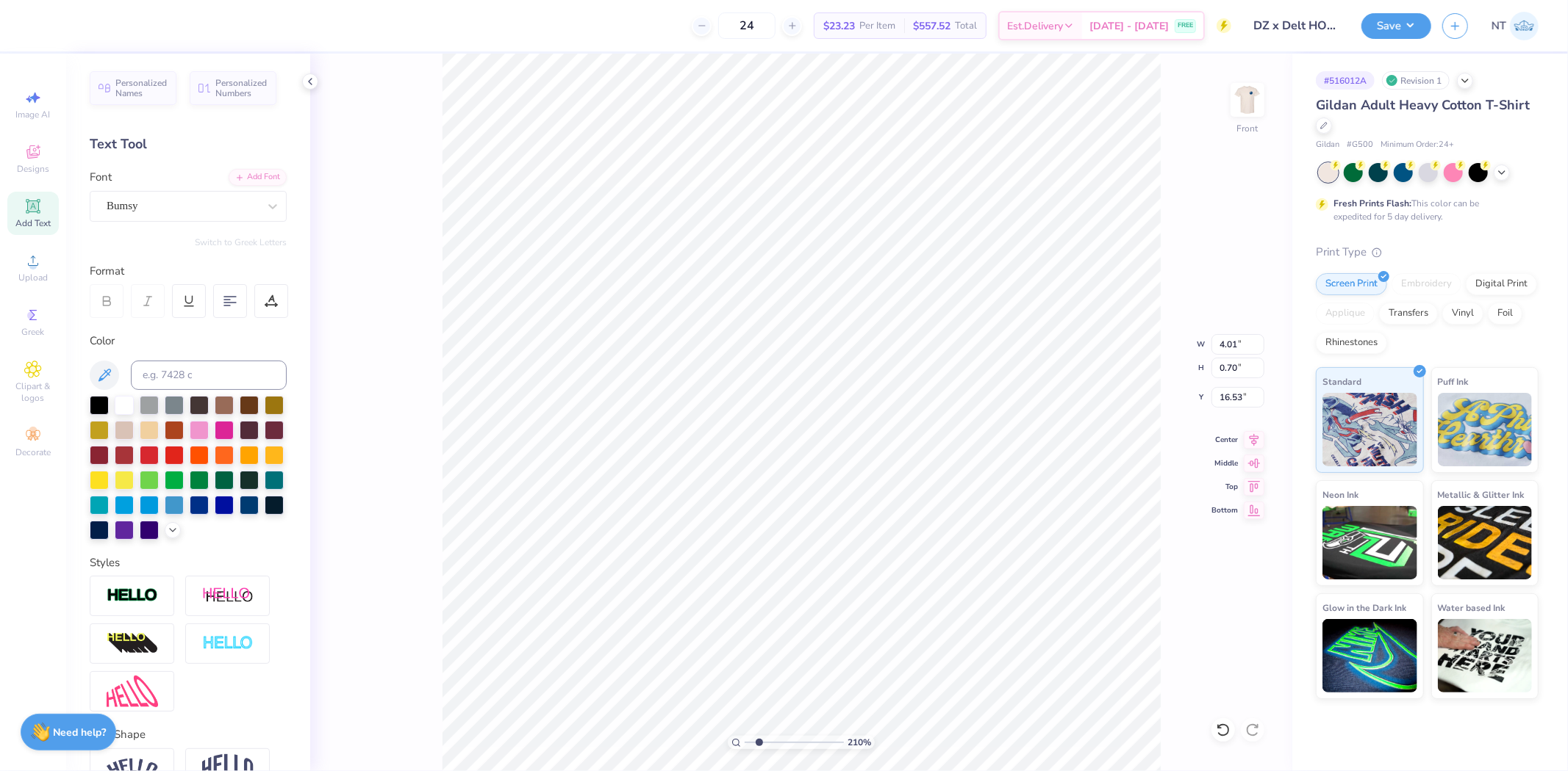
scroll to position [13, 2]
type input "2.09826609076066"
type input "3.29"
type input "0.57"
type input "16.65"
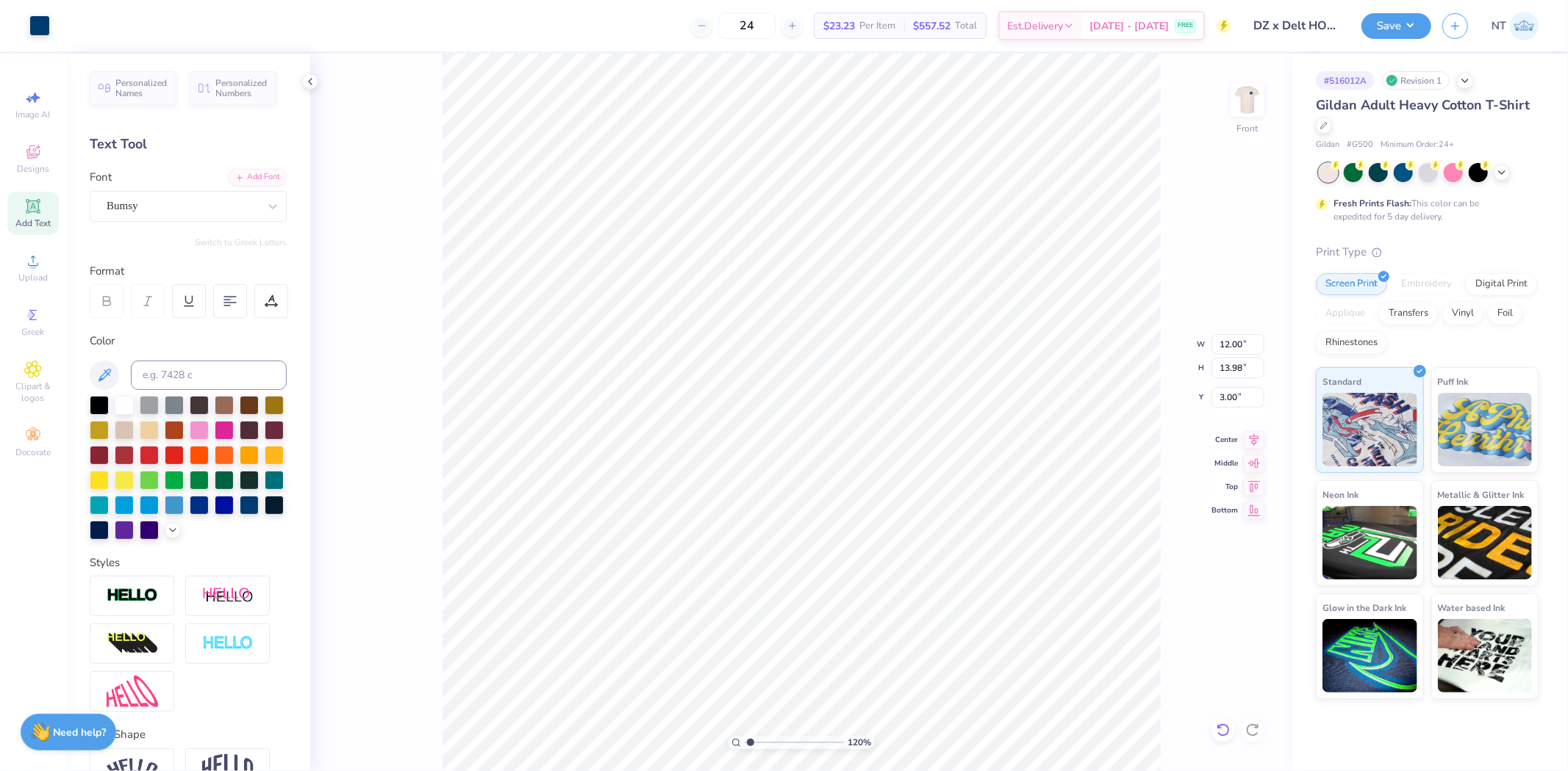
click at [1223, 732] on icon at bounding box center [1223, 731] width 15 height 15
type input "1.20355278054301"
click at [1225, 348] on input "12.00" at bounding box center [1238, 344] width 53 height 21
type input "12.5"
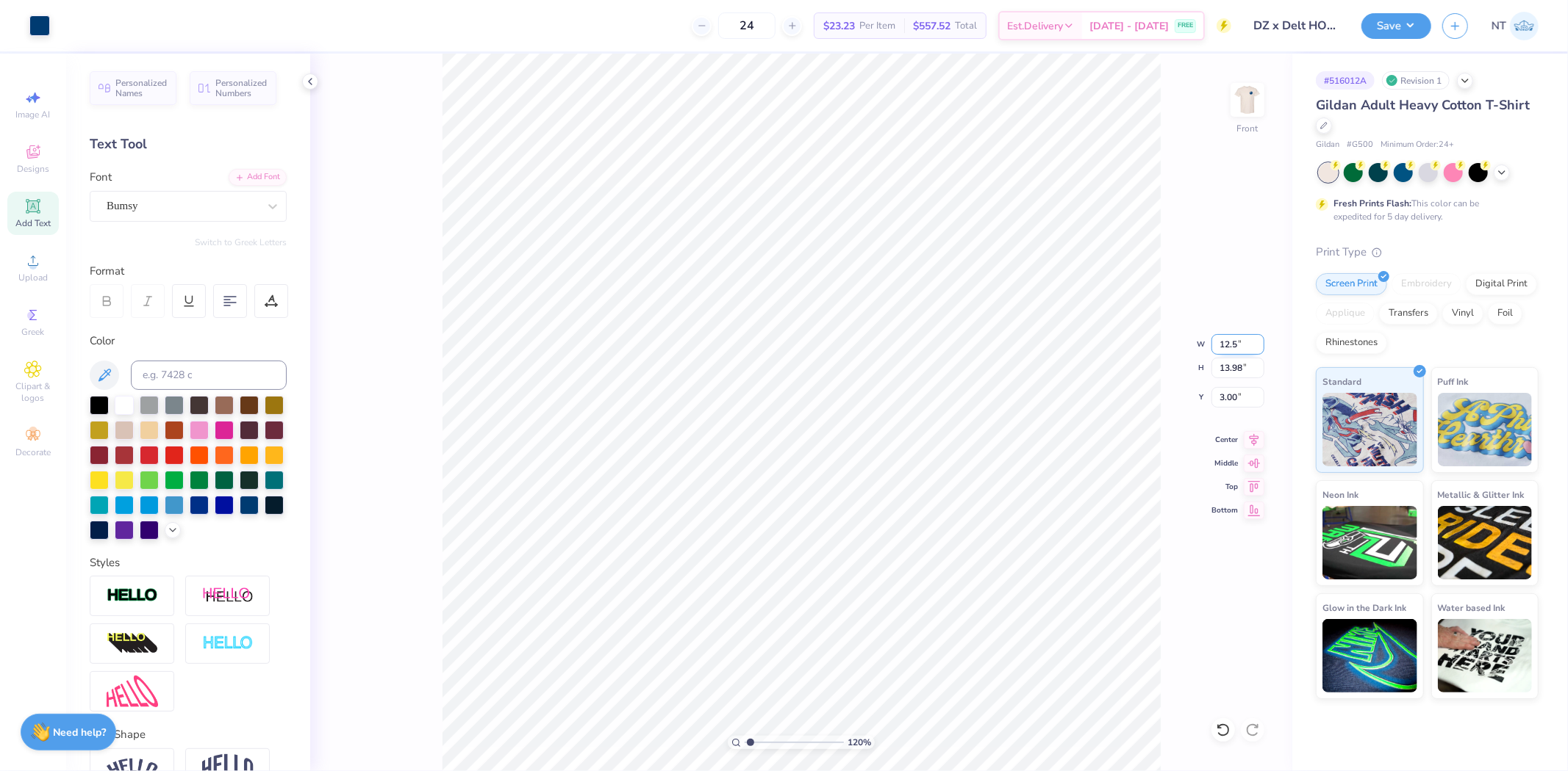
type input "1.20355278054301"
type input "12.50"
type input "14.56"
click at [1226, 401] on input "2.71" at bounding box center [1238, 397] width 53 height 21
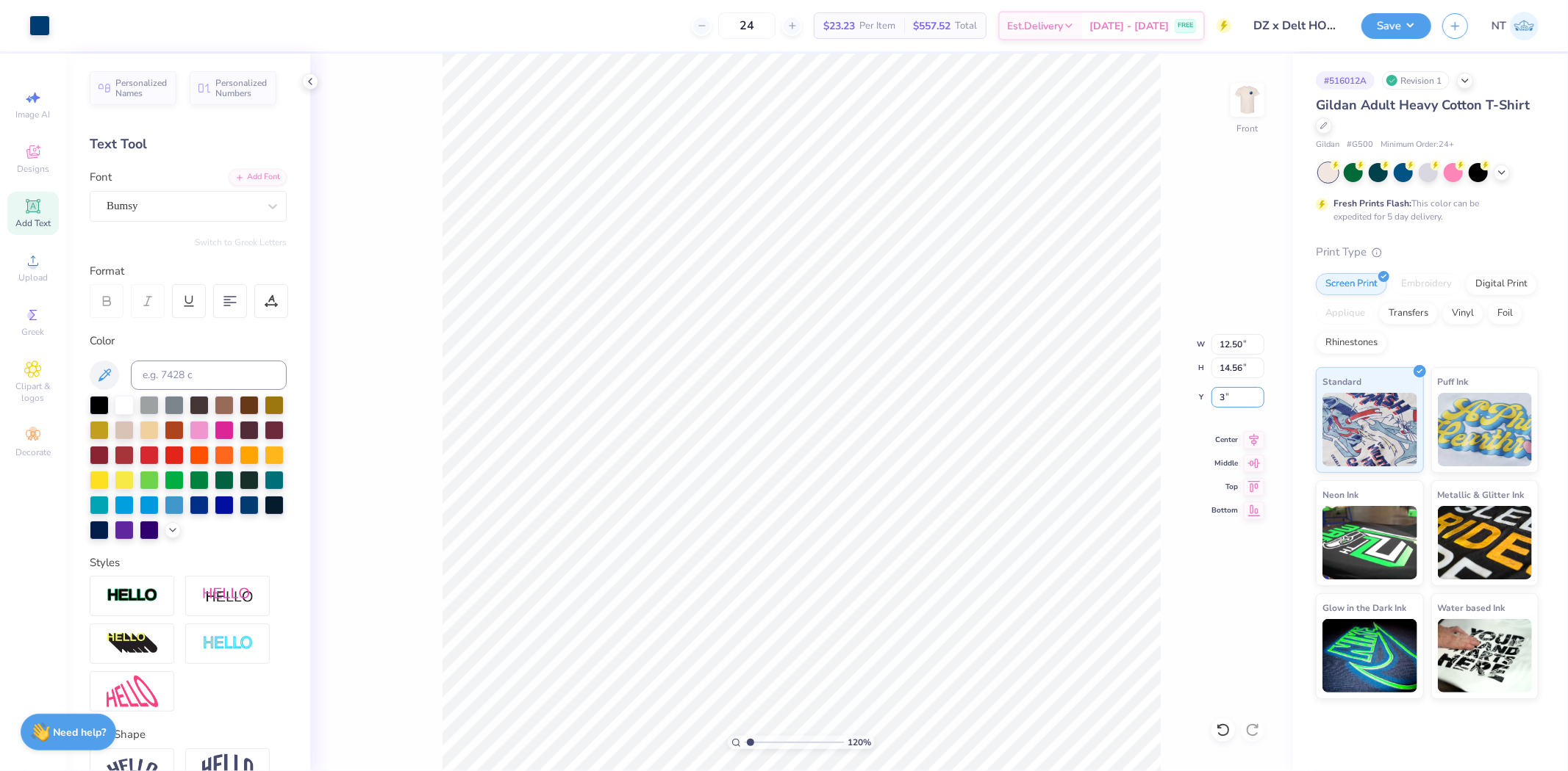
type input "3"
type input "1.20355278054301"
type input "3.00"
type input "1"
click at [1250, 97] on img at bounding box center [1248, 100] width 59 height 59
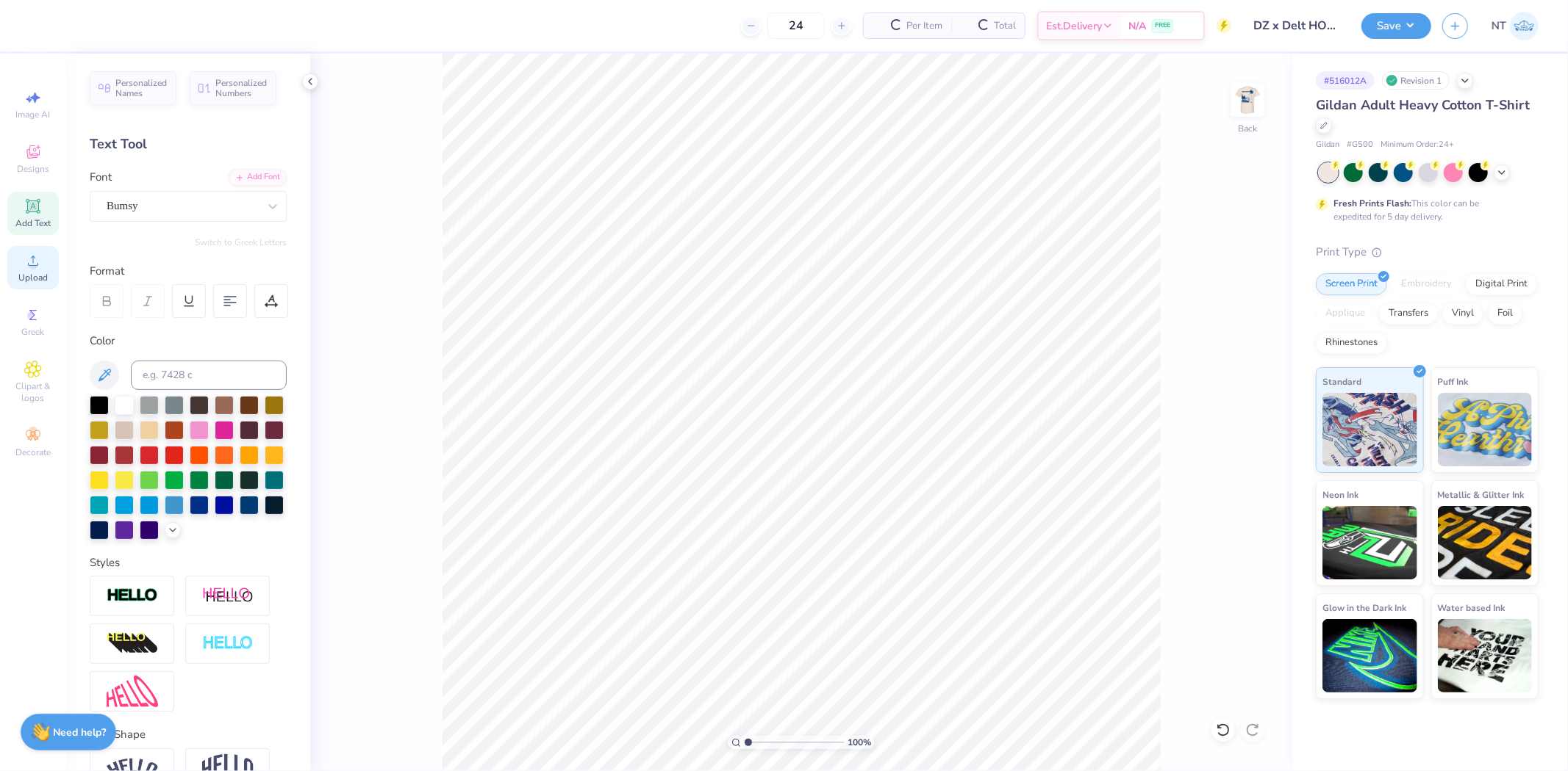
click at [35, 272] on div "Upload" at bounding box center [33, 268] width 51 height 44
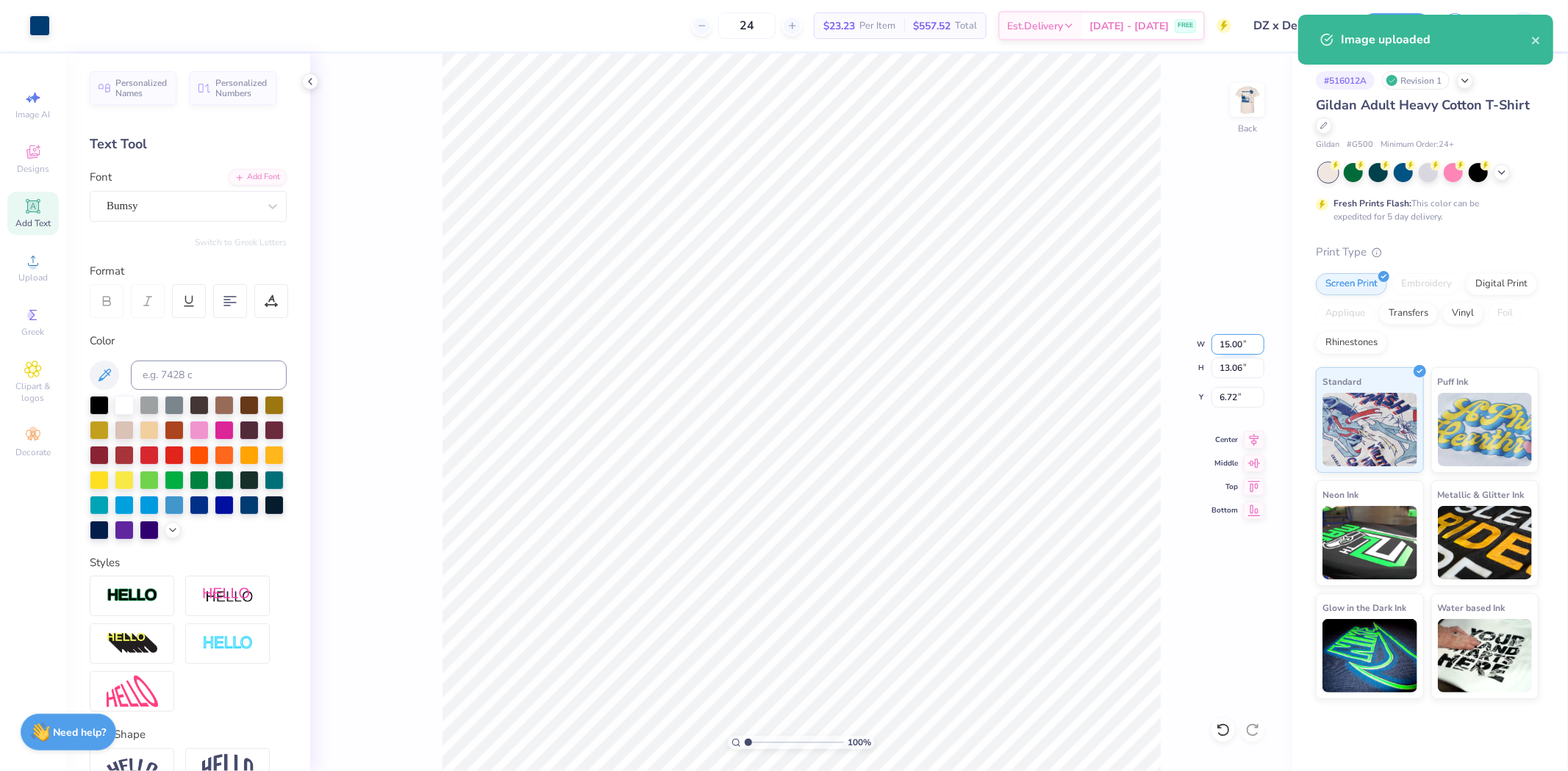
click at [1238, 349] on input "15.00" at bounding box center [1238, 344] width 53 height 21
type input "3.50"
type input "3.05"
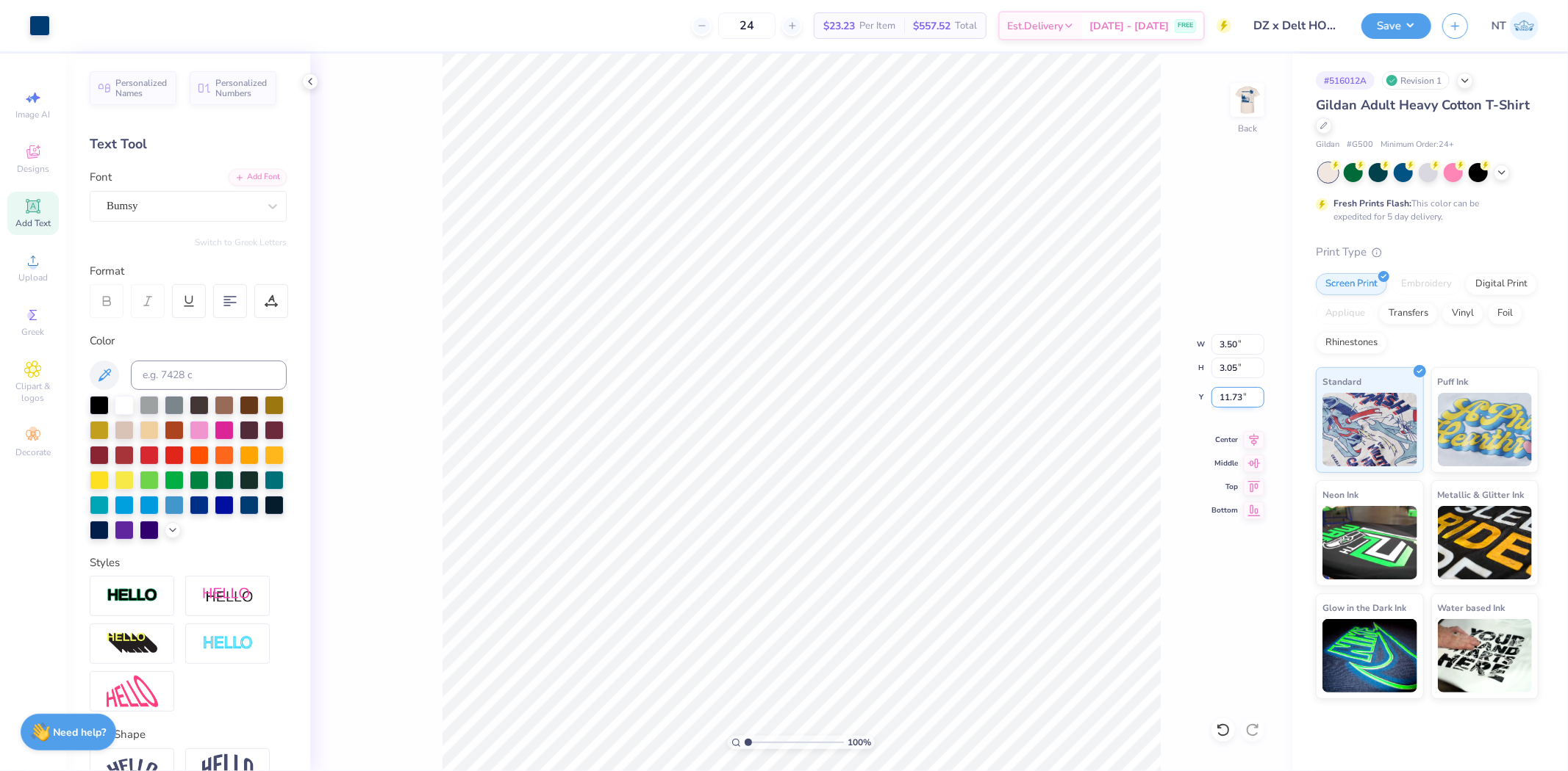
click at [1226, 402] on input "11.73" at bounding box center [1238, 397] width 53 height 21
type input "3.00"
type input "1"
click at [1249, 97] on img at bounding box center [1248, 100] width 59 height 59
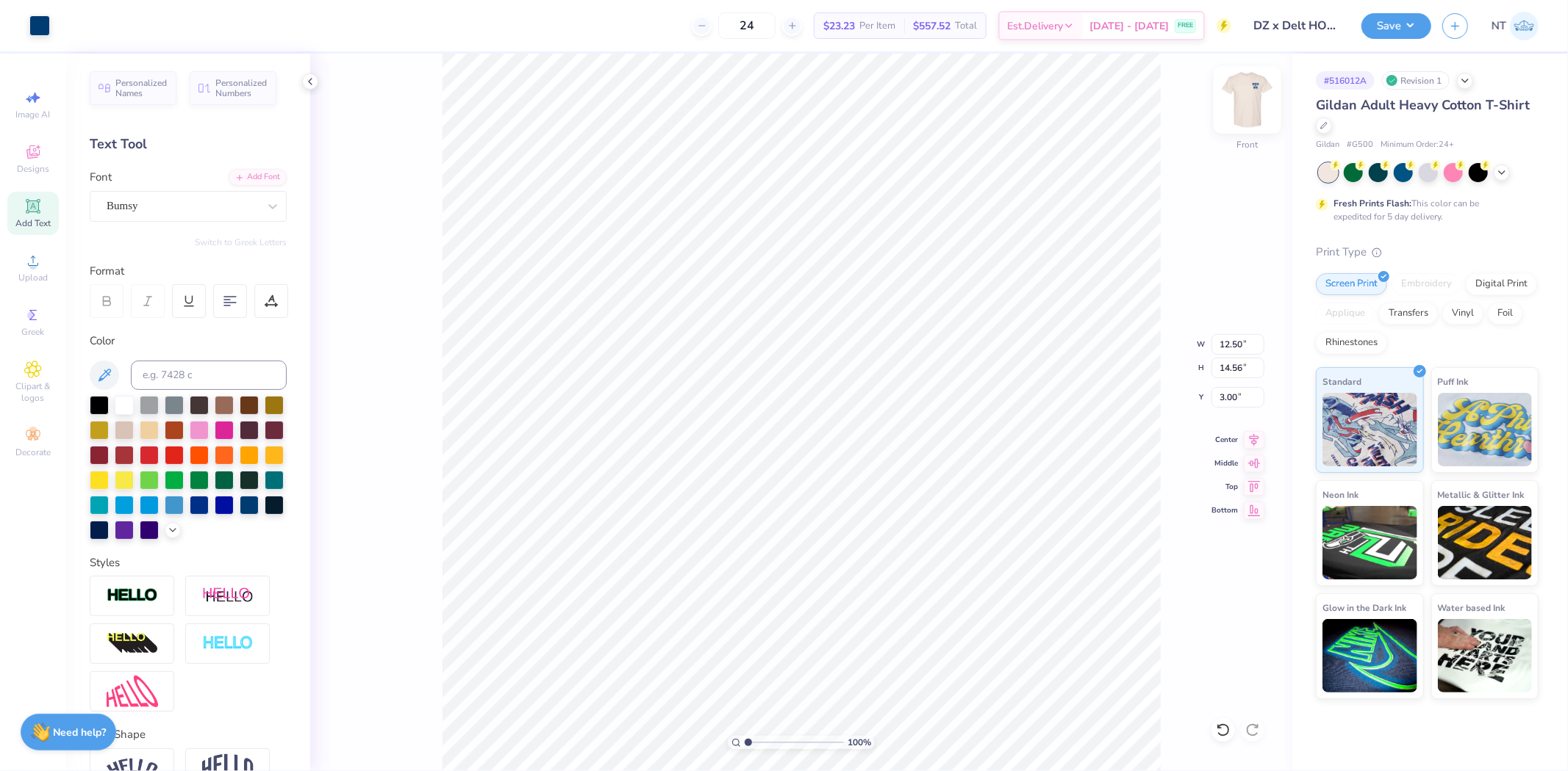
click at [1243, 112] on img at bounding box center [1248, 100] width 59 height 59
click at [316, 80] on div at bounding box center [309, 81] width 16 height 16
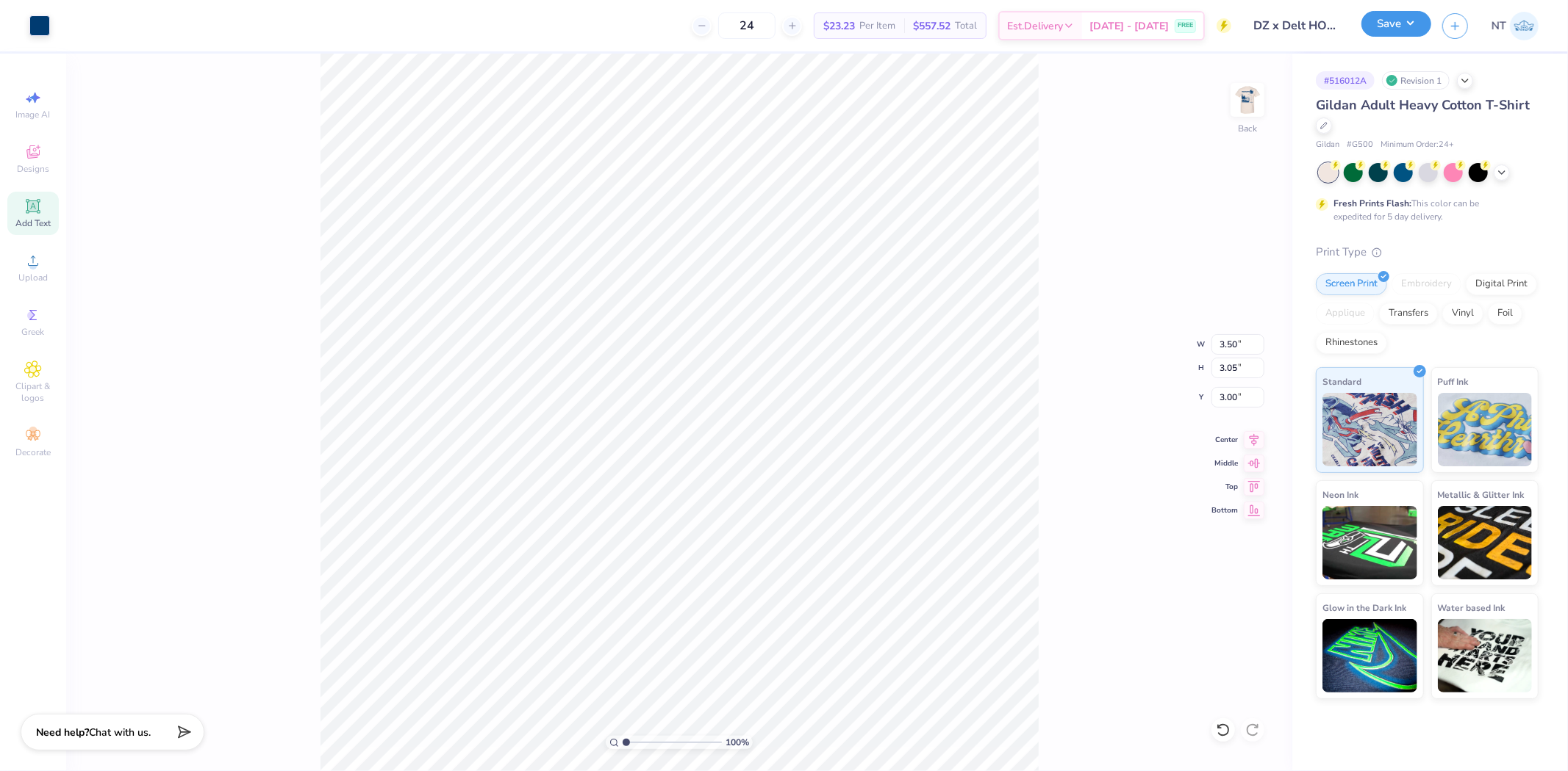
click at [1407, 24] on button "Save" at bounding box center [1396, 23] width 70 height 26
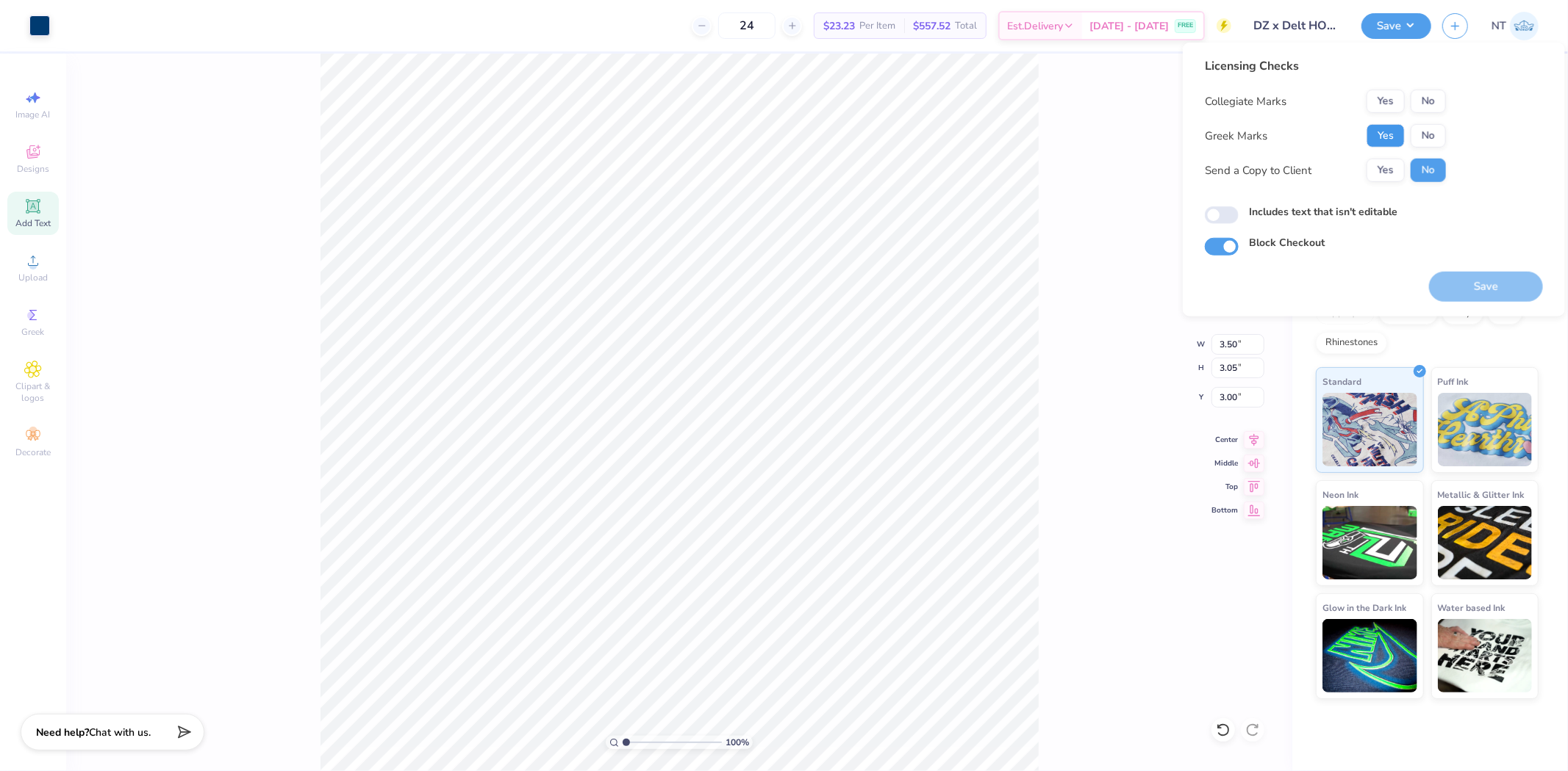
click at [1399, 131] on button "Yes" at bounding box center [1386, 136] width 39 height 23
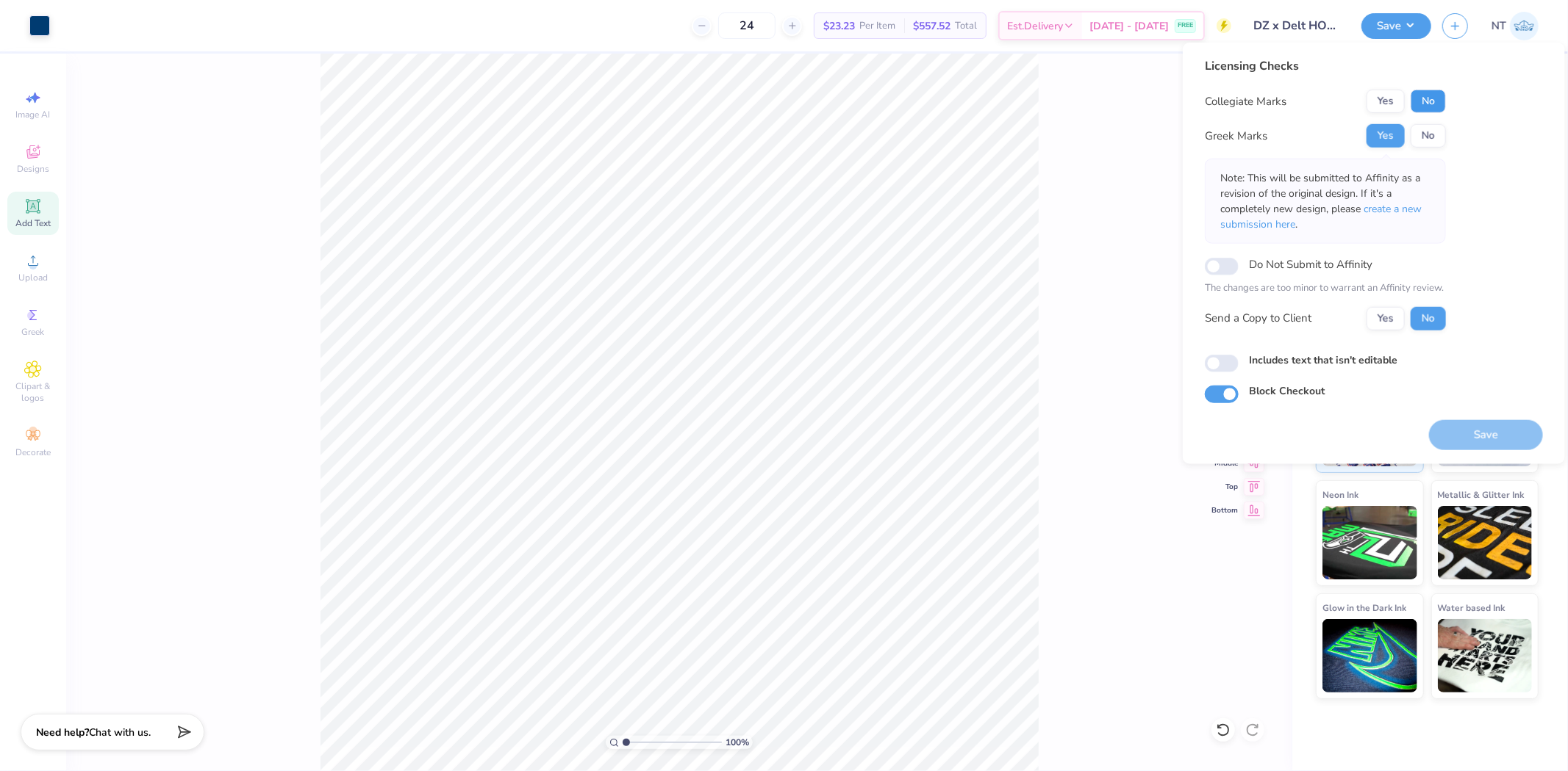
click at [1428, 110] on button "No" at bounding box center [1428, 101] width 35 height 23
click at [1235, 363] on input "Includes text that isn't editable" at bounding box center [1222, 363] width 34 height 18
checkbox input "true"
click at [1478, 437] on button "Save" at bounding box center [1486, 435] width 114 height 30
click at [1082, 230] on div "100 % Back W 3.50 3.50 " H 3.05 3.05 " Y 3.00 3.00 " Center Middle Top Bottom" at bounding box center [679, 412] width 1226 height 717
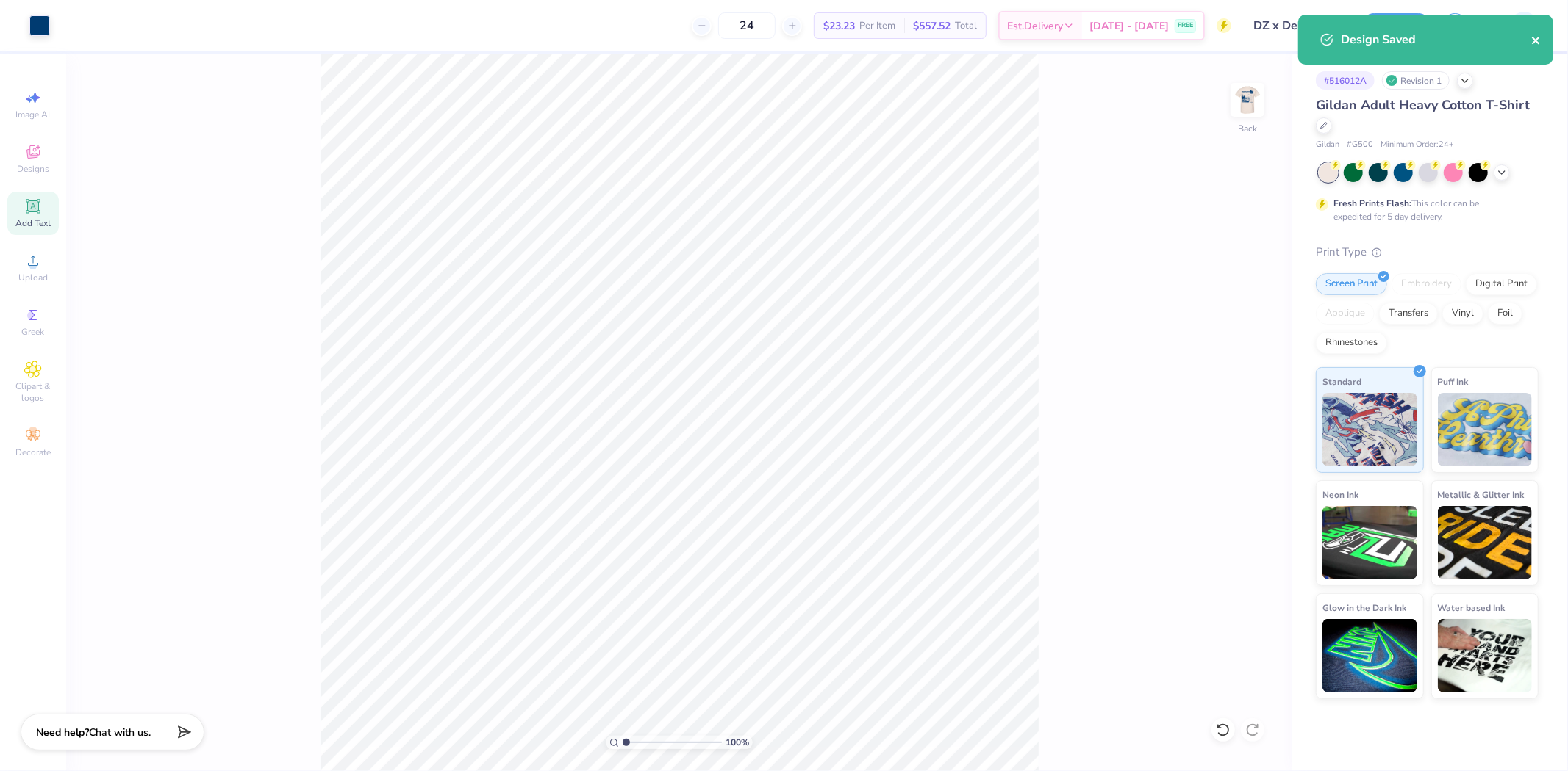
click at [1538, 39] on icon "close" at bounding box center [1536, 40] width 10 height 12
